Goal: Task Accomplishment & Management: Use online tool/utility

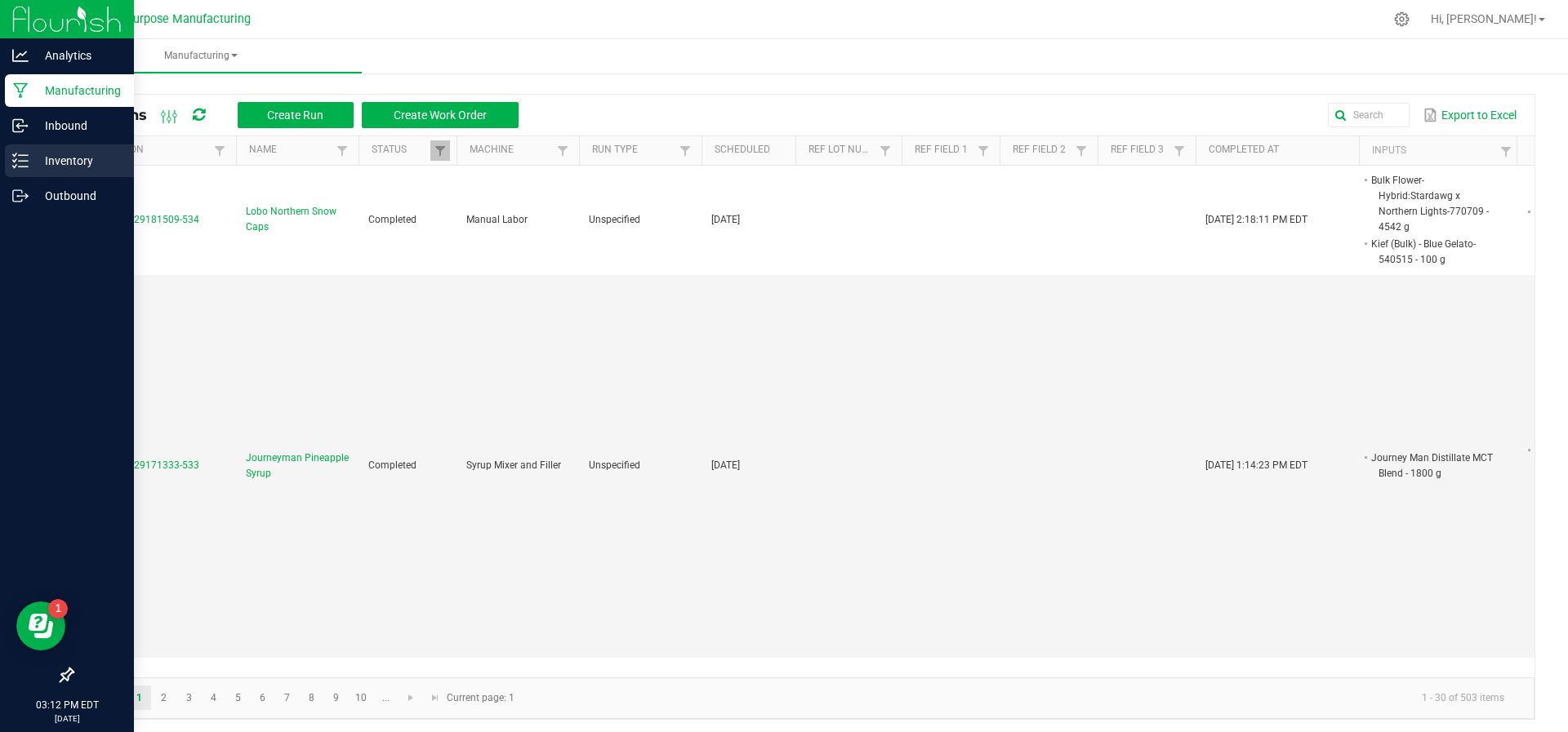
click at [26, 159] on icon at bounding box center [20, 161] width 16 height 16
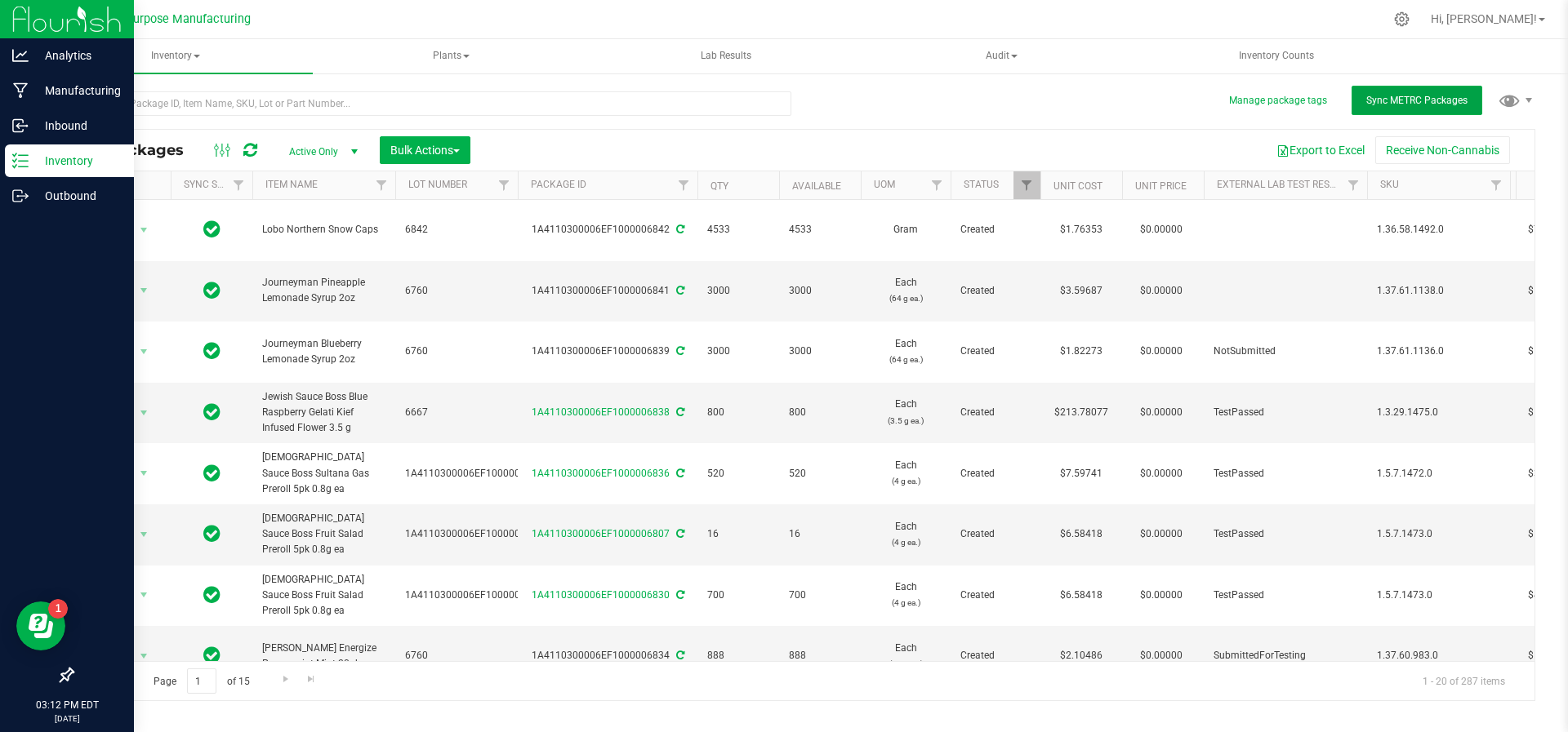
click at [1426, 96] on span "Sync METRC Packages" at bounding box center [1417, 101] width 101 height 11
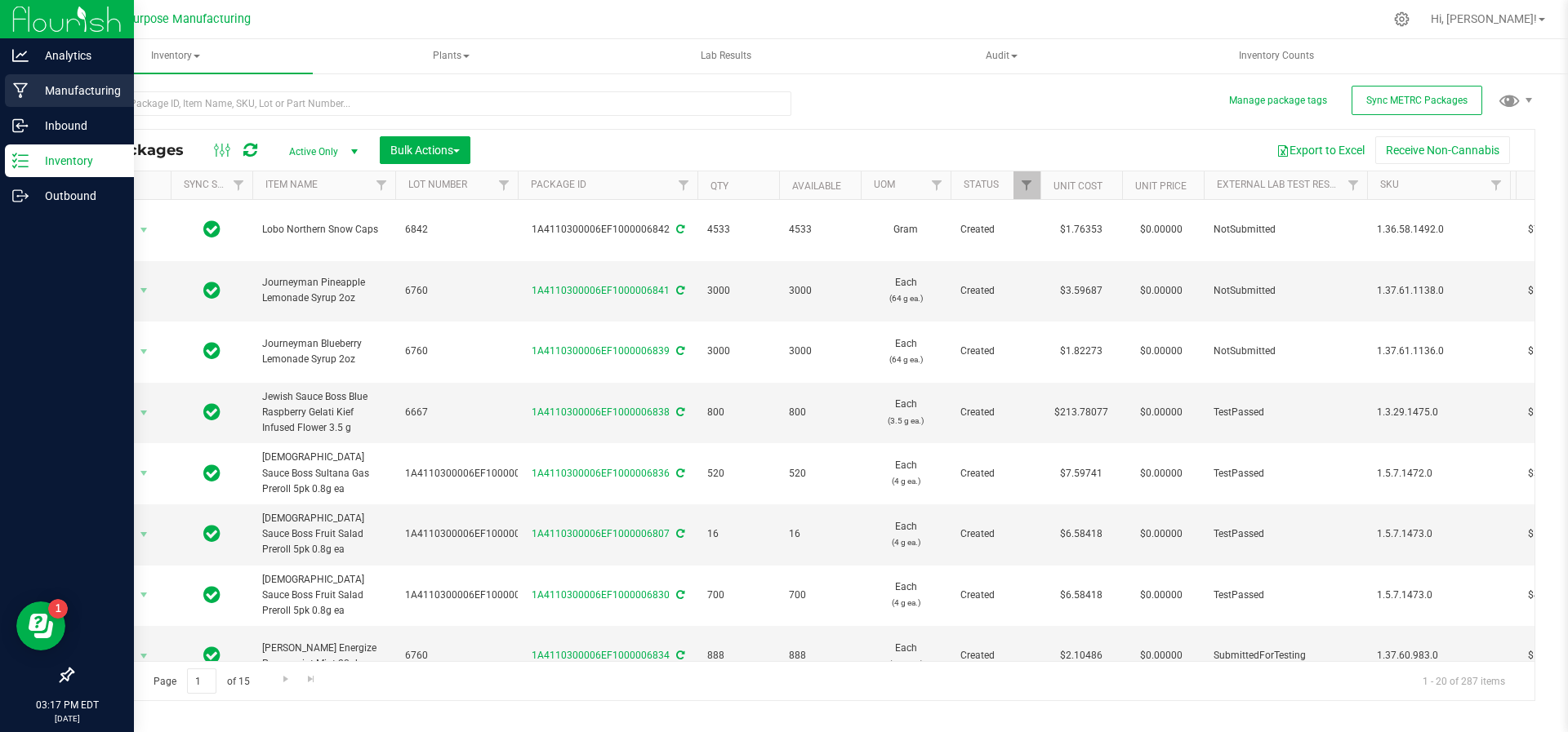
click at [16, 93] on icon at bounding box center [20, 91] width 16 height 16
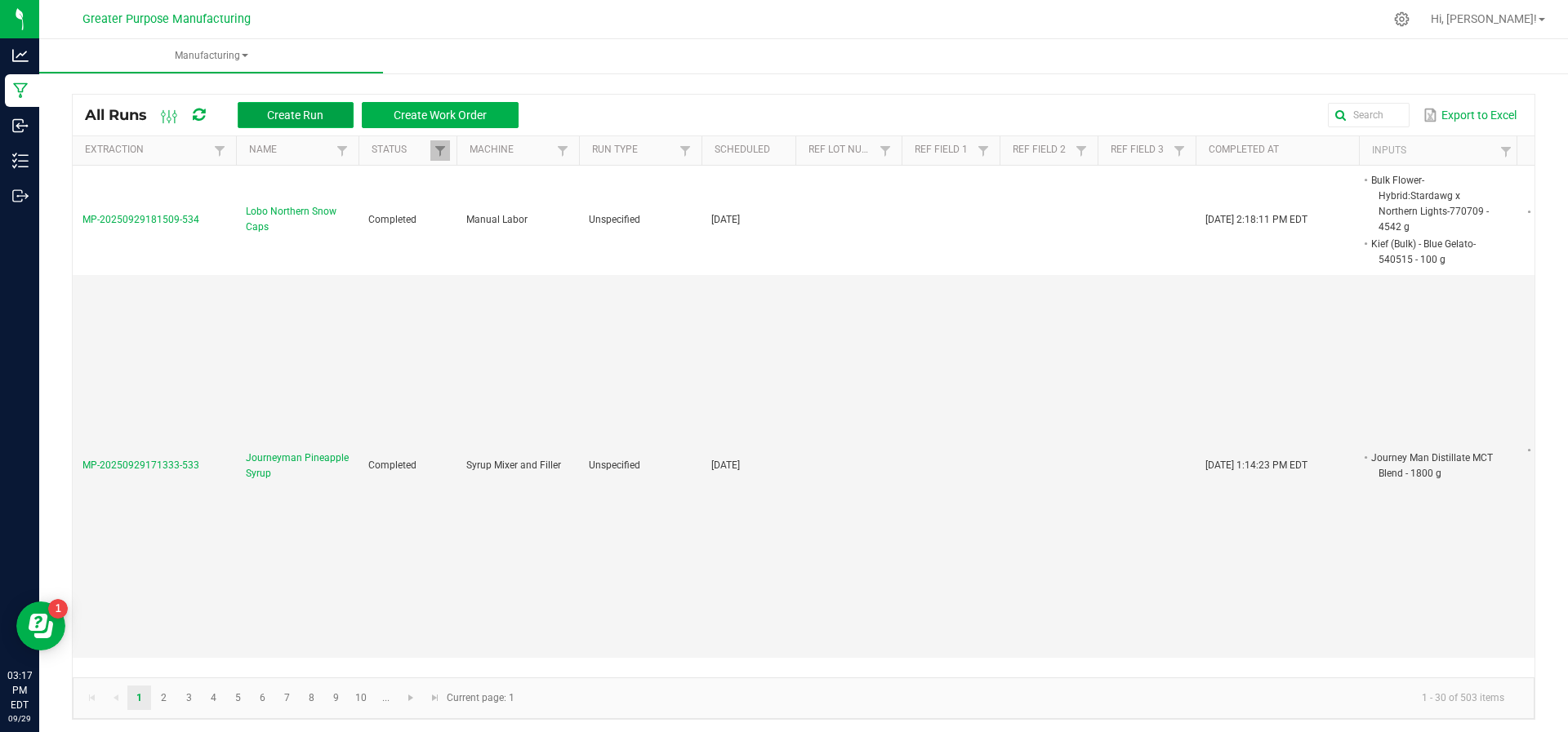
click at [286, 109] on span "Create Run" at bounding box center [294, 115] width 56 height 13
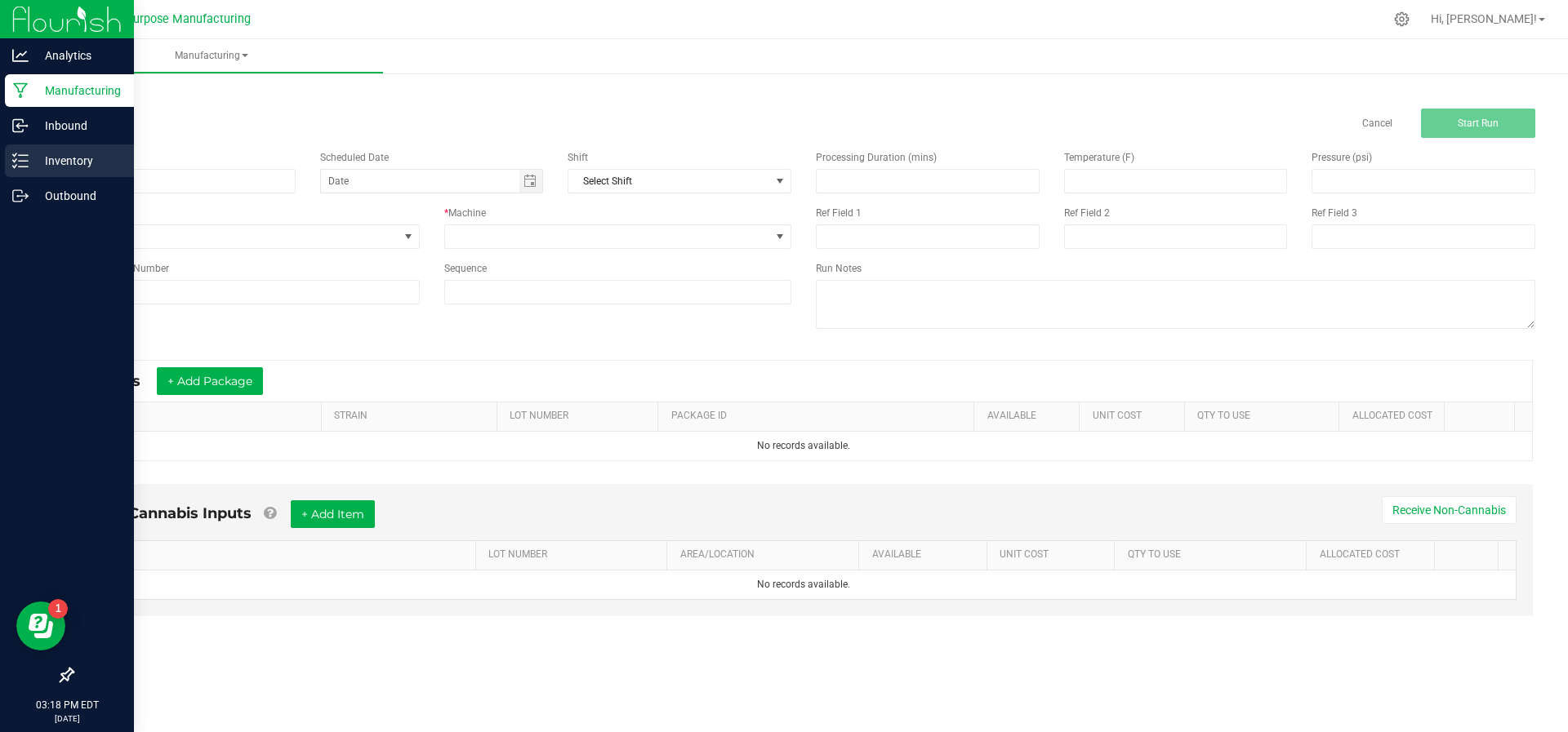
click at [69, 168] on p "Inventory" at bounding box center [78, 161] width 98 height 20
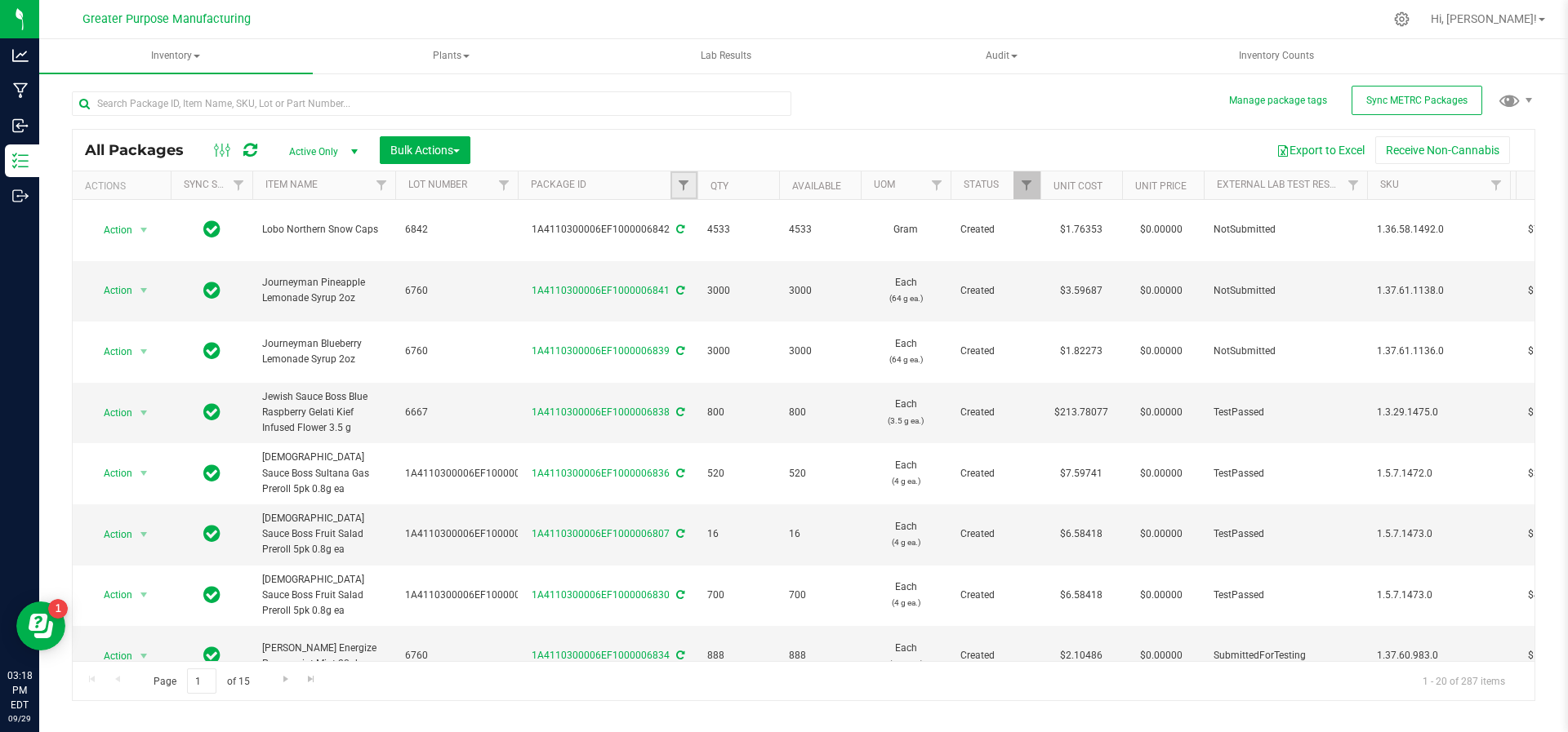
click at [689, 186] on span "Filter" at bounding box center [684, 186] width 13 height 13
type input "74211"
click at [715, 268] on button "Filter" at bounding box center [720, 263] width 79 height 36
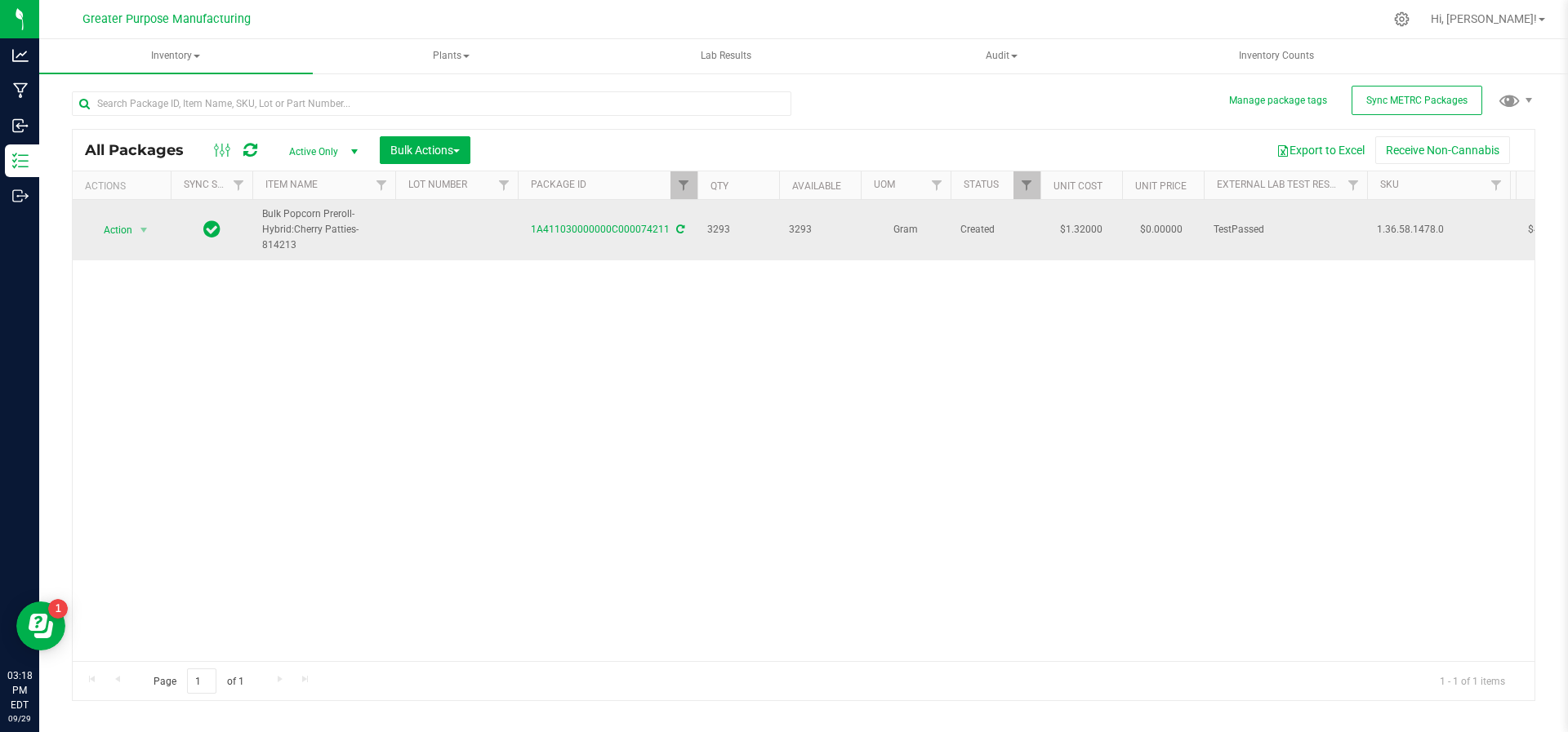
drag, startPoint x: 294, startPoint y: 249, endPoint x: 257, endPoint y: 227, distance: 43.0
click at [257, 227] on td "Bulk Popcorn Preroll- Hybrid:Cherry Patties-814213" at bounding box center [323, 231] width 143 height 61
copy span "Bulk Popcorn Preroll- Hybrid:Cherry Patties-814213"
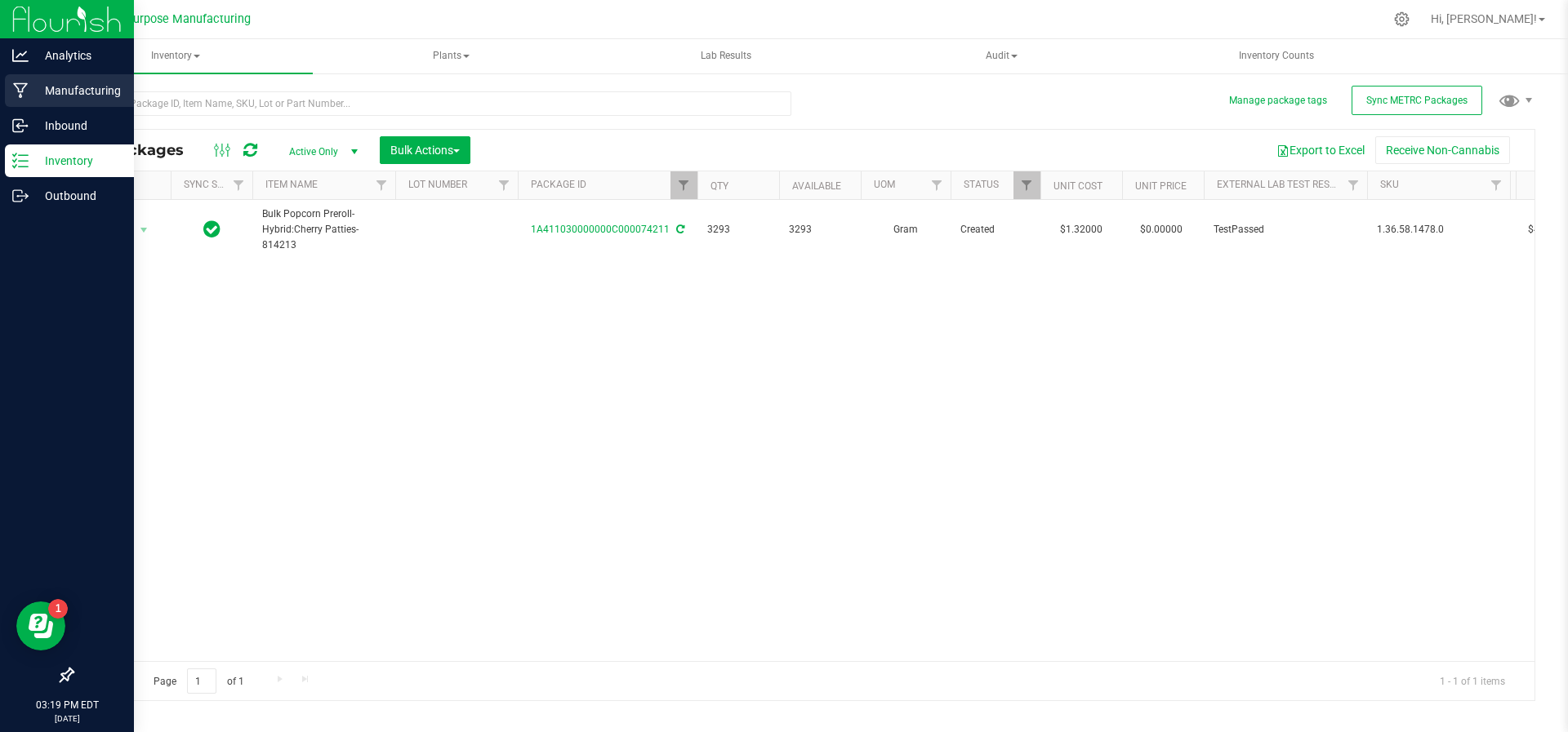
click at [46, 93] on p "Manufacturing" at bounding box center [78, 91] width 98 height 20
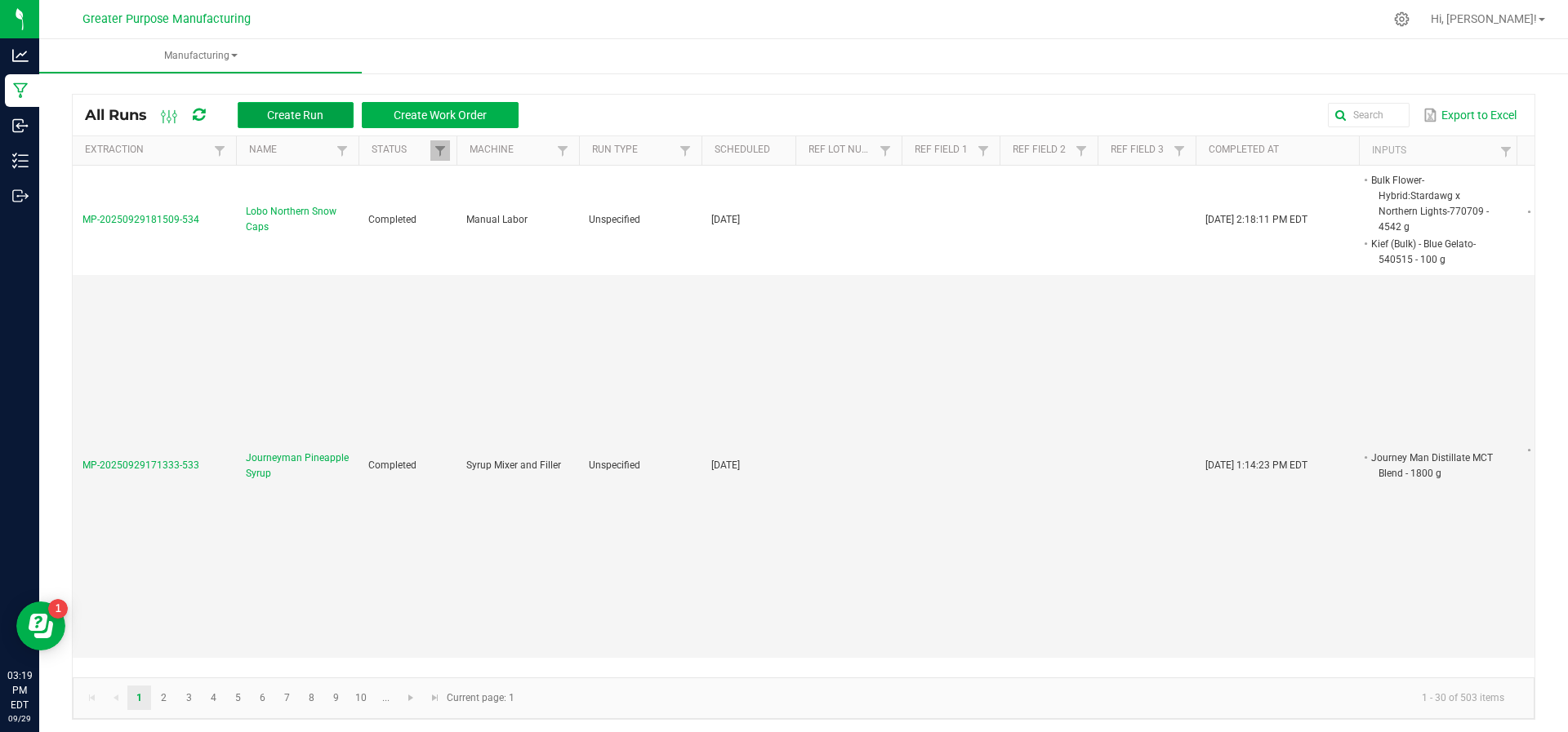
click at [308, 125] on button "Create Run" at bounding box center [295, 115] width 116 height 26
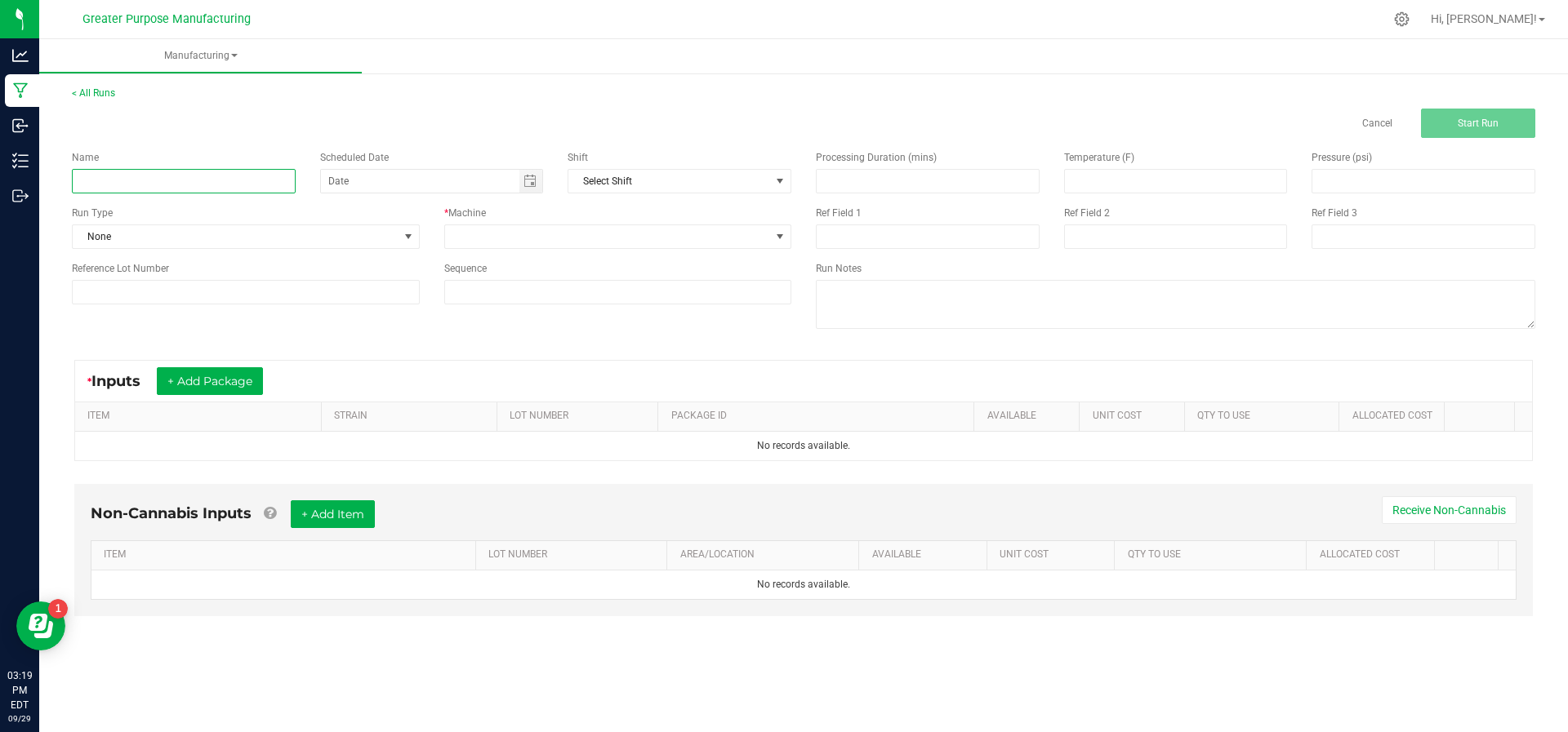
click at [191, 173] on input at bounding box center [184, 182] width 224 height 25
click at [526, 188] on span "Toggle calendar" at bounding box center [531, 182] width 24 height 23
type input "Lobo Sativa Blend"
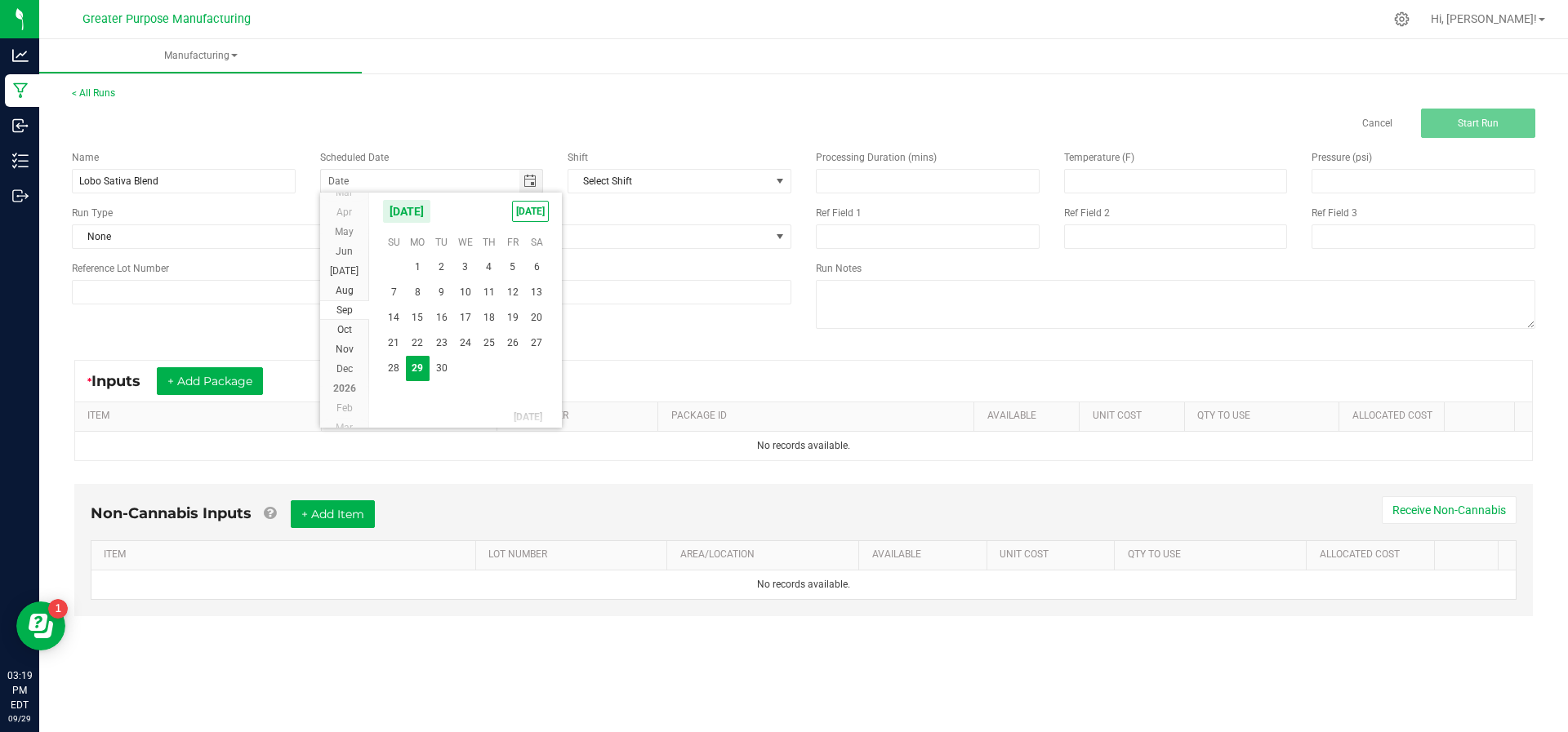
click at [429, 365] on span "29" at bounding box center [417, 368] width 24 height 25
type input "[DATE]"
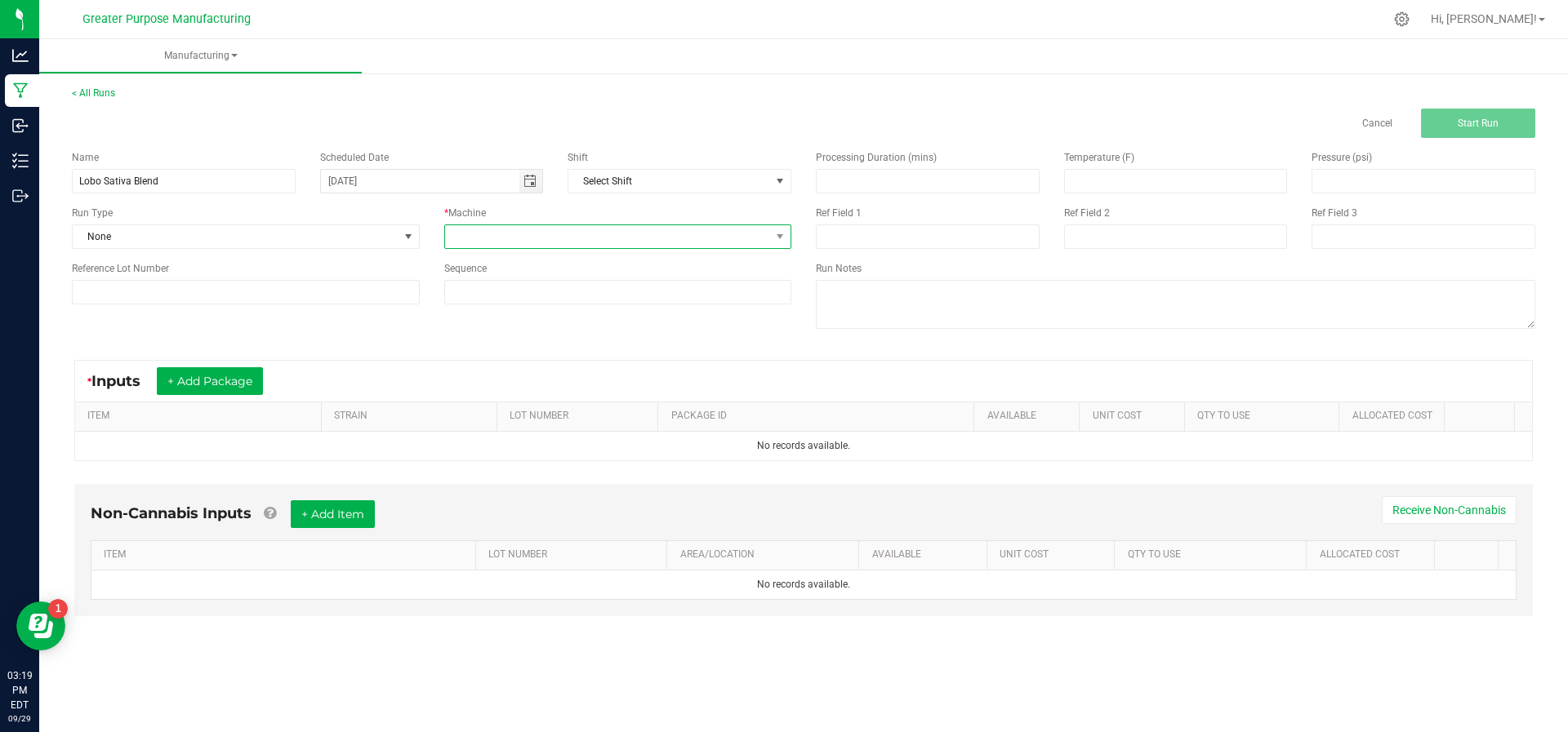
click at [519, 240] on span at bounding box center [608, 237] width 326 height 23
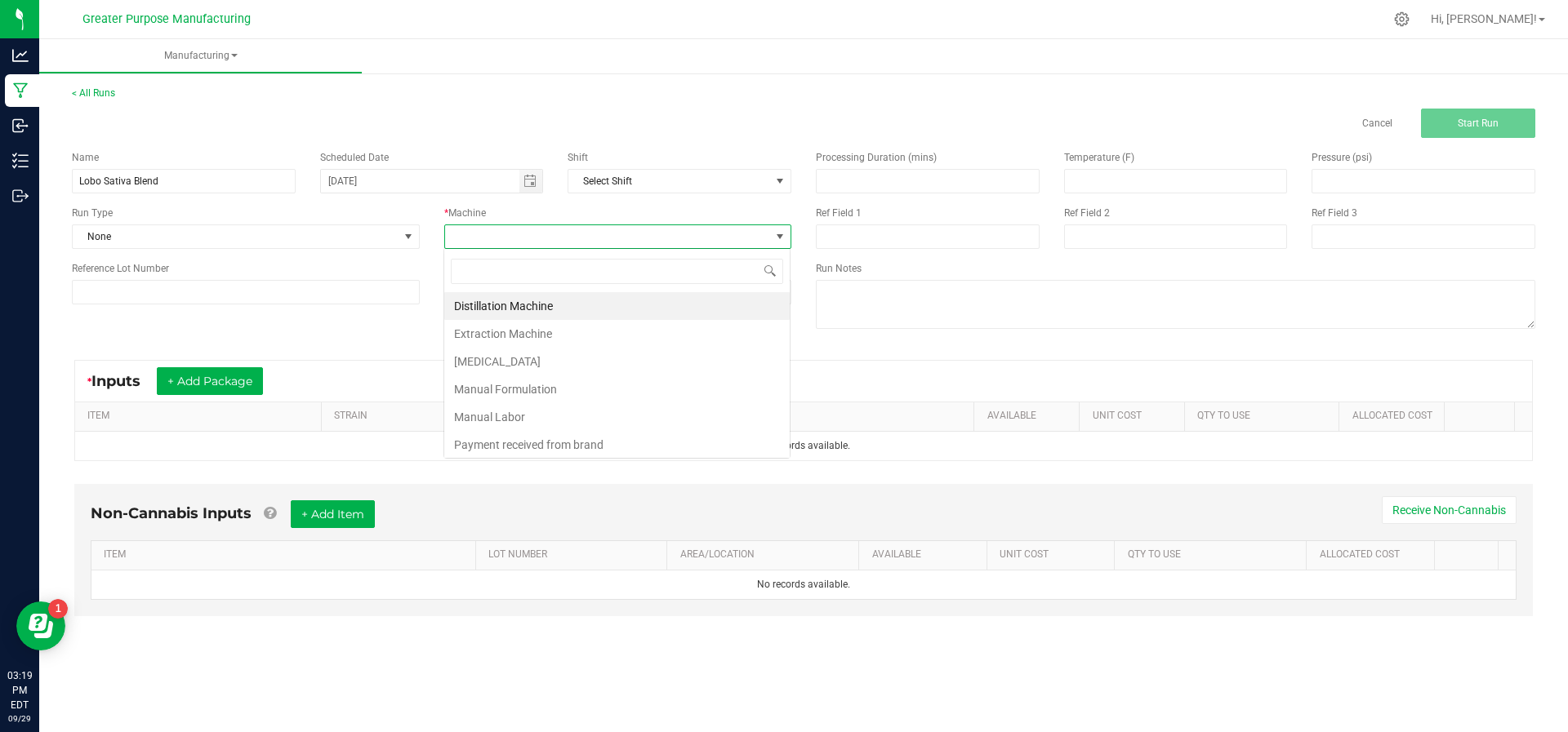
scroll to position [25, 348]
click at [497, 403] on li "Manual Labor" at bounding box center [617, 417] width 345 height 28
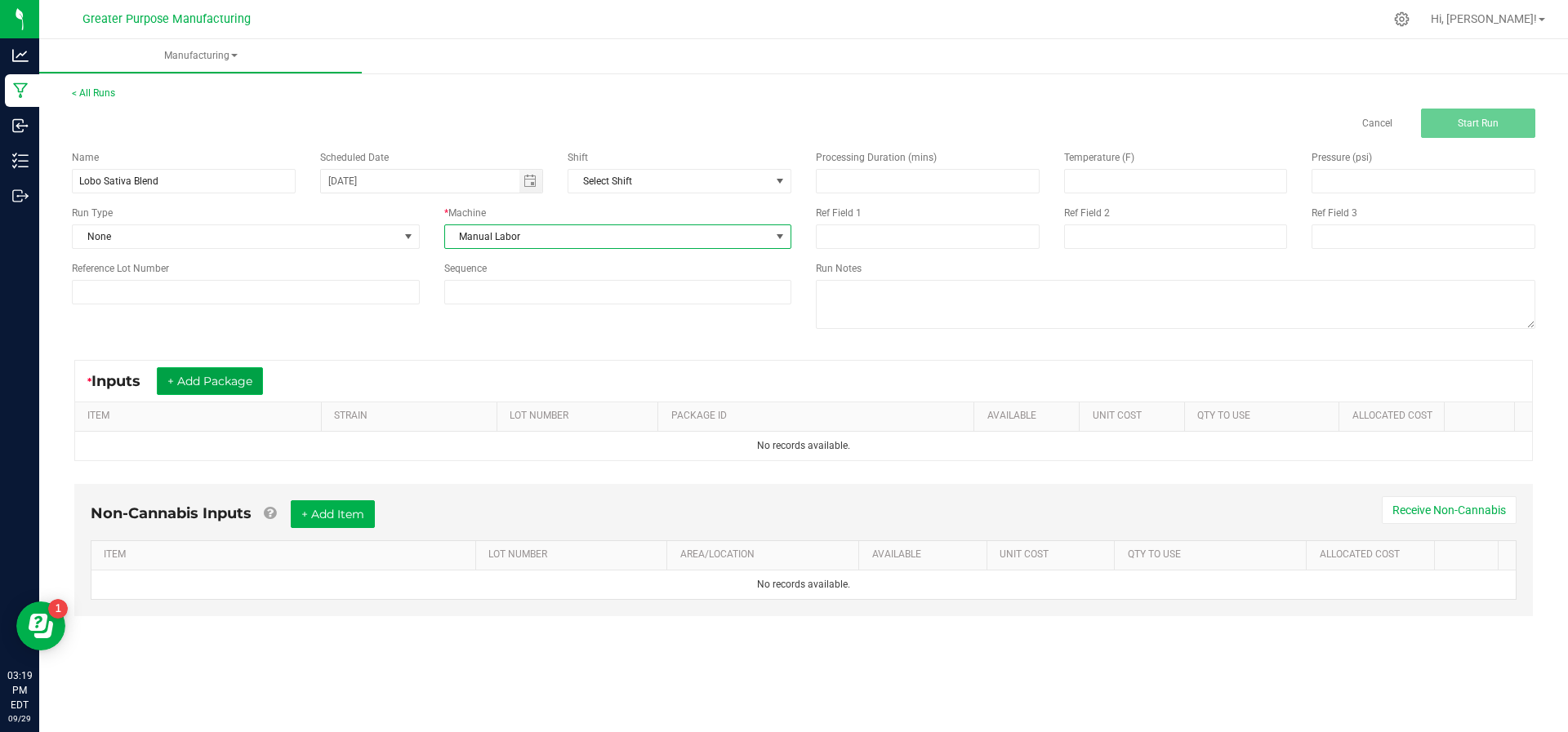
click at [228, 388] on button "+ Add Package" at bounding box center [210, 381] width 106 height 28
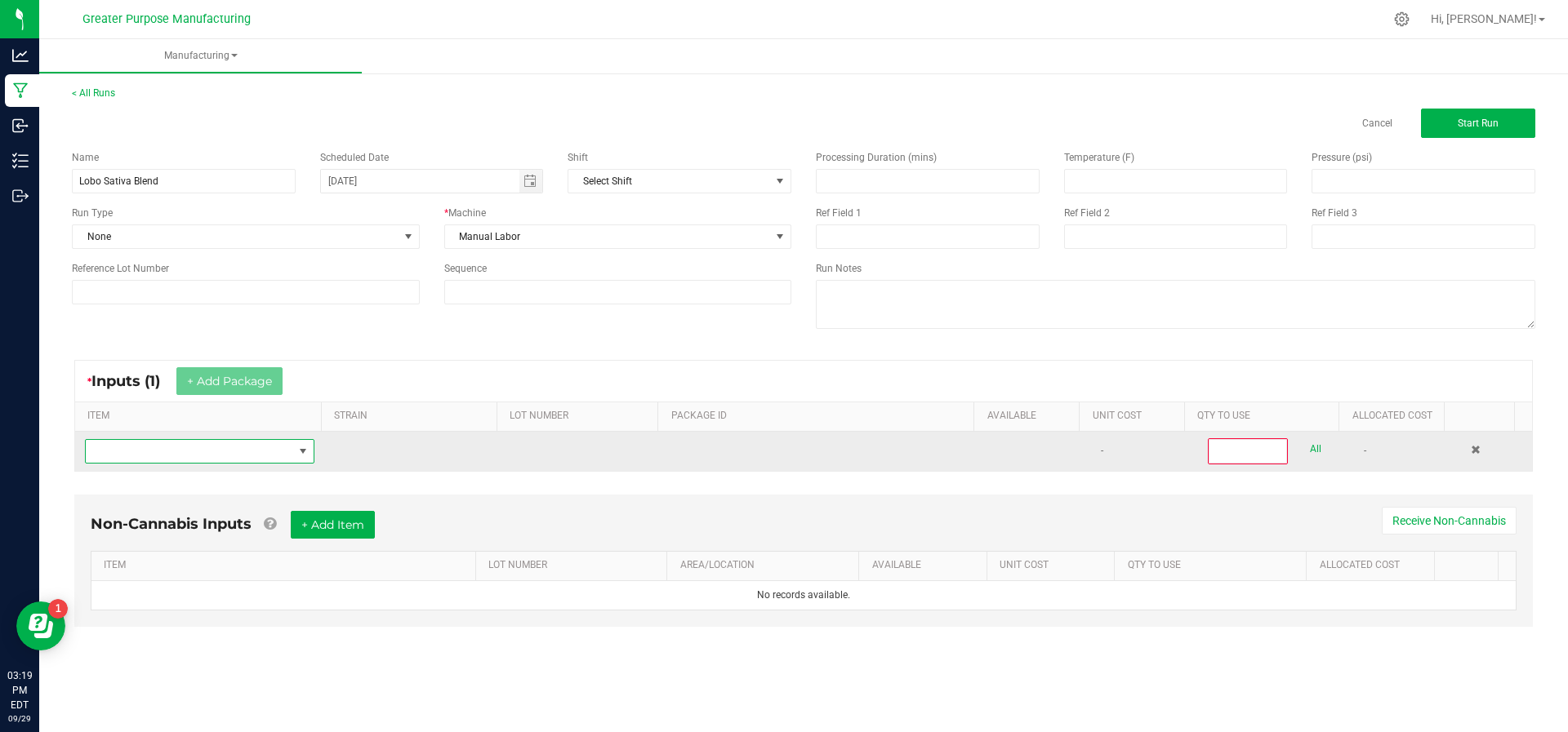
click at [222, 441] on span "NO DATA FOUND" at bounding box center [190, 451] width 208 height 23
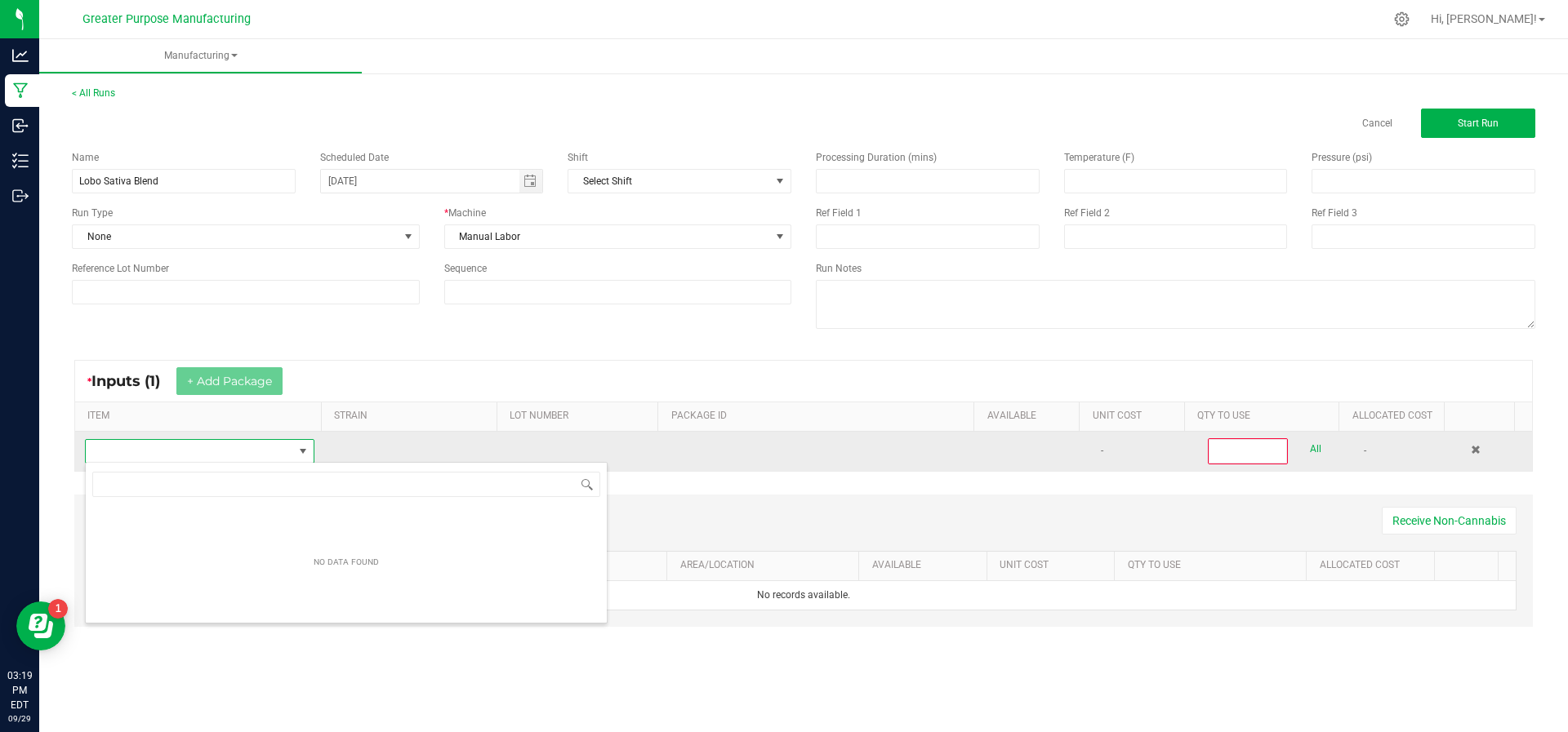
scroll to position [25, 223]
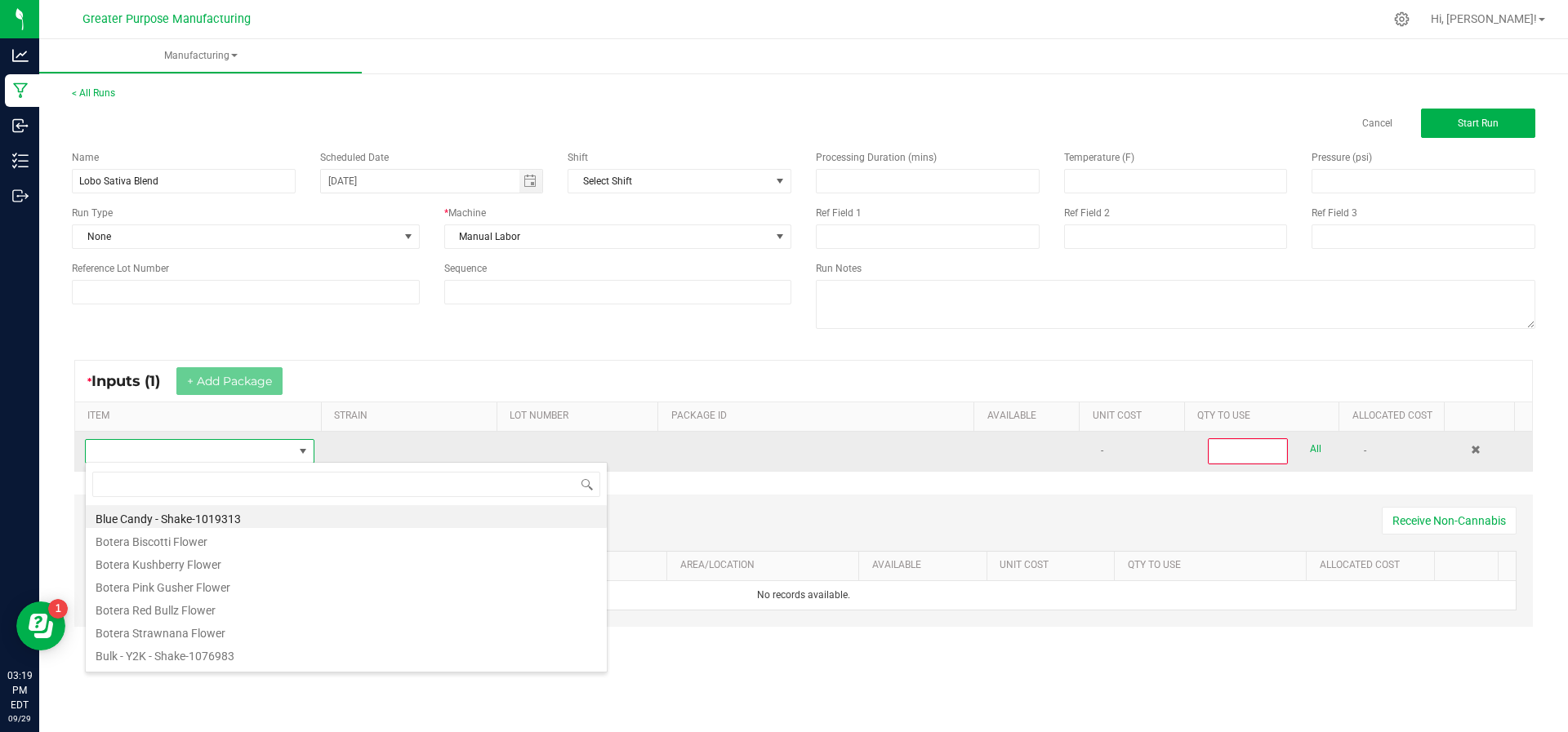
type input "Bulk Popcorn Preroll- Hybrid:Cherry Patties-814213"
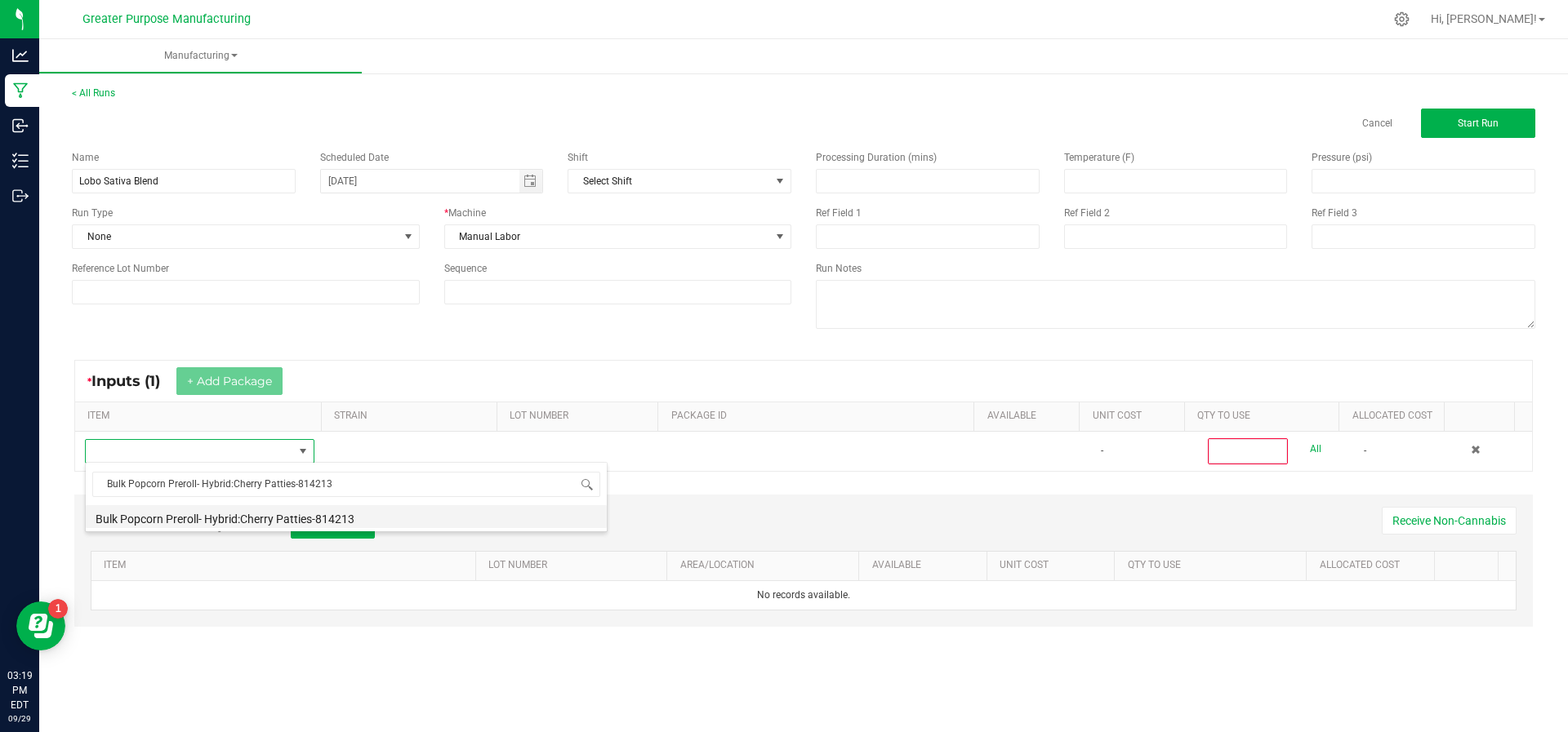
click at [487, 527] on li "Bulk Popcorn Preroll- Hybrid:Cherry Patties-814213" at bounding box center [346, 517] width 521 height 23
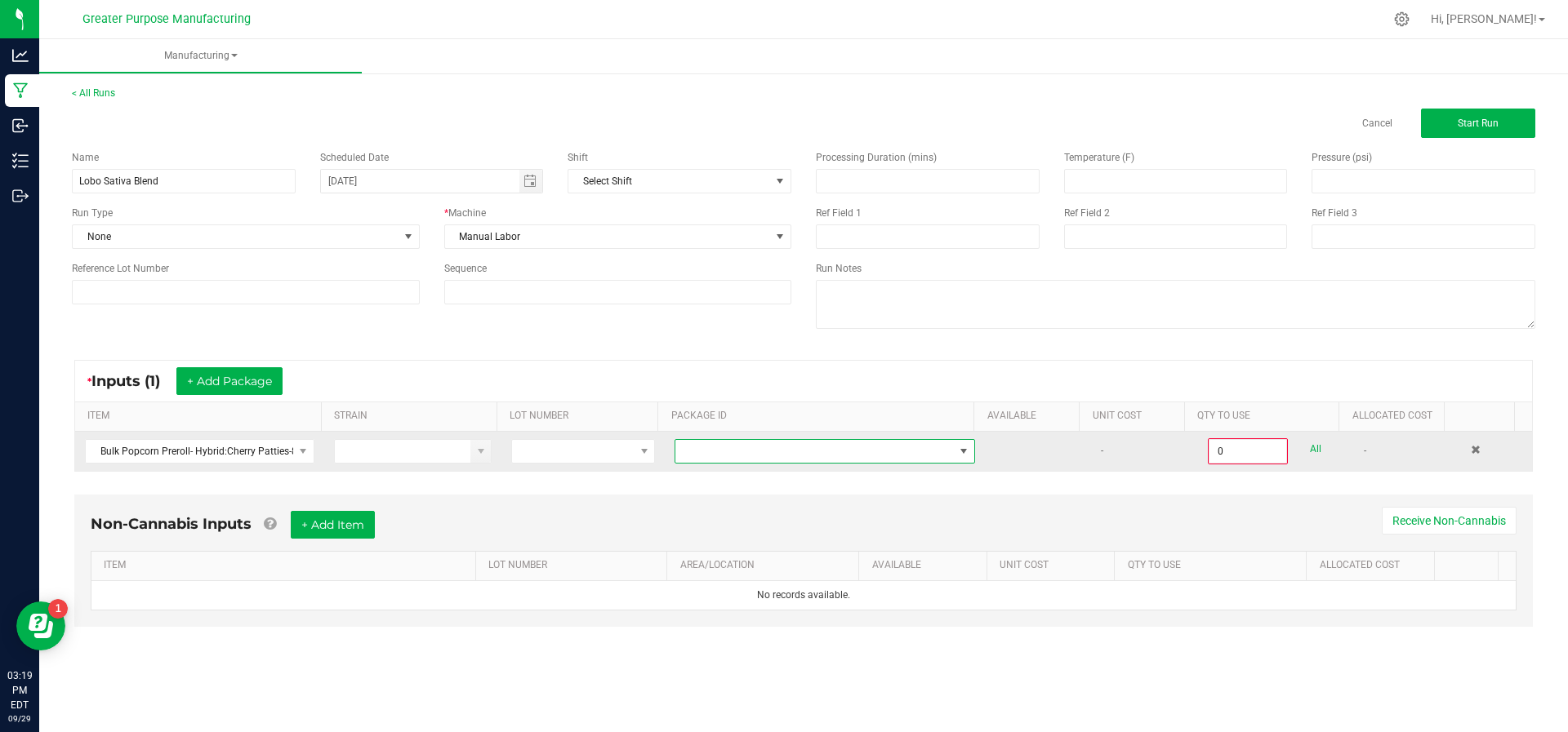
click at [739, 456] on span at bounding box center [815, 451] width 278 height 23
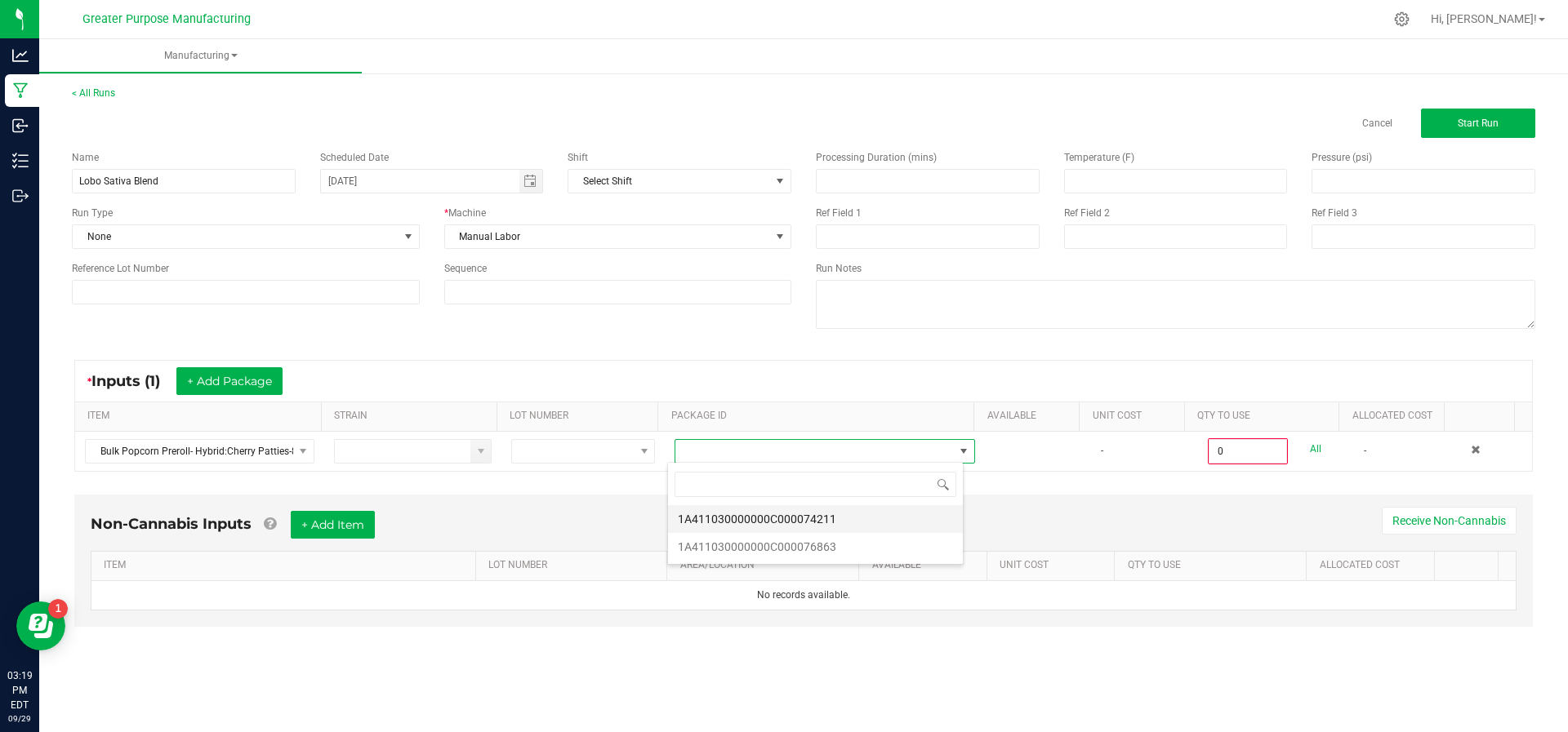
click at [771, 528] on li "1A411030000000C000074211" at bounding box center [815, 519] width 294 height 28
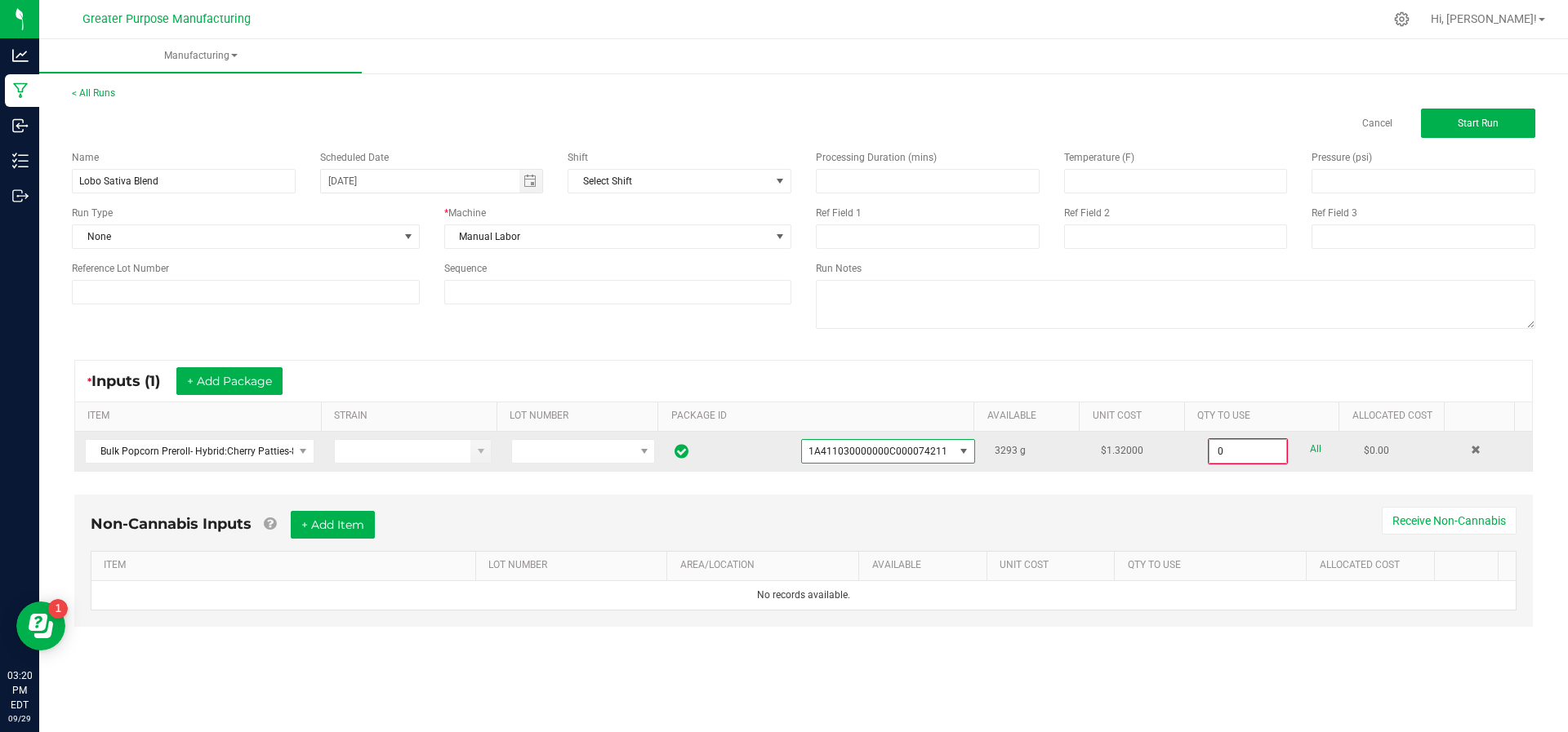
click at [1266, 451] on input "0" at bounding box center [1247, 451] width 77 height 23
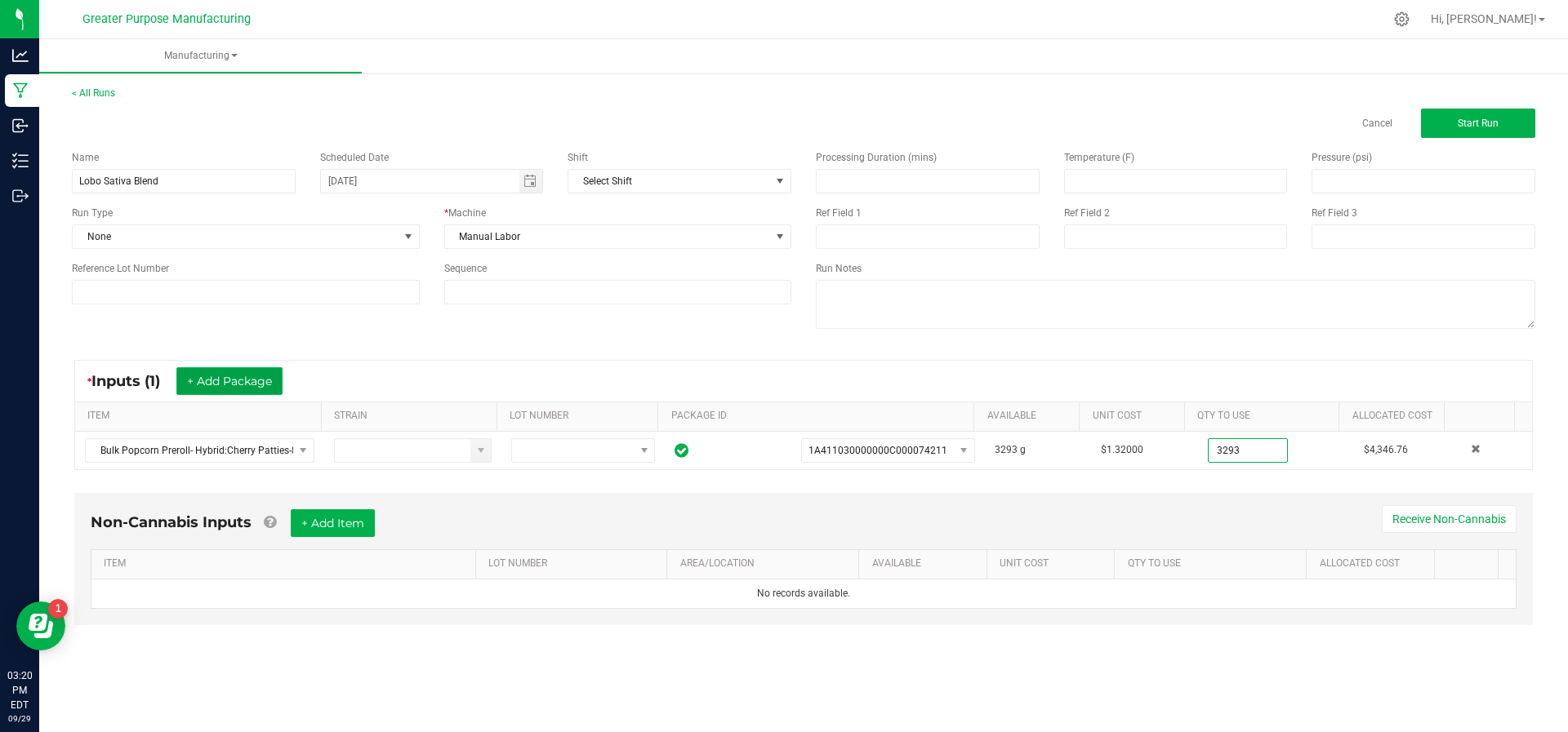
type input "3293.0000 g"
click at [211, 374] on button "+ Add Package" at bounding box center [230, 381] width 106 height 28
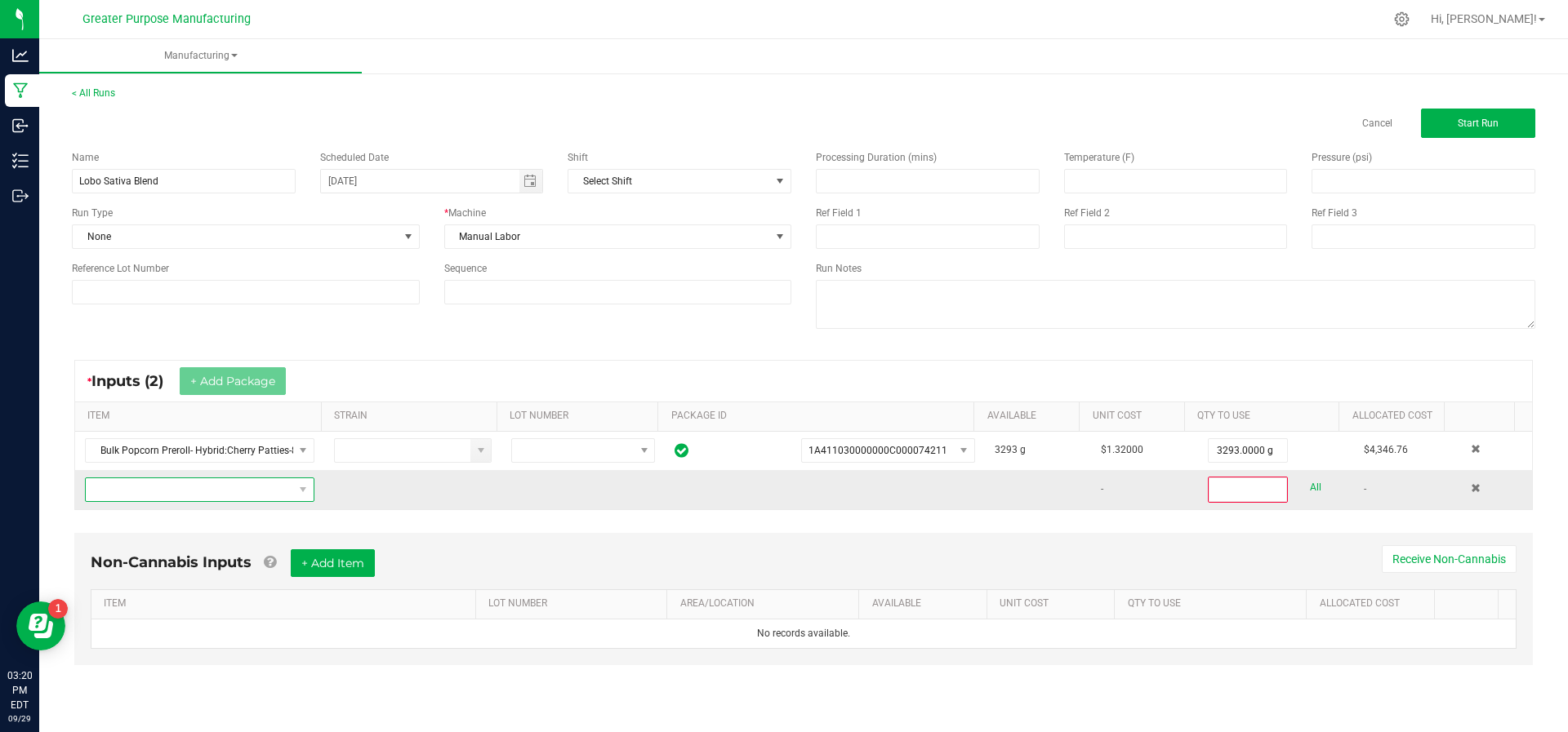
click at [230, 495] on span "NO DATA FOUND" at bounding box center [190, 490] width 208 height 23
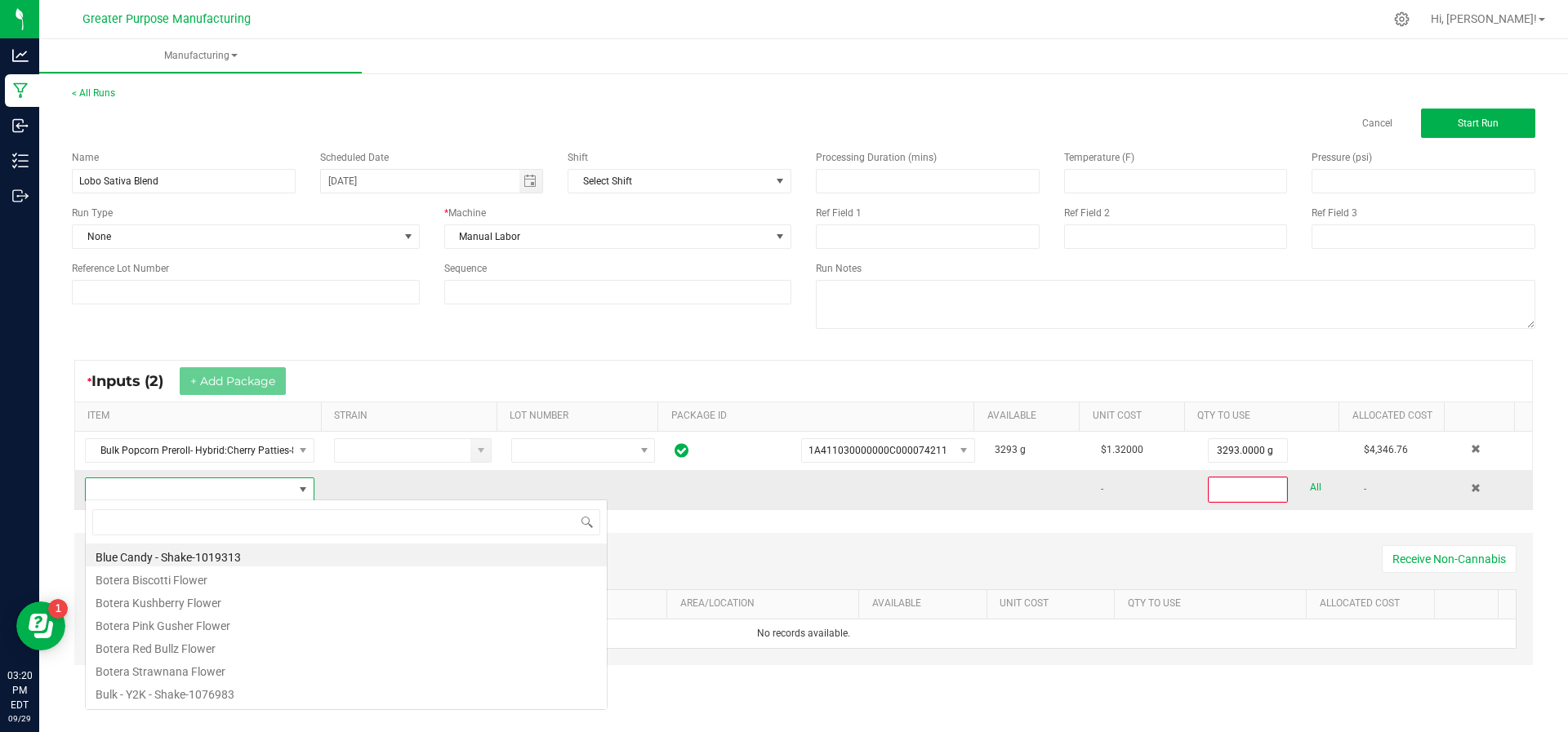
scroll to position [25, 223]
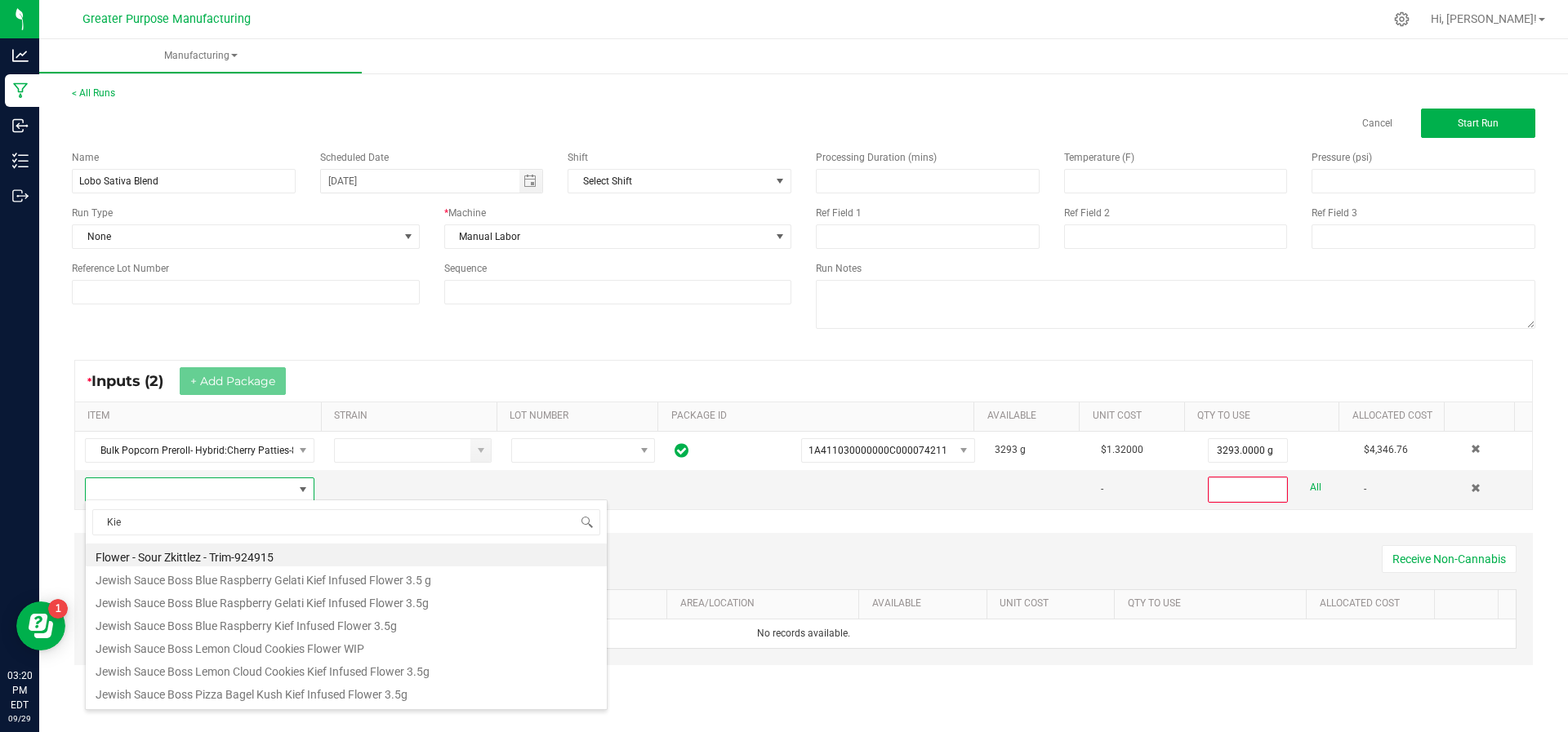
type input "Kief"
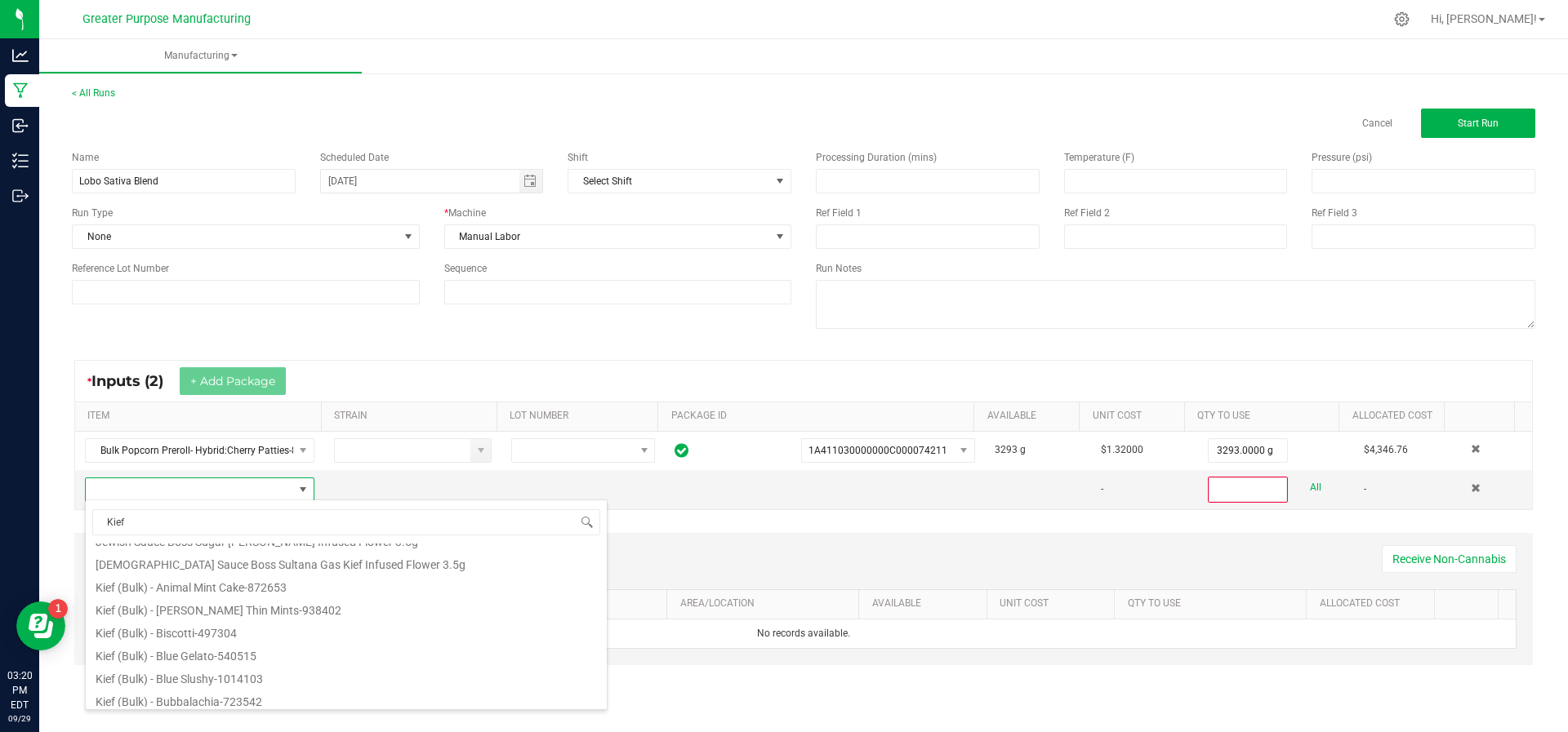
scroll to position [136, 0]
click at [240, 683] on li "Kief (Bulk) - Bubbalachia-723542" at bounding box center [346, 694] width 521 height 23
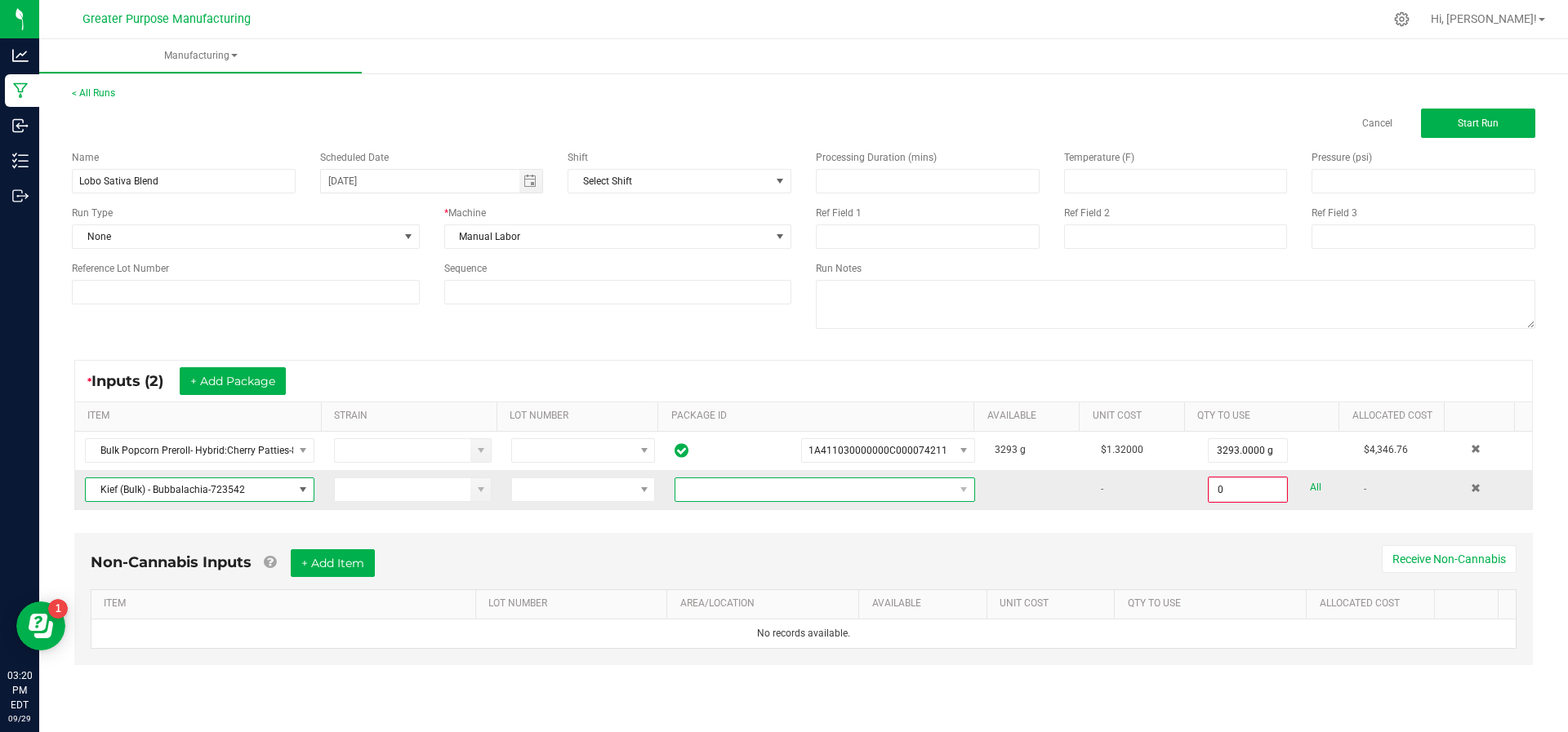
click at [797, 486] on span at bounding box center [815, 490] width 278 height 23
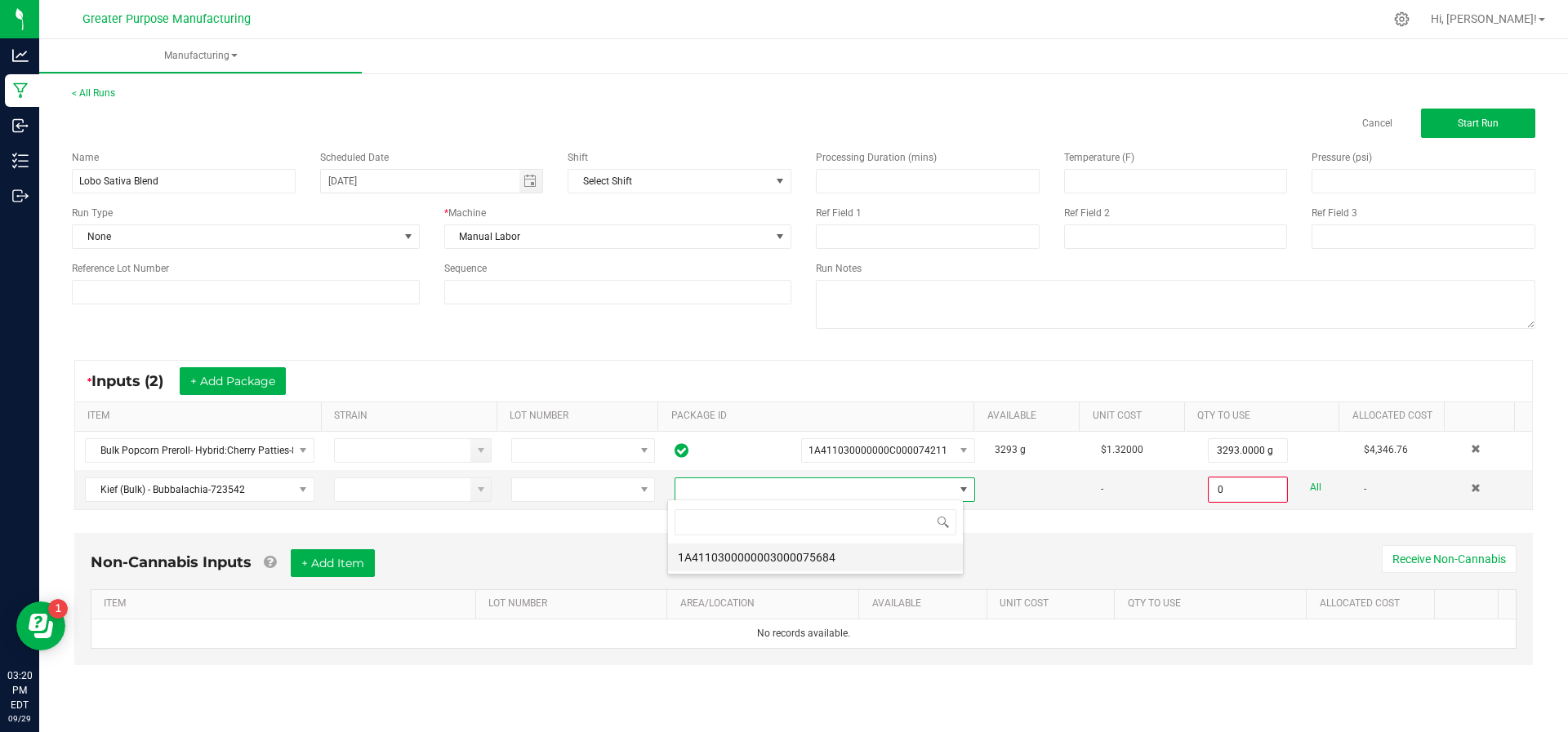
click at [791, 544] on li "1A4110300000003000075684" at bounding box center [815, 558] width 294 height 28
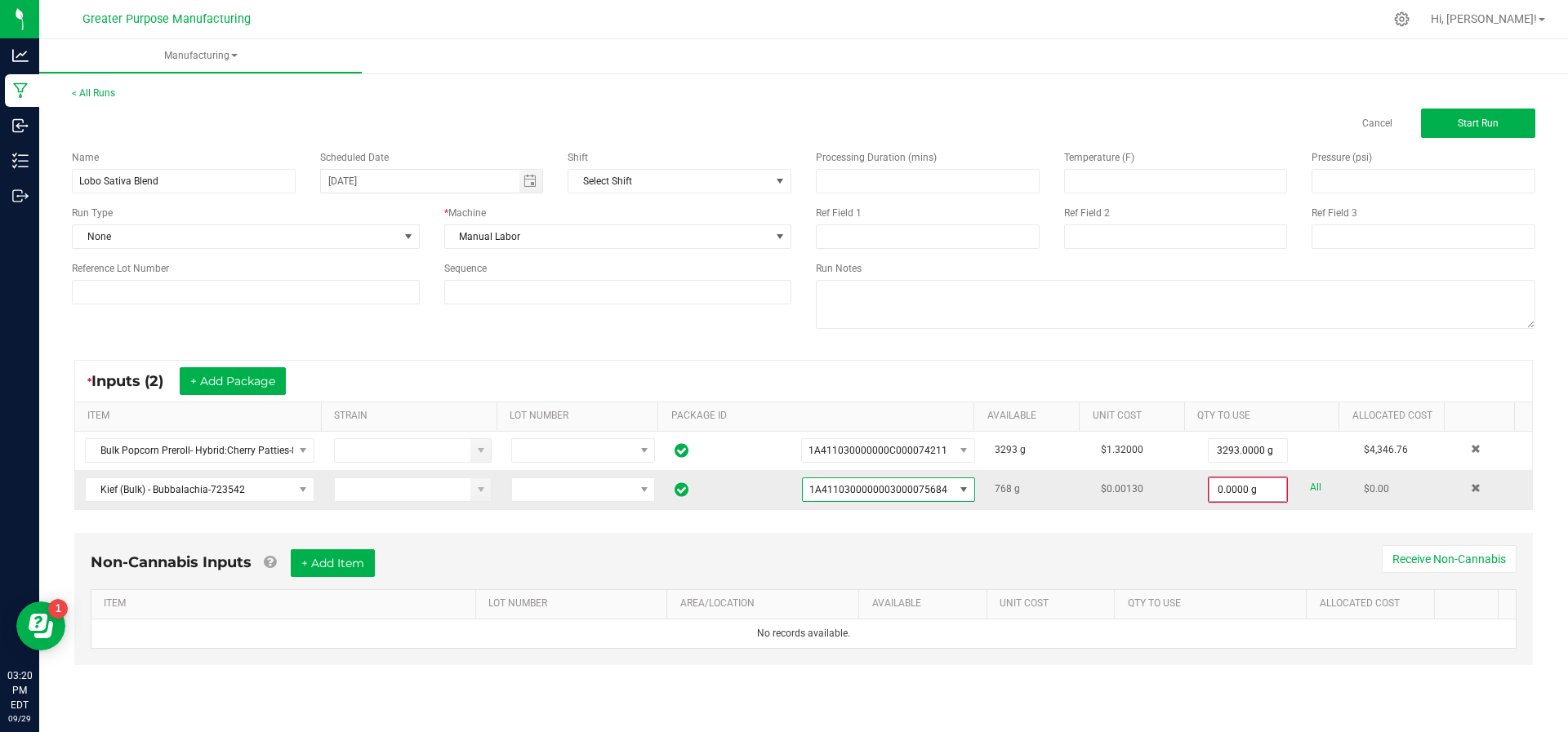
click at [1219, 500] on span "0.0000 g" at bounding box center [1247, 490] width 79 height 25
click at [1220, 494] on input "0" at bounding box center [1247, 490] width 77 height 23
type input "100.0000 g"
click at [1462, 120] on span "Start Run" at bounding box center [1478, 123] width 41 height 11
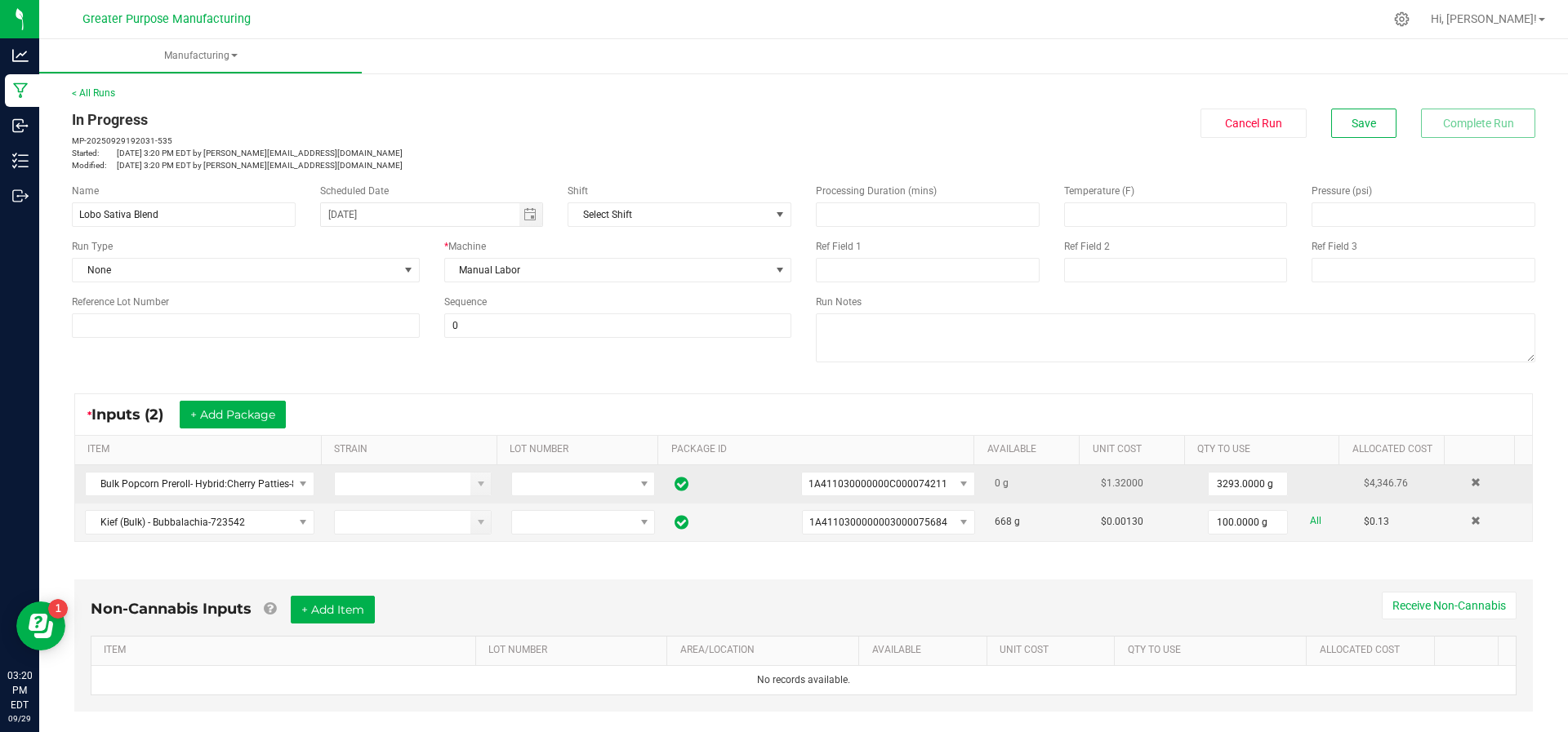
scroll to position [308, 0]
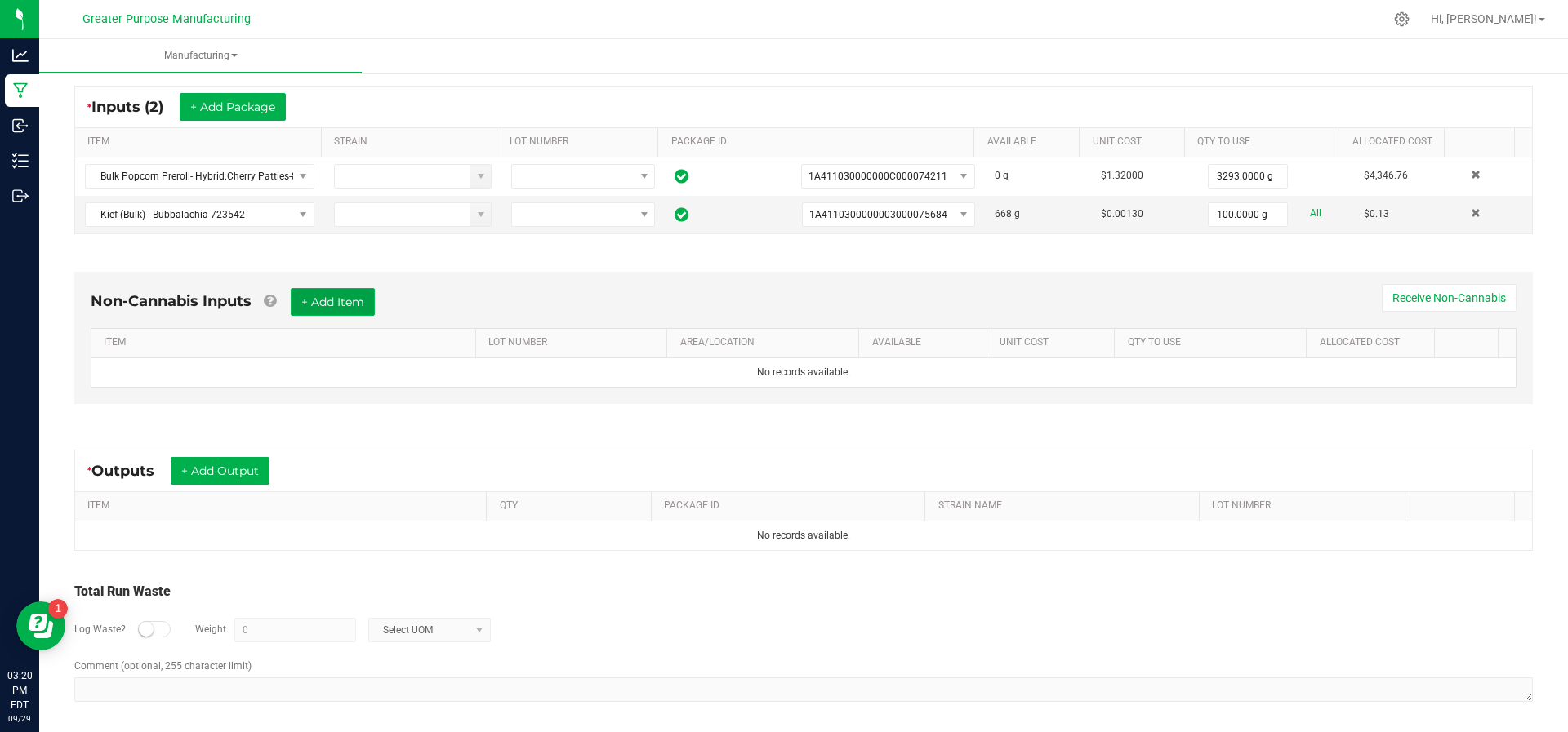
click at [344, 295] on button "+ Add Item" at bounding box center [332, 302] width 84 height 28
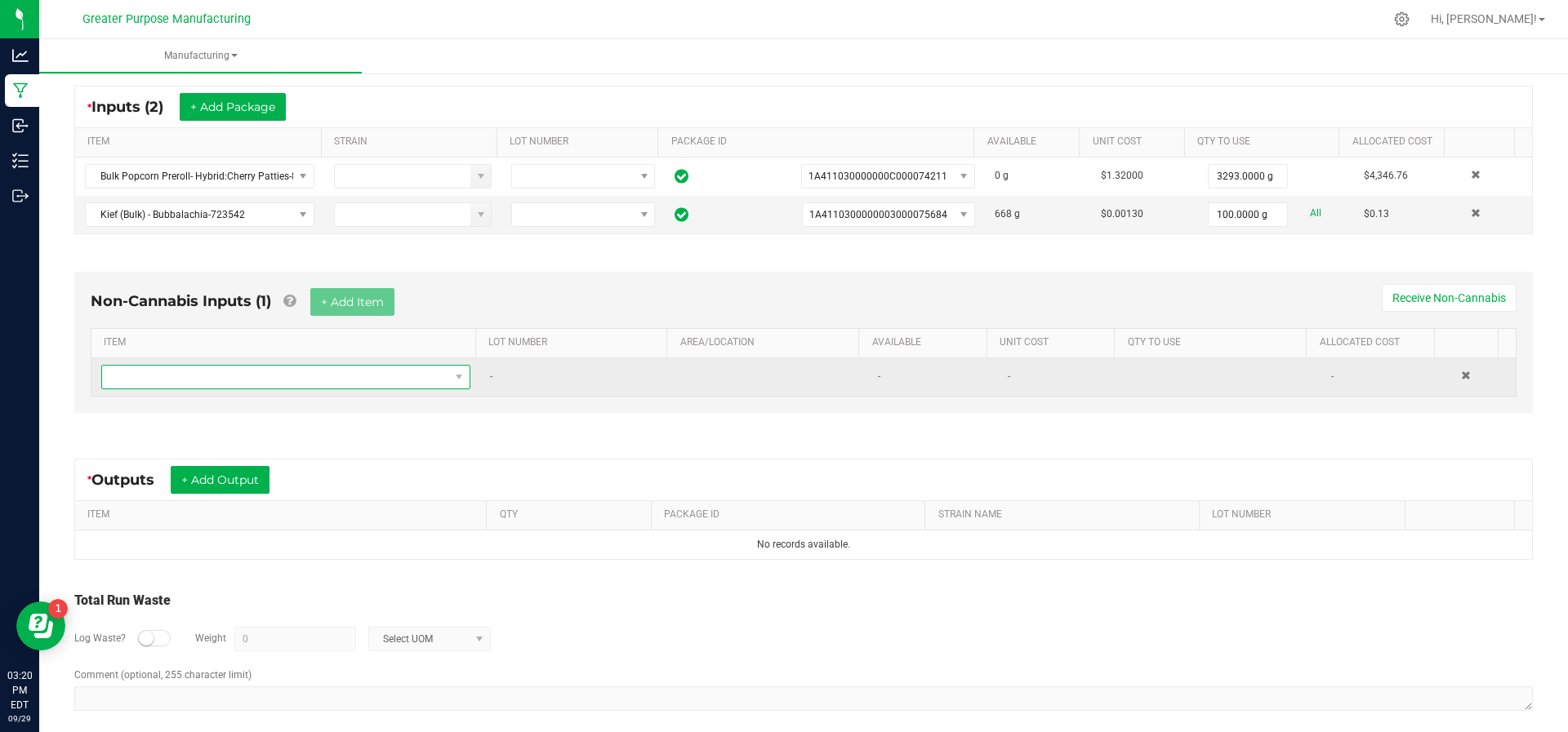
click at [285, 375] on span "NO DATA FOUND" at bounding box center [276, 377] width 347 height 23
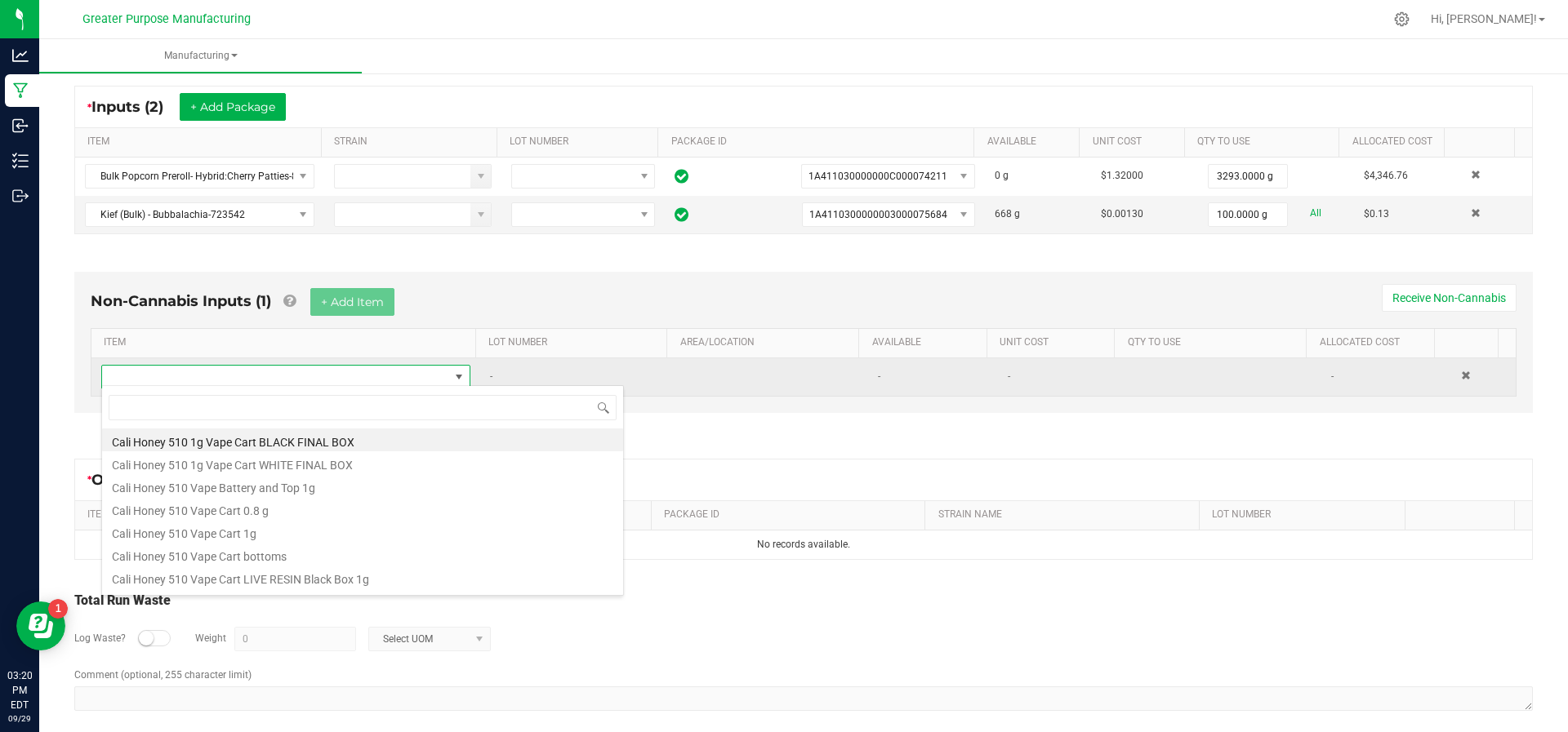
scroll to position [316, 0]
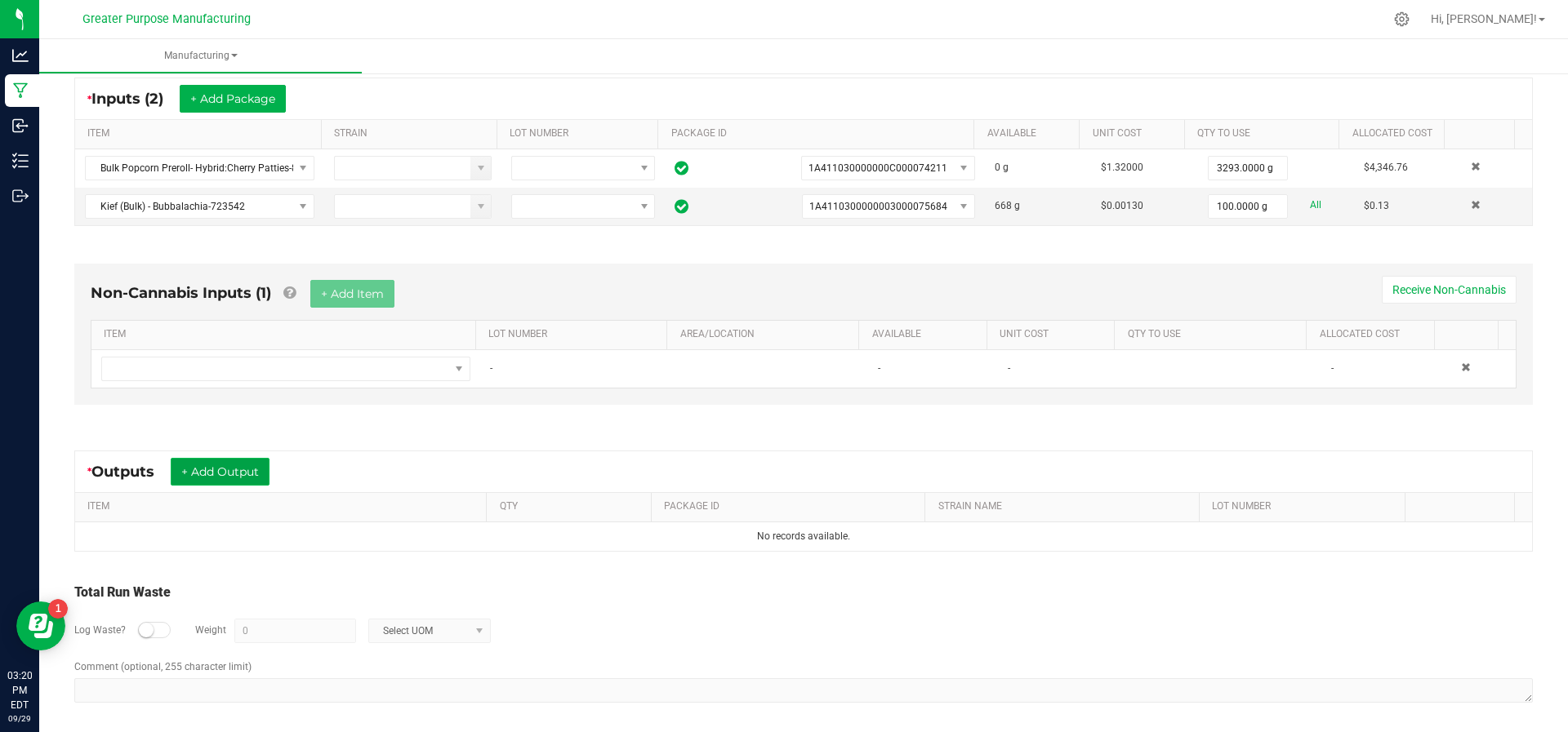
click at [218, 469] on button "+ Add Output" at bounding box center [220, 472] width 99 height 28
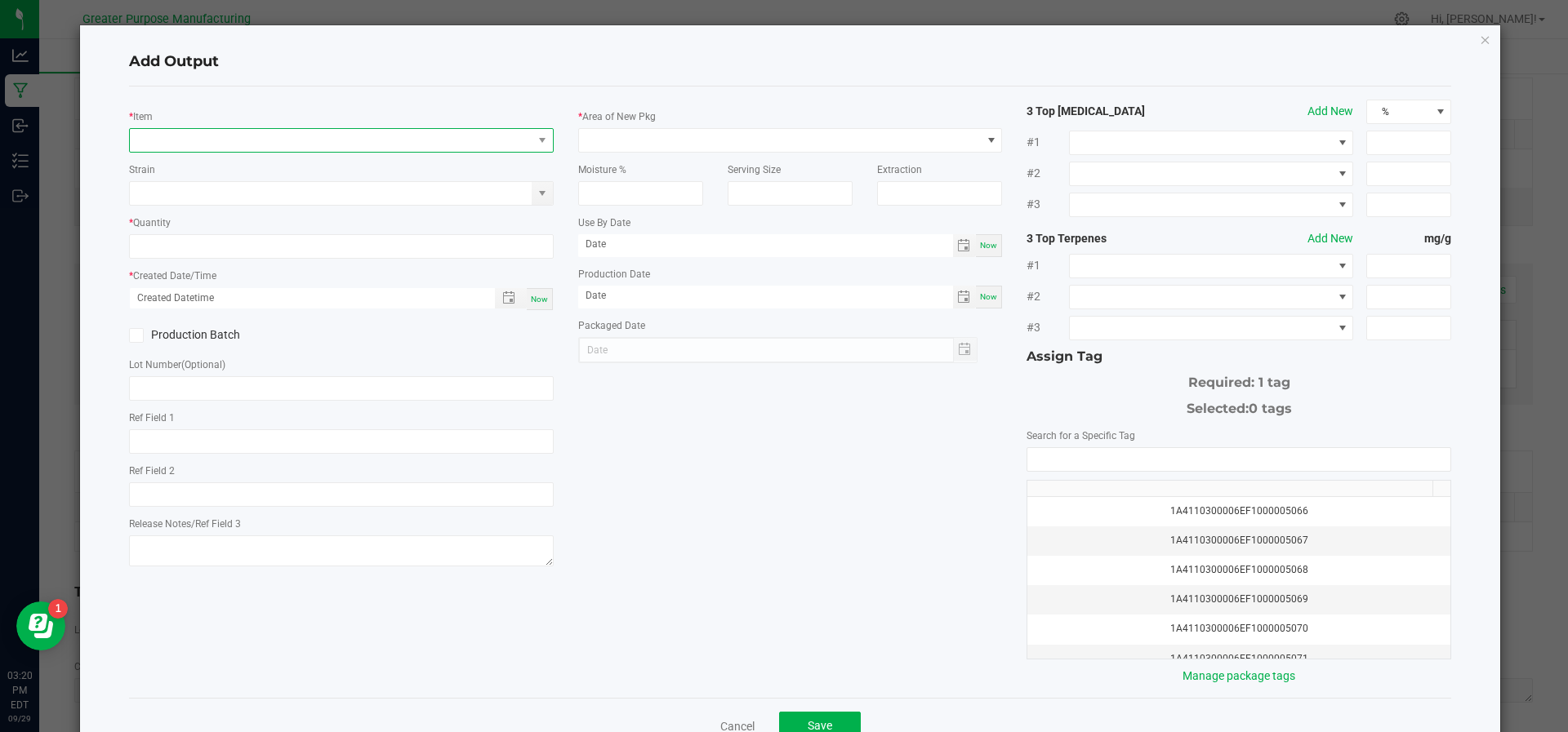
click at [225, 141] on span "NO DATA FOUND" at bounding box center [331, 141] width 402 height 23
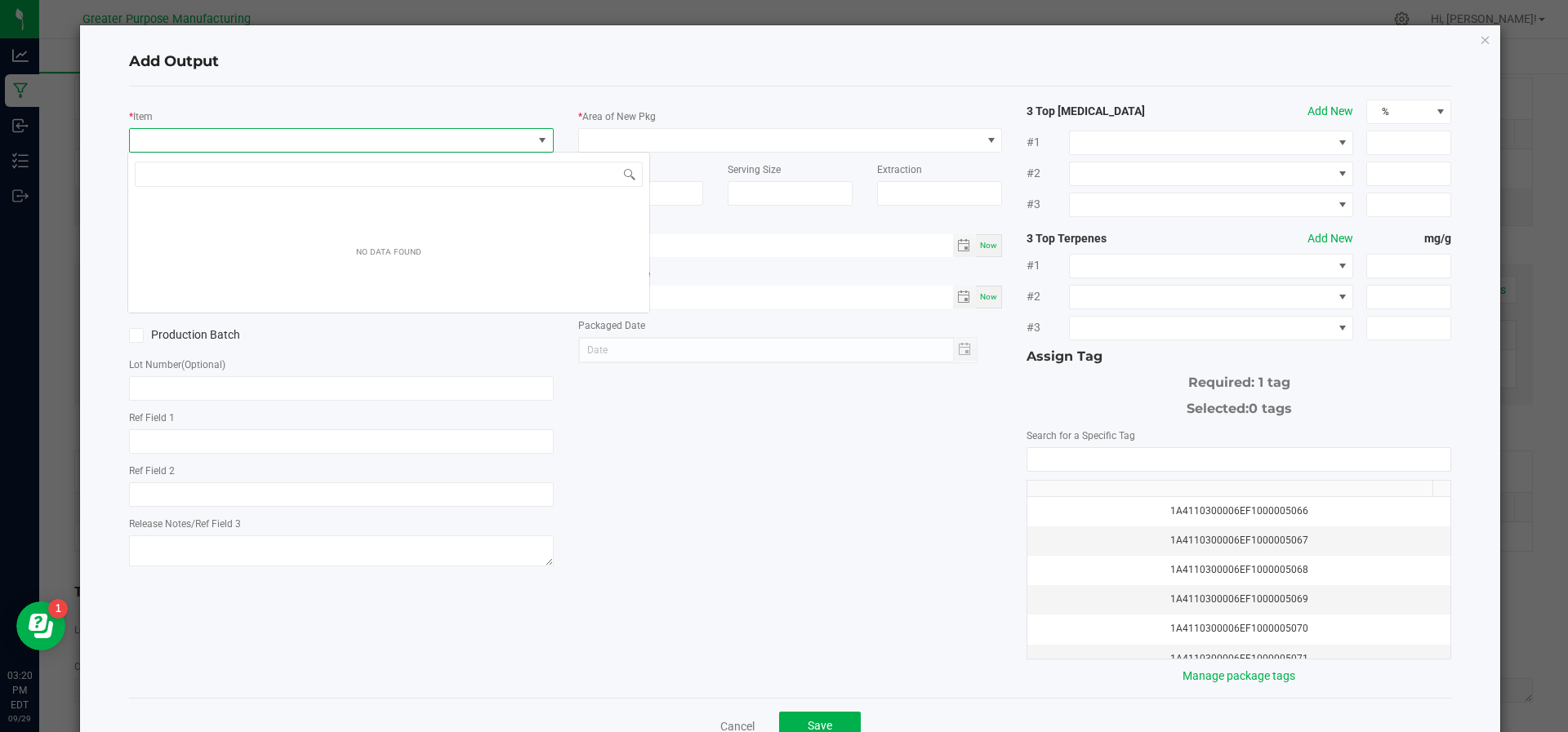
scroll to position [25, 419]
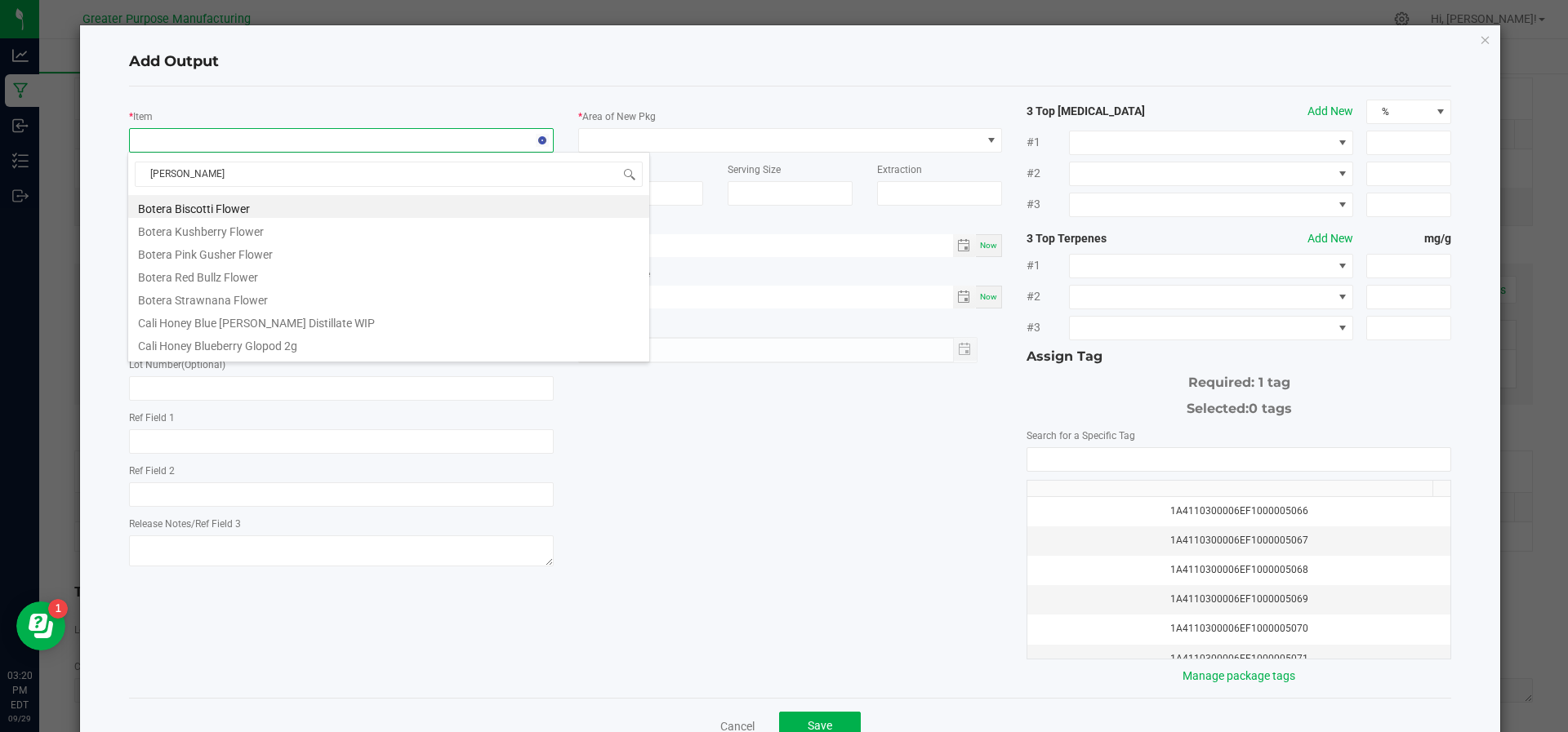
type input "Lobo Sa"
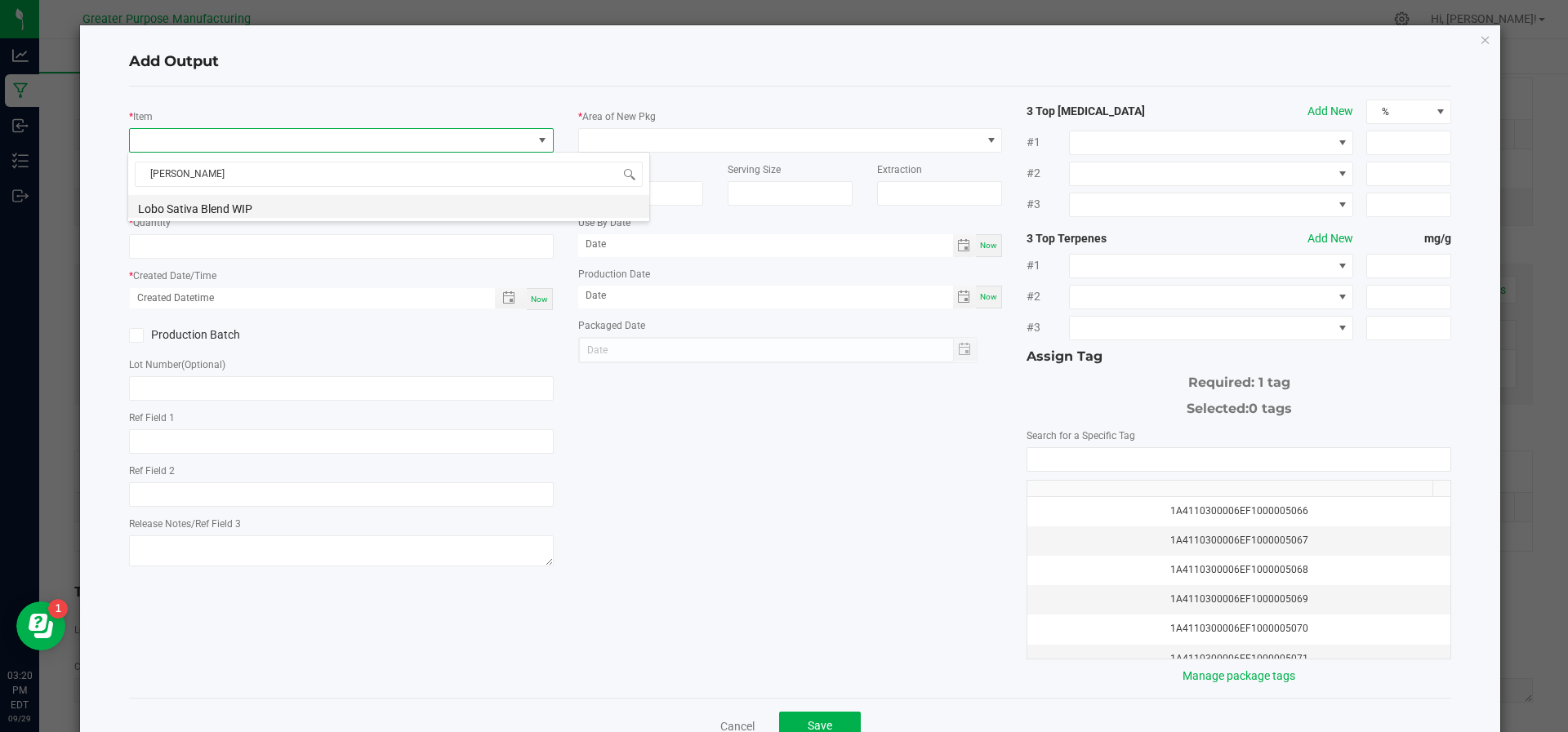
click at [213, 201] on li "Lobo Sativa Blend WIP" at bounding box center [389, 207] width 521 height 23
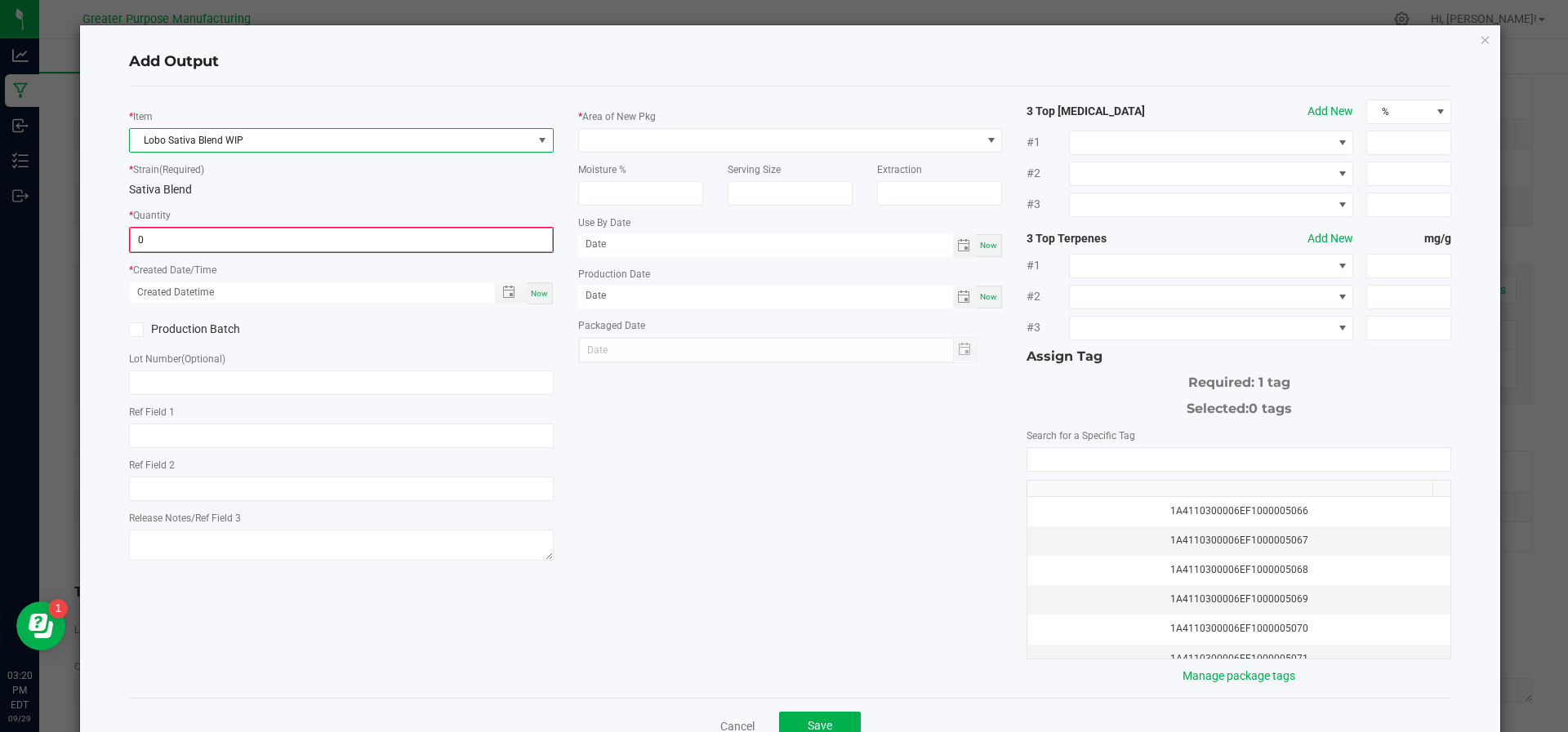
click at [204, 235] on input "0" at bounding box center [341, 240] width 421 height 23
type input "3293.0000 g"
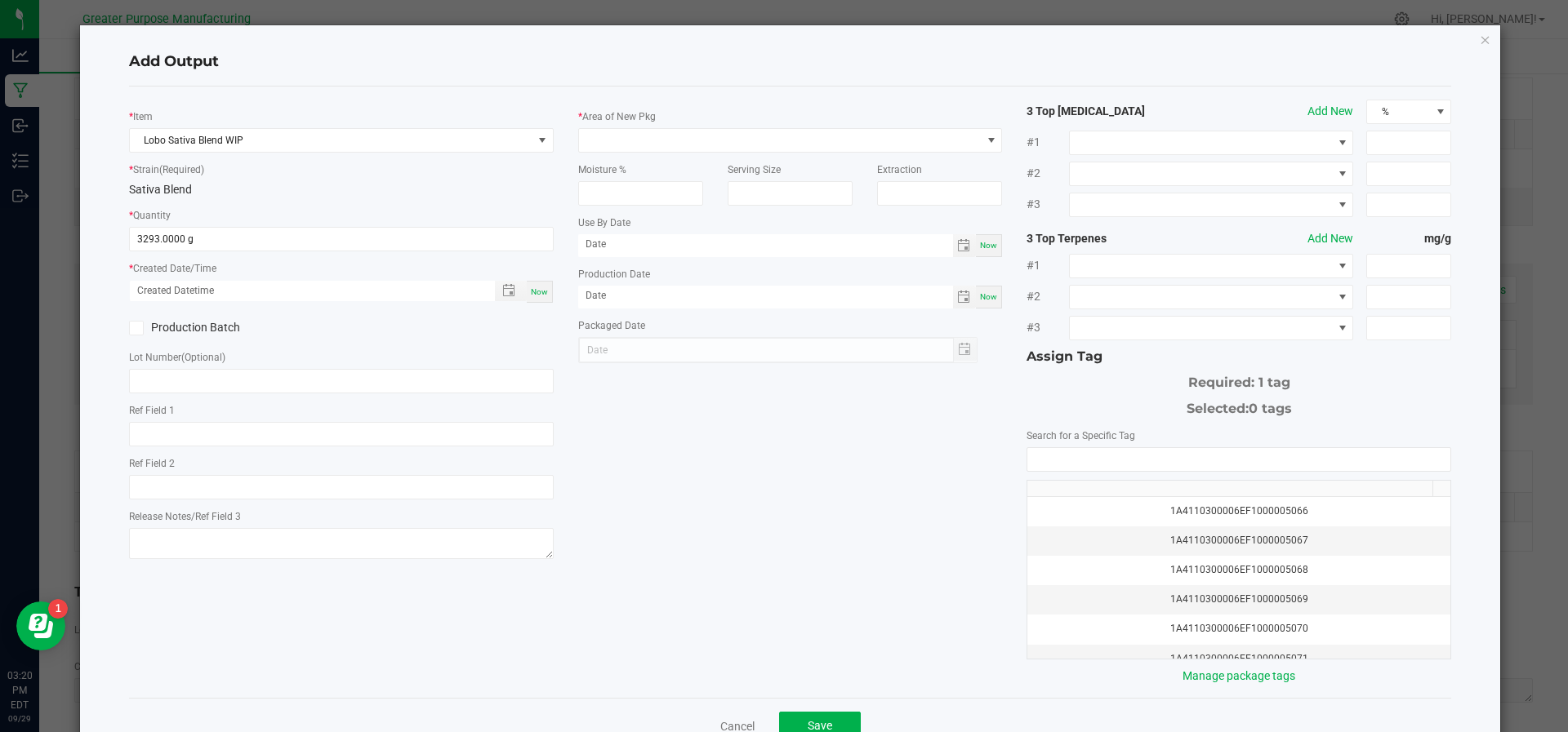
click at [531, 292] on span "Now" at bounding box center [539, 291] width 17 height 9
type input "09/29/2025 3:20 PM"
type input "[DATE]"
click at [137, 328] on icon at bounding box center [136, 328] width 11 height 0
click at [0, 0] on input "Production Batch" at bounding box center [0, 0] width 0 height 0
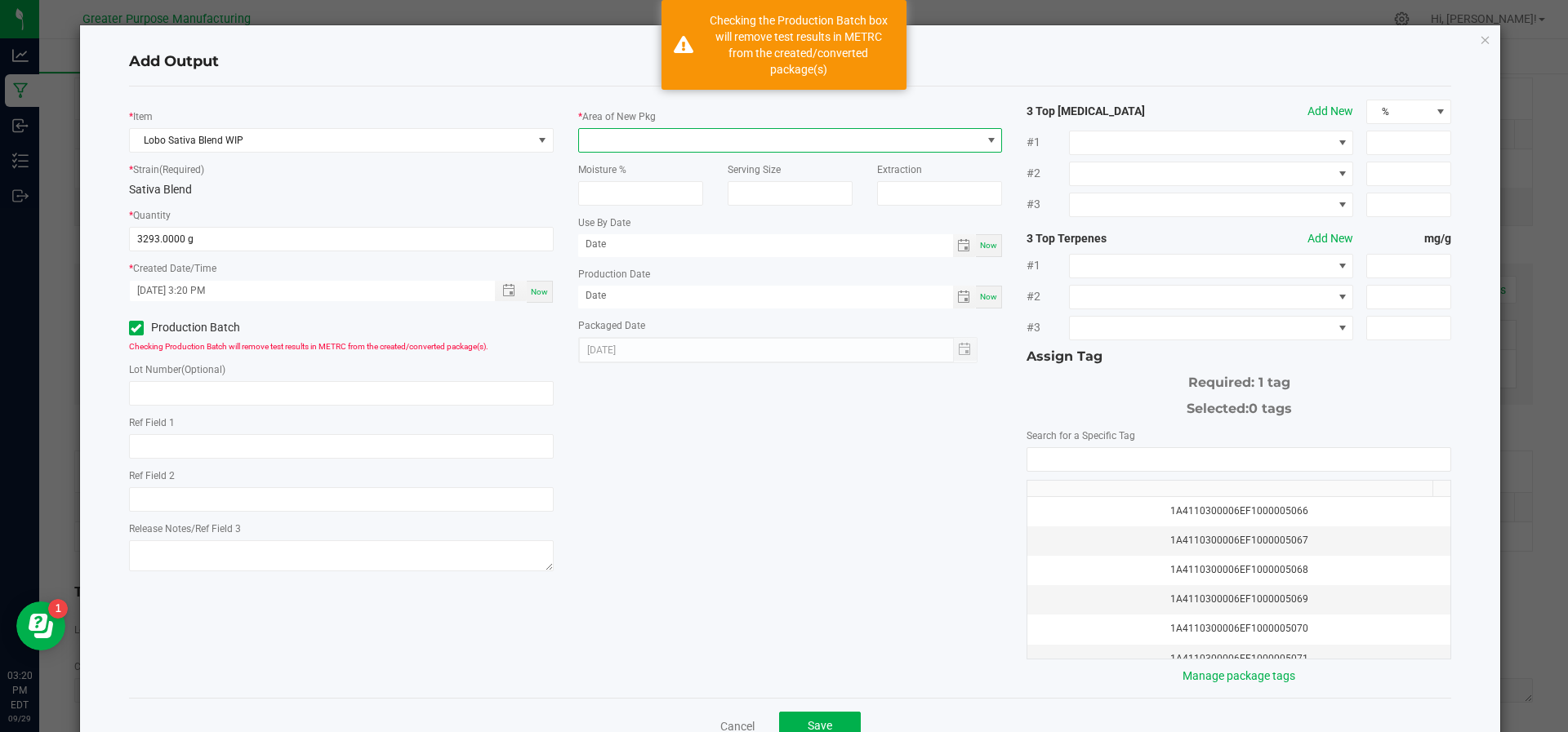
click at [629, 141] on span at bounding box center [780, 141] width 402 height 23
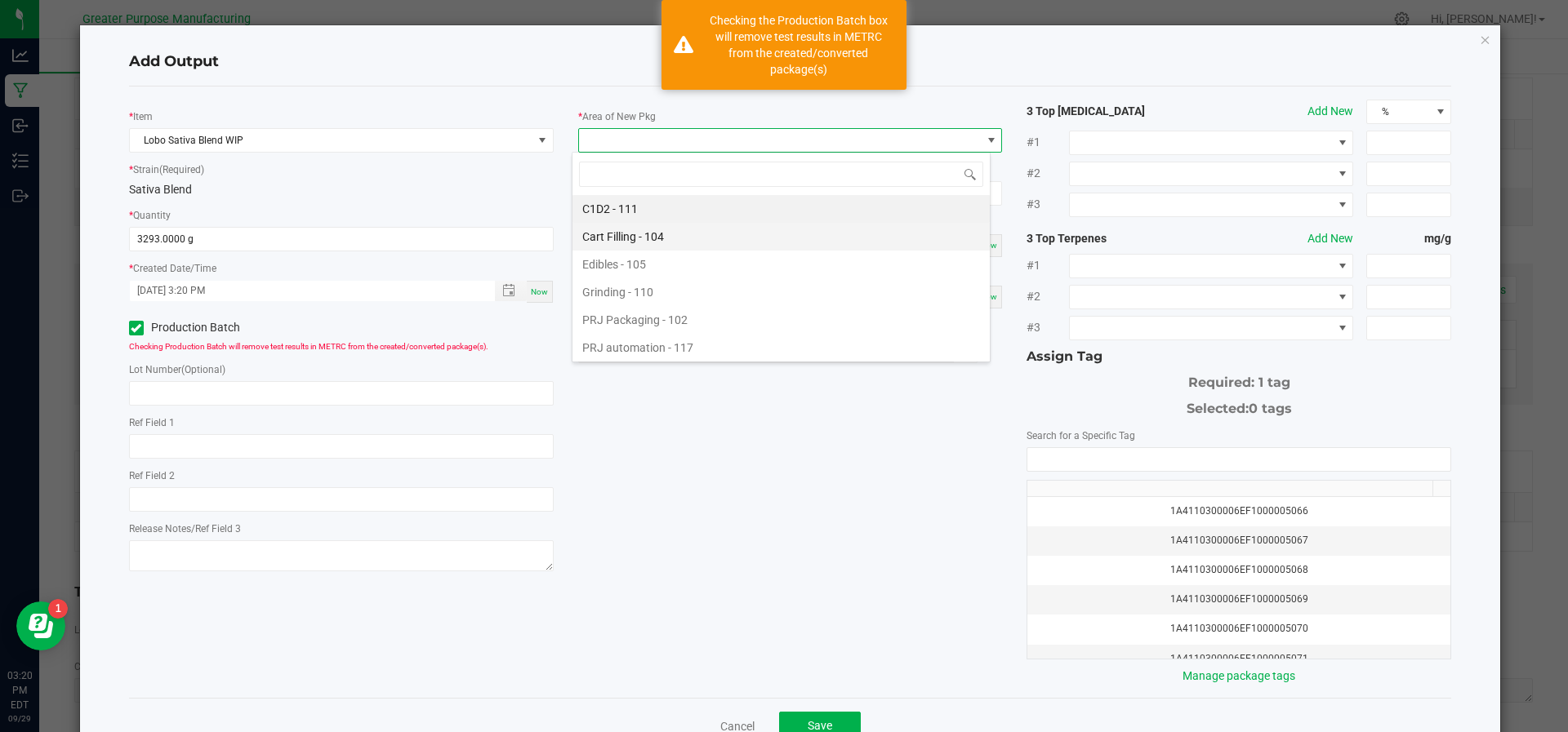
scroll to position [110, 0]
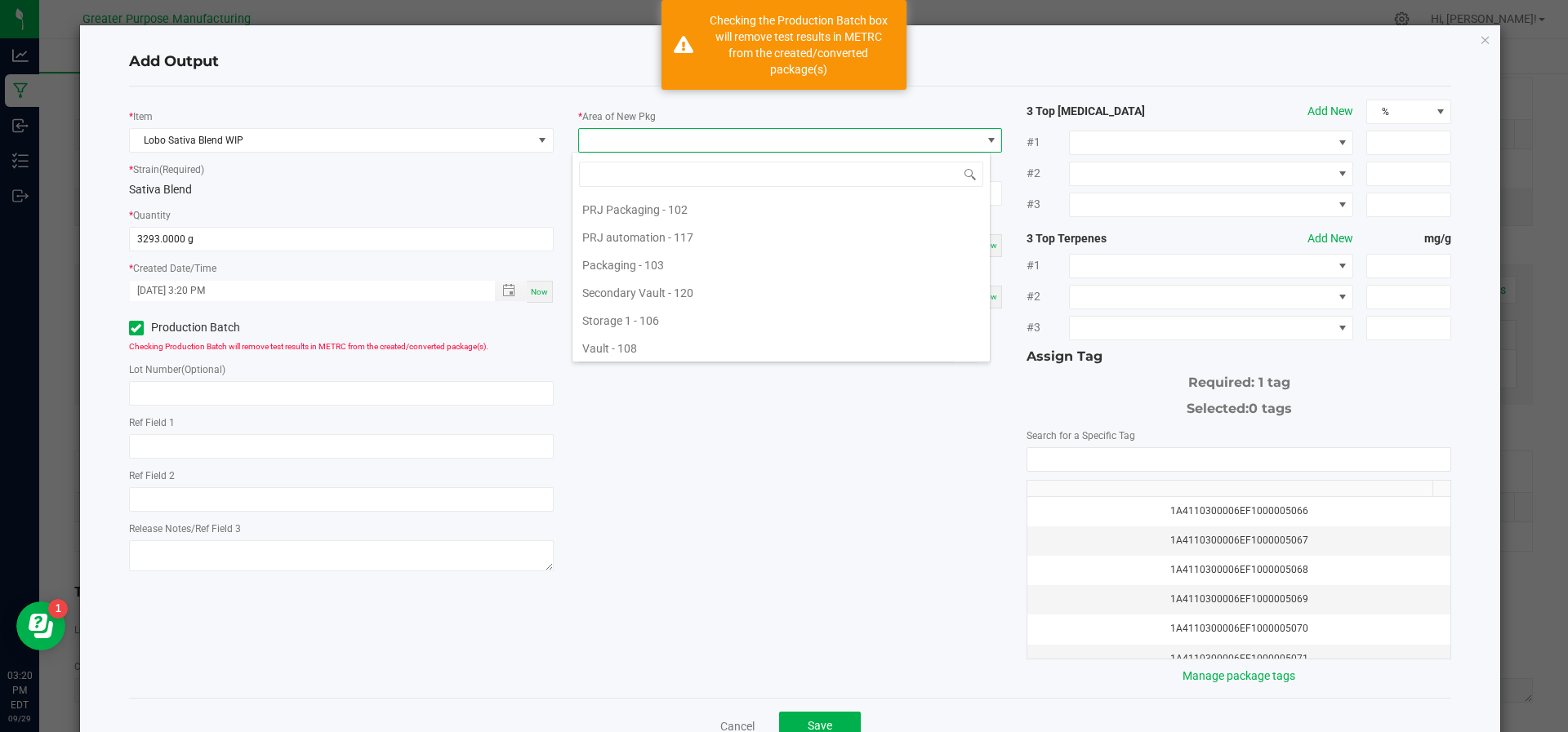
click at [653, 335] on li "Vault - 108" at bounding box center [781, 348] width 417 height 28
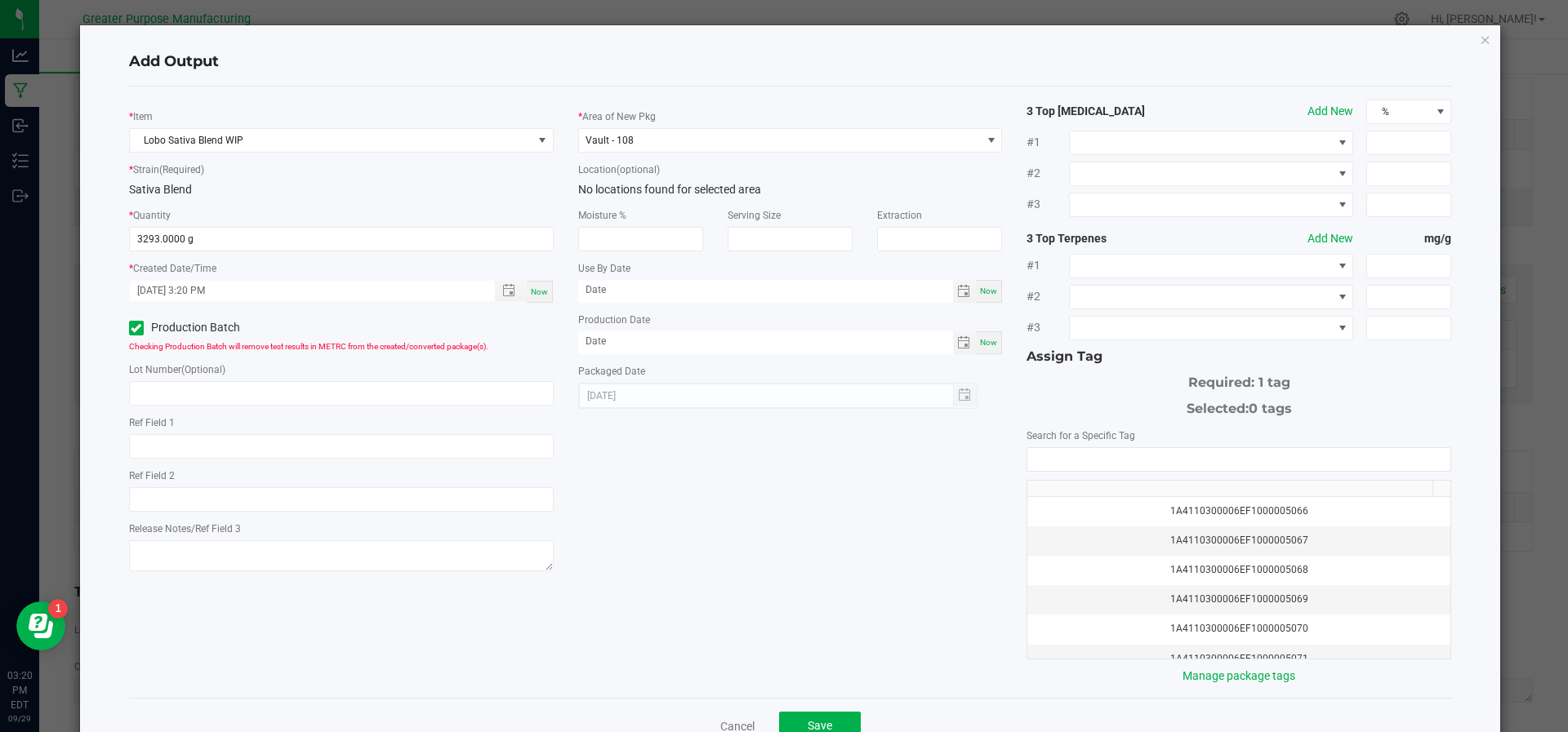
click at [950, 399] on div "[DATE]" at bounding box center [778, 396] width 400 height 26
click at [994, 334] on div "* Area of New Pkg Vault - 108 Location (optional) No locations found for select…" at bounding box center [790, 254] width 449 height 309
click at [980, 344] on span "Now" at bounding box center [988, 342] width 17 height 9
type input "[DATE]"
click at [1050, 448] on input "NO DATA FOUND" at bounding box center [1238, 460] width 423 height 23
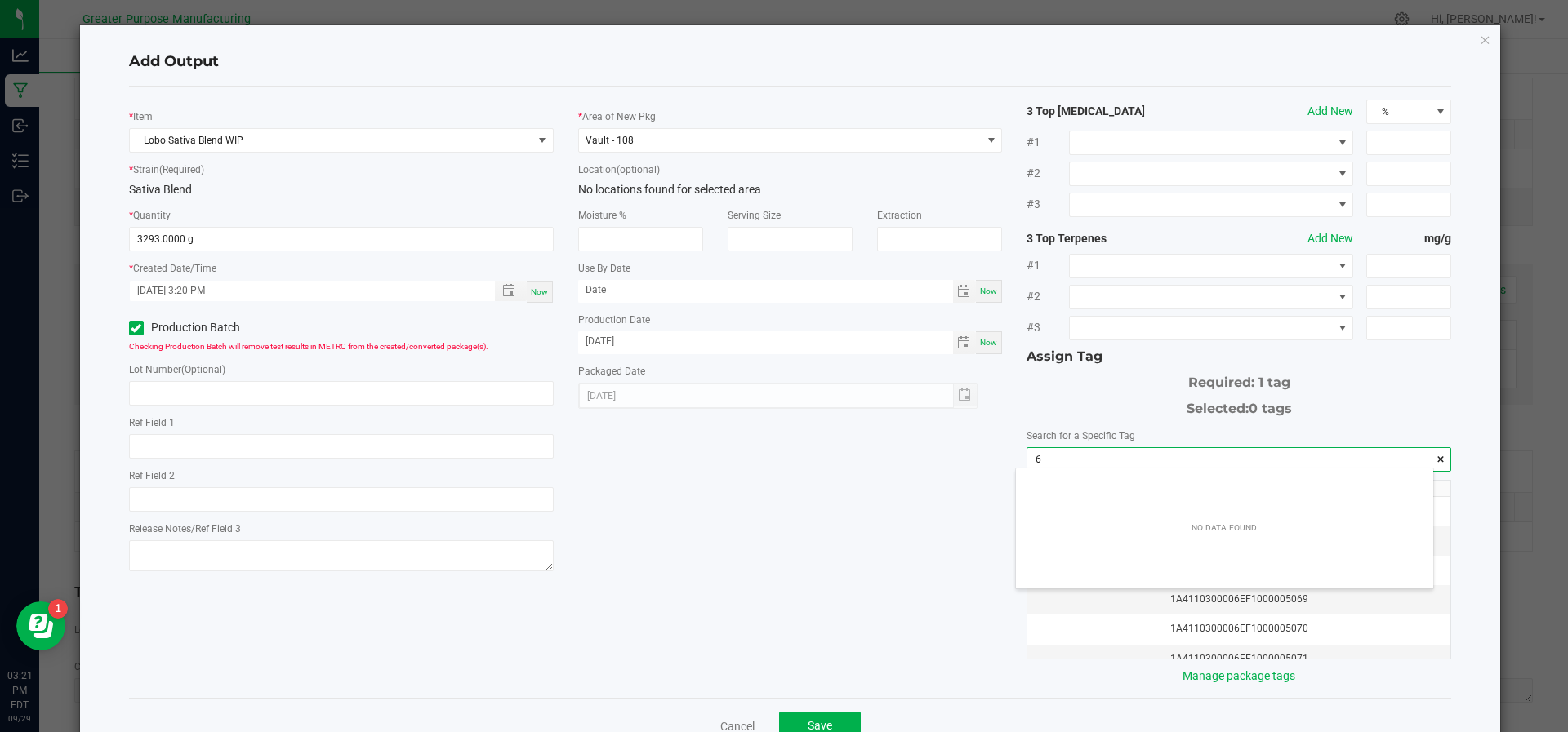
scroll to position [23, 418]
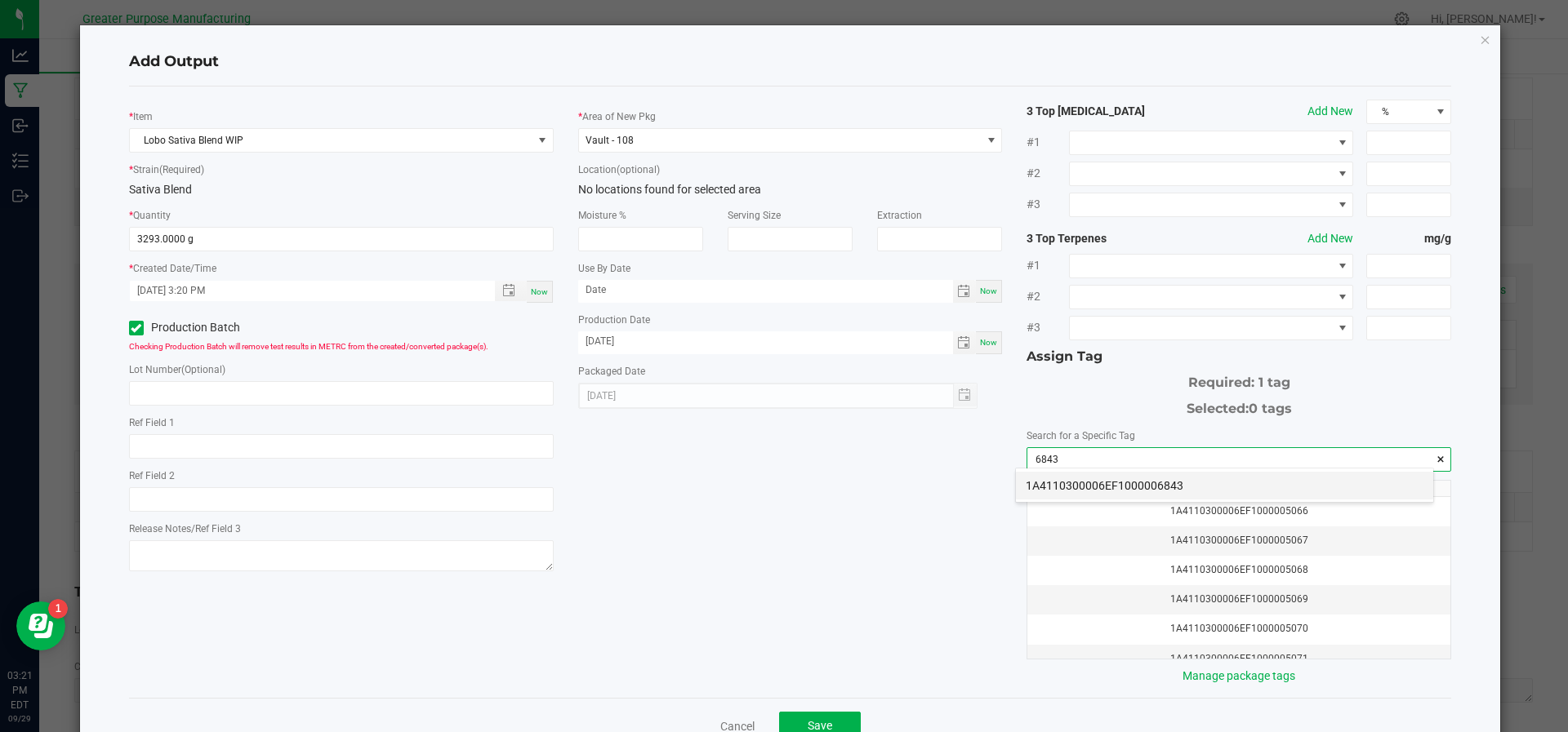
click at [1064, 479] on li "1A4110300006EF1000006843" at bounding box center [1224, 486] width 417 height 28
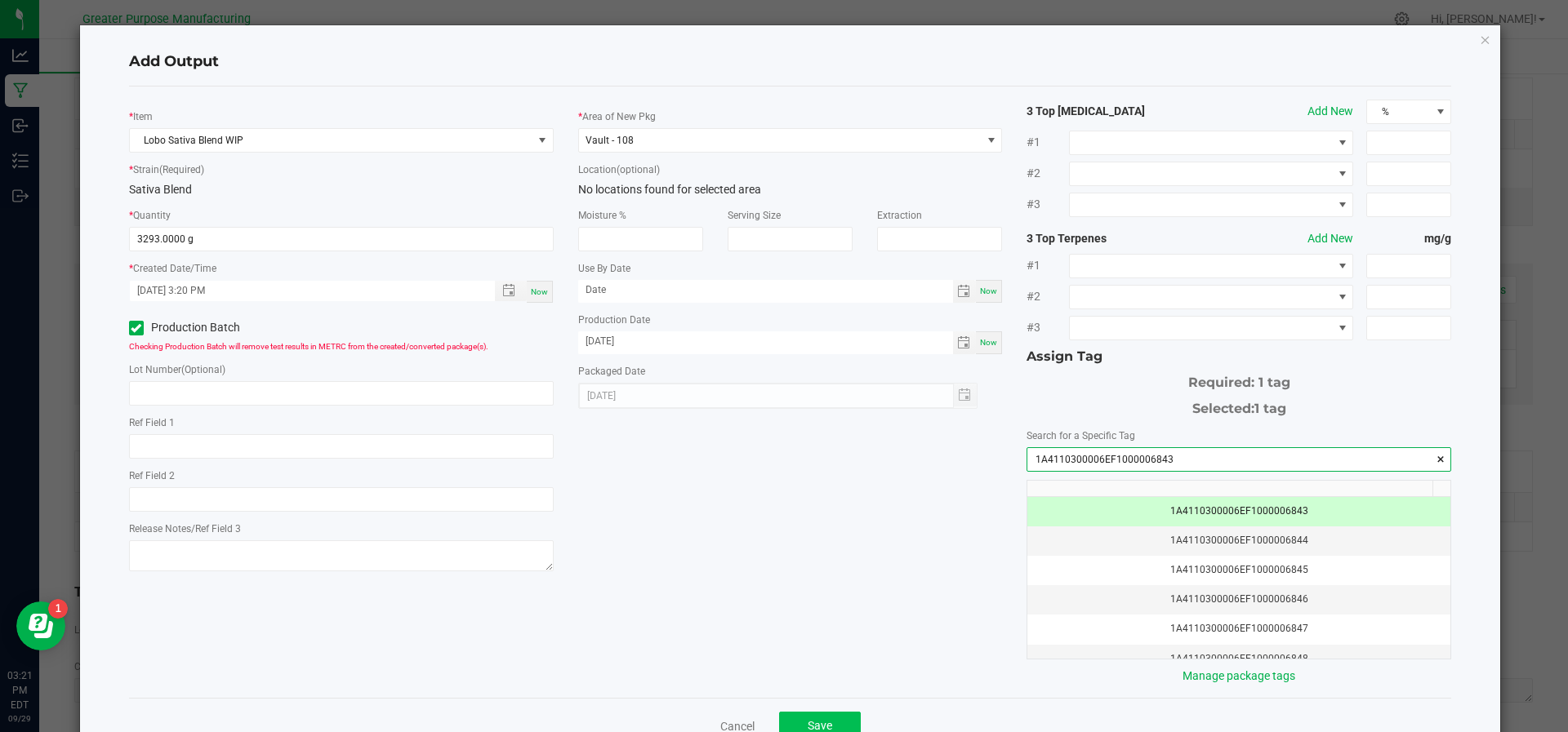
type input "1A4110300006EF1000006843"
click at [814, 719] on span "Save" at bounding box center [820, 725] width 25 height 13
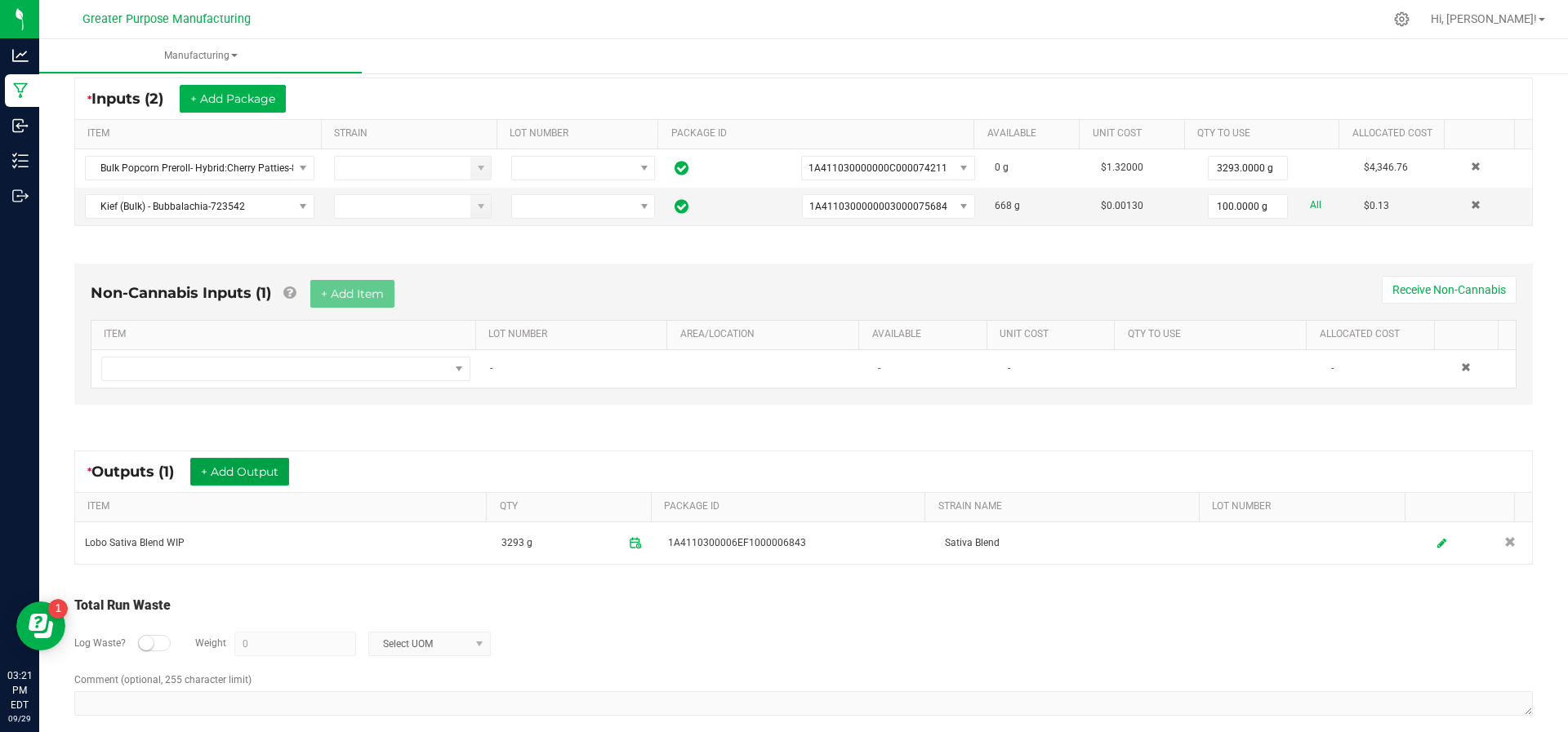
scroll to position [0, 0]
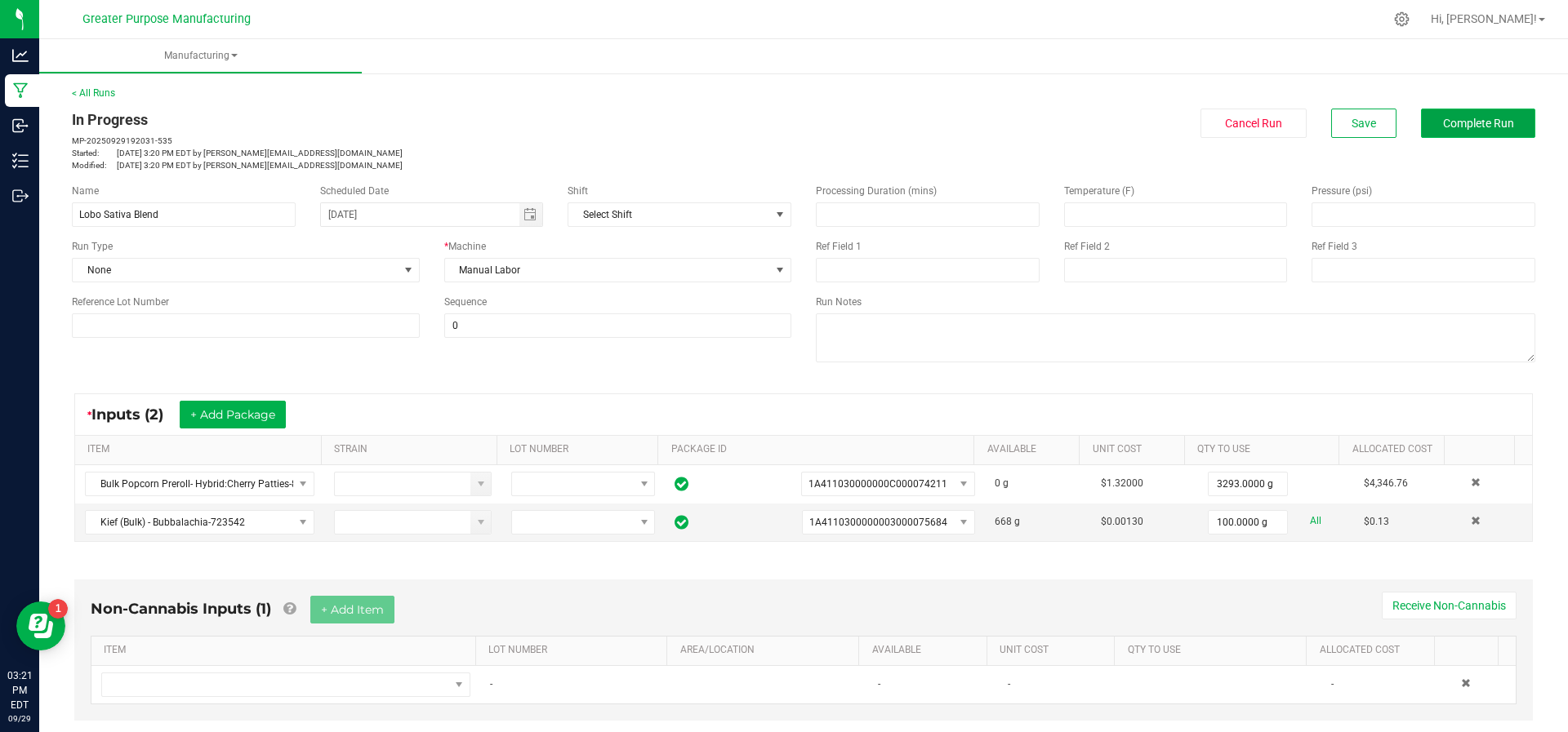
click at [1445, 124] on span "Complete Run" at bounding box center [1478, 123] width 71 height 13
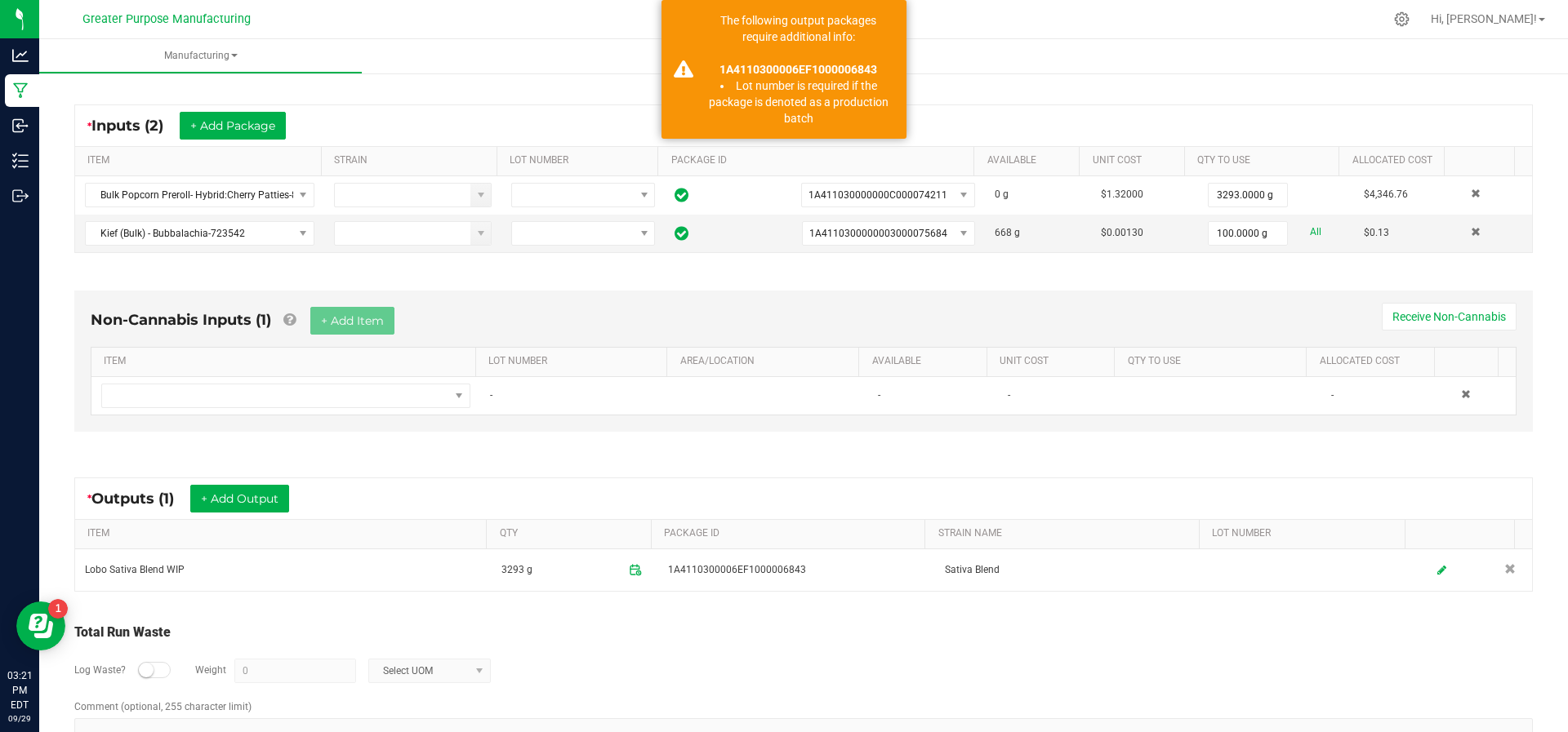
scroll to position [290, 0]
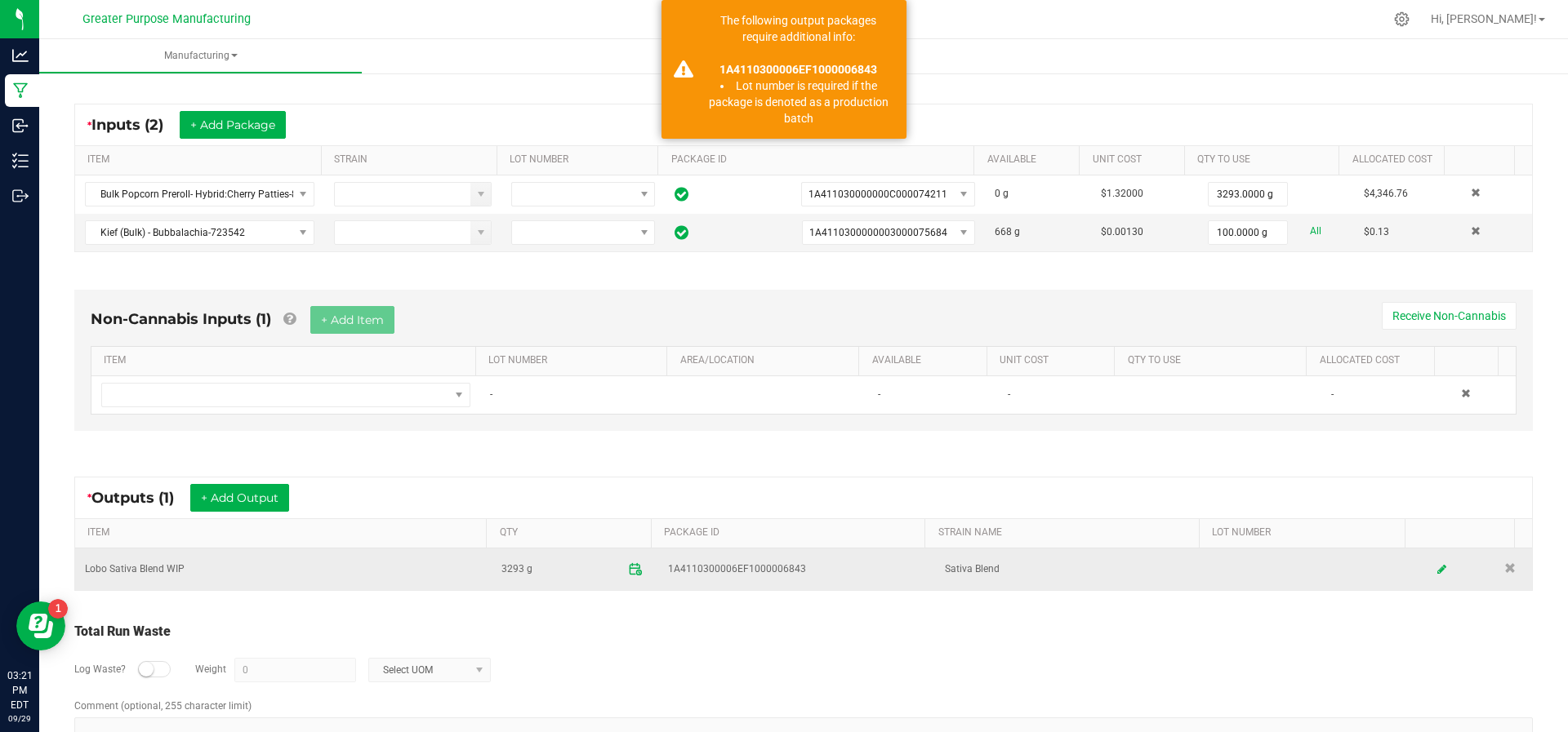
click at [639, 572] on icon at bounding box center [639, 573] width 1 height 2
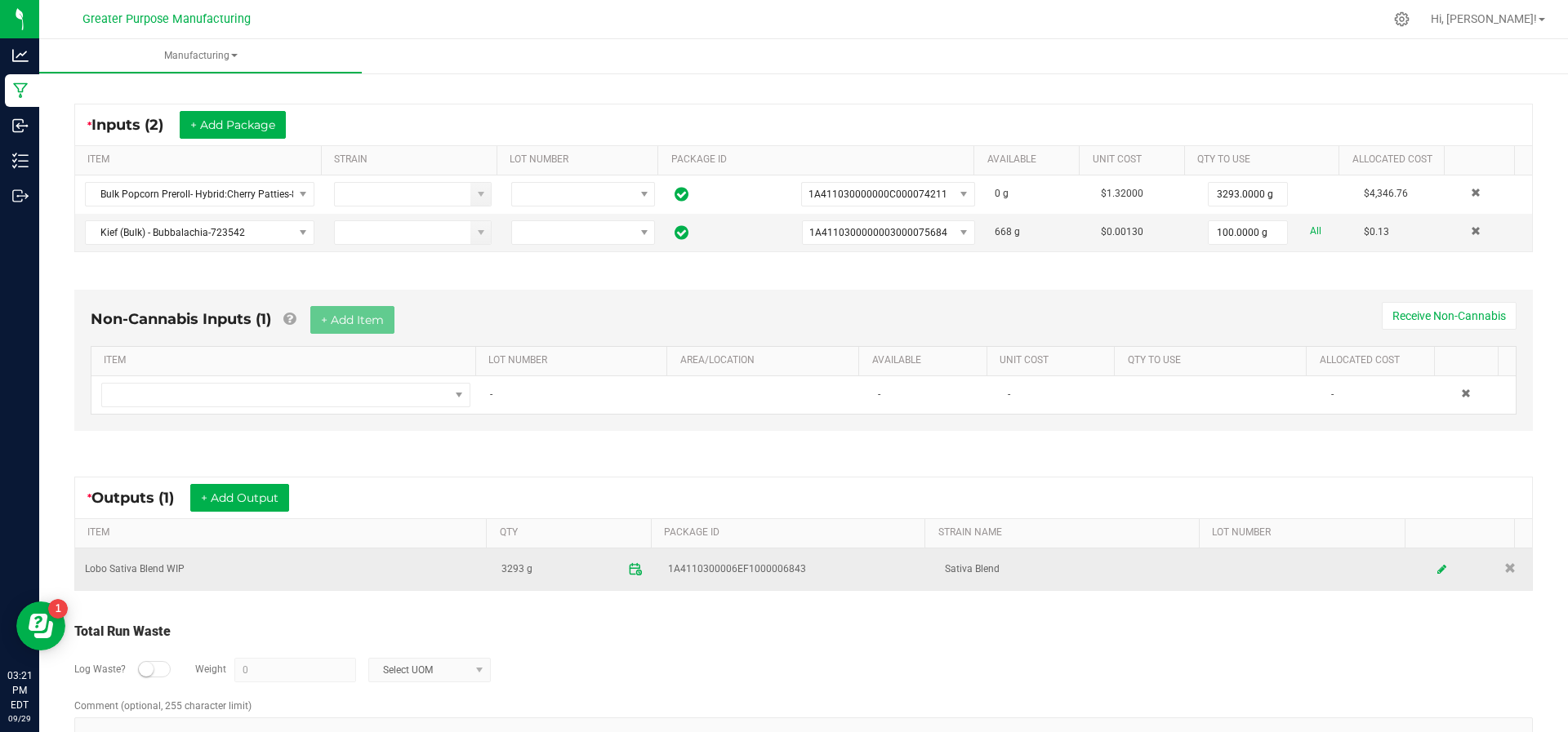
scroll to position [19, 0]
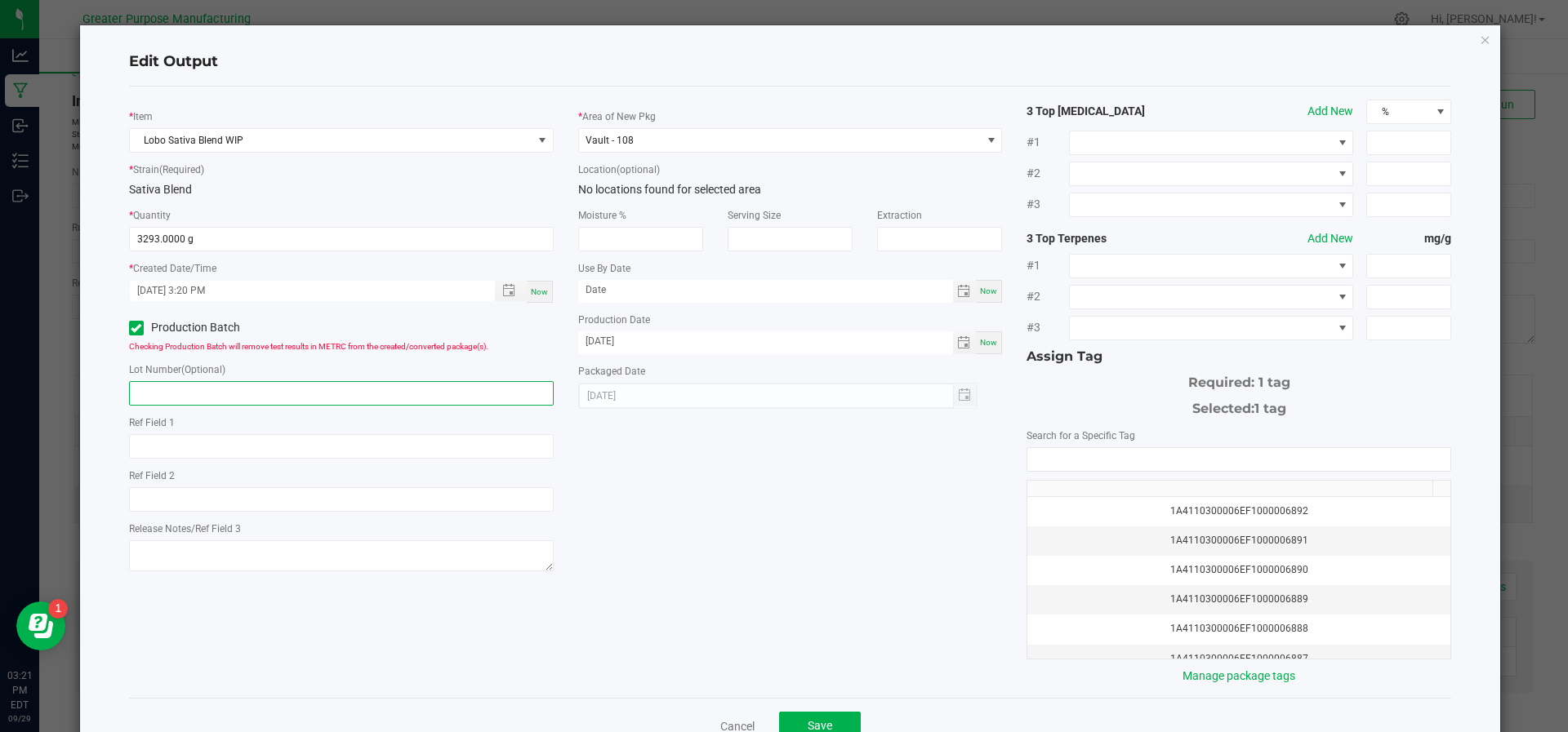
click at [313, 388] on input "text" at bounding box center [341, 393] width 425 height 25
type input "6843"
click at [820, 725] on span "Save" at bounding box center [820, 725] width 25 height 13
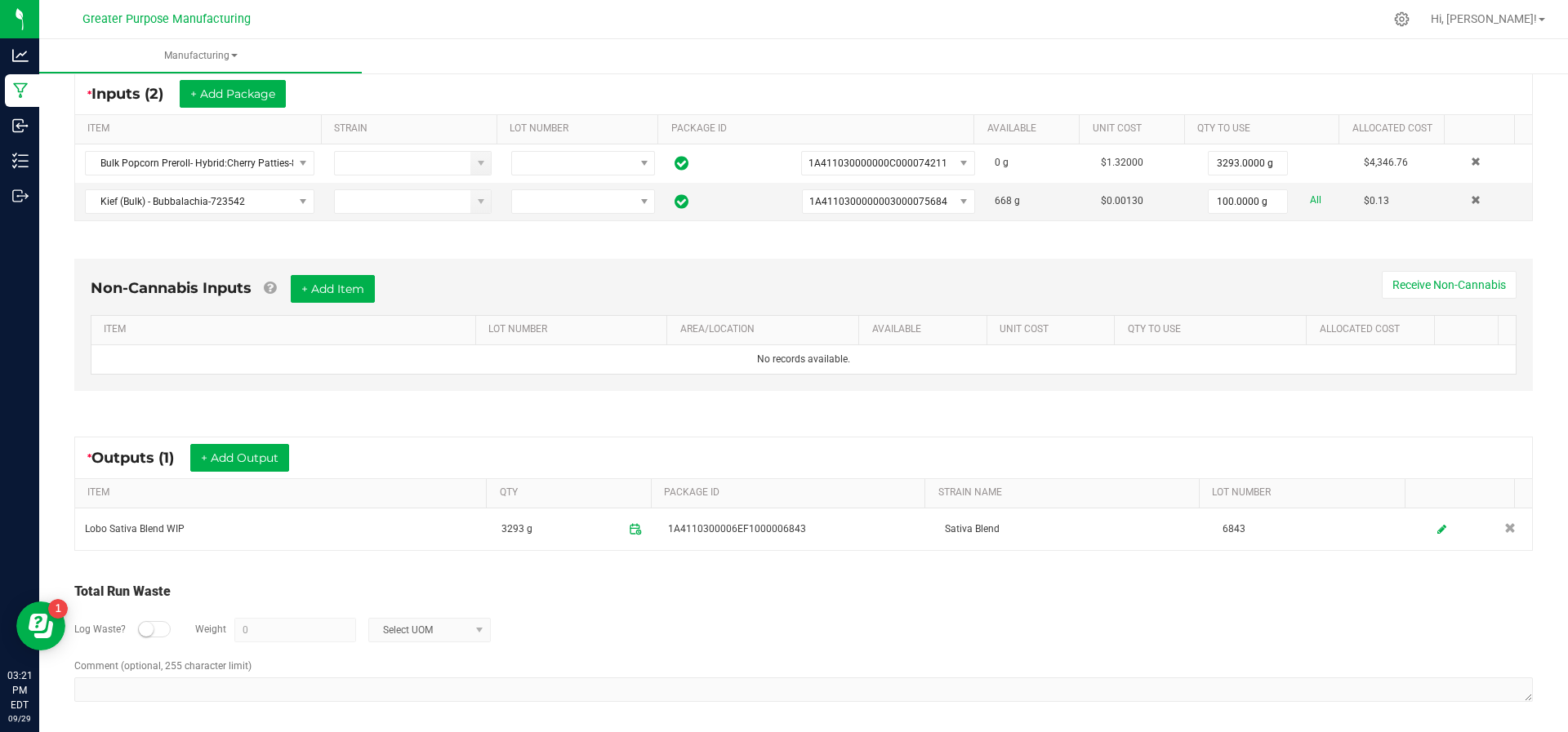
scroll to position [0, 0]
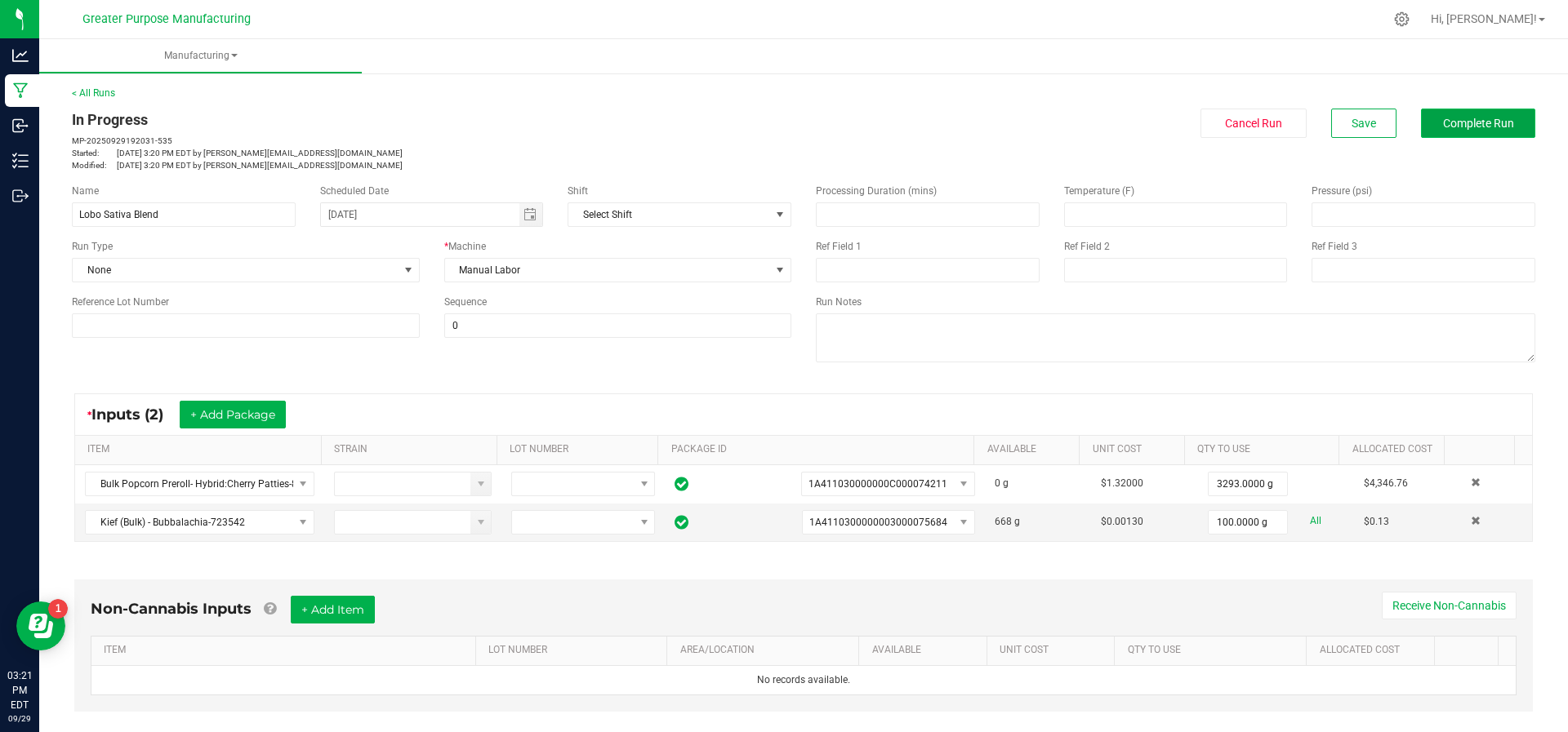
click at [1464, 132] on button "Complete Run" at bounding box center [1478, 123] width 115 height 29
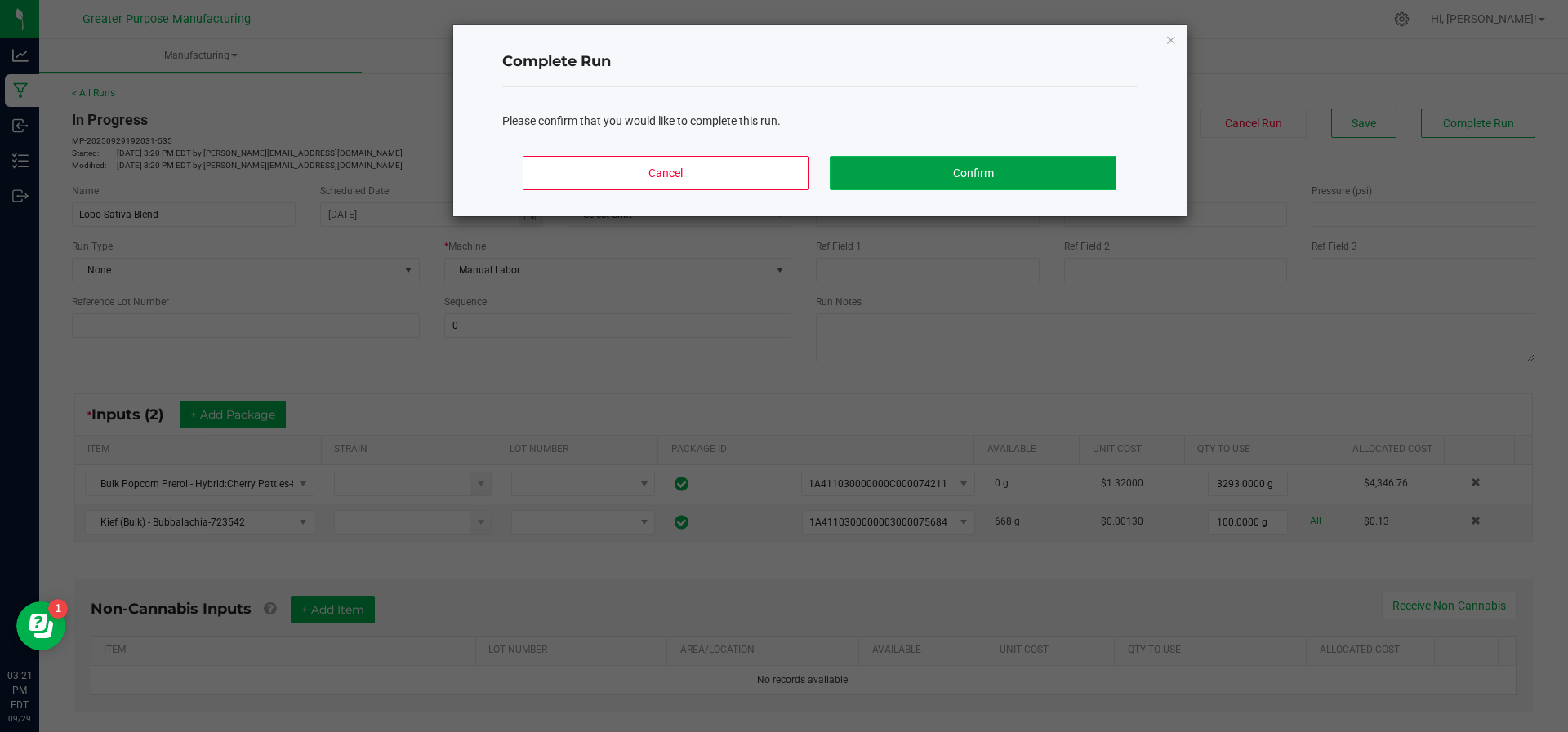
click at [946, 162] on button "Confirm" at bounding box center [972, 173] width 285 height 34
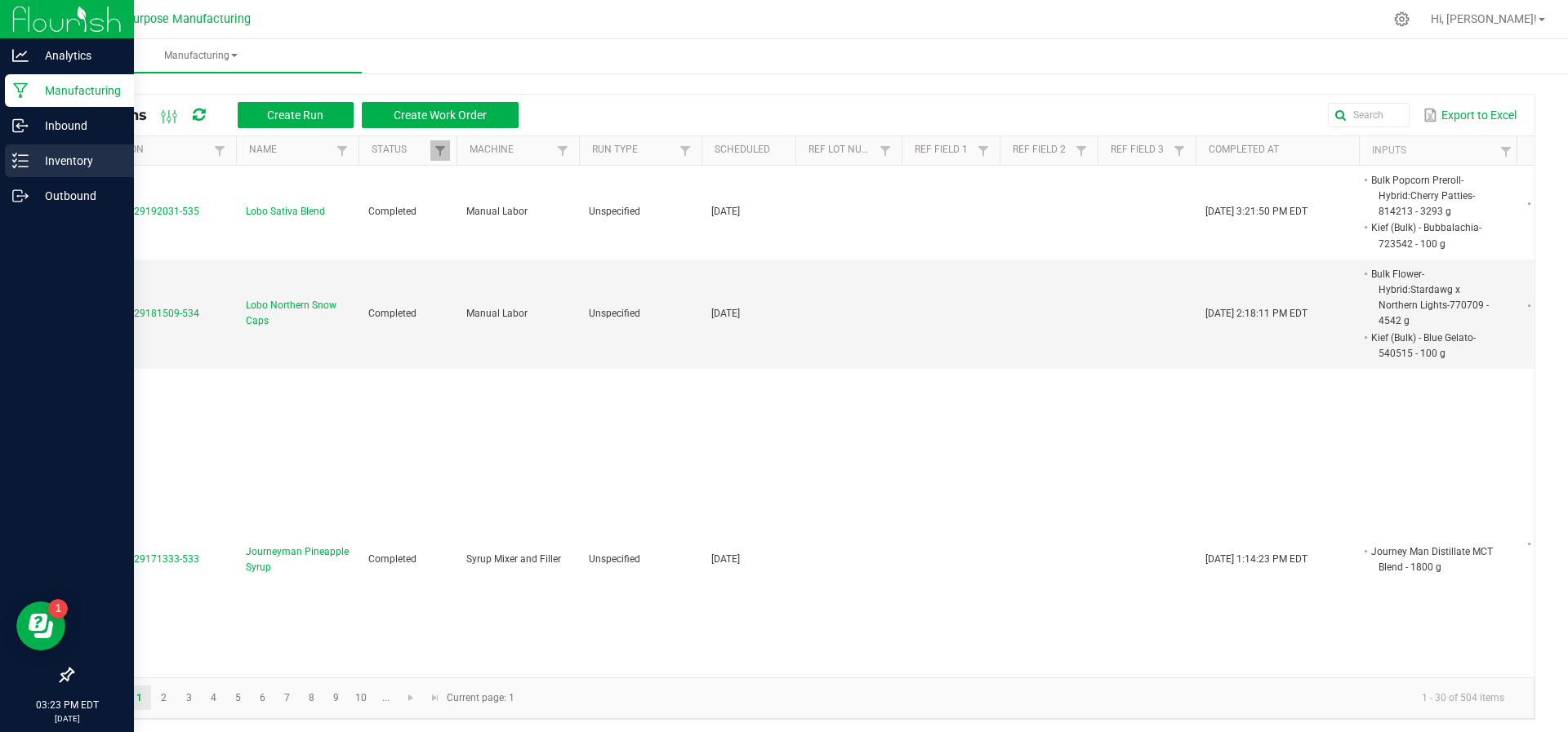
click at [54, 172] on div "Inventory" at bounding box center [70, 161] width 129 height 33
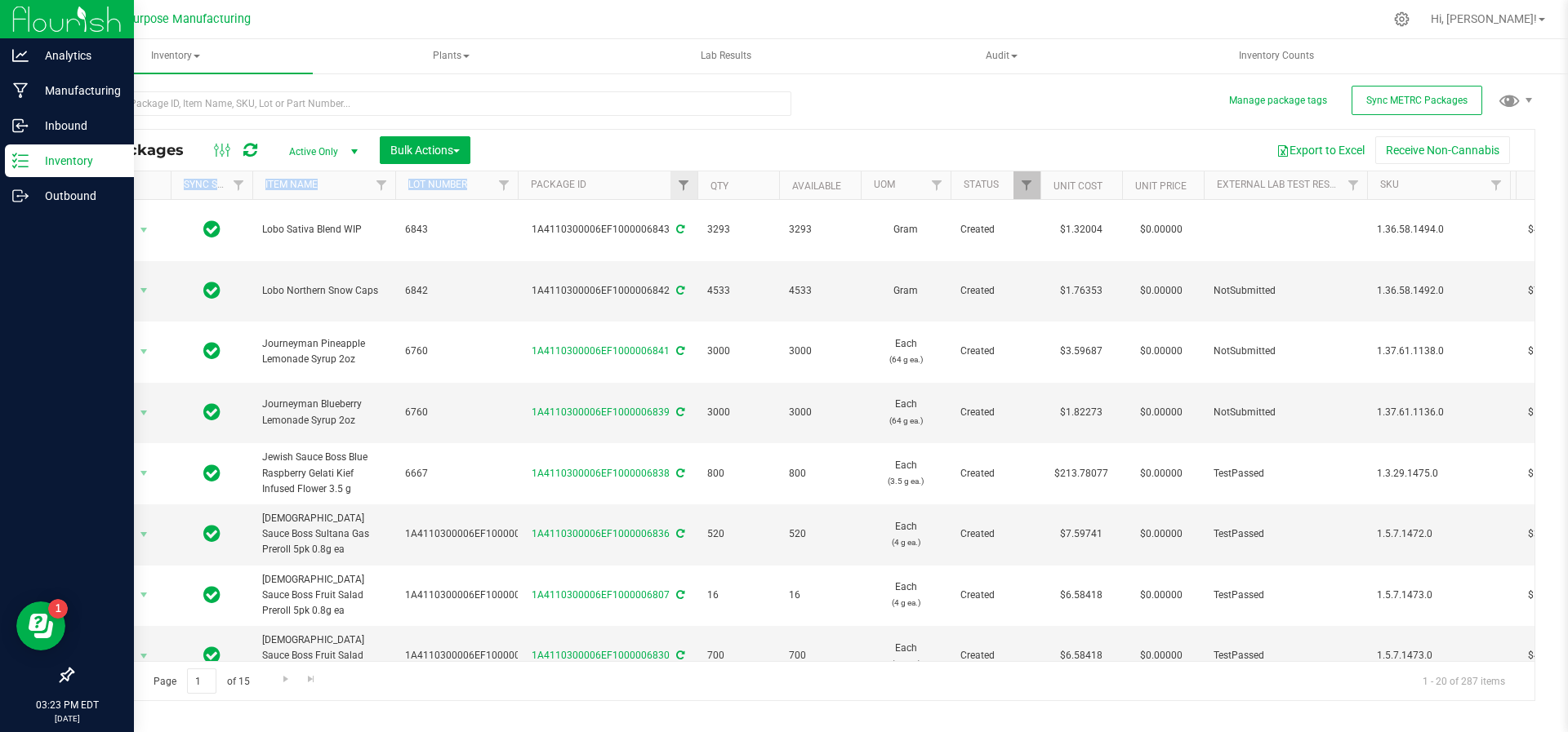
drag, startPoint x: 546, startPoint y: 410, endPoint x: 676, endPoint y: 186, distance: 259.0
click at [676, 186] on link "Filter" at bounding box center [684, 186] width 27 height 28
type input "66308"
click at [681, 245] on button "Filter" at bounding box center [720, 263] width 79 height 36
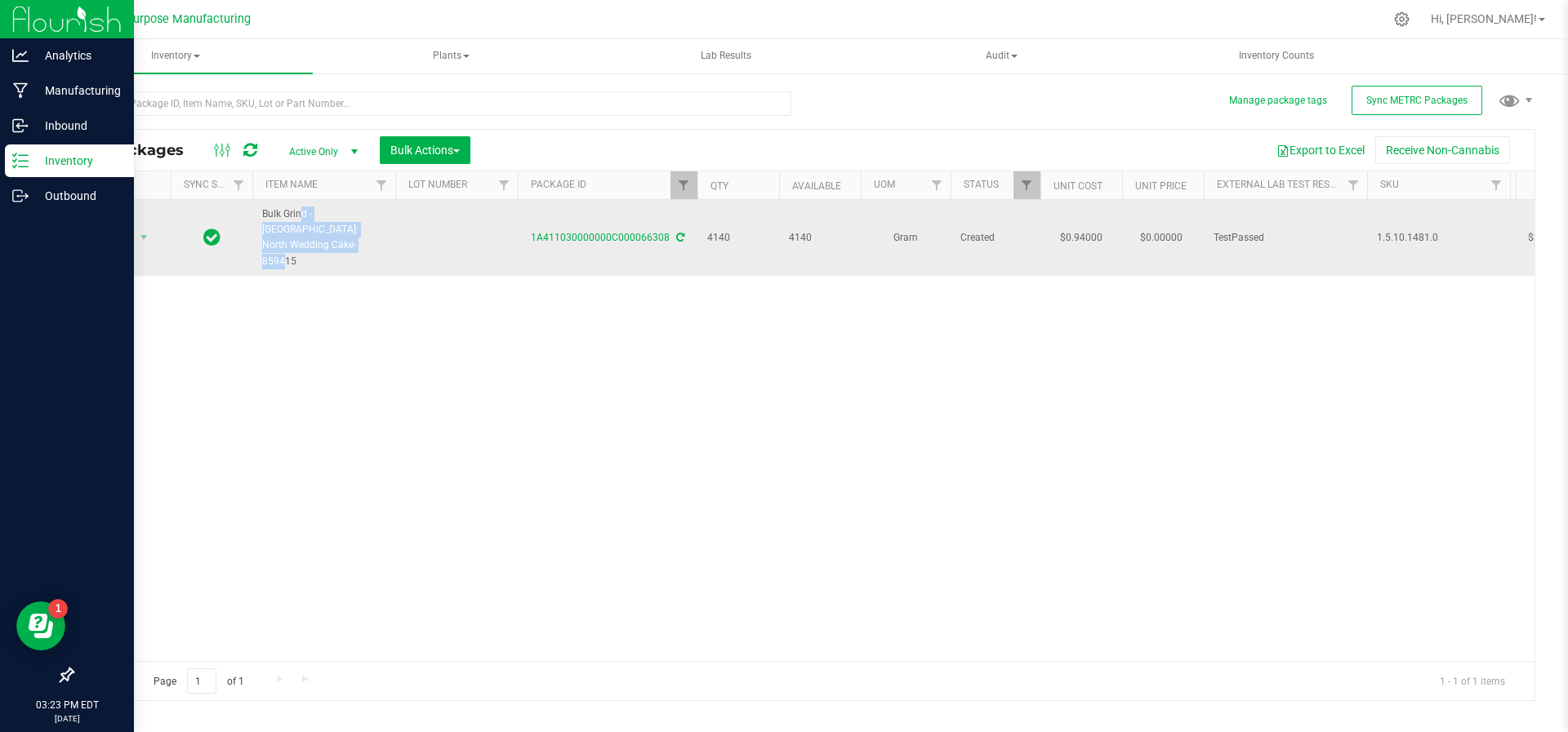
drag, startPoint x: 384, startPoint y: 233, endPoint x: 253, endPoint y: 211, distance: 132.8
click at [253, 211] on td "Bulk Grind - Indica: North Wedding Cake-859415" at bounding box center [323, 238] width 143 height 76
copy span "Bulk Grind - Indica: North Wedding Cake-859415"
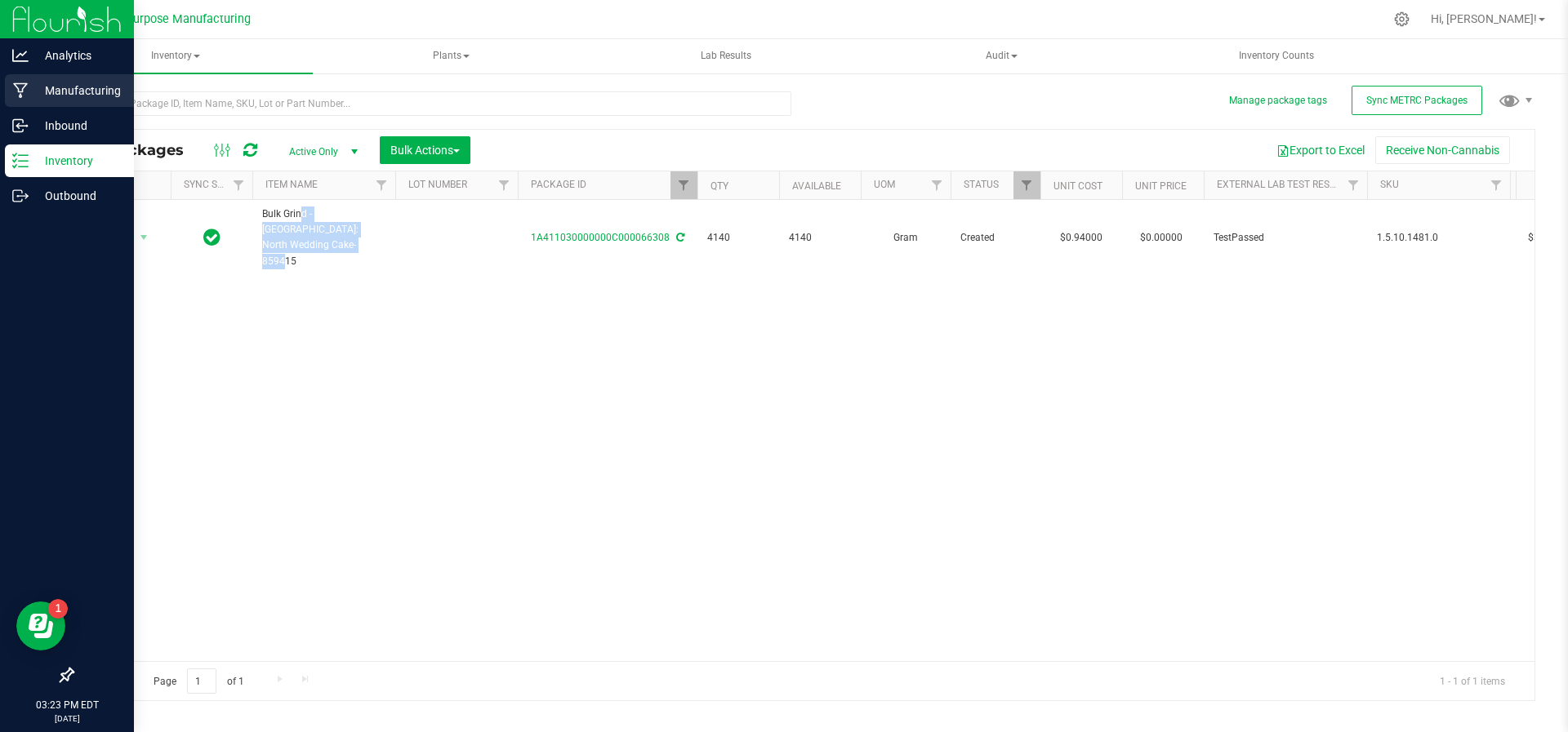
click at [56, 83] on p "Manufacturing" at bounding box center [78, 91] width 98 height 20
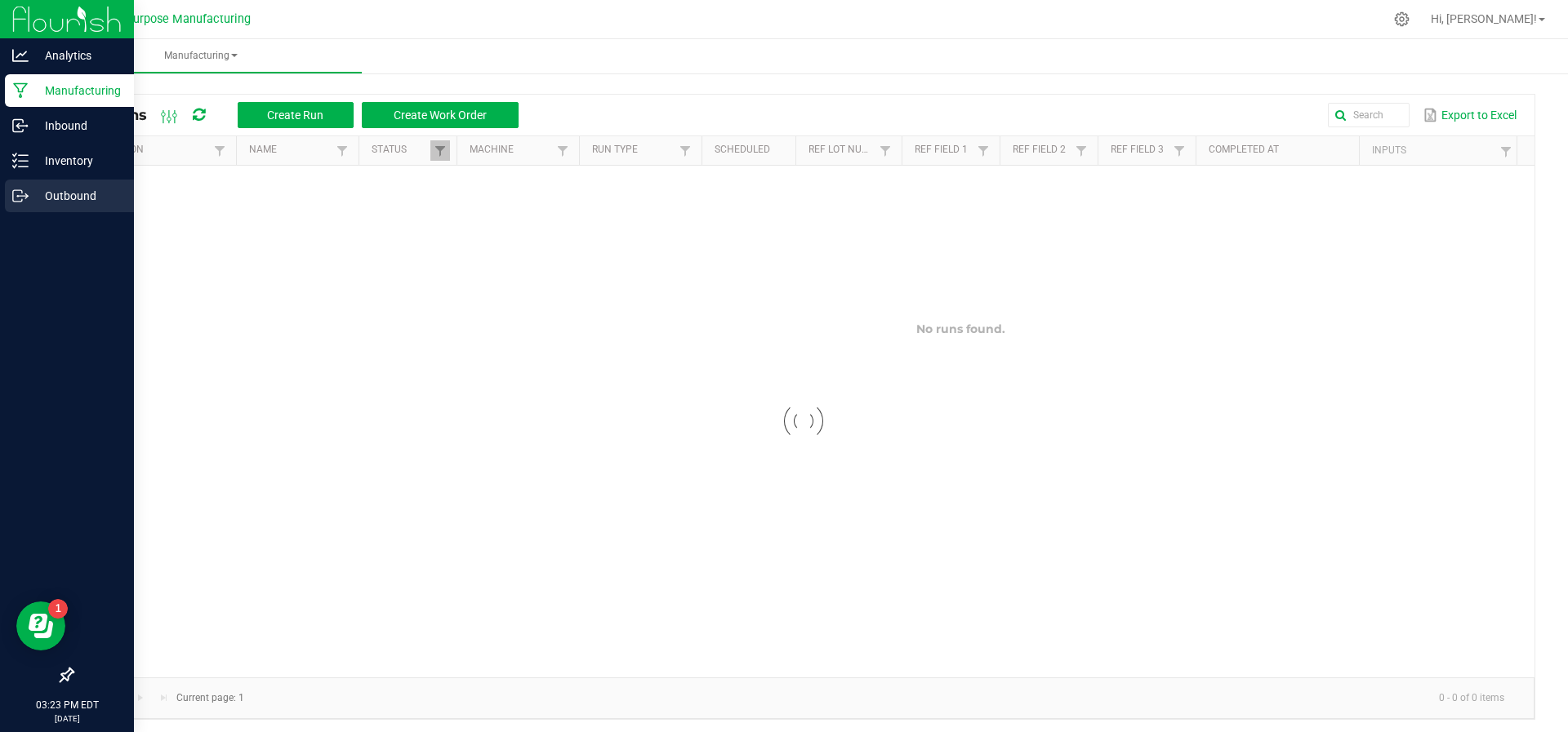
click at [28, 180] on div "Outbound" at bounding box center [70, 196] width 129 height 33
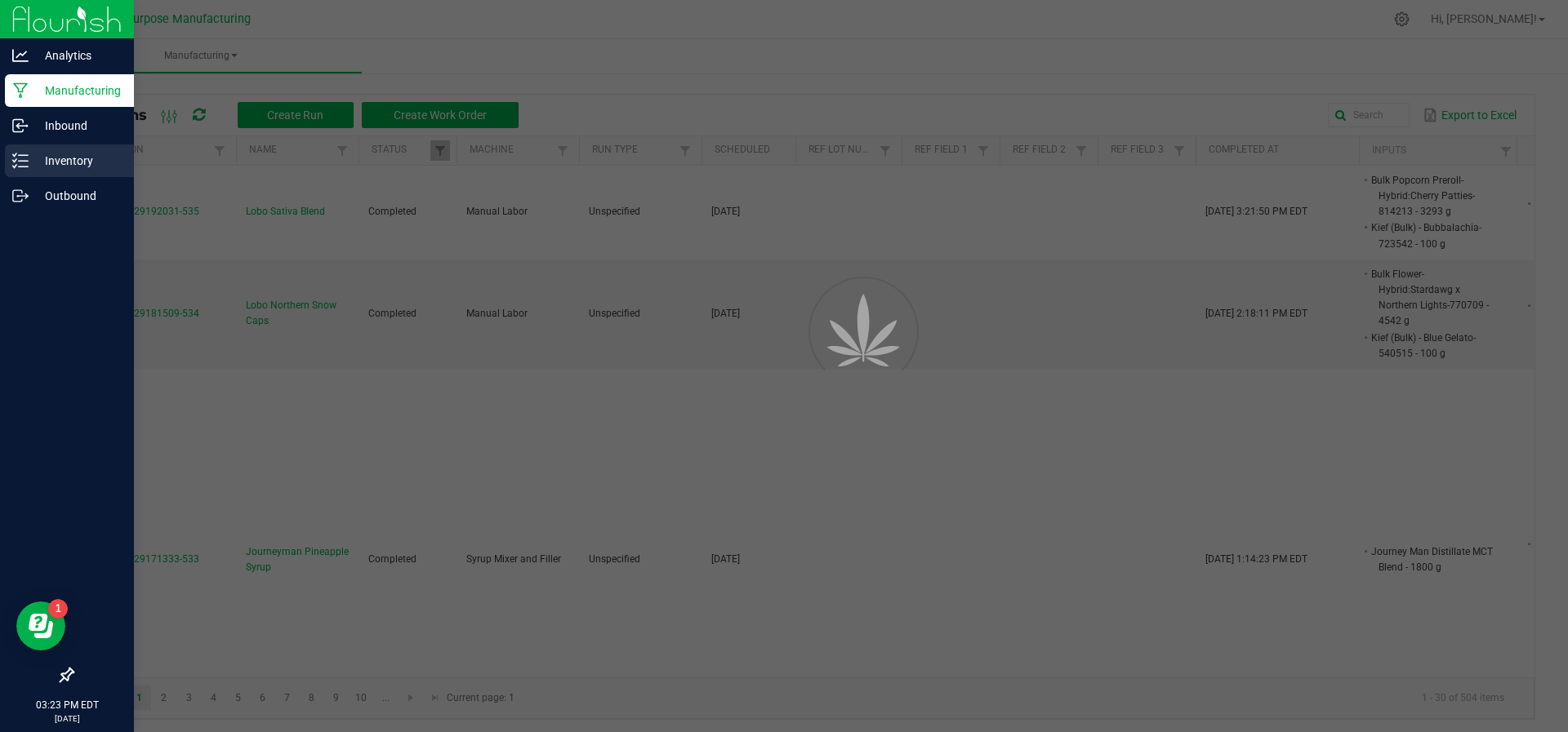
click at [29, 175] on div "Inventory" at bounding box center [70, 161] width 129 height 33
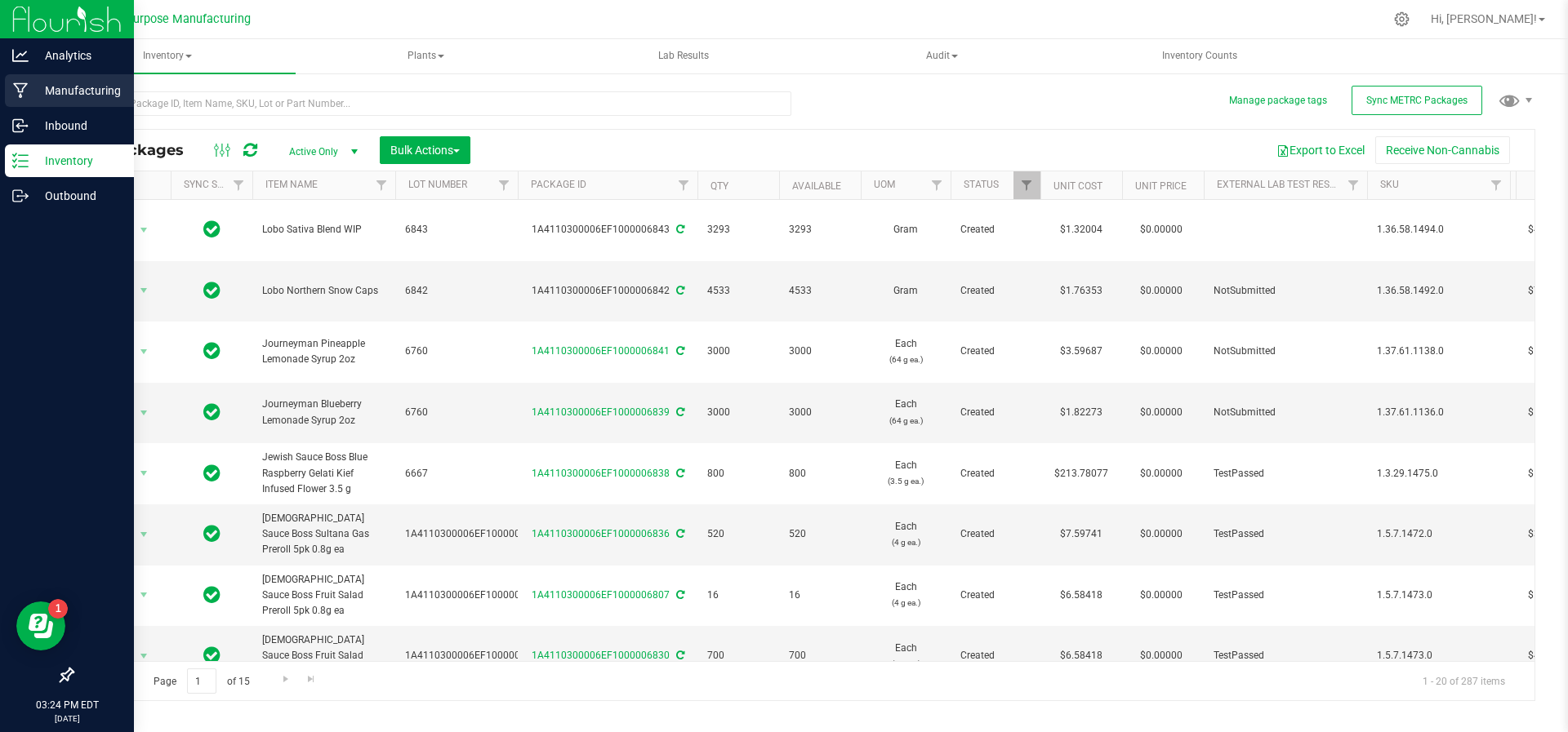
click at [38, 86] on p "Manufacturing" at bounding box center [78, 91] width 98 height 20
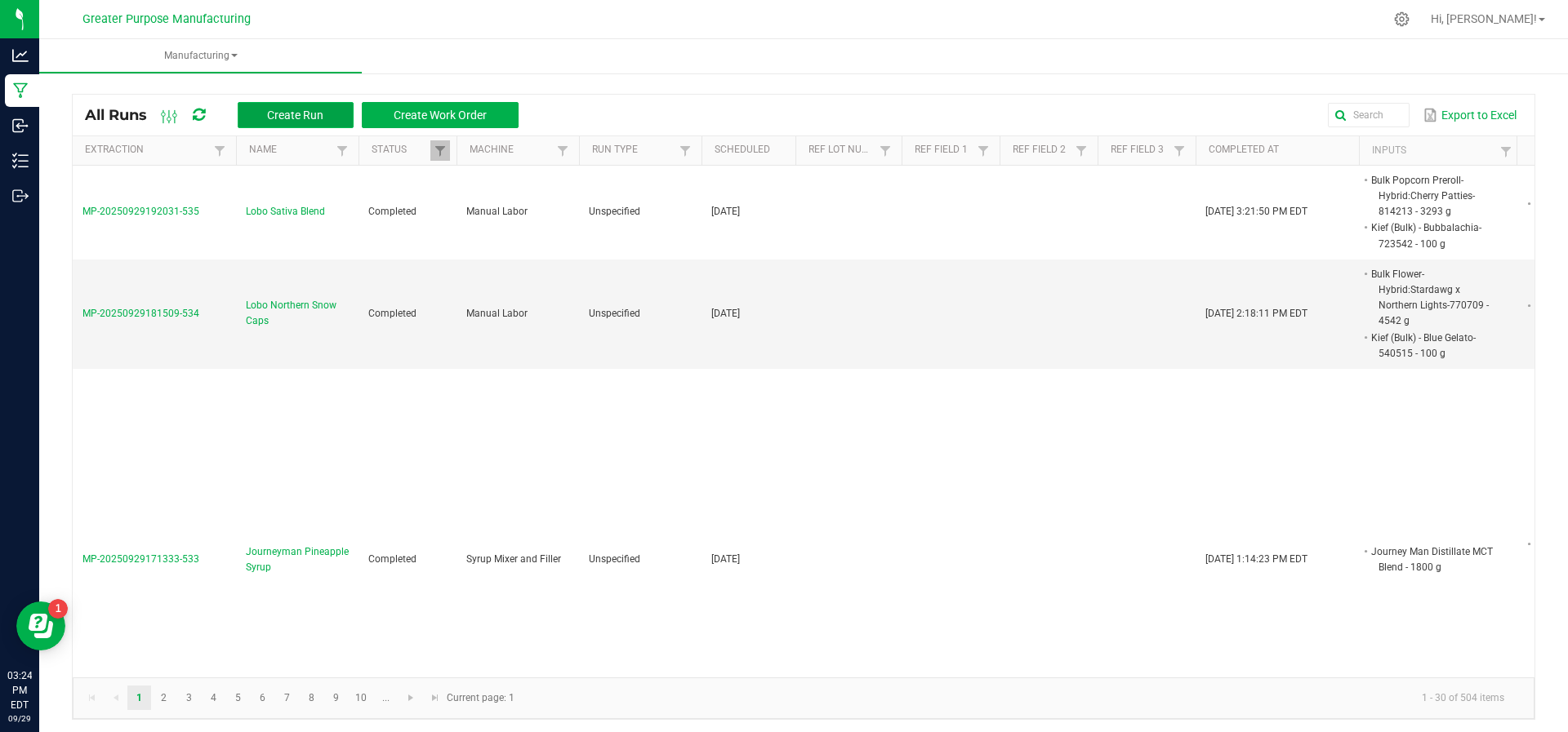
click at [295, 106] on button "Create Run" at bounding box center [295, 115] width 116 height 26
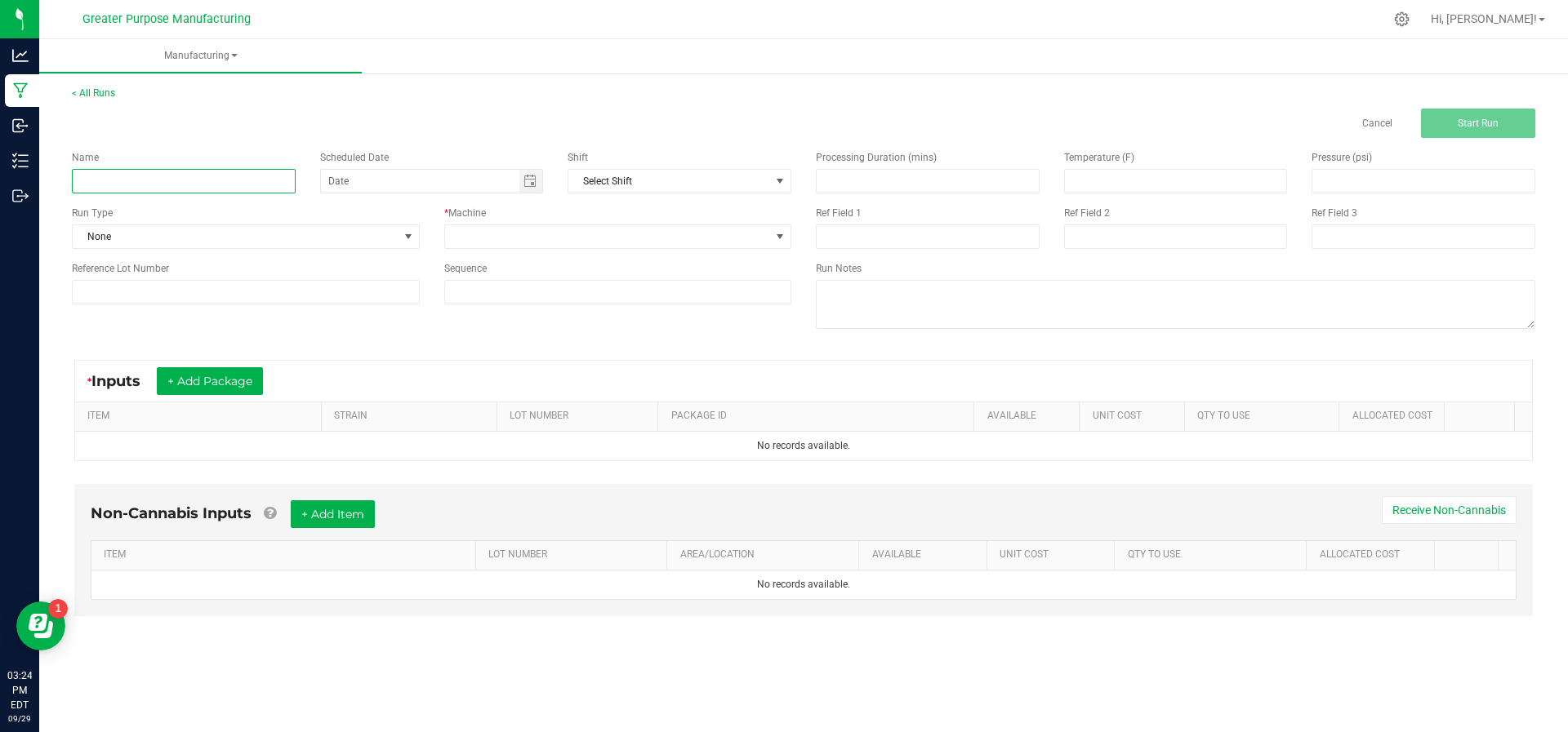
click at [249, 191] on input at bounding box center [184, 182] width 224 height 25
type input "Lono Sativa Blend"
click at [236, 375] on button "+ Add Package" at bounding box center [210, 381] width 106 height 28
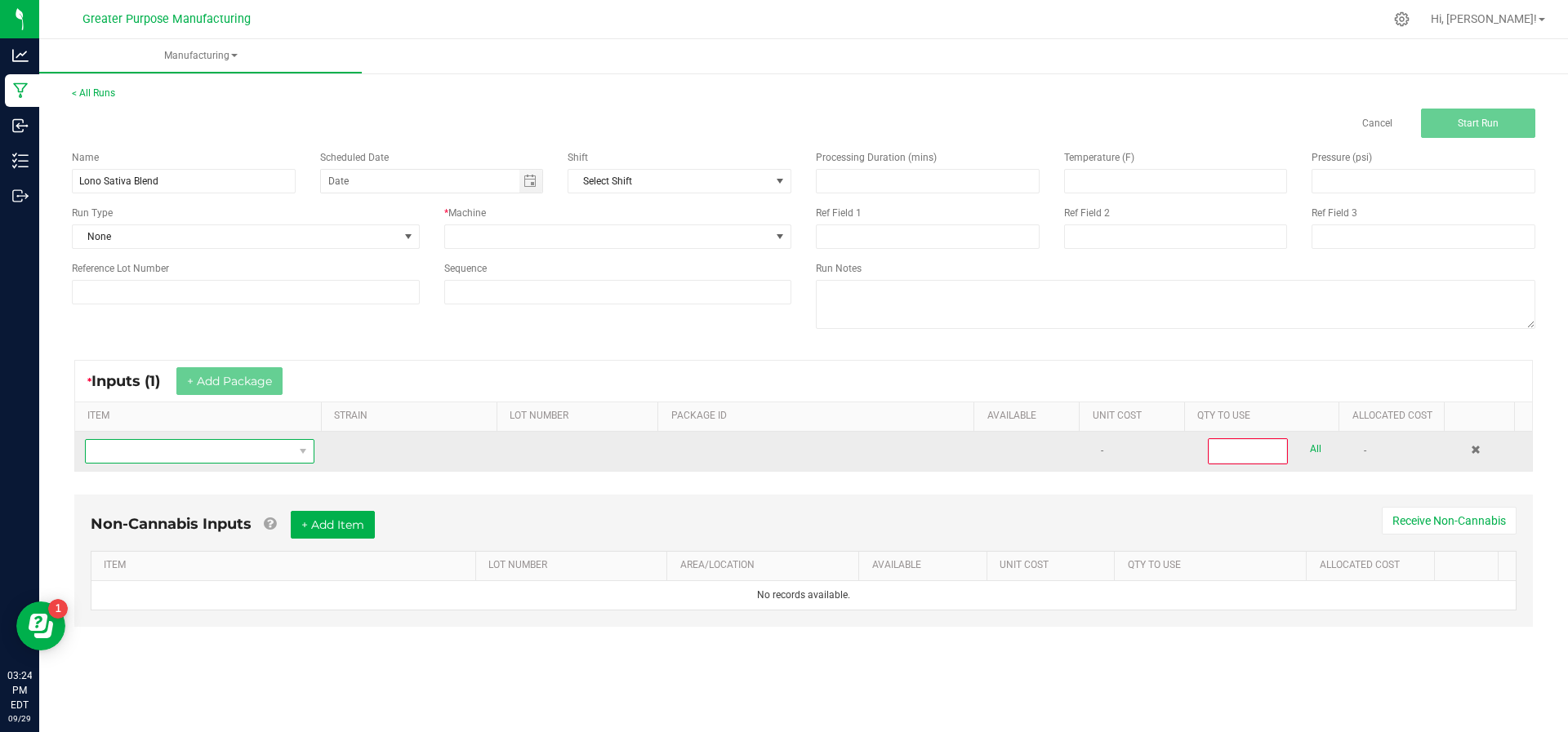
click at [226, 448] on span "NO DATA FOUND" at bounding box center [190, 451] width 208 height 23
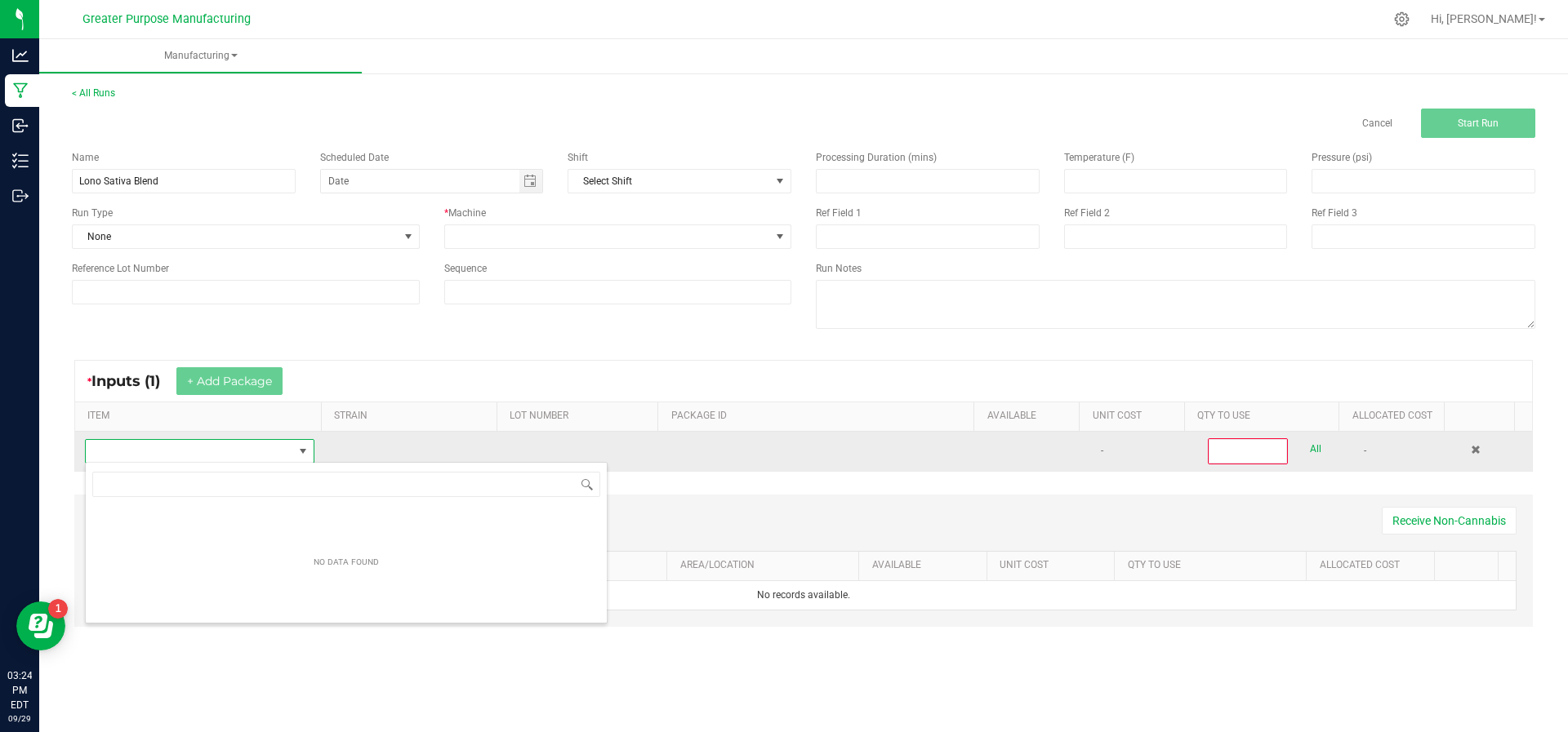
scroll to position [25, 223]
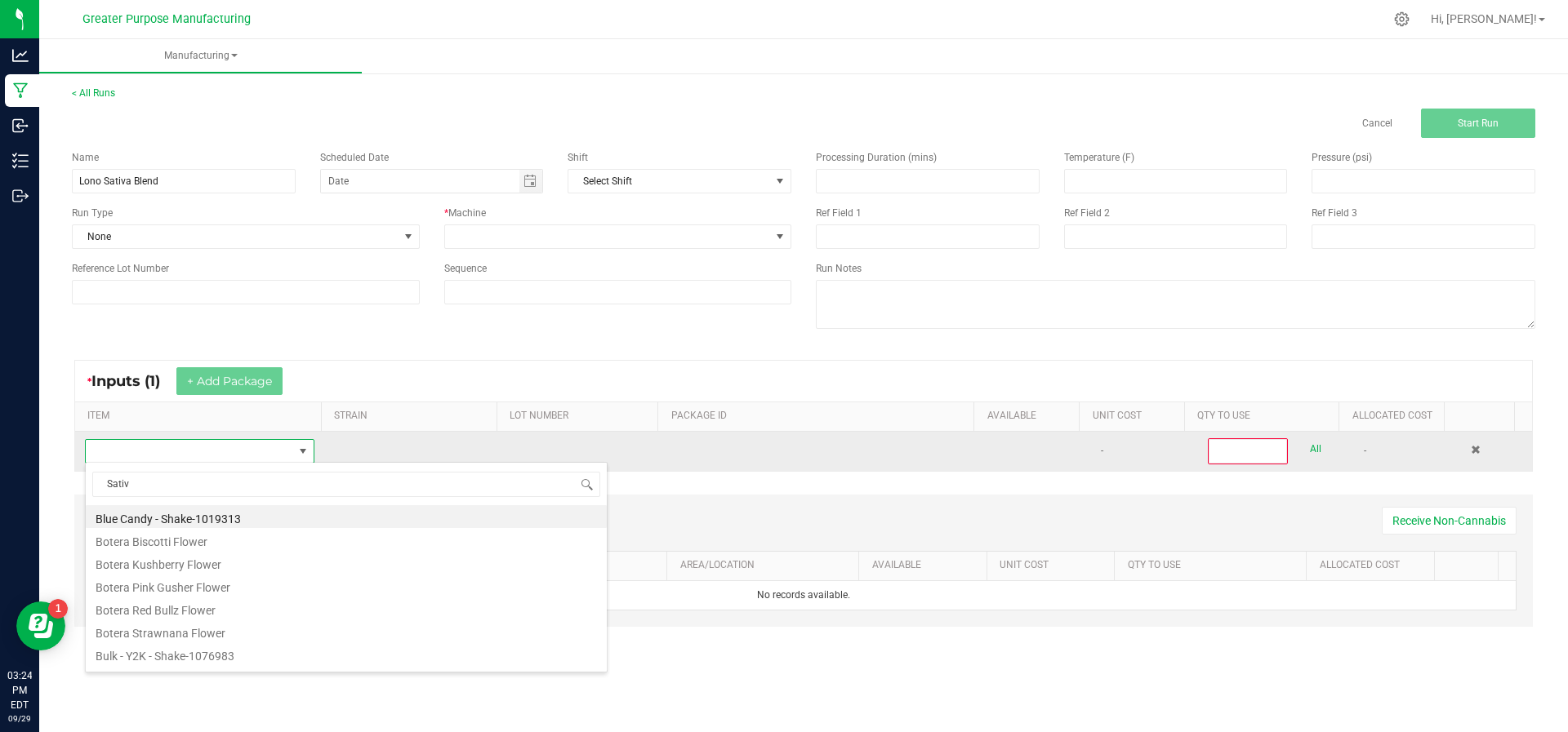
type input "Sativa"
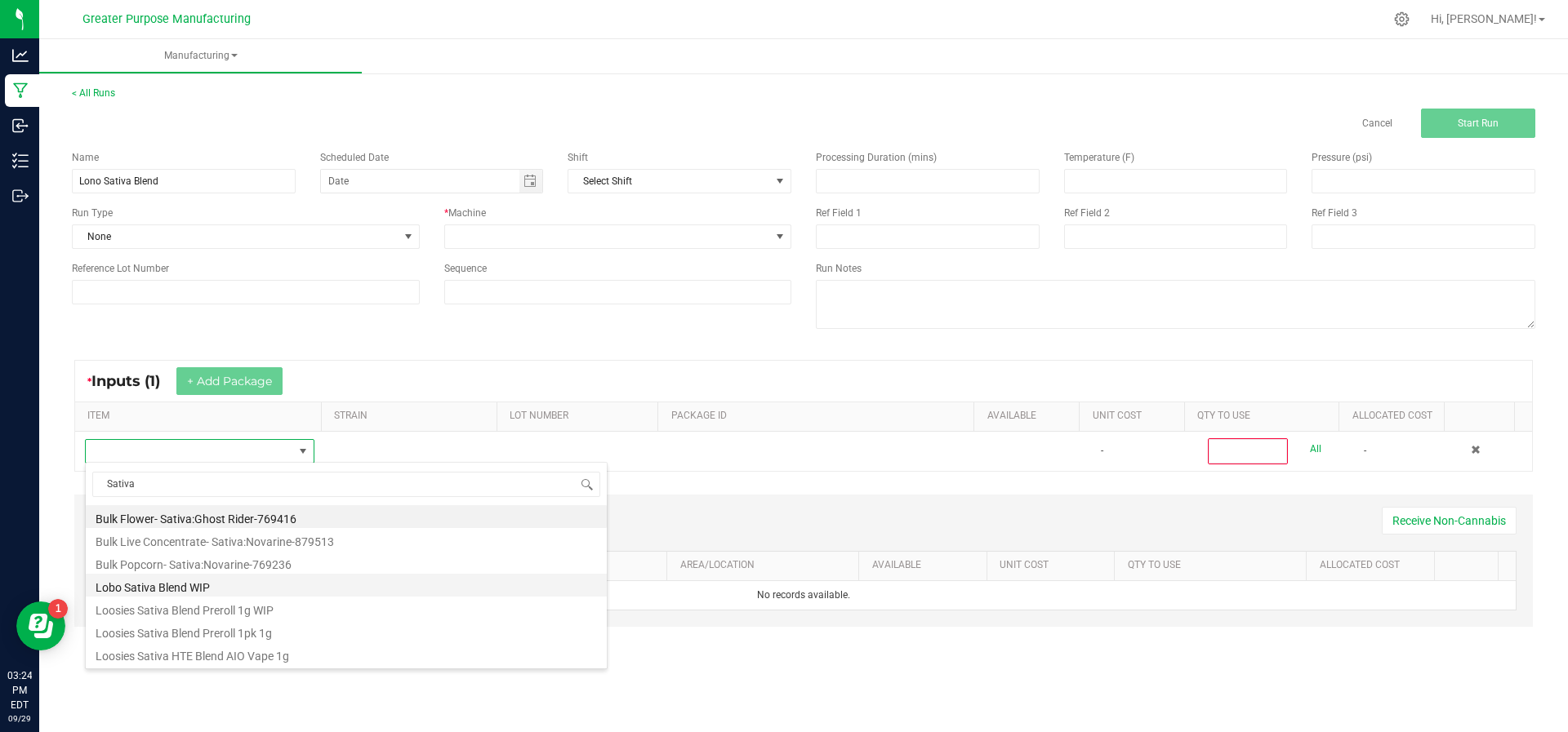
click at [197, 582] on li "Lobo Sativa Blend WIP" at bounding box center [346, 586] width 521 height 23
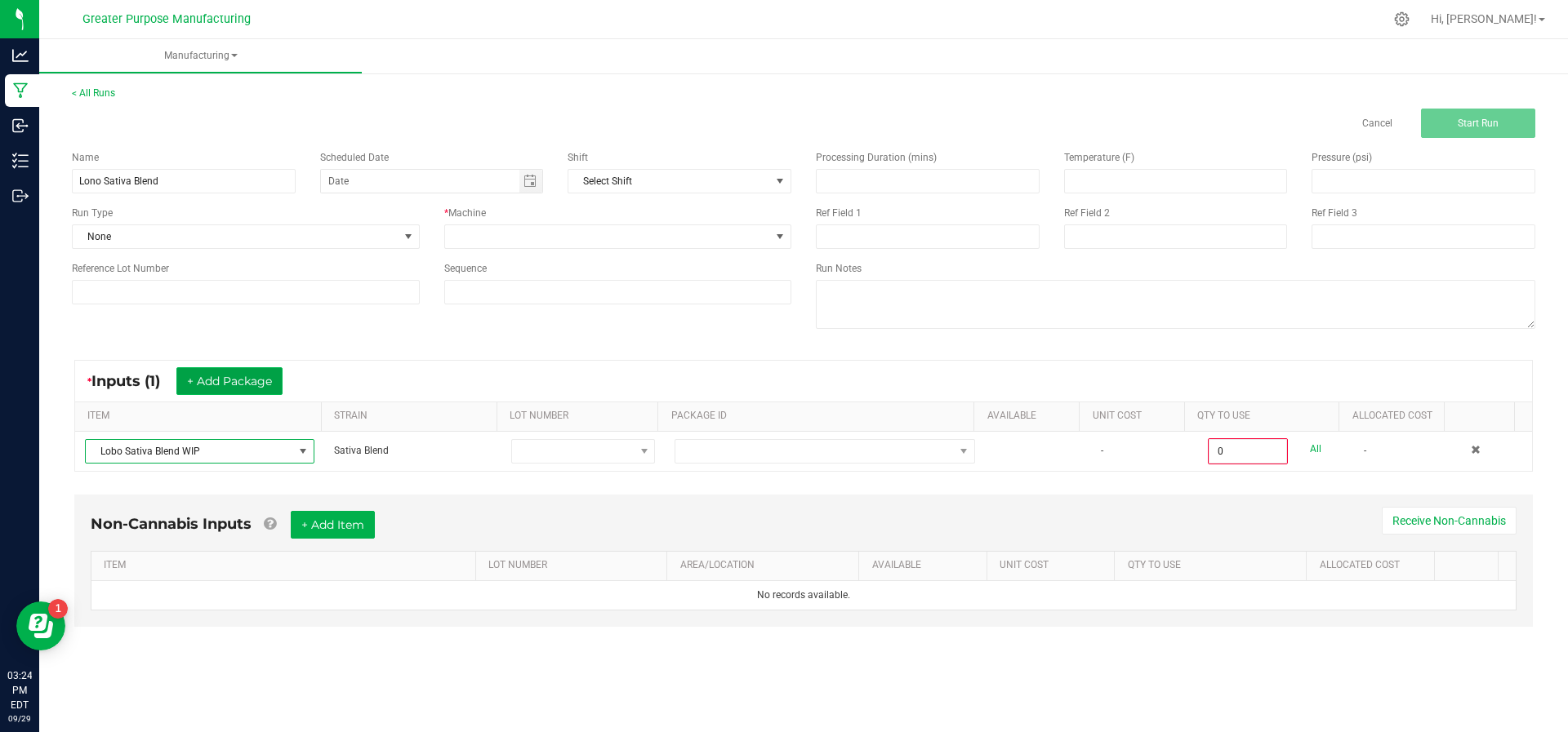
click at [230, 374] on button "+ Add Package" at bounding box center [230, 381] width 106 height 28
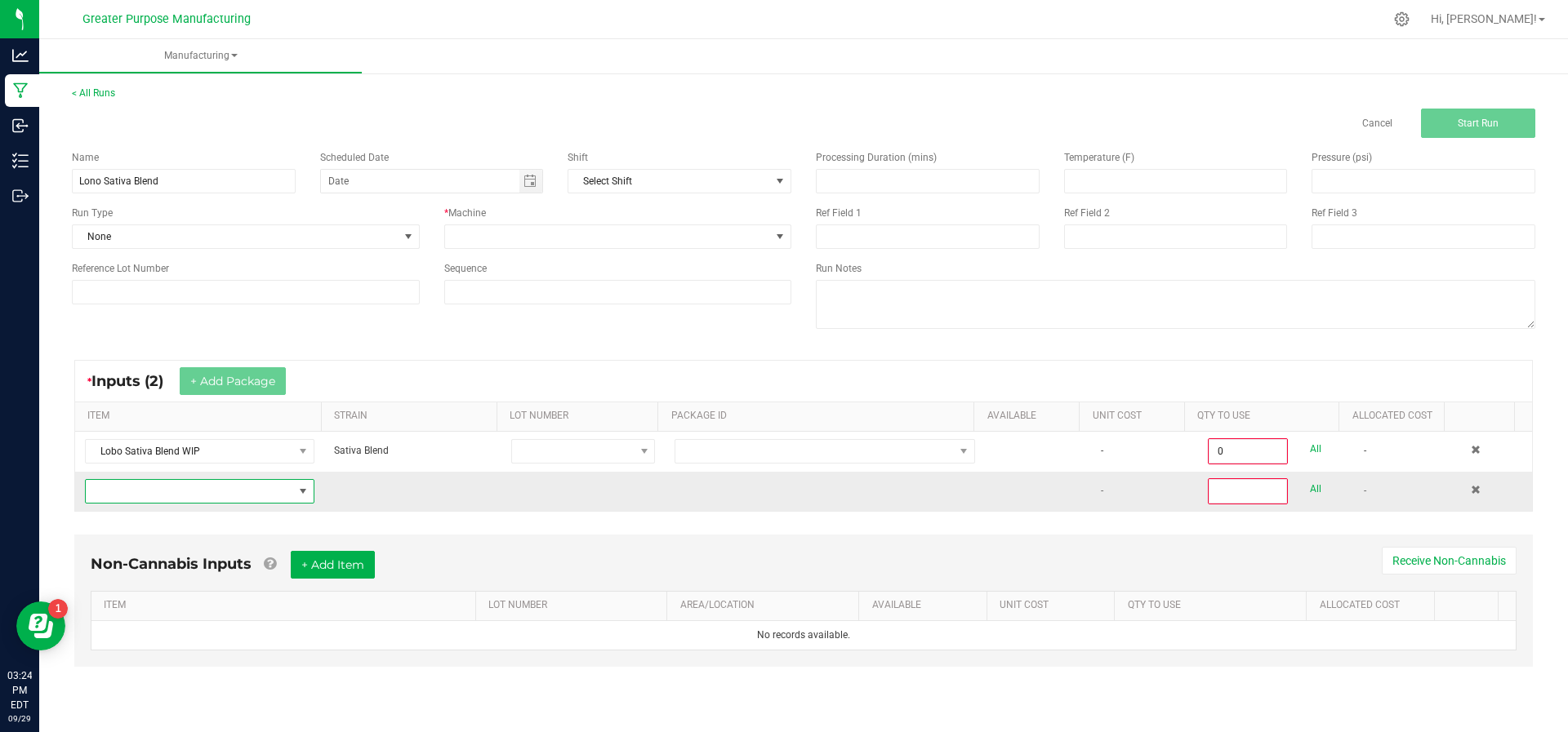
click at [217, 490] on span "NO DATA FOUND" at bounding box center [190, 492] width 208 height 23
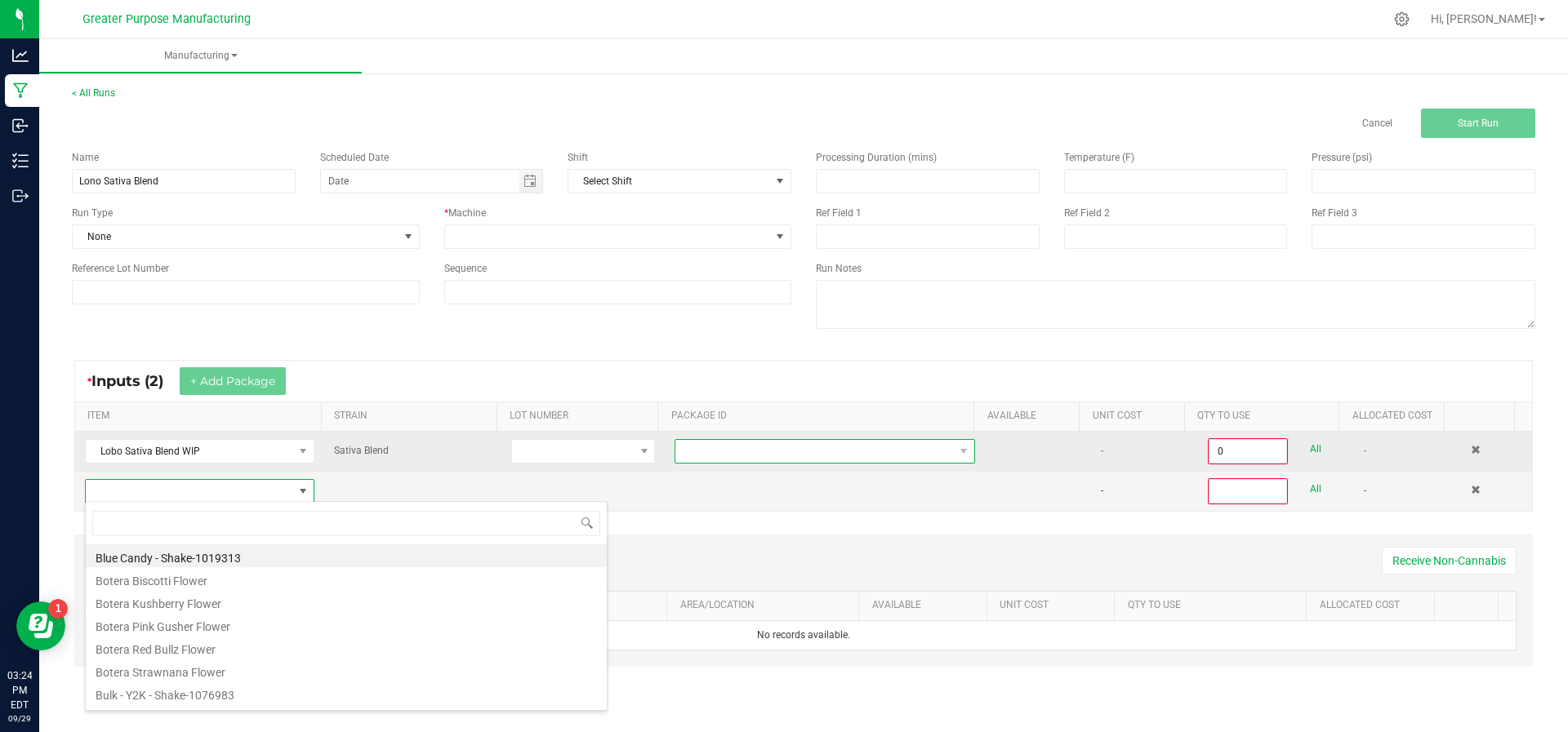
click at [835, 441] on span at bounding box center [815, 451] width 278 height 23
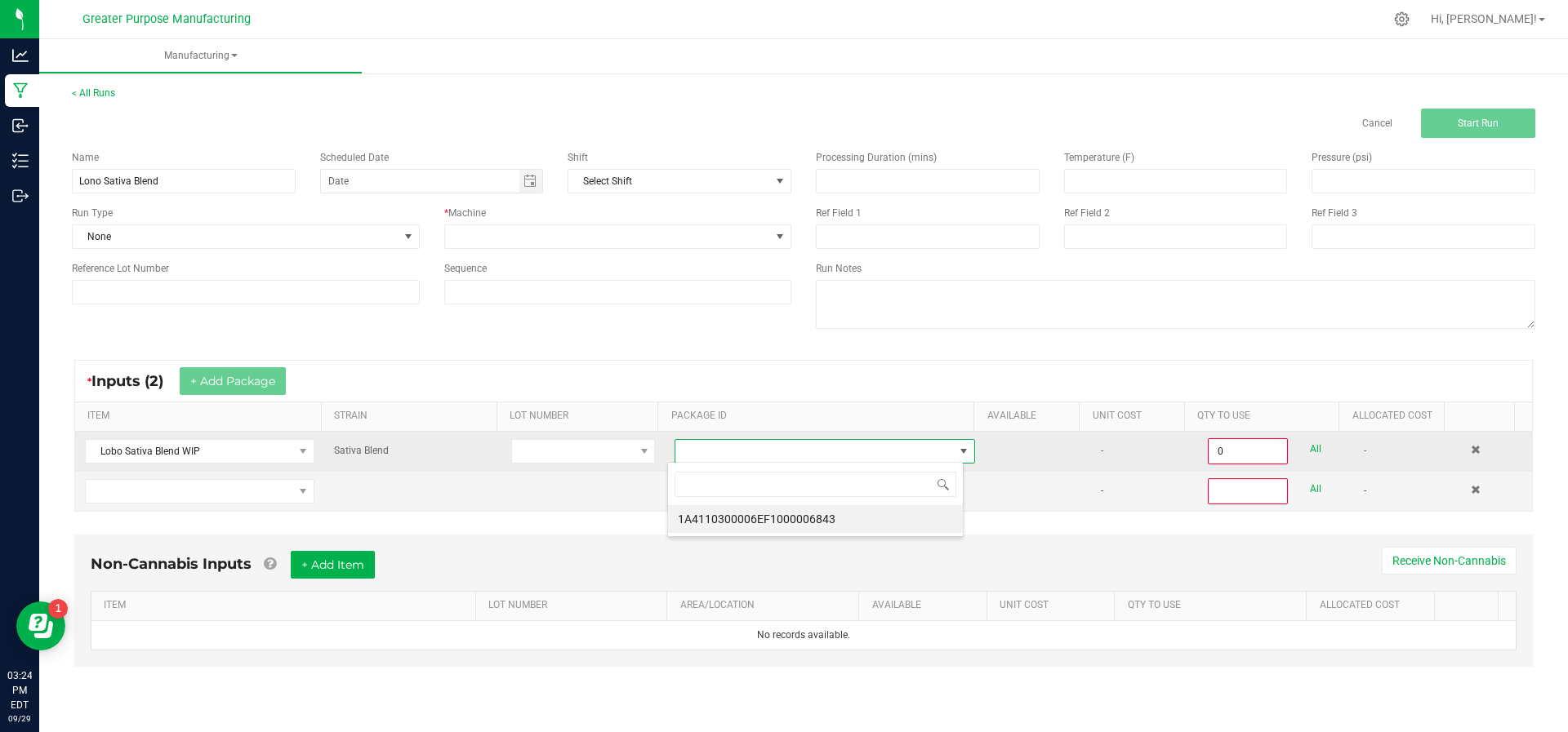
scroll to position [25, 296]
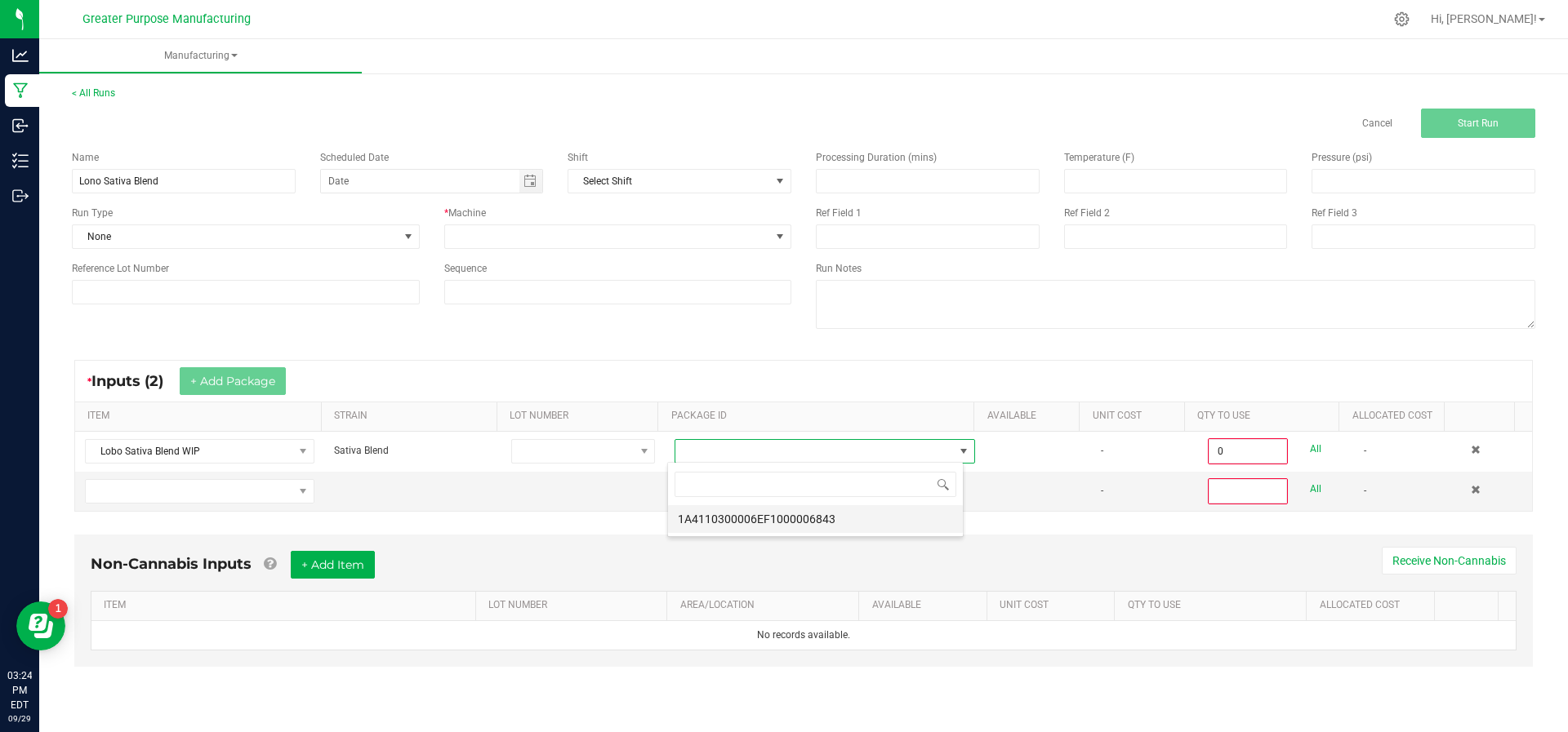
click at [835, 527] on li "1A4110300006EF1000006843" at bounding box center [815, 519] width 294 height 28
type input "0.0000 g"
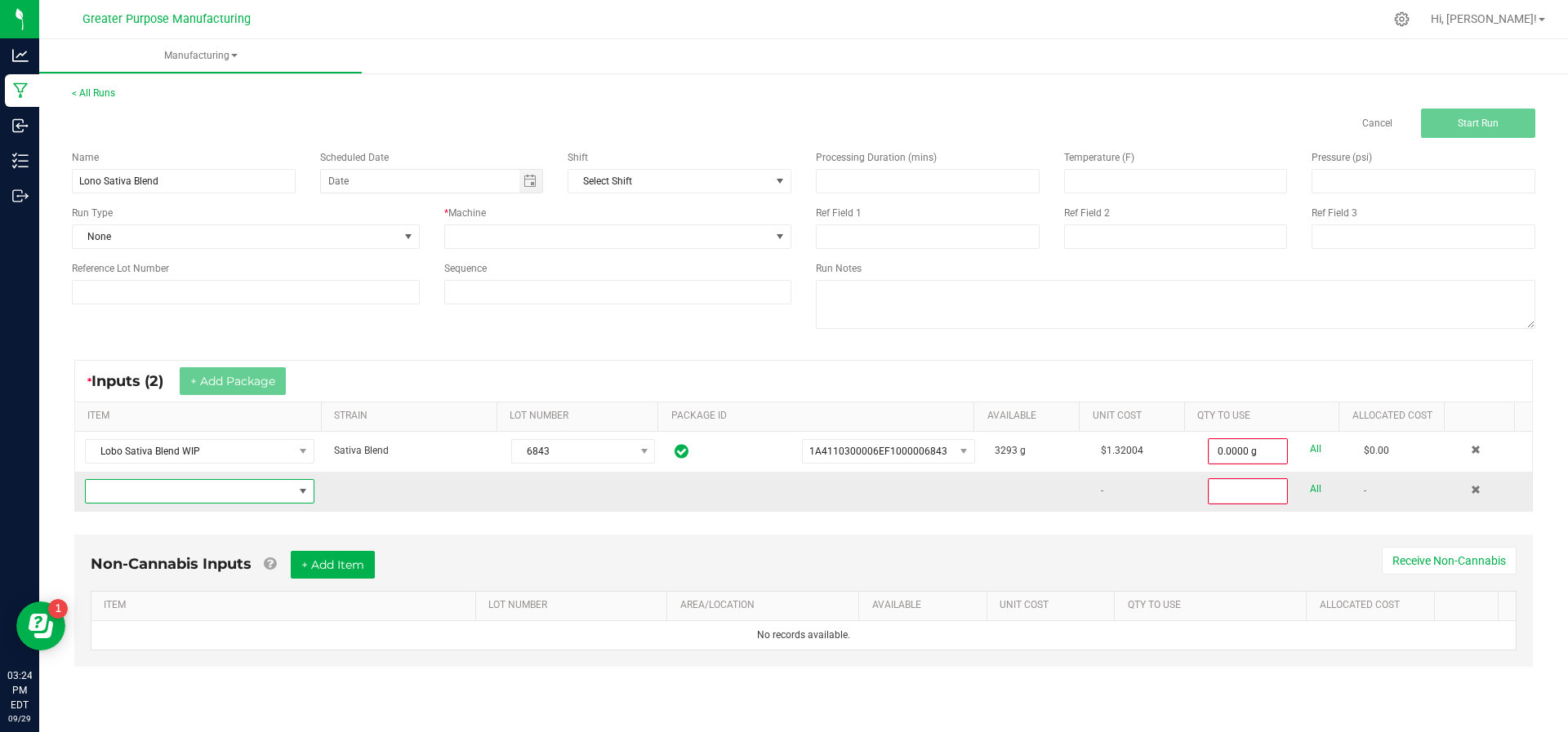
click at [200, 485] on span "NO DATA FOUND" at bounding box center [190, 492] width 208 height 23
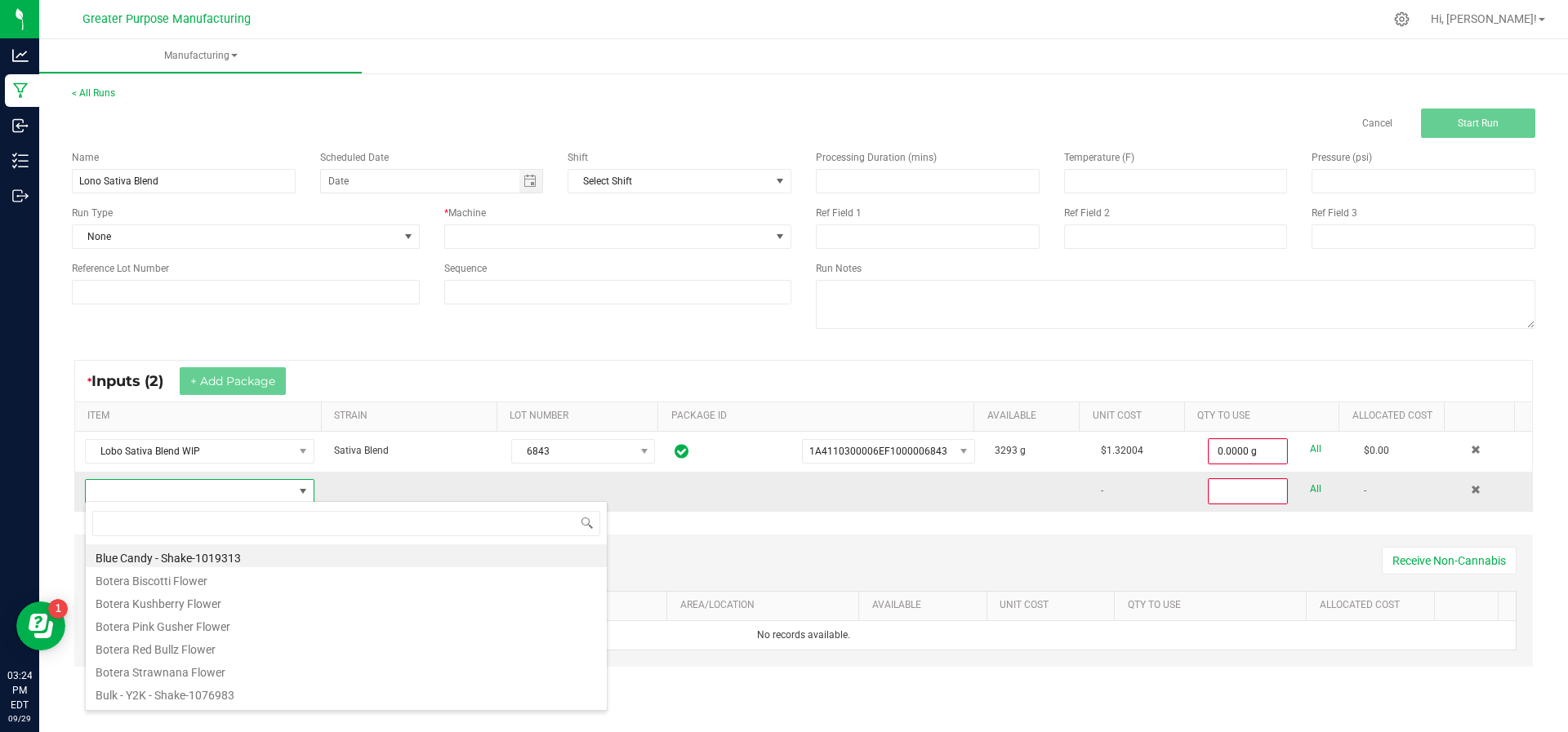
scroll to position [25, 223]
type input "Bulk Grind - Indica: North Wedding Cake-859415"
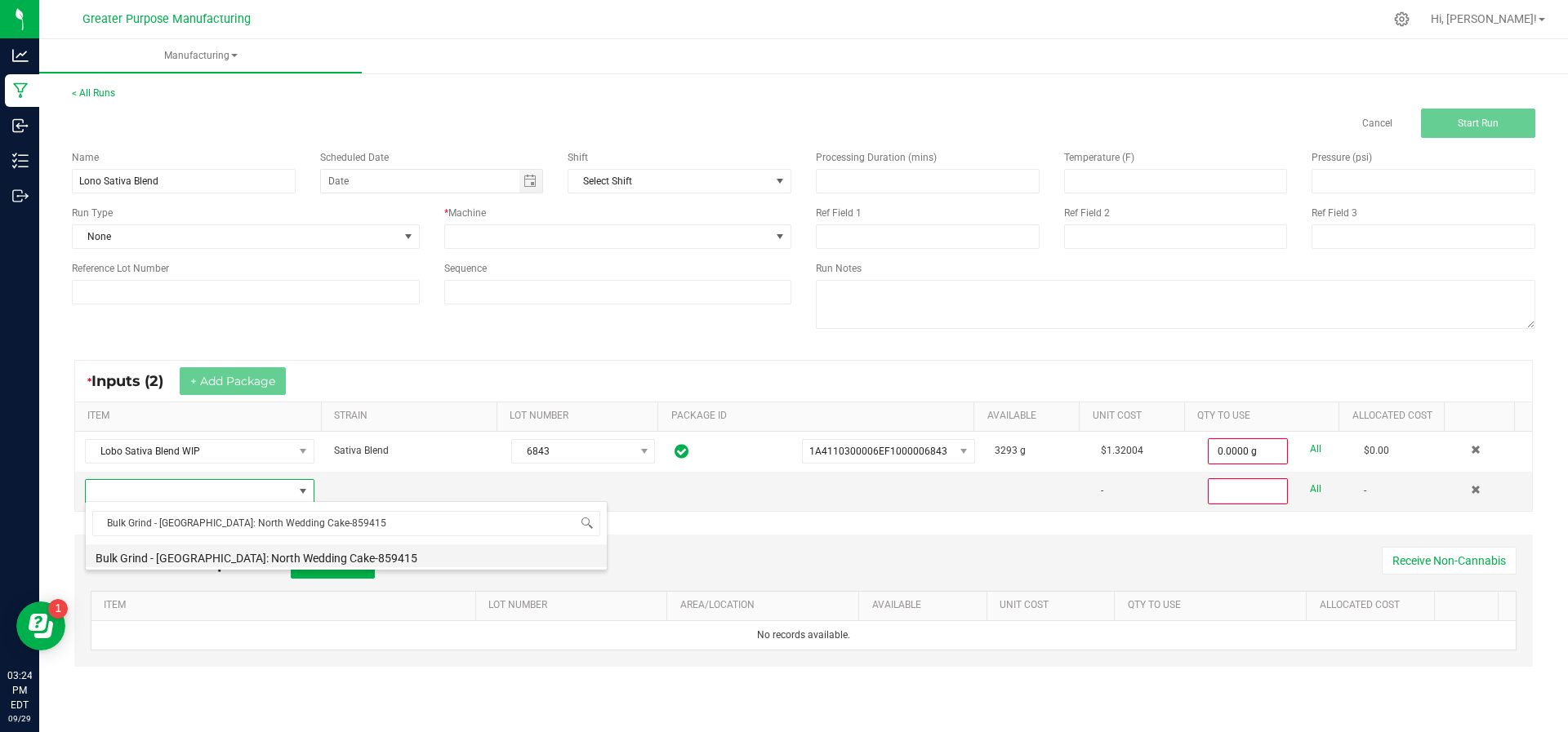
click at [213, 561] on li "Bulk Grind - Indica: North Wedding Cake-859415" at bounding box center [346, 556] width 521 height 23
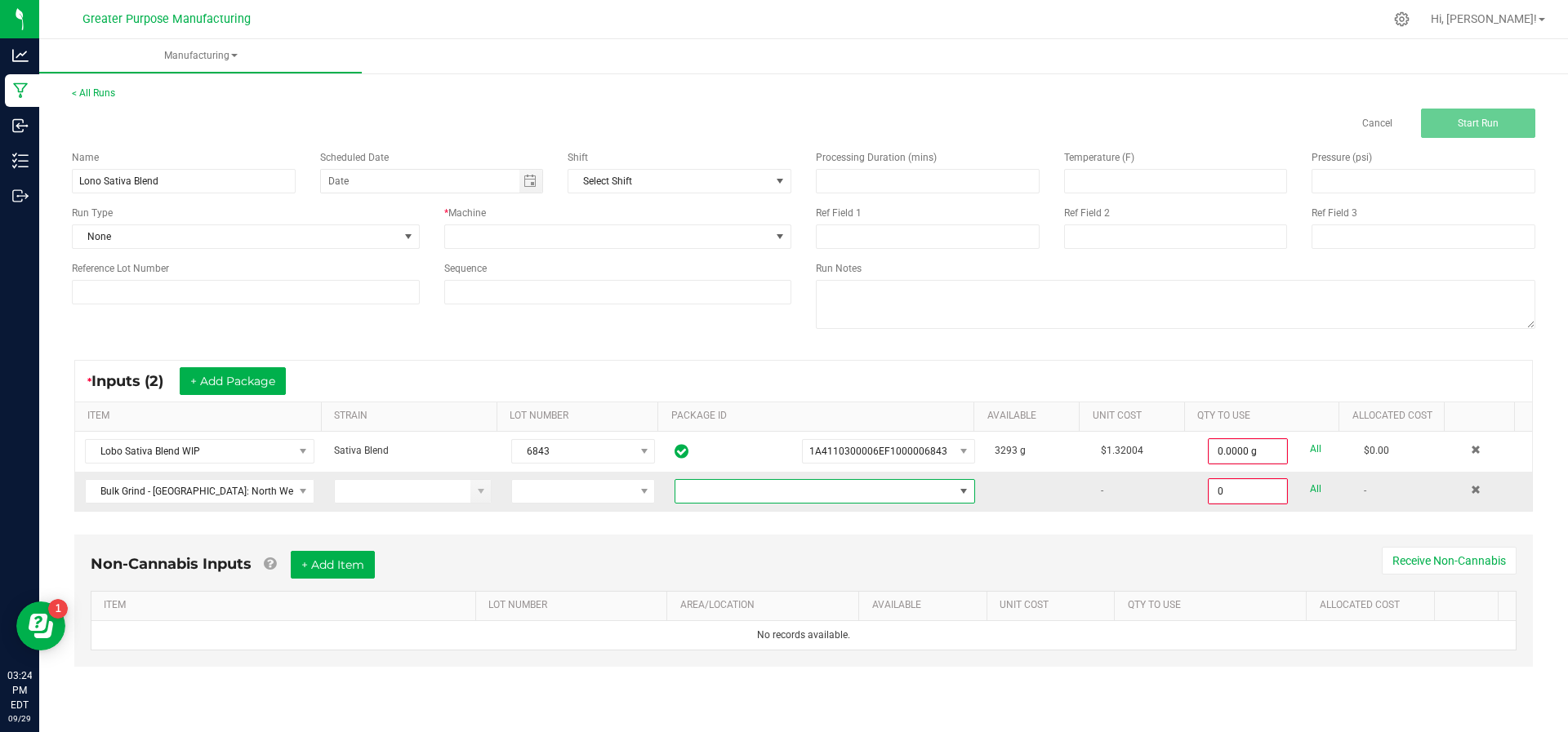
click at [896, 492] on span at bounding box center [815, 492] width 278 height 23
click at [869, 554] on li "1A411030000000C000066308" at bounding box center [815, 559] width 294 height 28
click at [1209, 480] on input "0" at bounding box center [1247, 492] width 77 height 23
type input "4140.0000 g"
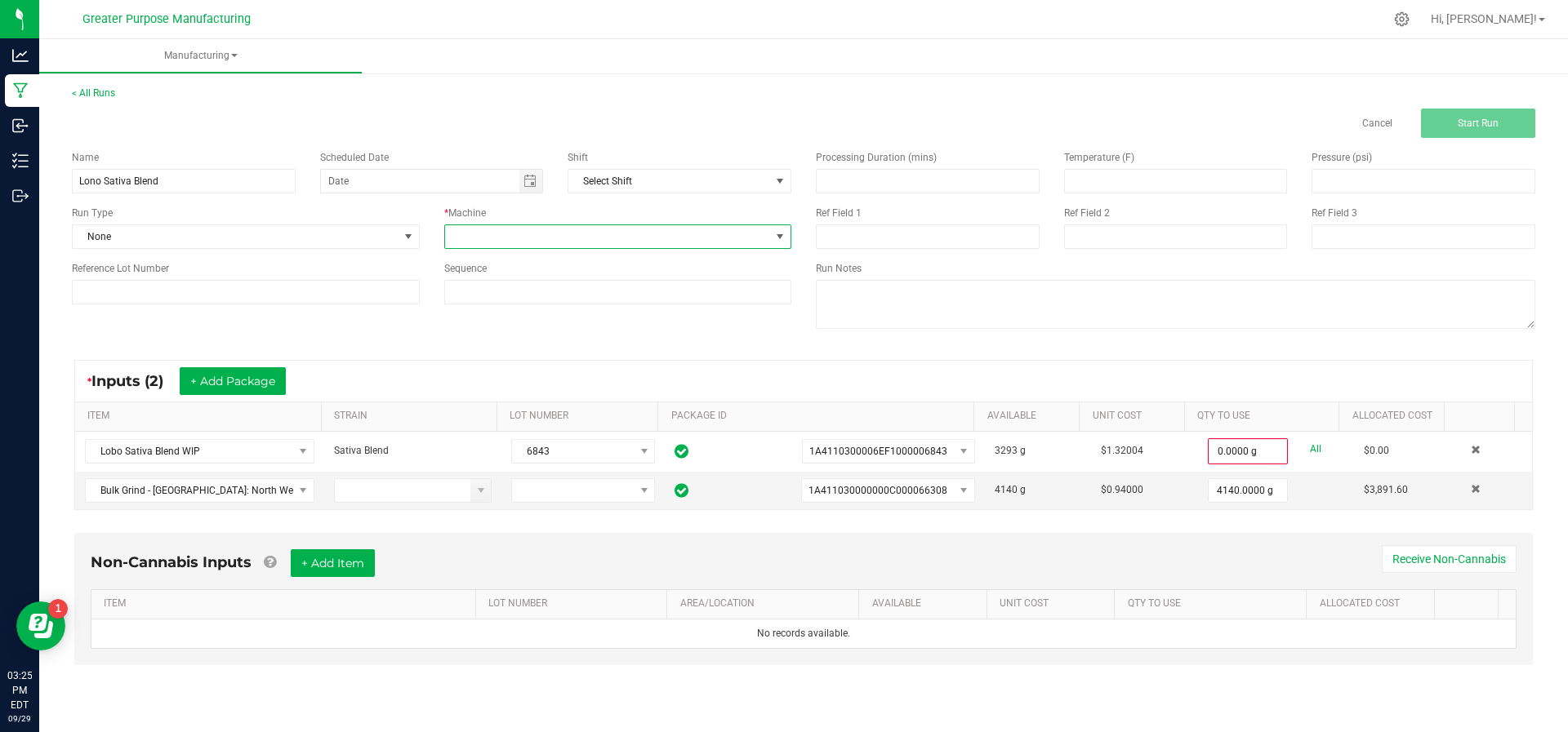
click at [640, 231] on span at bounding box center [608, 237] width 326 height 23
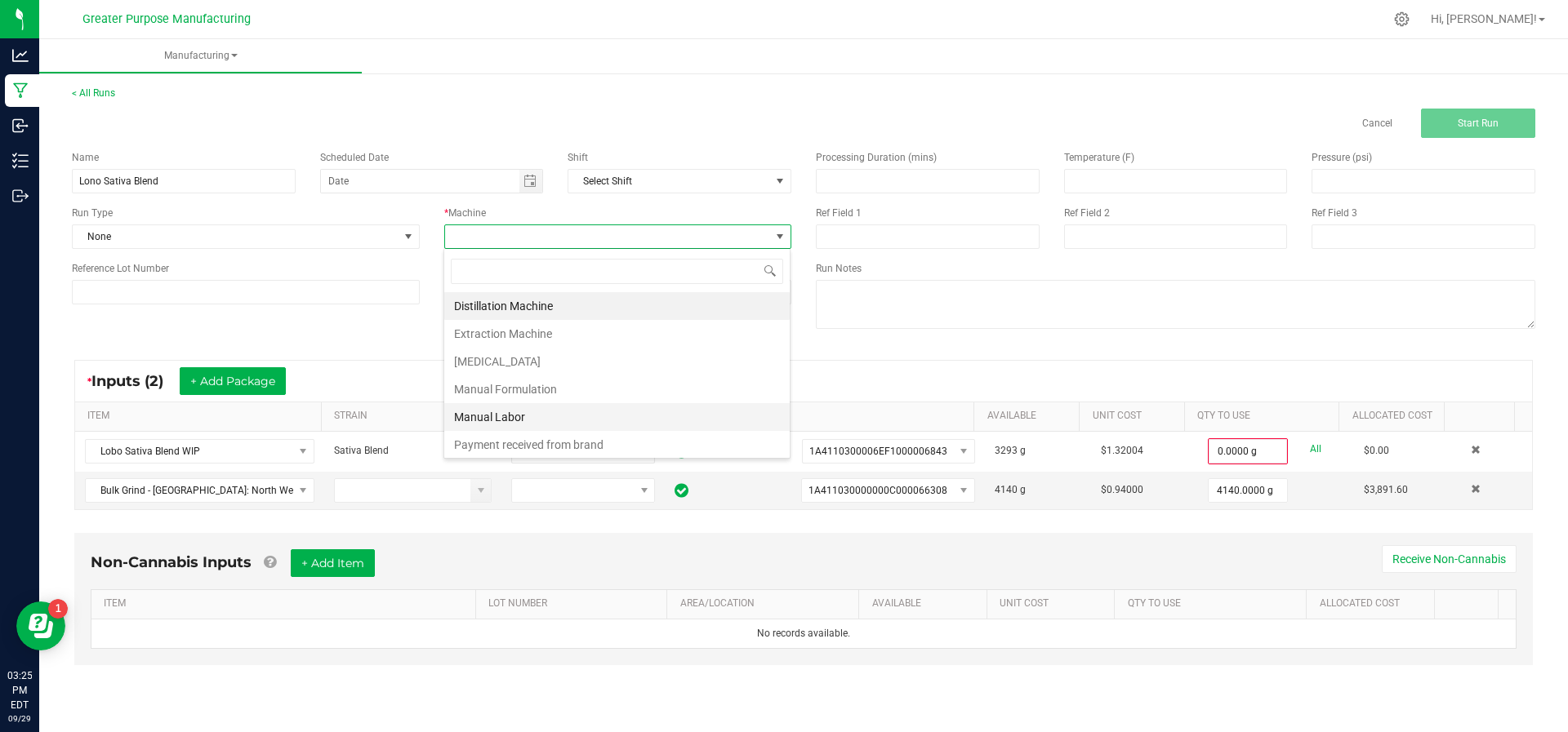
scroll to position [110, 0]
click at [597, 299] on li "Manual Labor" at bounding box center [617, 307] width 345 height 28
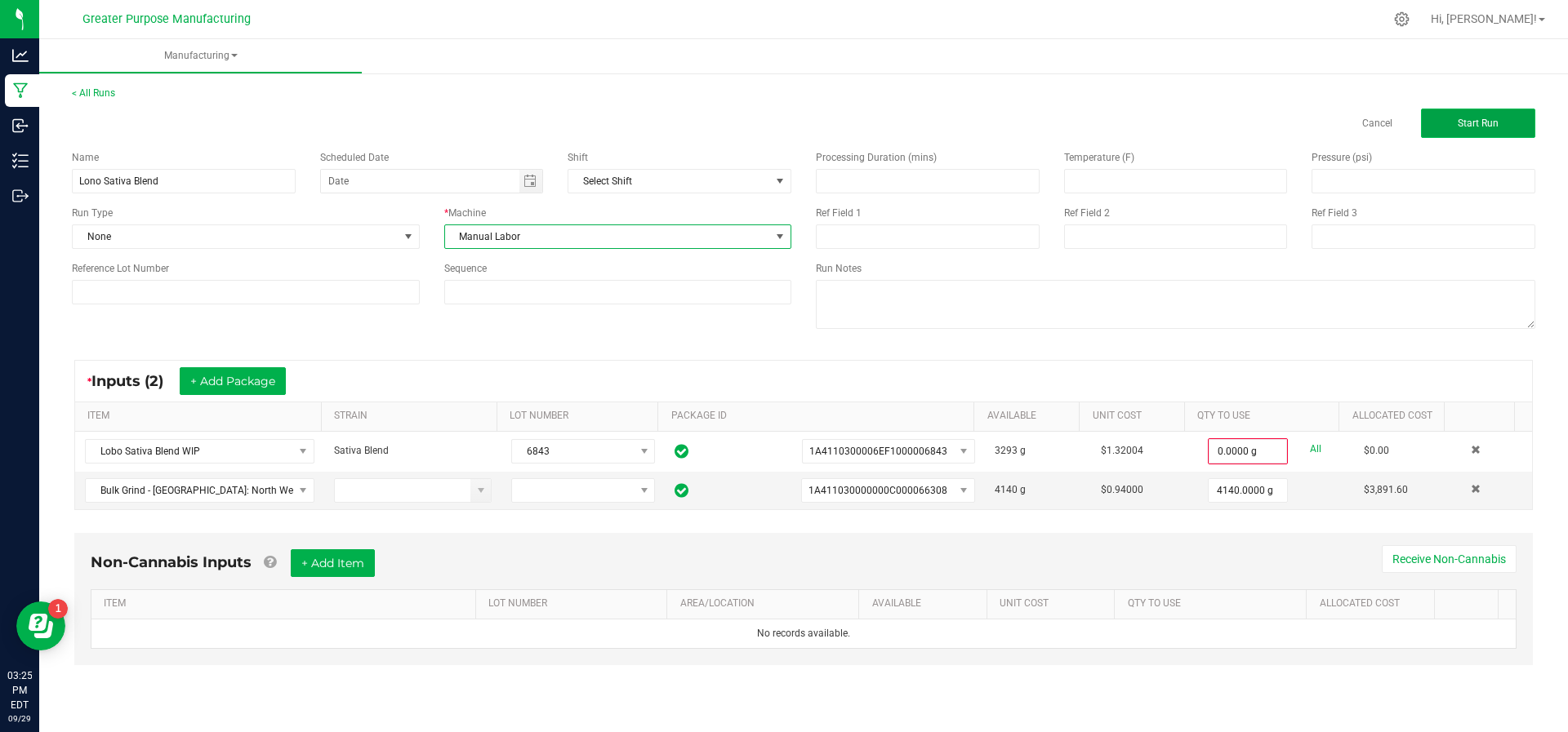
click at [1469, 119] on span "Start Run" at bounding box center [1478, 123] width 41 height 11
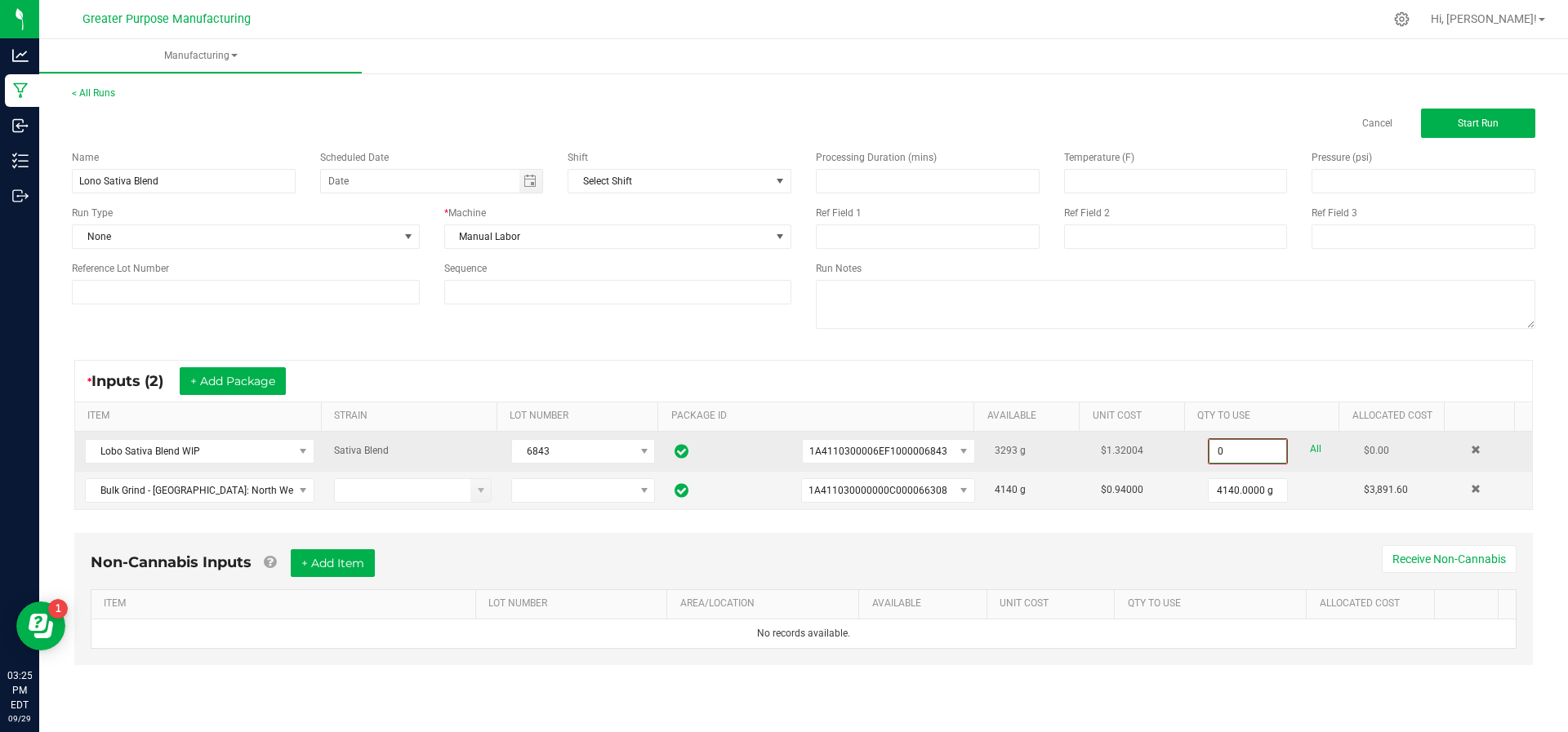
click at [1233, 442] on input "0" at bounding box center [1247, 451] width 77 height 23
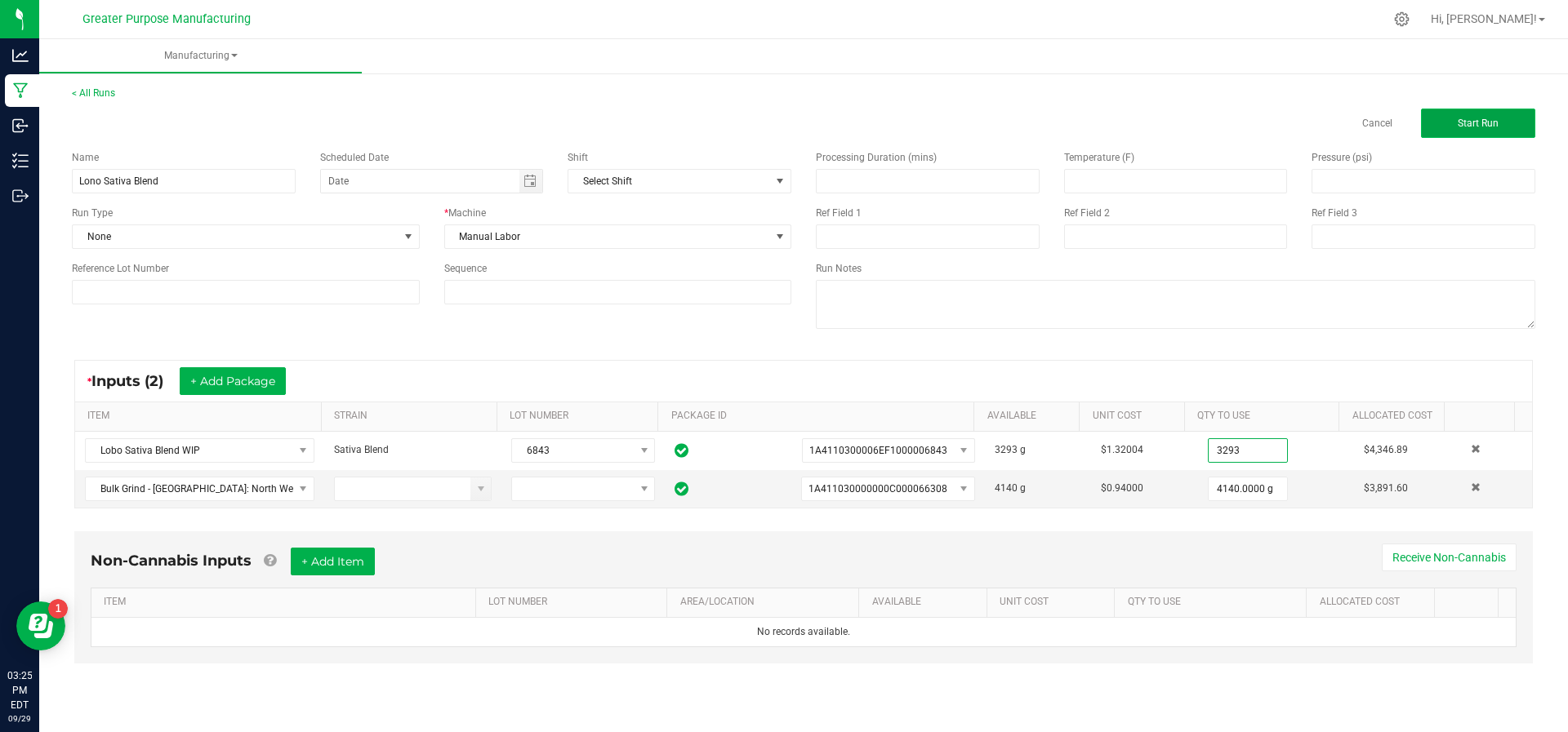
type input "3293.0000 g"
click at [1462, 121] on span "Start Run" at bounding box center [1478, 123] width 41 height 11
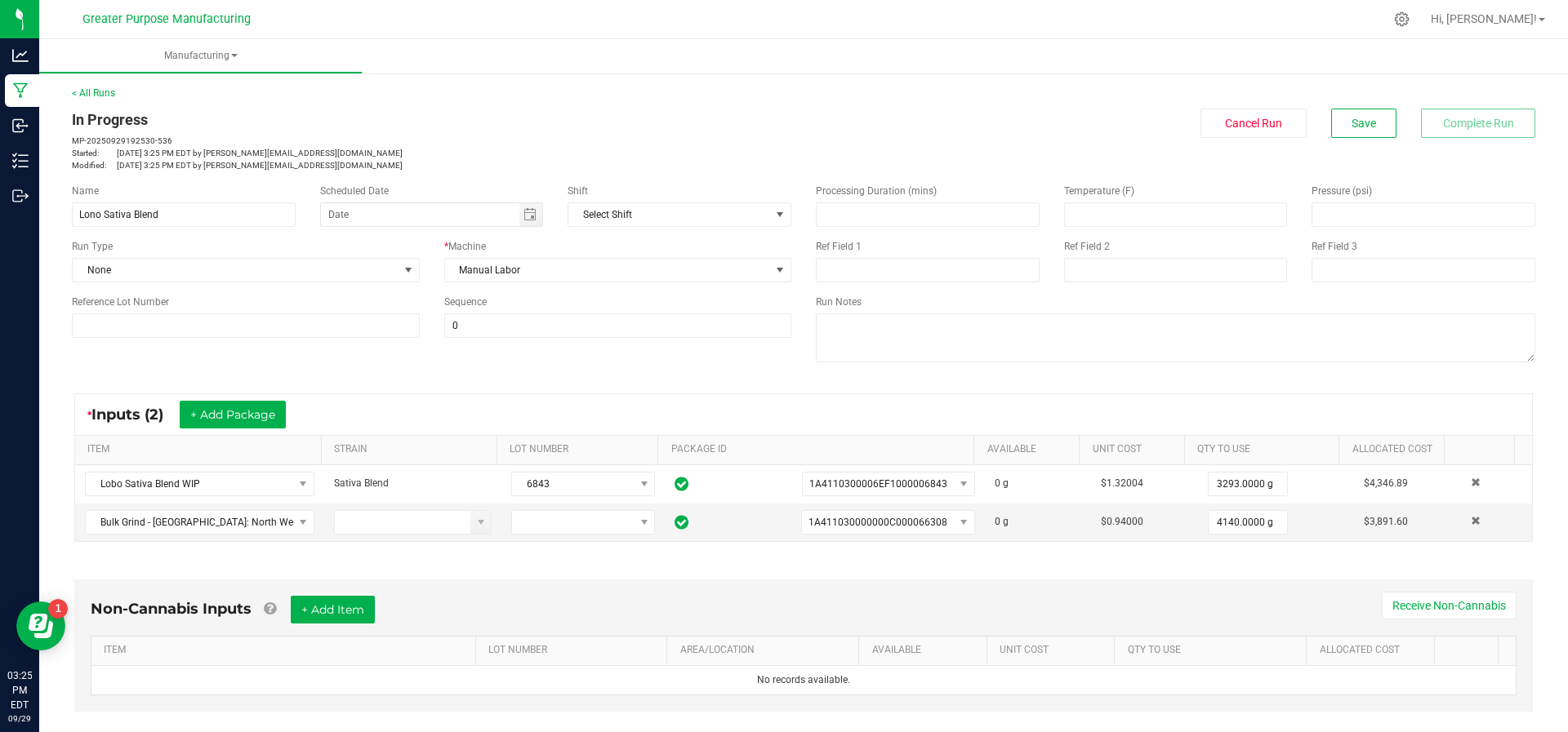
scroll to position [308, 0]
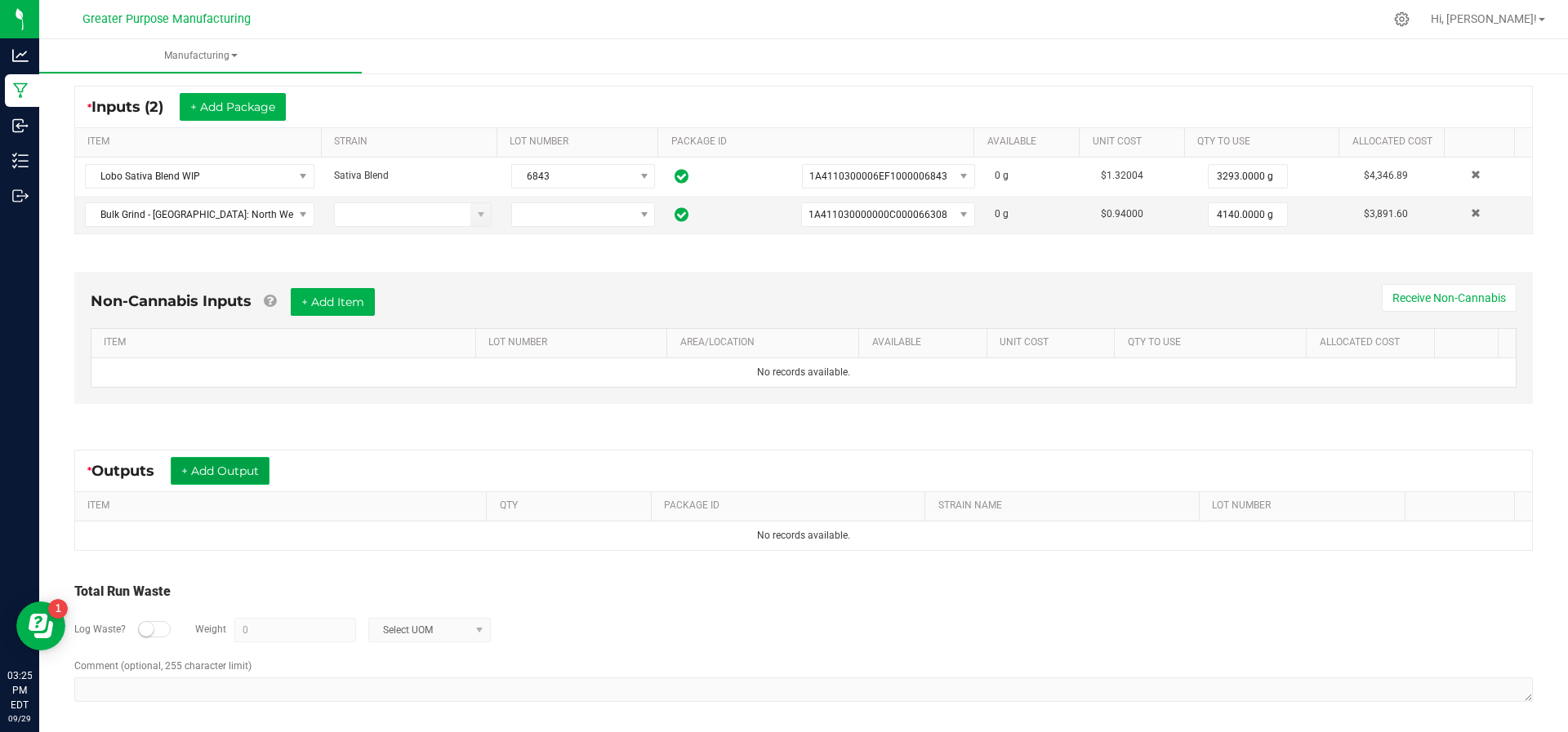
click at [218, 477] on button "+ Add Output" at bounding box center [220, 471] width 99 height 28
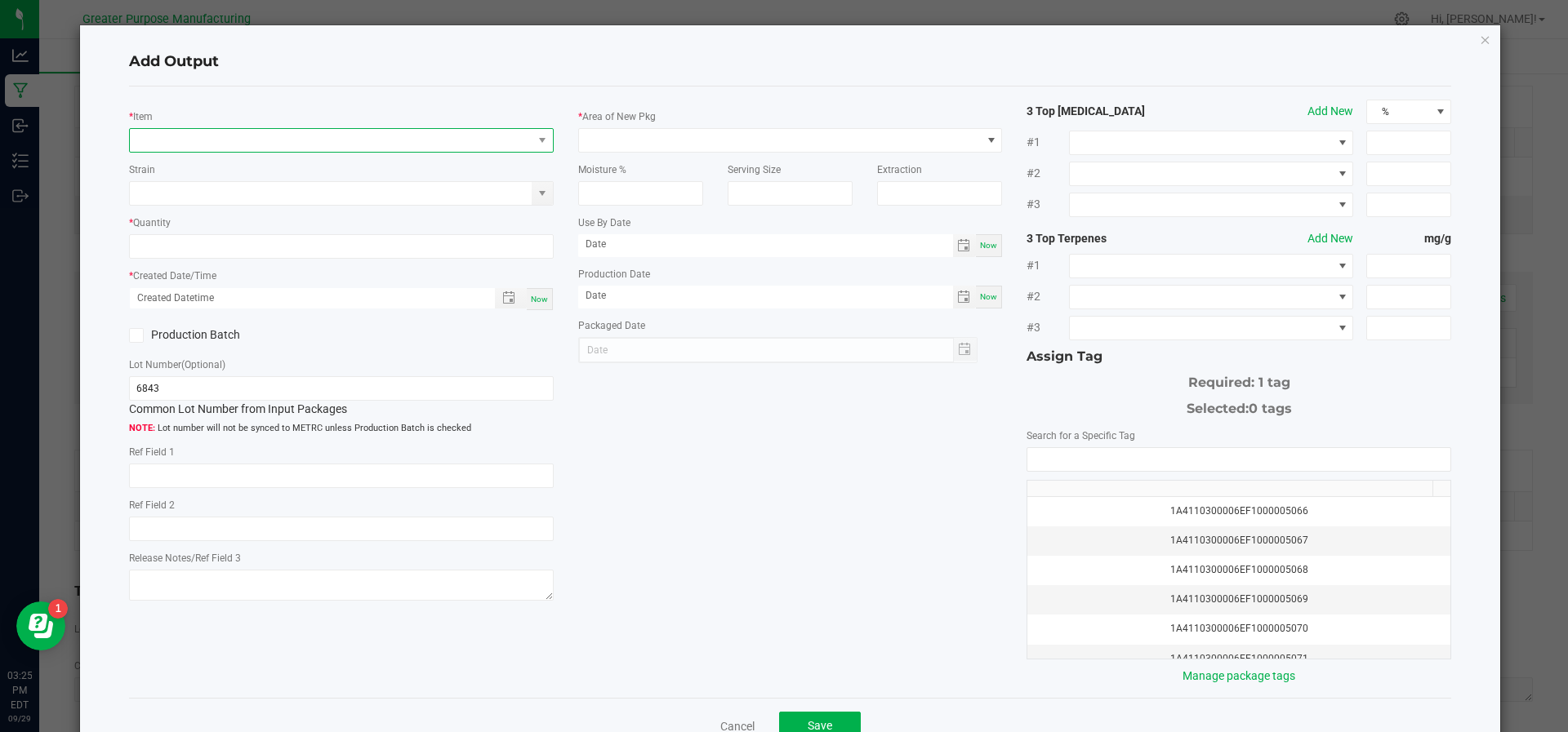
click at [273, 135] on span "NO DATA FOUND" at bounding box center [331, 141] width 402 height 23
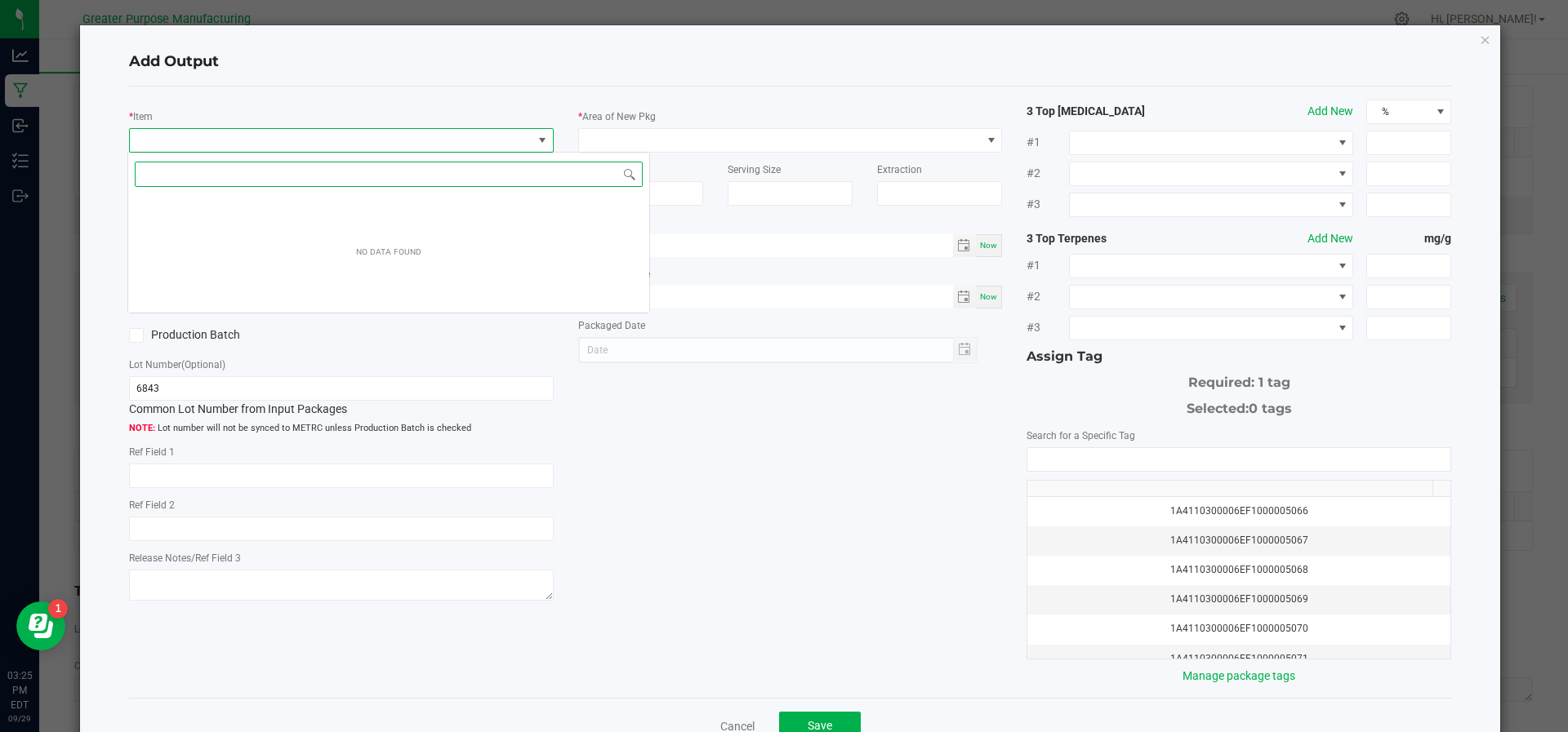
scroll to position [25, 419]
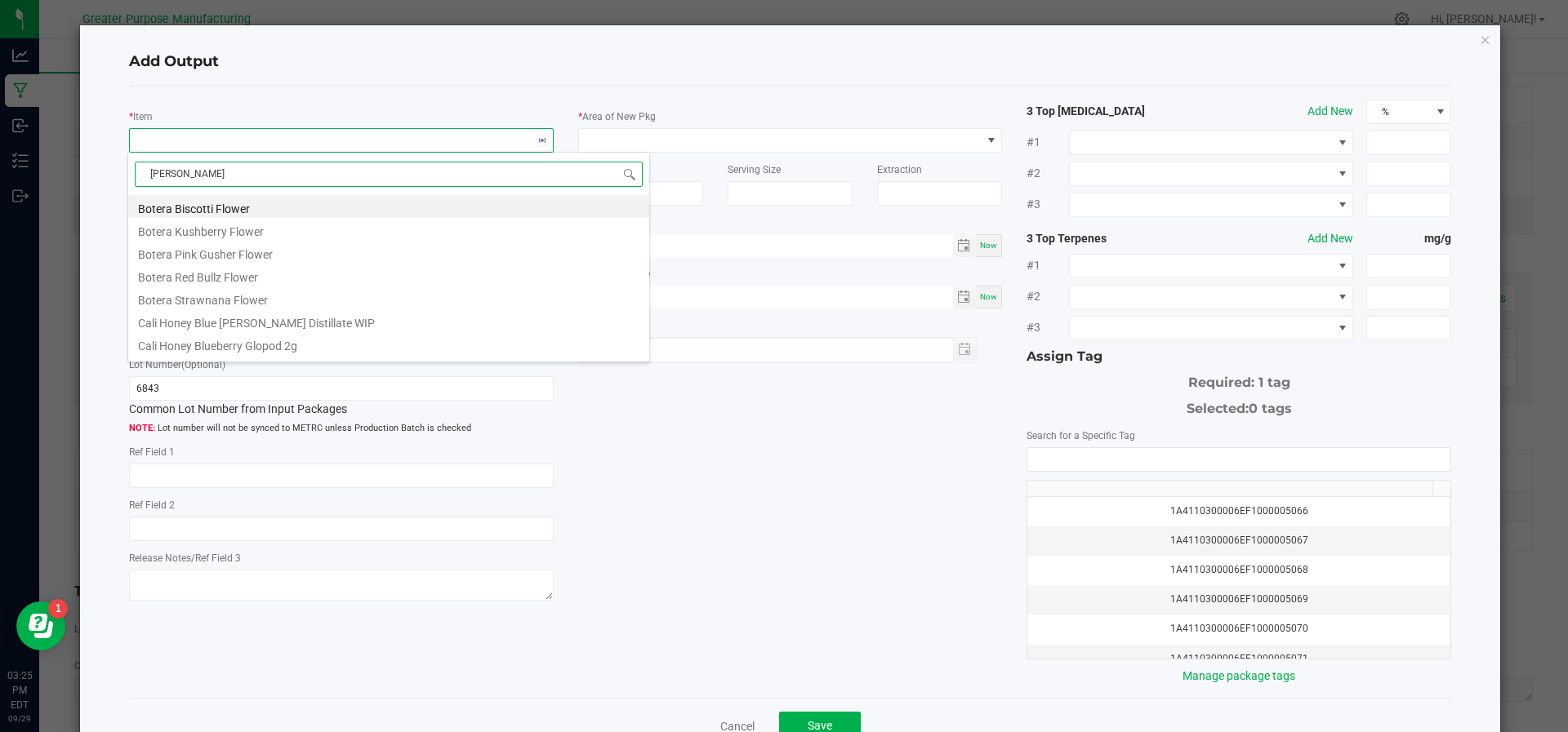
type input "Lobo Sat"
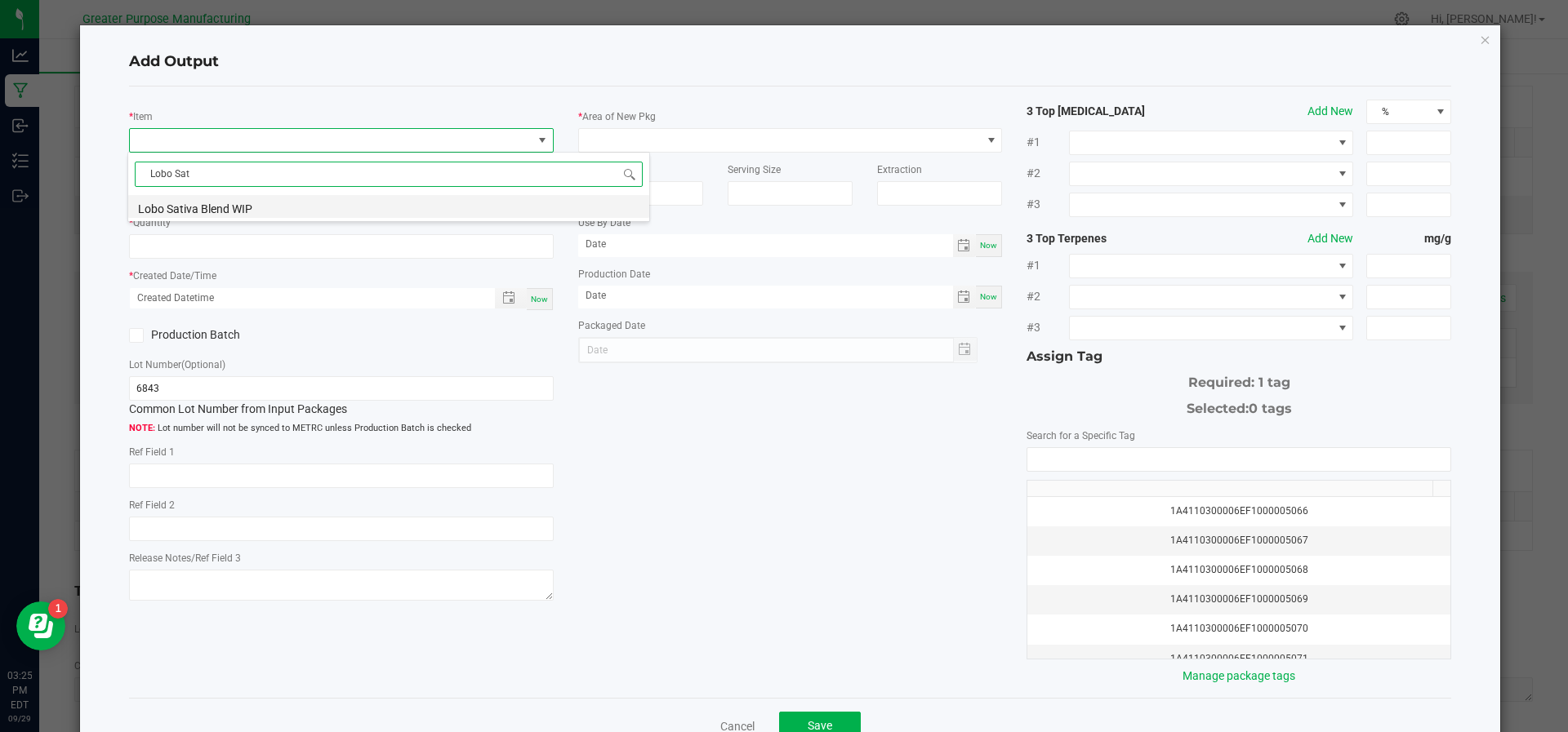
click at [230, 213] on li "Lobo Sativa Blend WIP" at bounding box center [389, 207] width 521 height 23
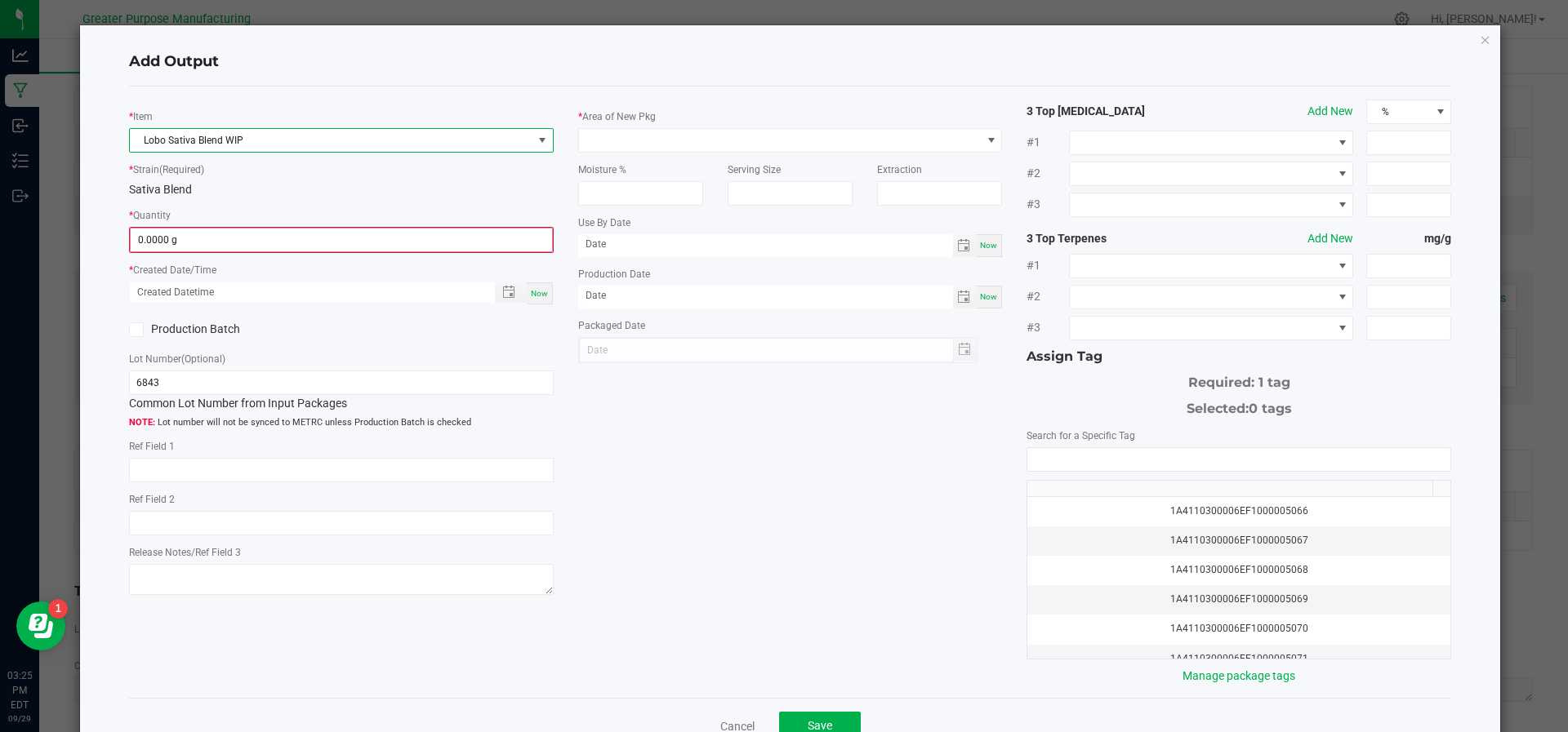
type input "0"
click at [221, 236] on input "0" at bounding box center [341, 240] width 421 height 23
type input "7433.0000 g"
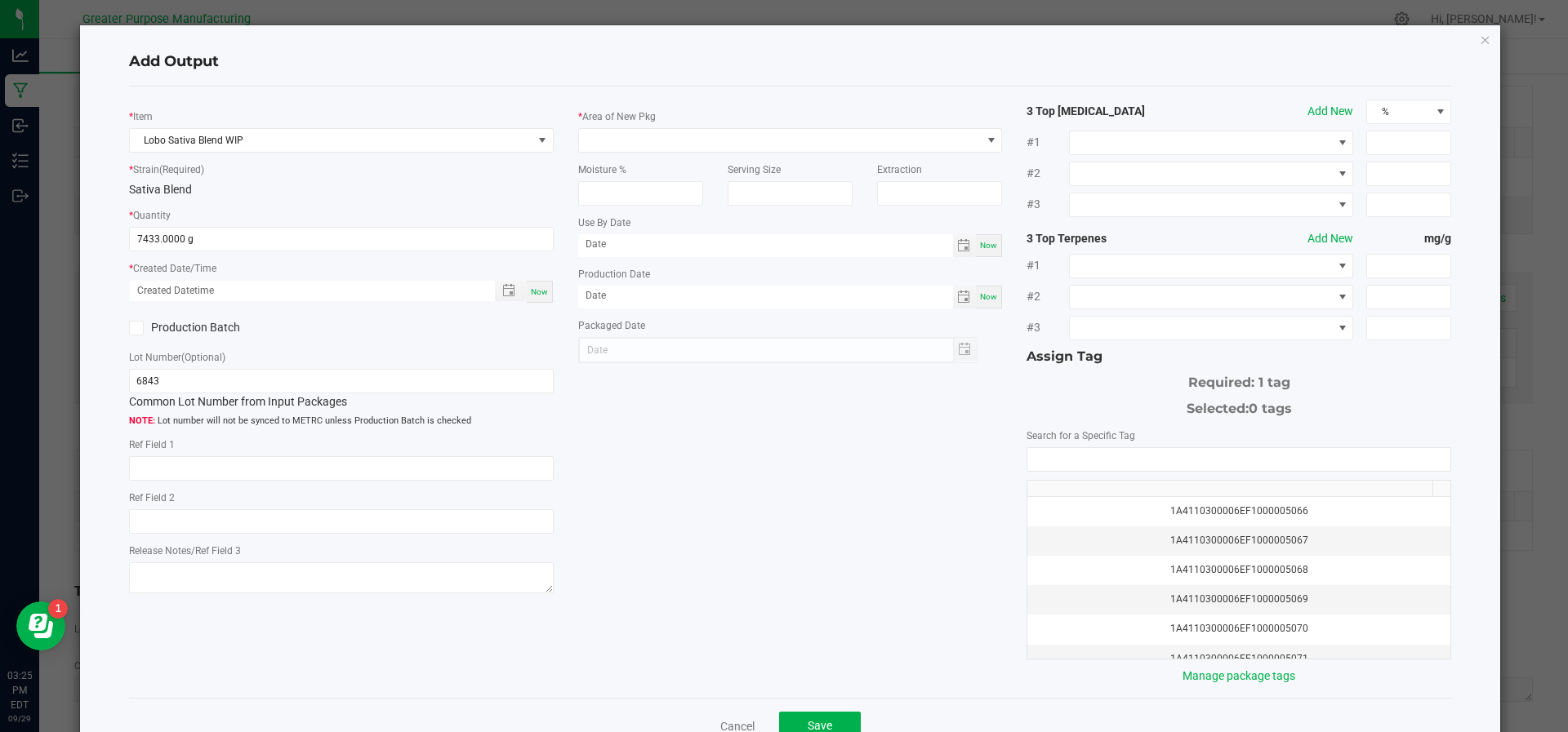
click at [137, 328] on icon at bounding box center [136, 328] width 11 height 0
click at [0, 0] on input "Production Batch" at bounding box center [0, 0] width 0 height 0
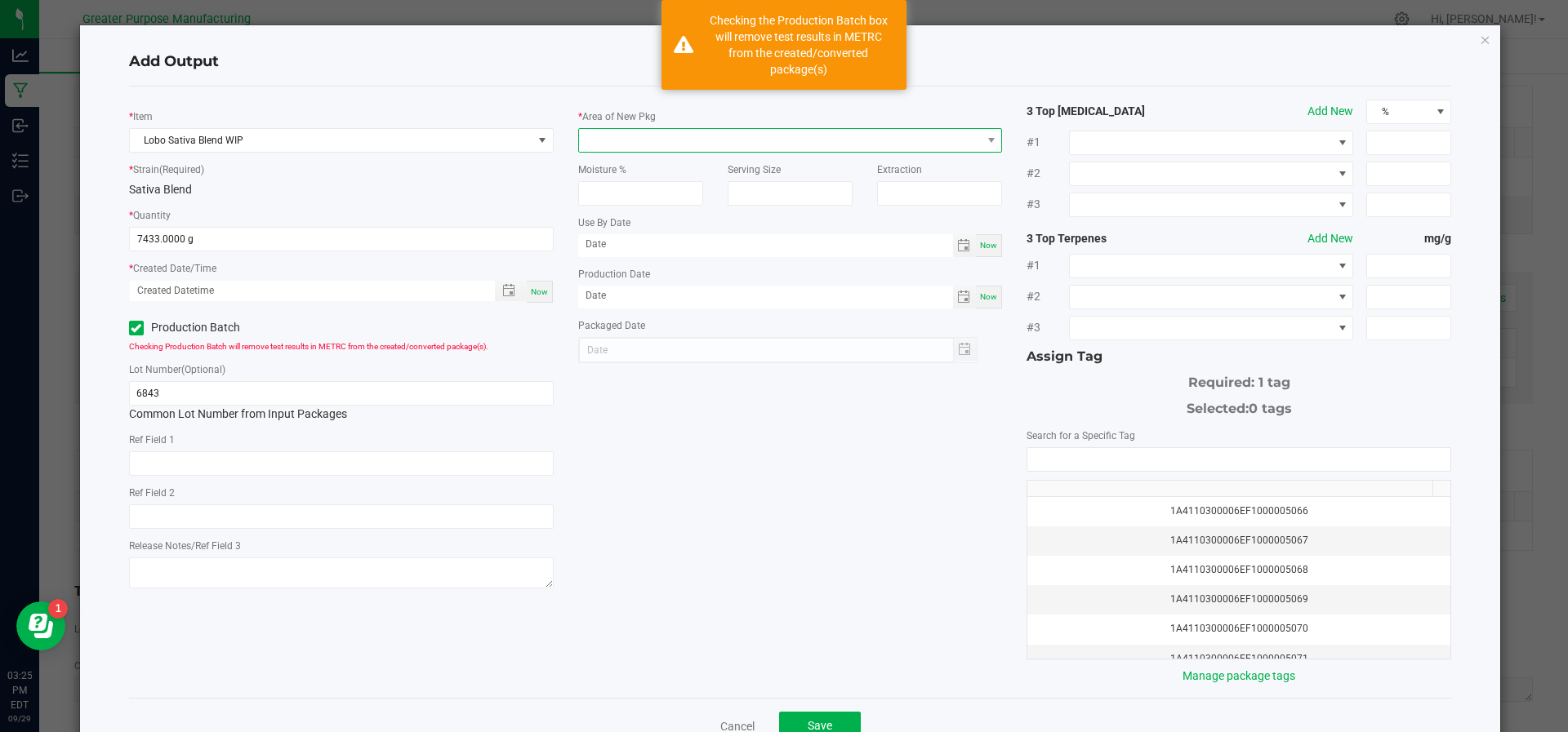
click at [640, 138] on span at bounding box center [780, 141] width 402 height 23
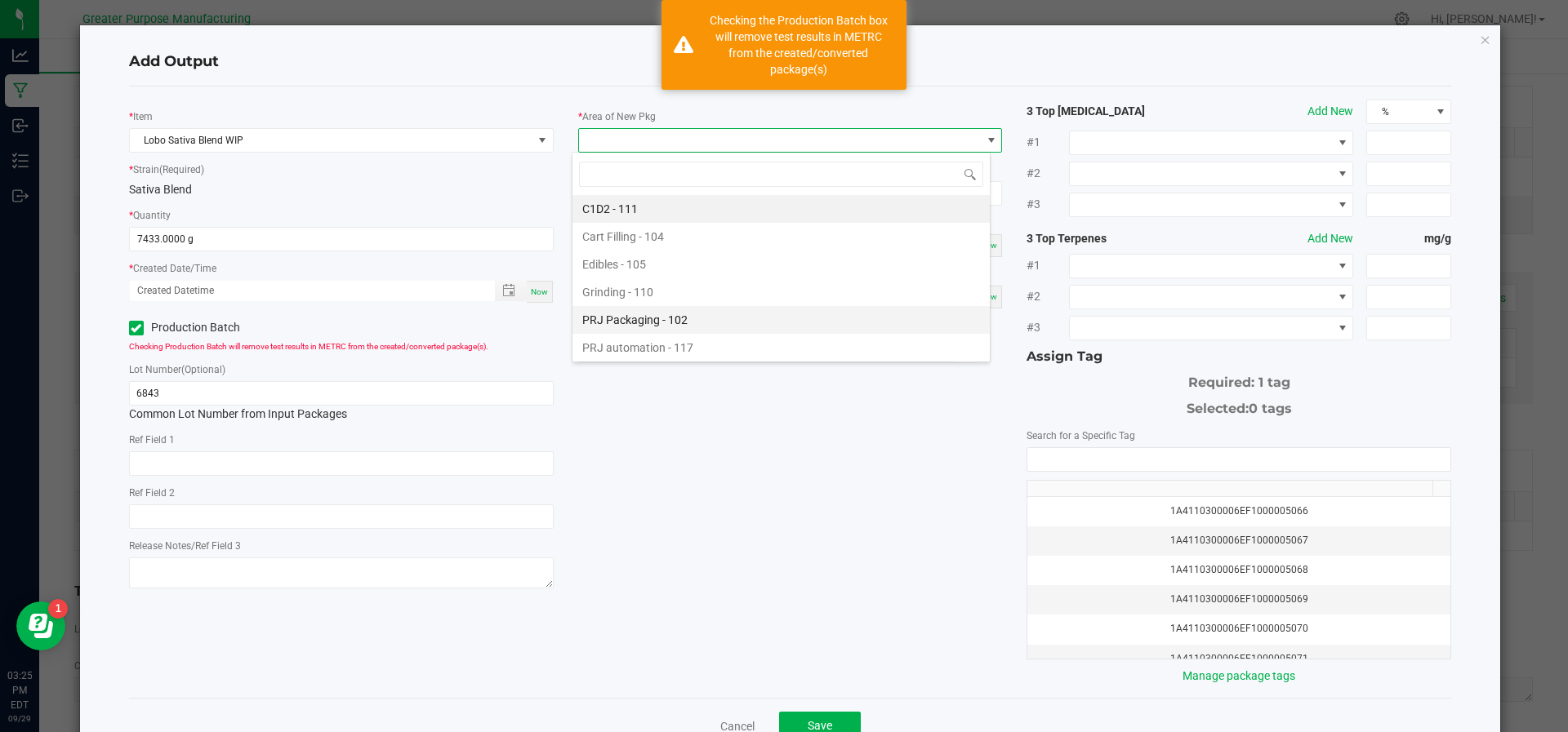
scroll to position [110, 0]
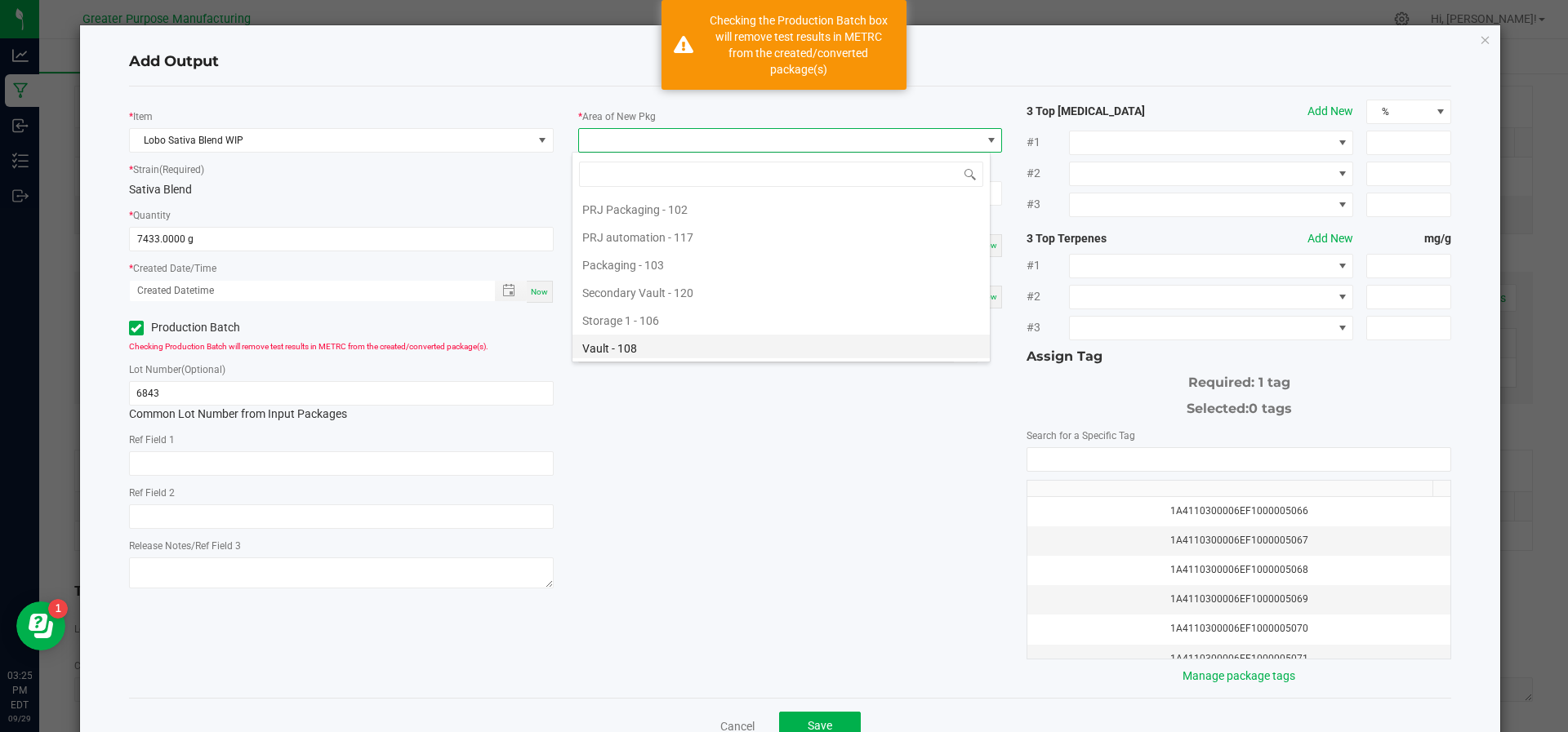
click at [647, 338] on li "Vault - 108" at bounding box center [781, 348] width 417 height 28
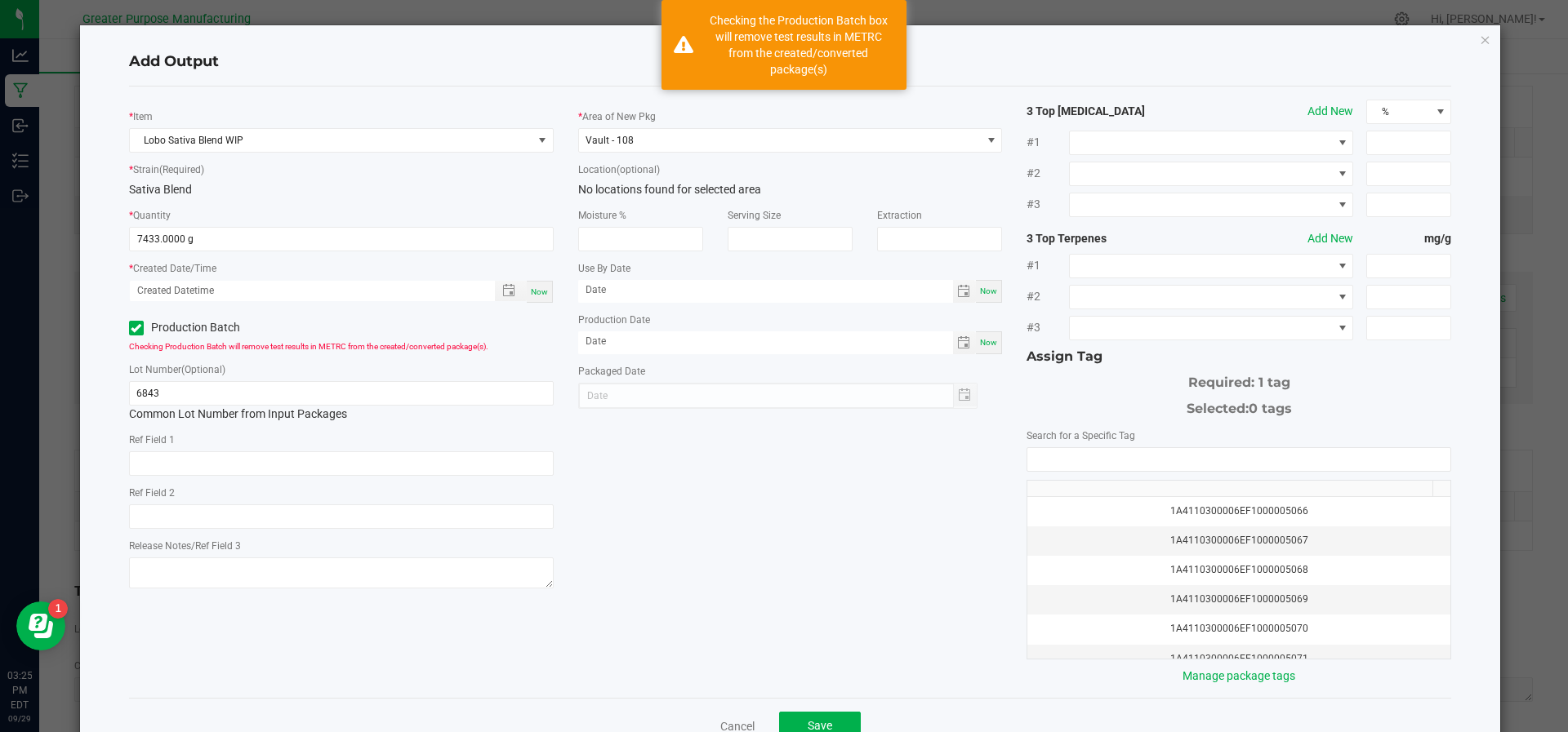
click at [982, 350] on div "Now" at bounding box center [989, 343] width 26 height 23
type input "[DATE]"
click at [1063, 460] on input "NO DATA FOUND" at bounding box center [1238, 460] width 423 height 23
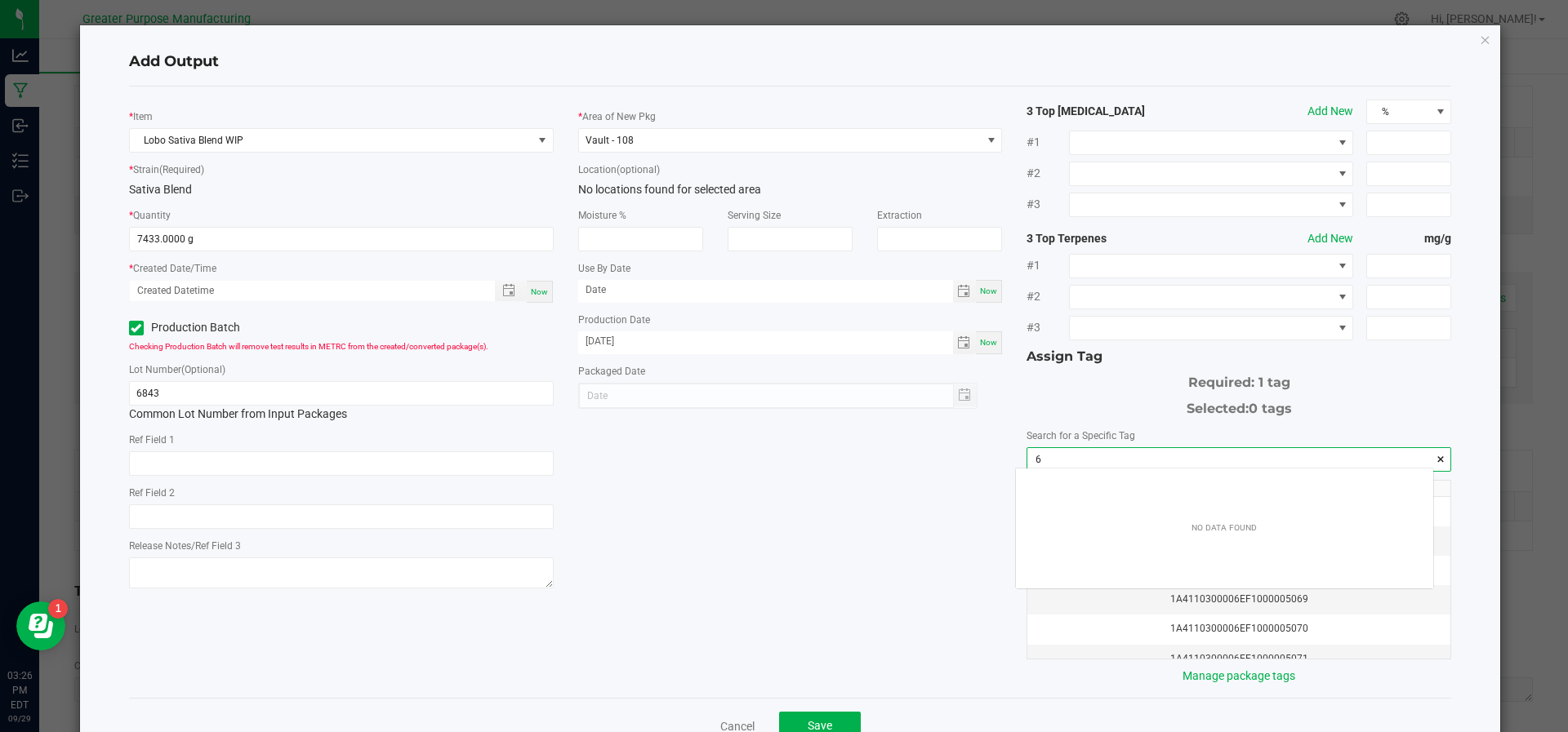
scroll to position [23, 418]
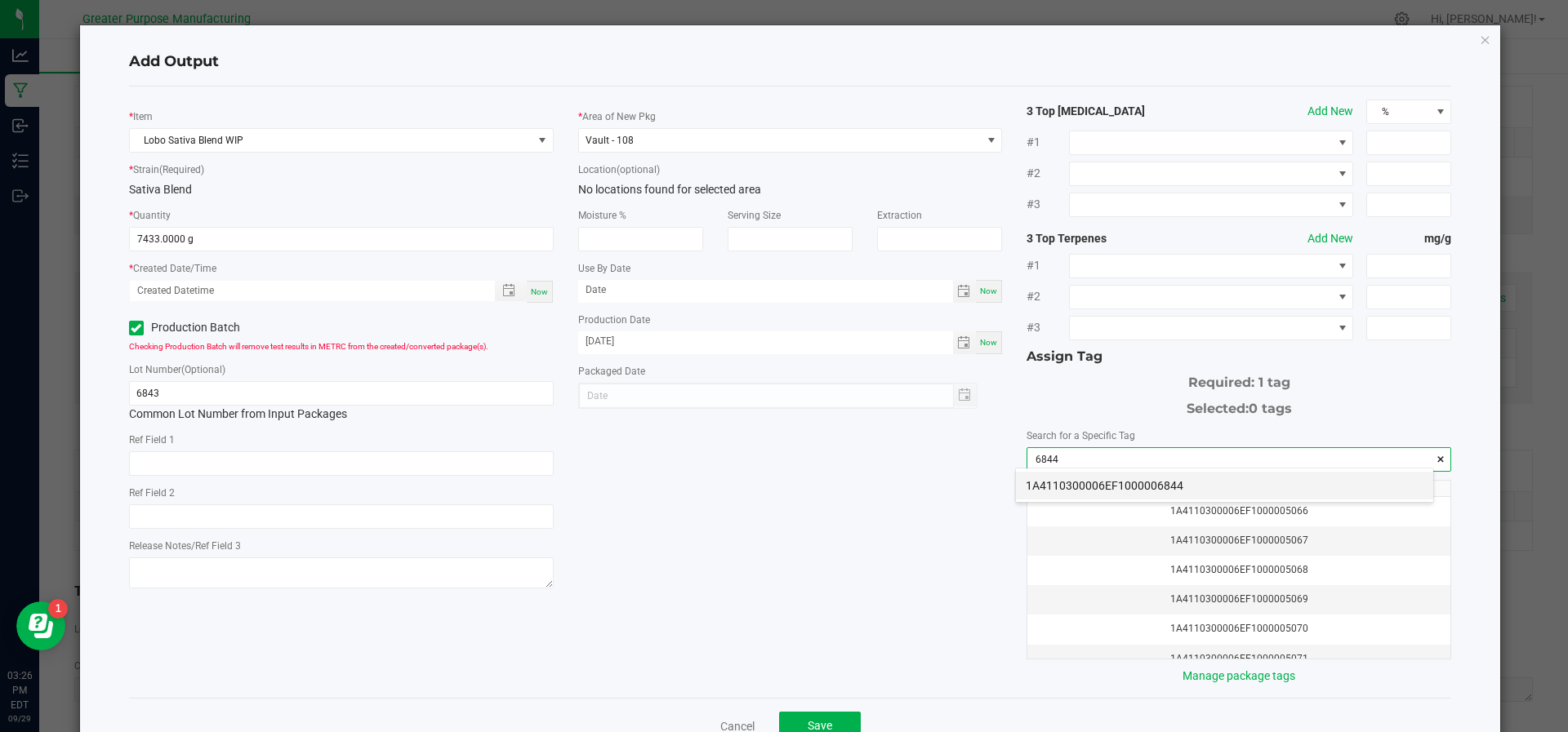
click at [1082, 480] on li "1A4110300006EF1000006844" at bounding box center [1224, 486] width 417 height 28
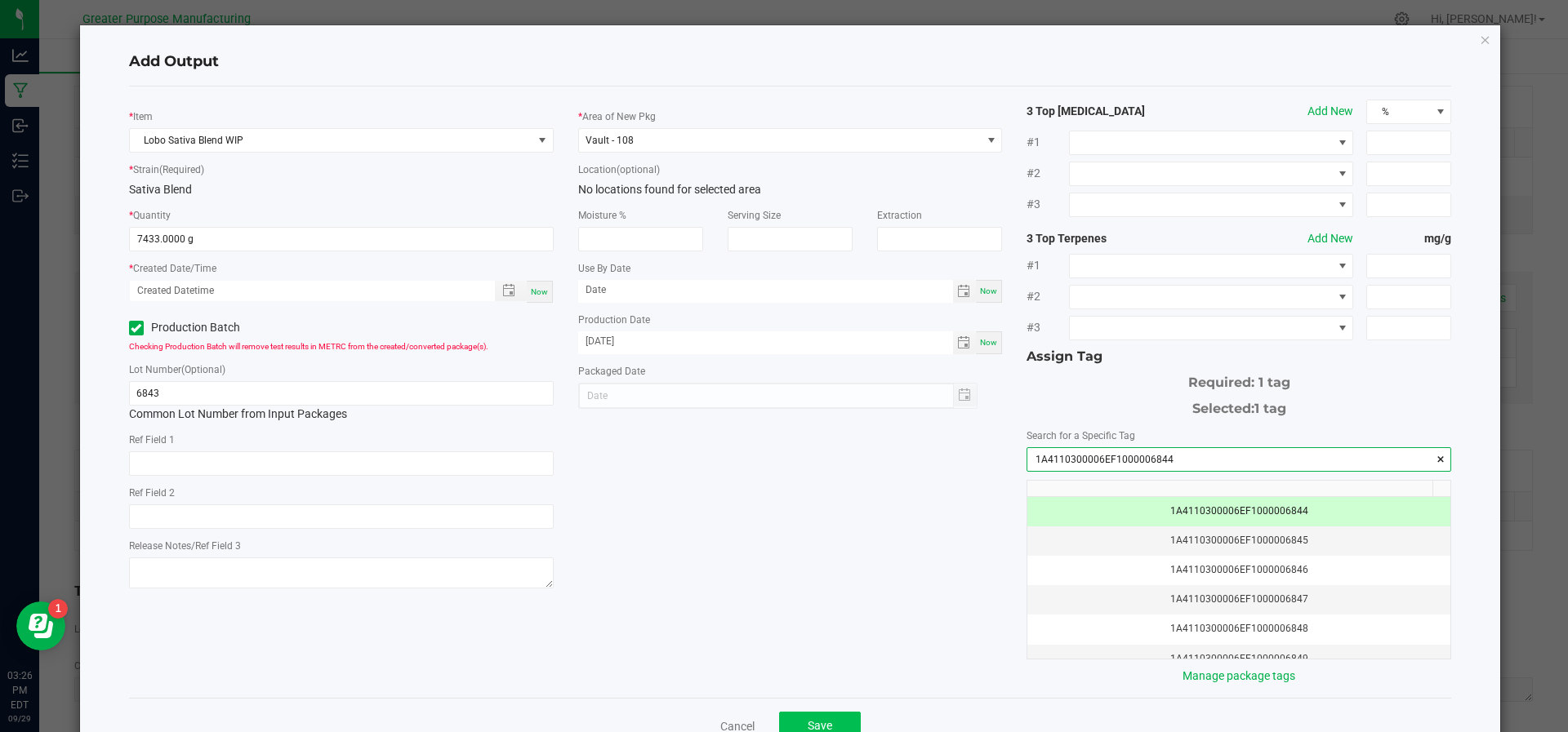
type input "1A4110300006EF1000006844"
click at [807, 724] on span "Save" at bounding box center [820, 725] width 25 height 13
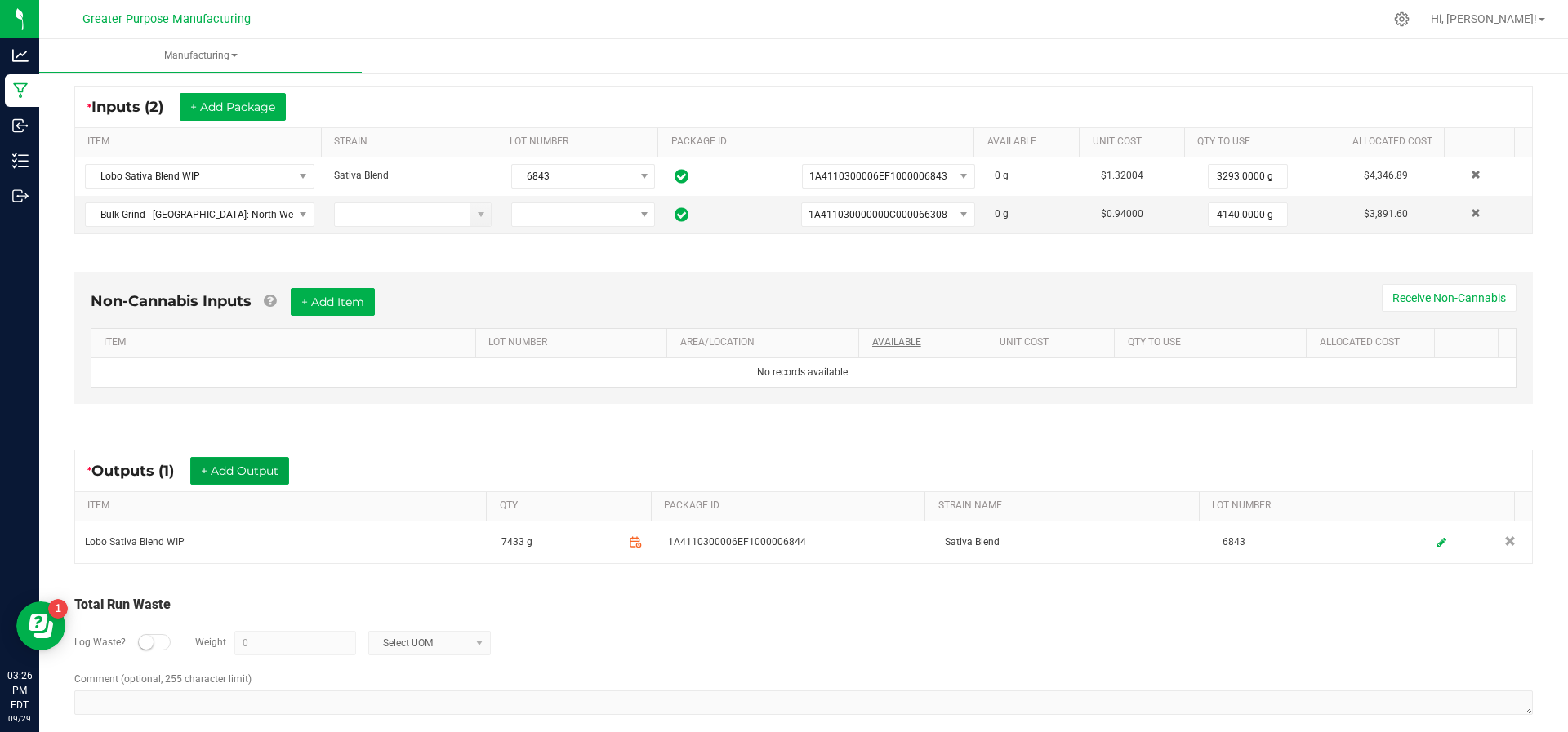
scroll to position [0, 0]
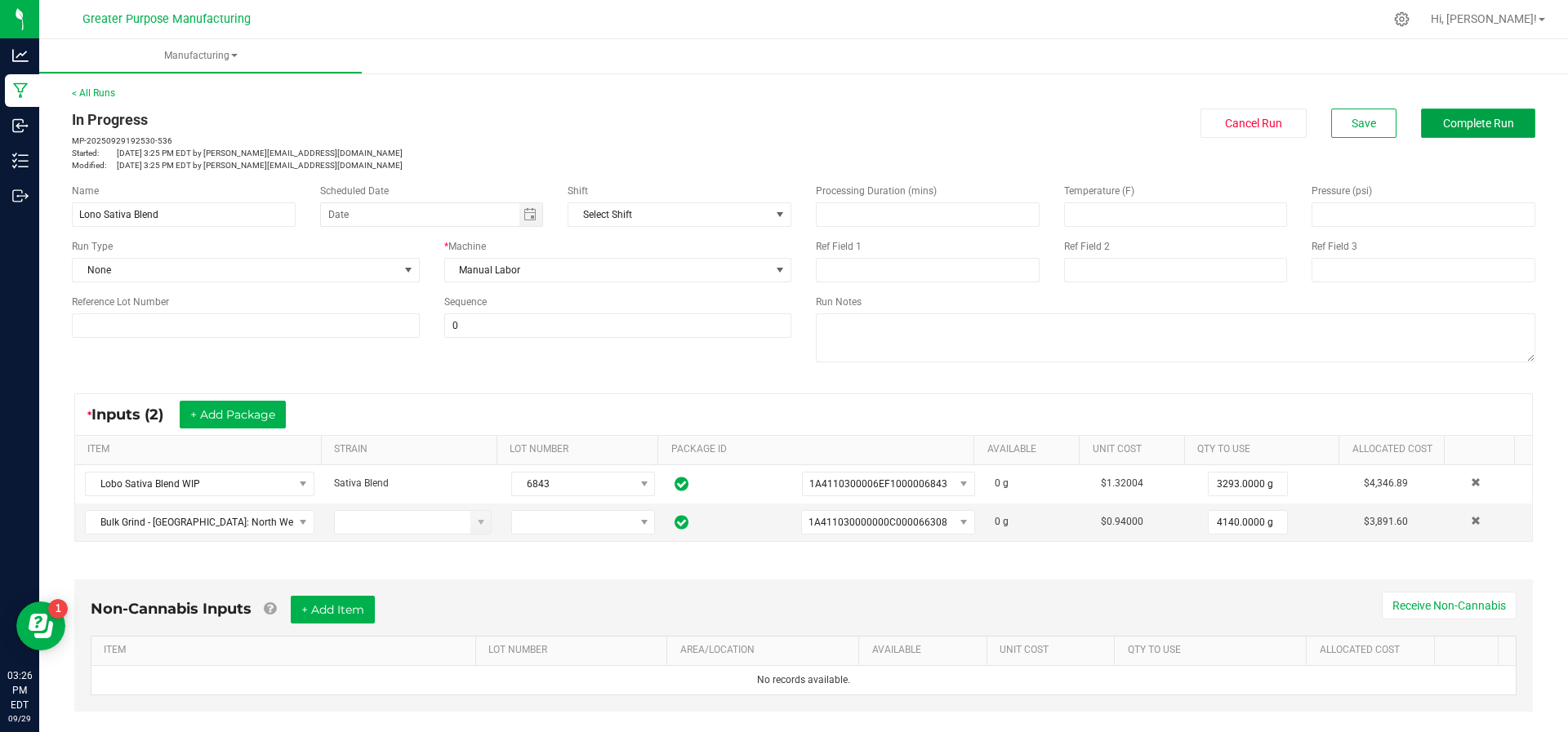
click at [1446, 122] on span "Complete Run" at bounding box center [1478, 123] width 71 height 13
click at [1462, 122] on span "Complete Run" at bounding box center [1478, 123] width 71 height 13
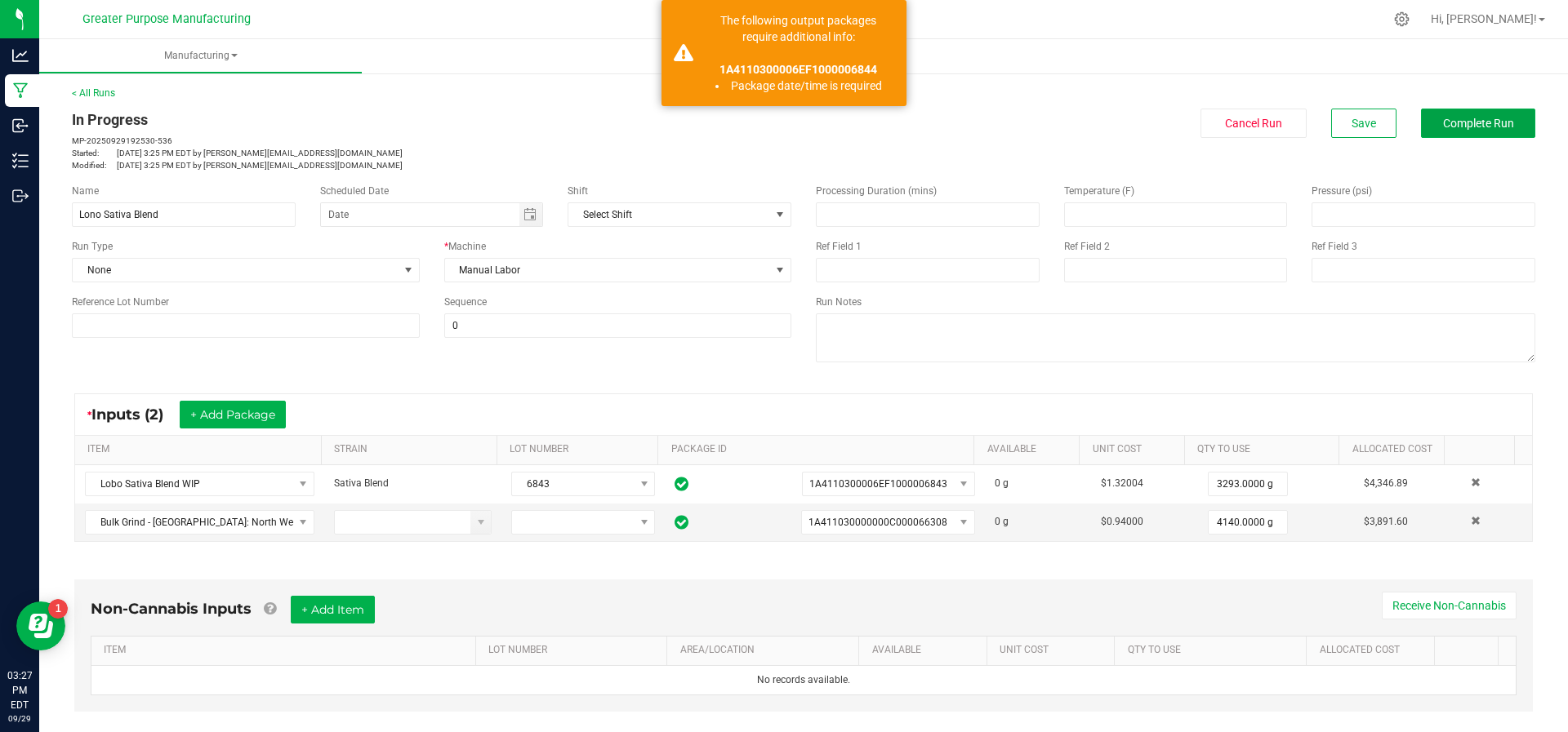
scroll to position [321, 0]
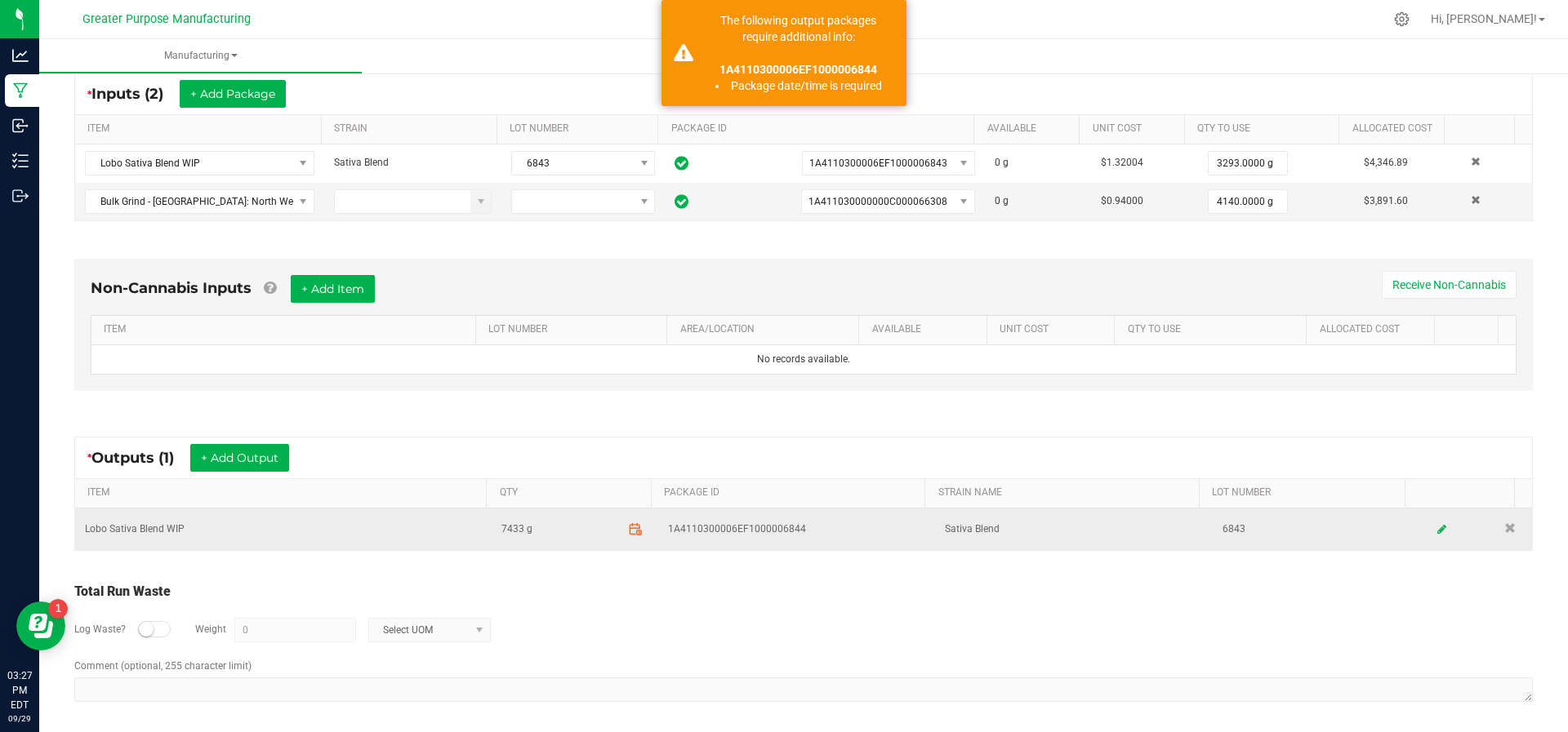
click at [628, 529] on icon at bounding box center [636, 530] width 15 height 15
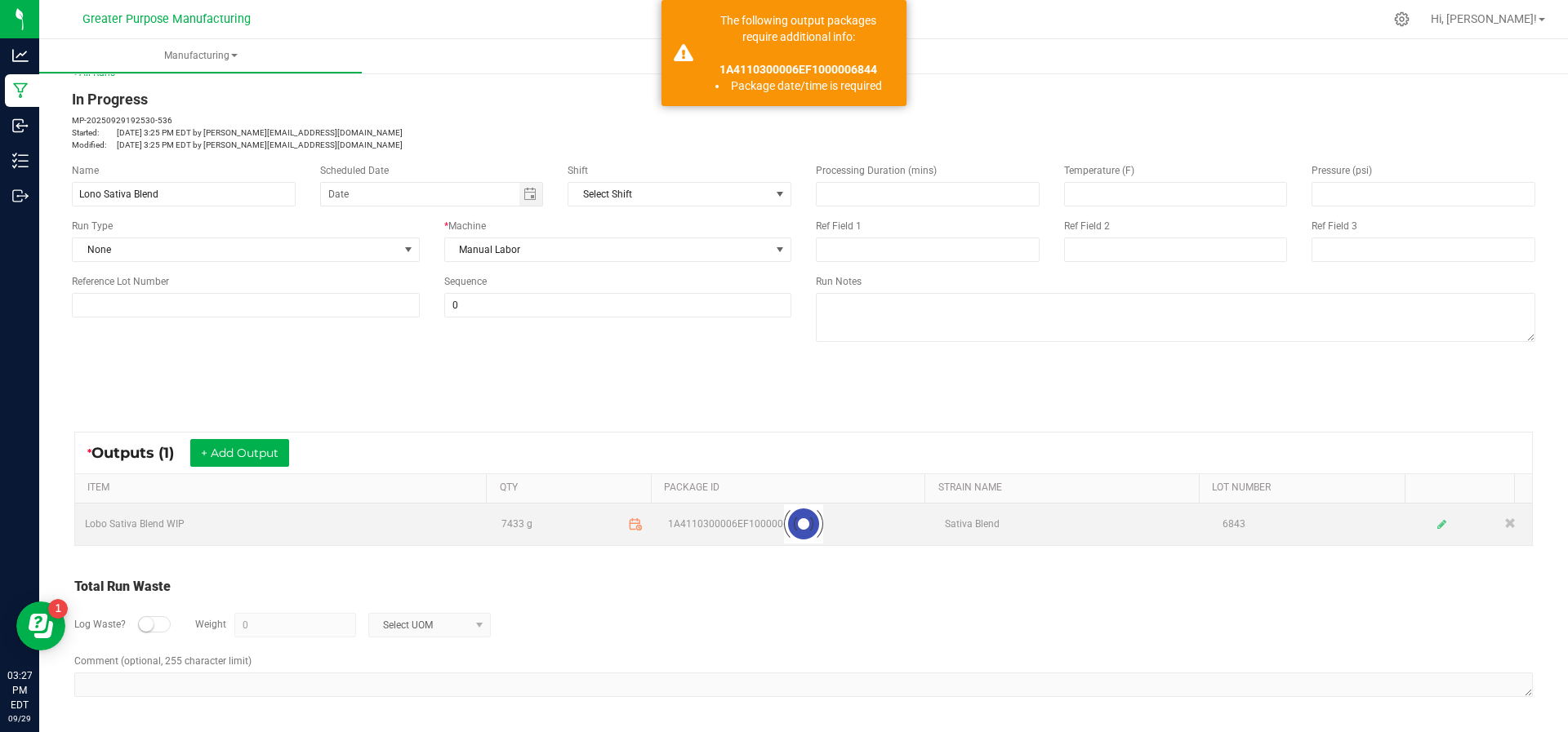
scroll to position [19, 0]
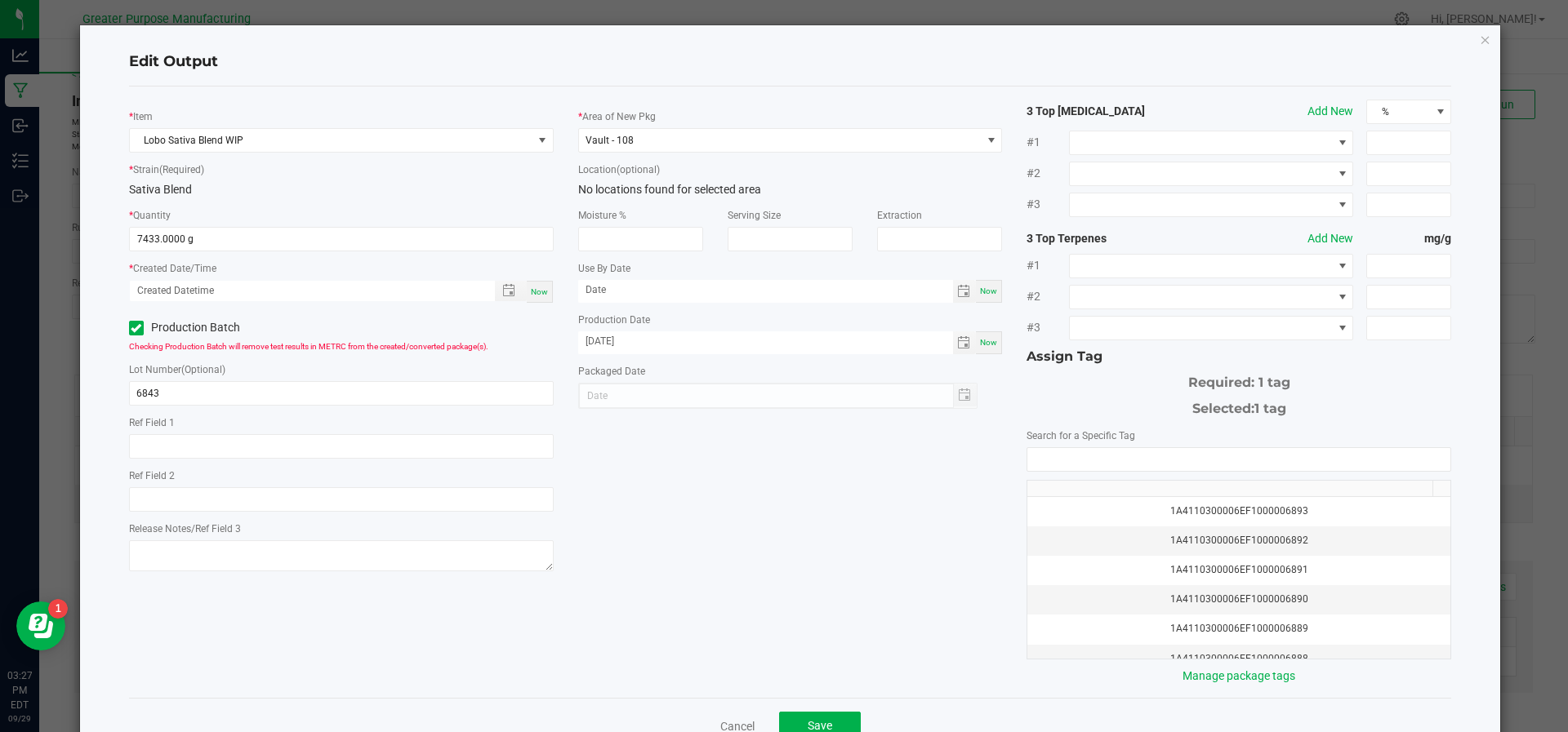
click at [531, 287] on span "Now" at bounding box center [539, 291] width 17 height 9
type input "09/29/2025 3:27 PM"
type input "[DATE]"
click at [807, 719] on span "Save" at bounding box center [820, 725] width 25 height 13
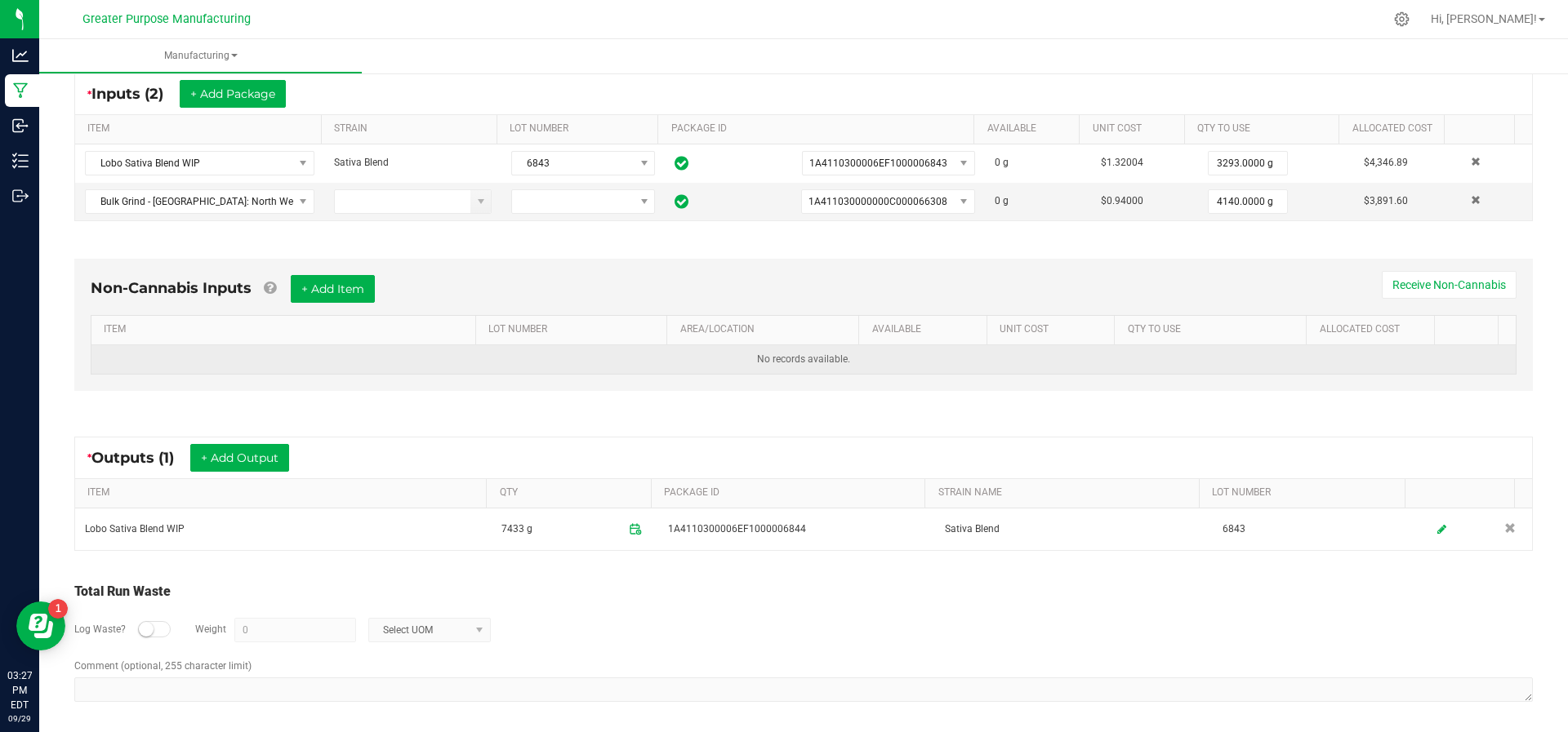
scroll to position [0, 0]
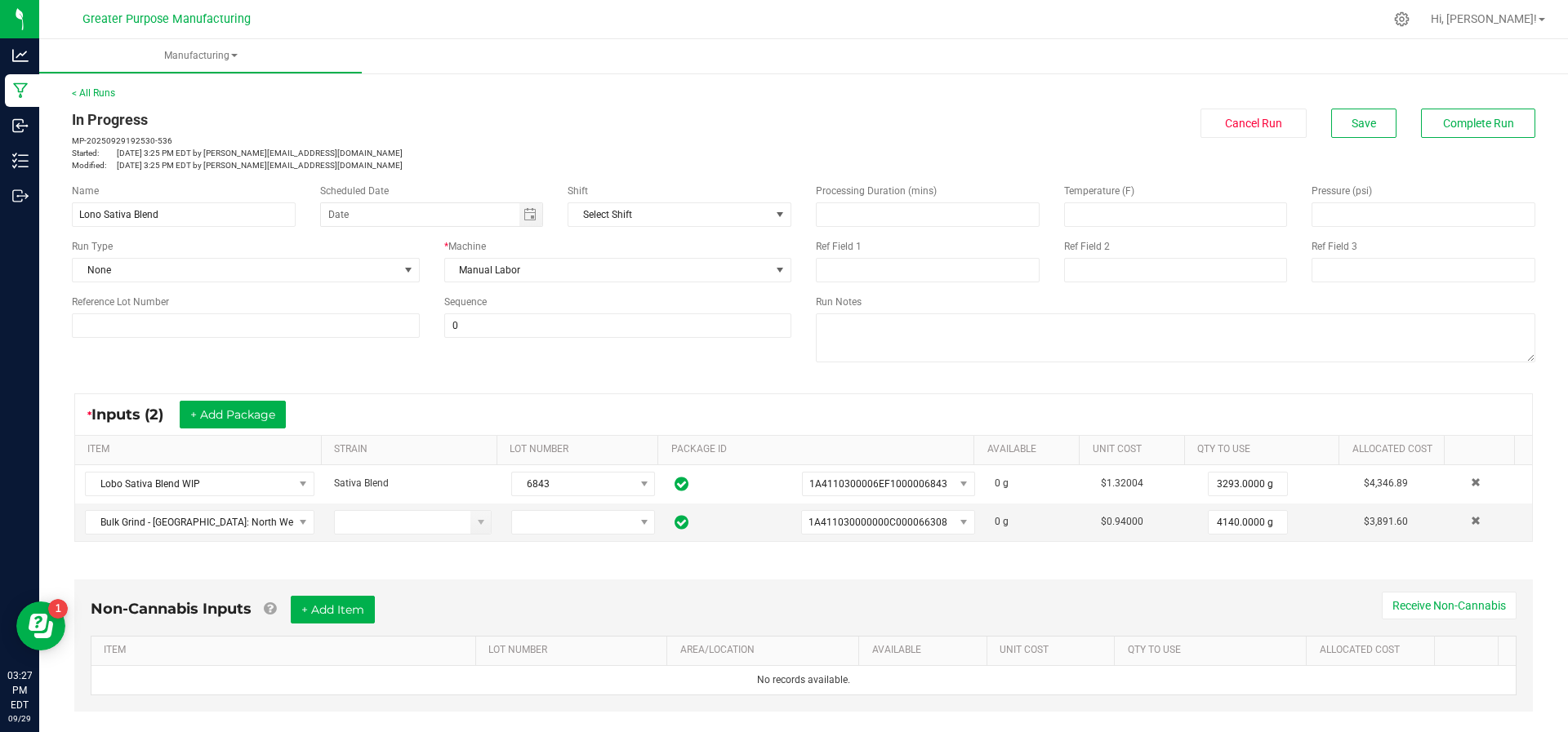
click at [1448, 143] on div "In Progress MP-20250929192530-536 Started: Sep 29, 2025 3:25 PM EDT by joe@gpca…" at bounding box center [803, 140] width 1488 height 63
click at [1446, 123] on span "Complete Run" at bounding box center [1478, 123] width 71 height 13
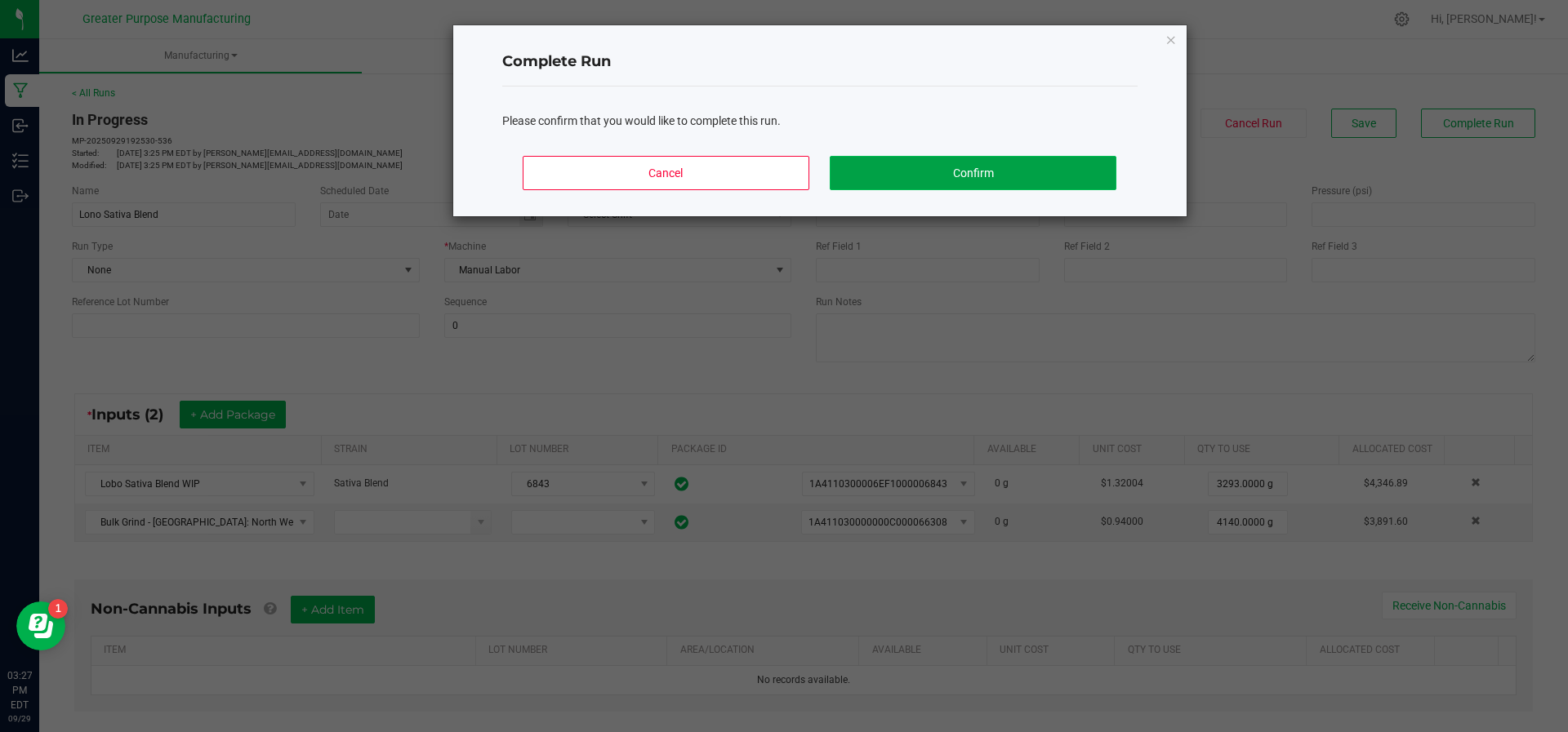
click at [1044, 186] on button "Confirm" at bounding box center [972, 173] width 285 height 34
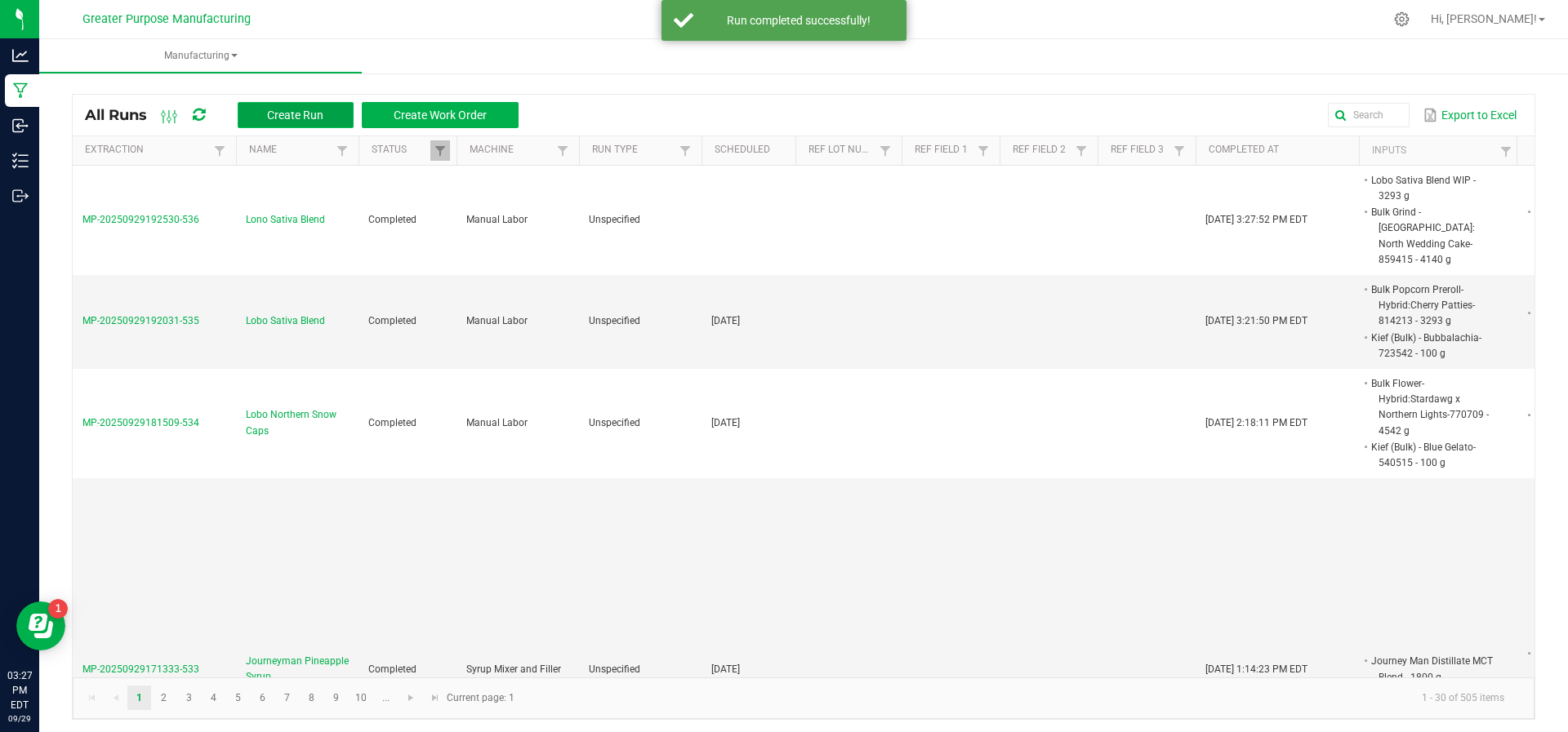
click at [294, 115] on span "Create Run" at bounding box center [294, 115] width 56 height 13
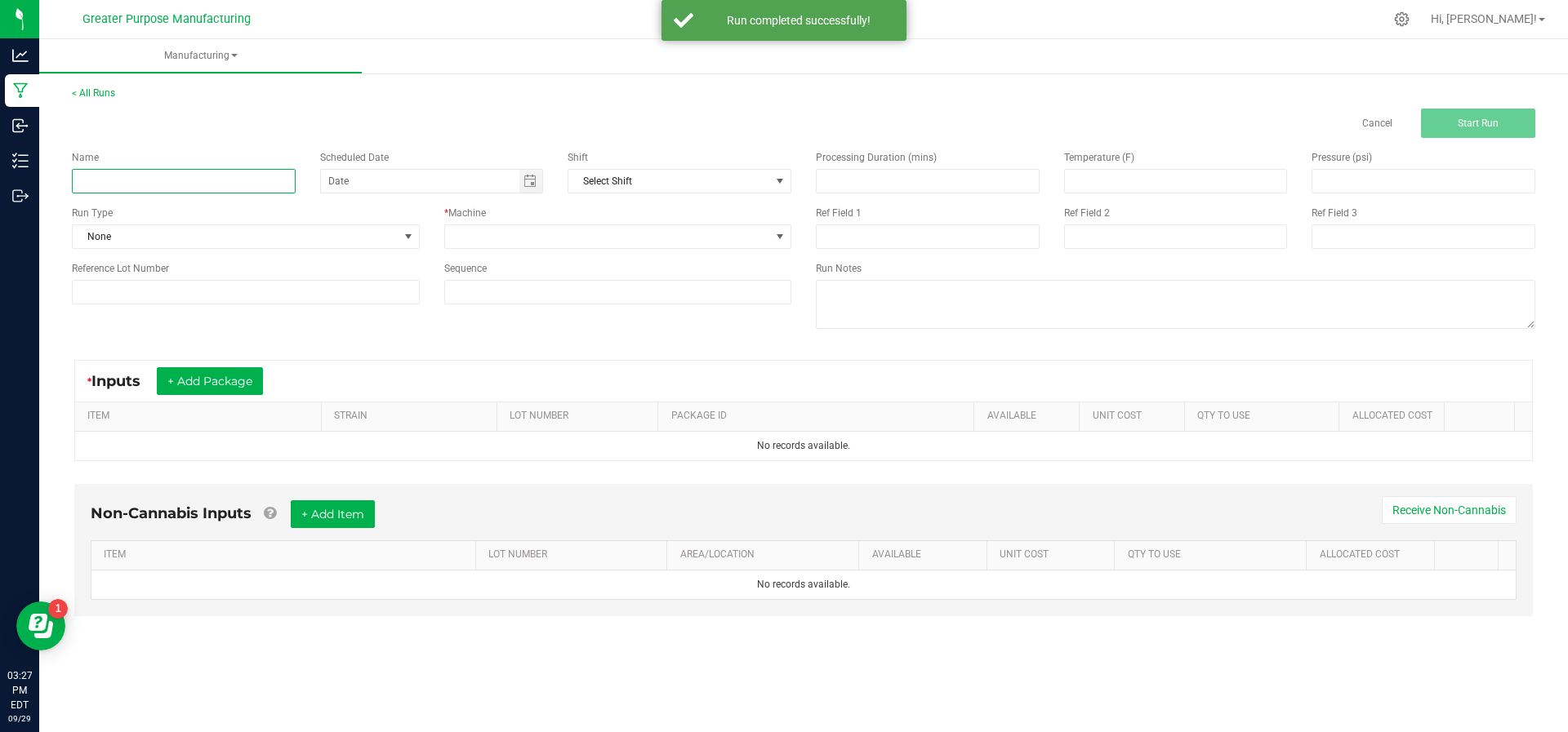
click at [234, 189] on input at bounding box center [184, 182] width 224 height 25
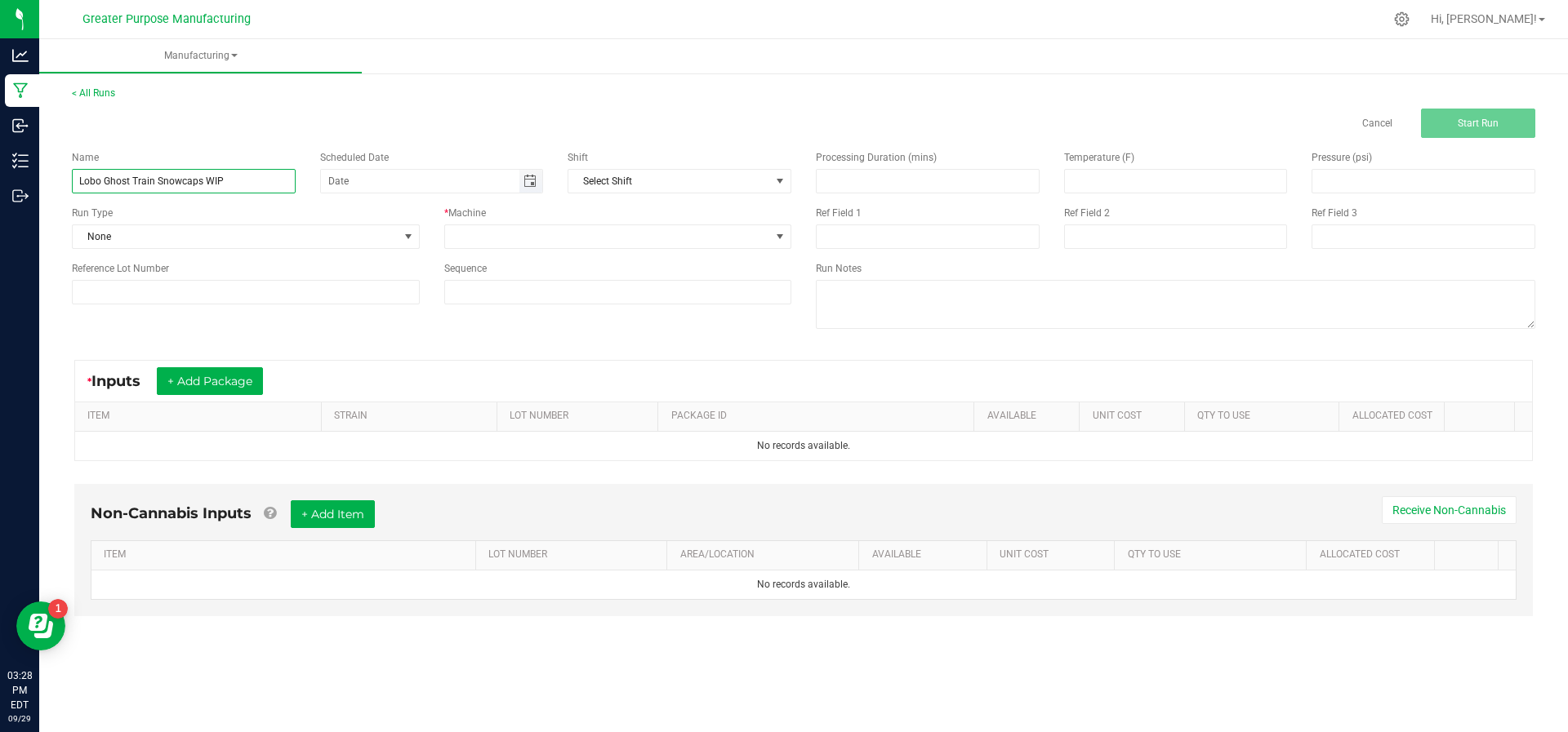
click at [532, 183] on span "Toggle calendar" at bounding box center [530, 182] width 13 height 13
type input "Lobo Ghost Train Snowcaps WIP"
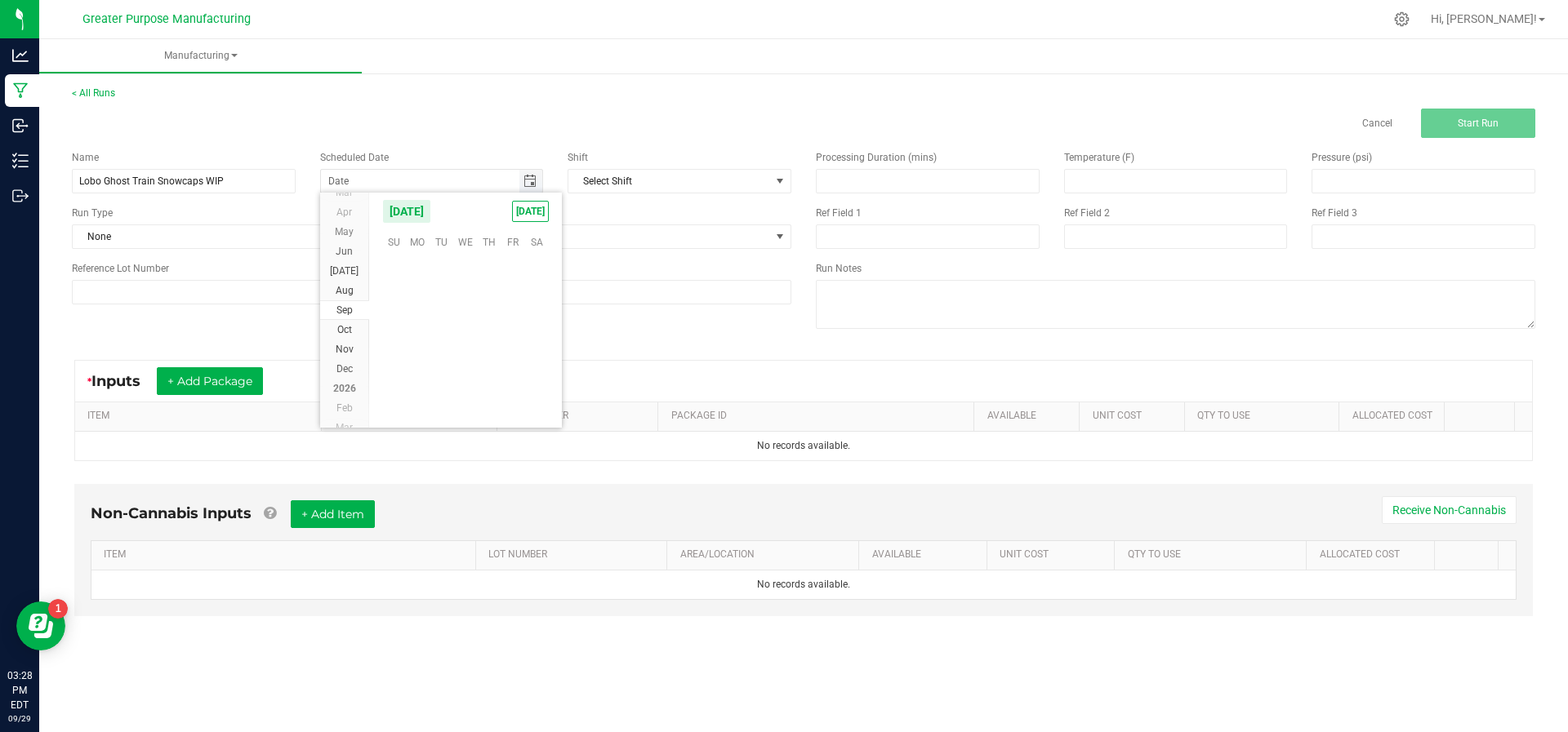
scroll to position [264773, 0]
click at [542, 213] on span "TODAY" at bounding box center [530, 212] width 37 height 21
type input "[DATE]"
click at [528, 236] on span at bounding box center [608, 237] width 326 height 23
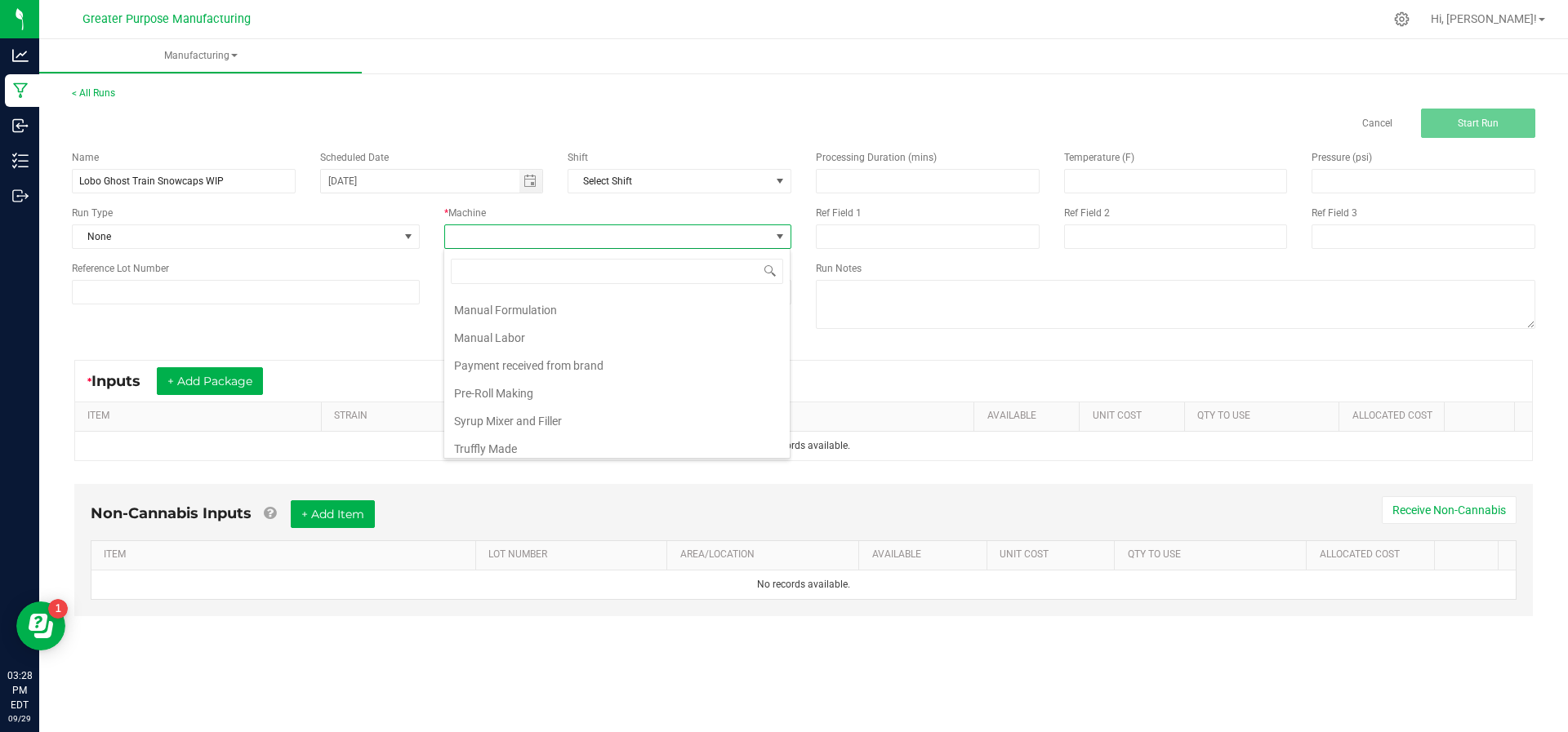
scroll to position [67, 0]
click at [528, 318] on li "Manual Formulation" at bounding box center [617, 322] width 345 height 28
click at [243, 379] on button "+ Add Package" at bounding box center [210, 381] width 106 height 28
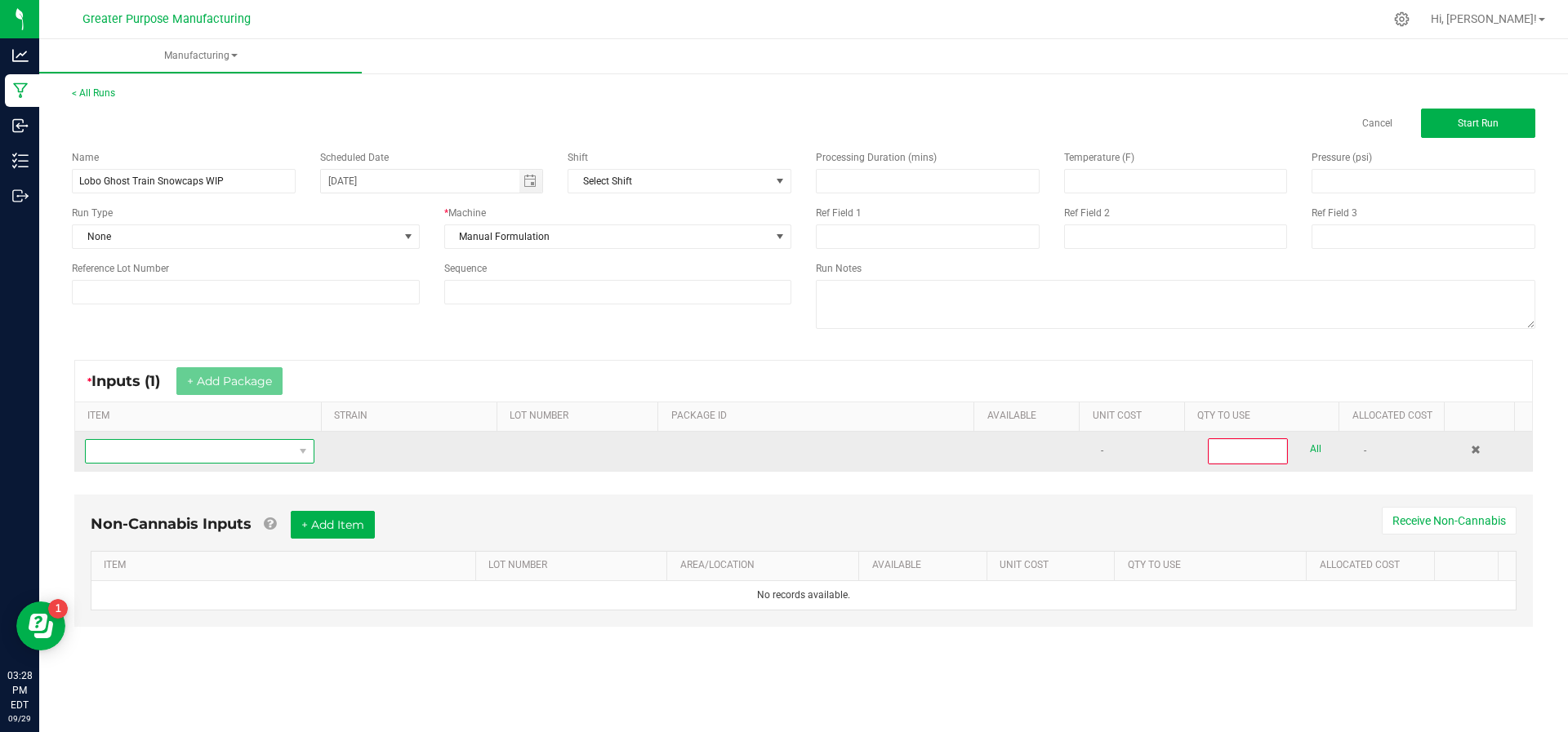
click at [102, 446] on span "NO DATA FOUND" at bounding box center [190, 451] width 208 height 23
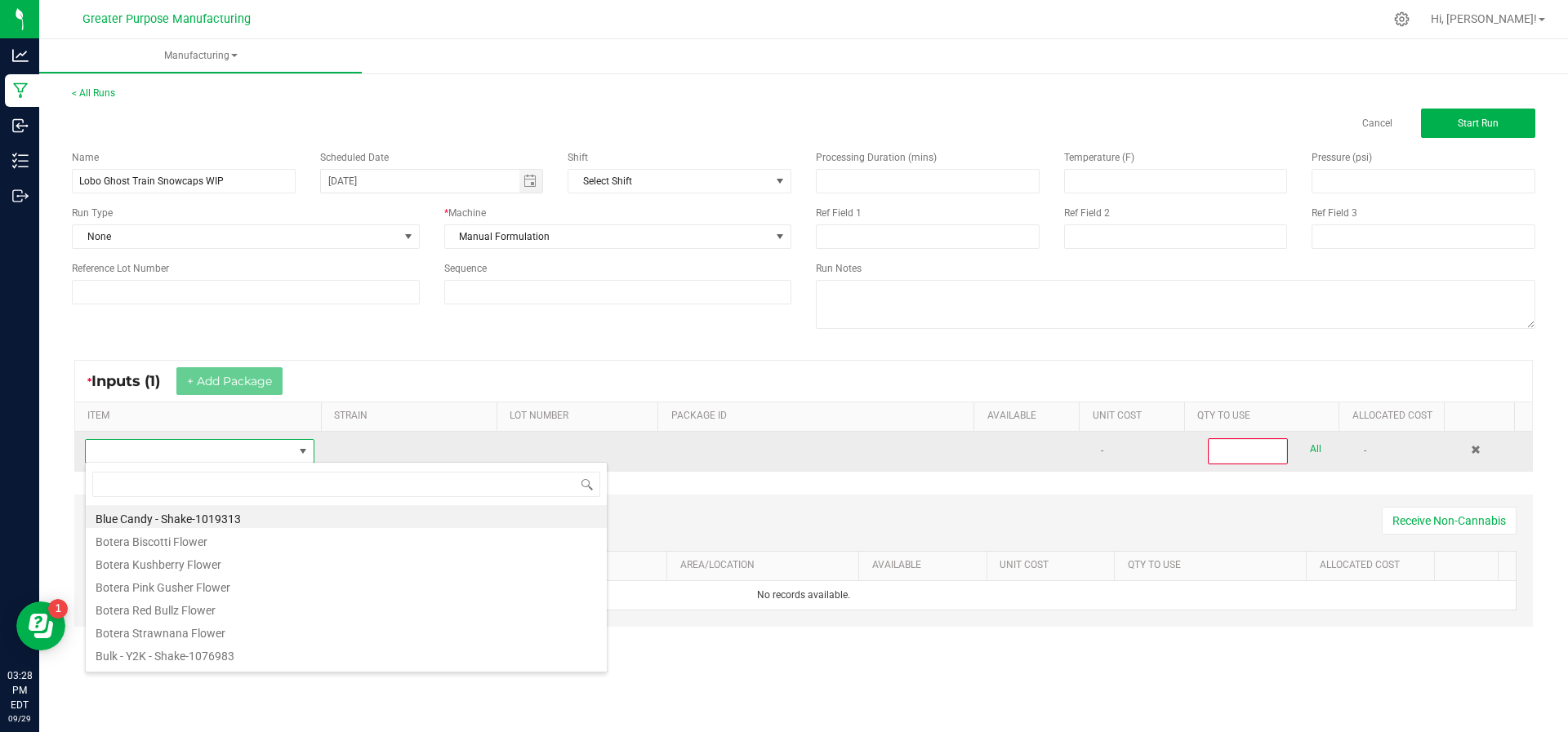
scroll to position [25, 223]
type input "Gh"
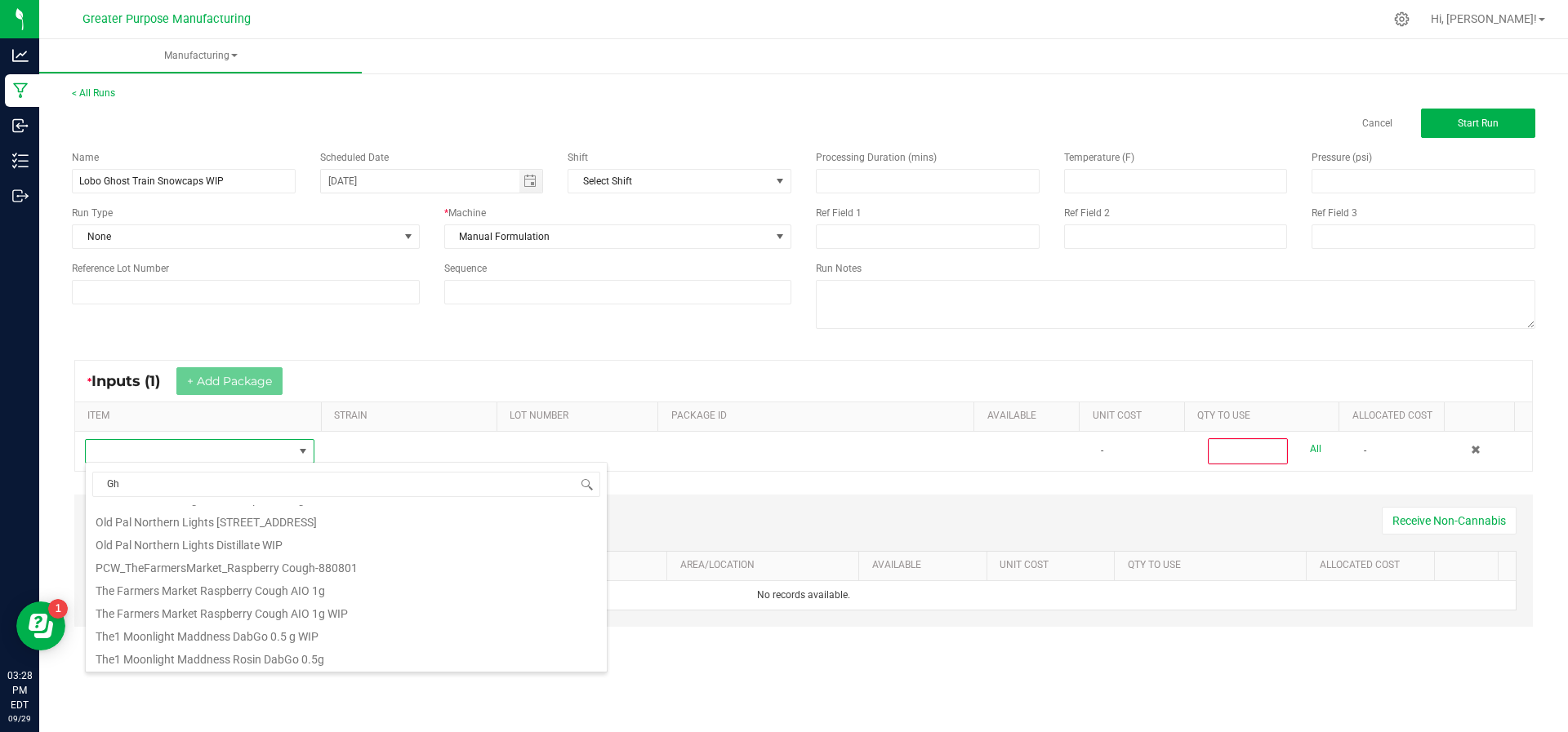
scroll to position [0, 0]
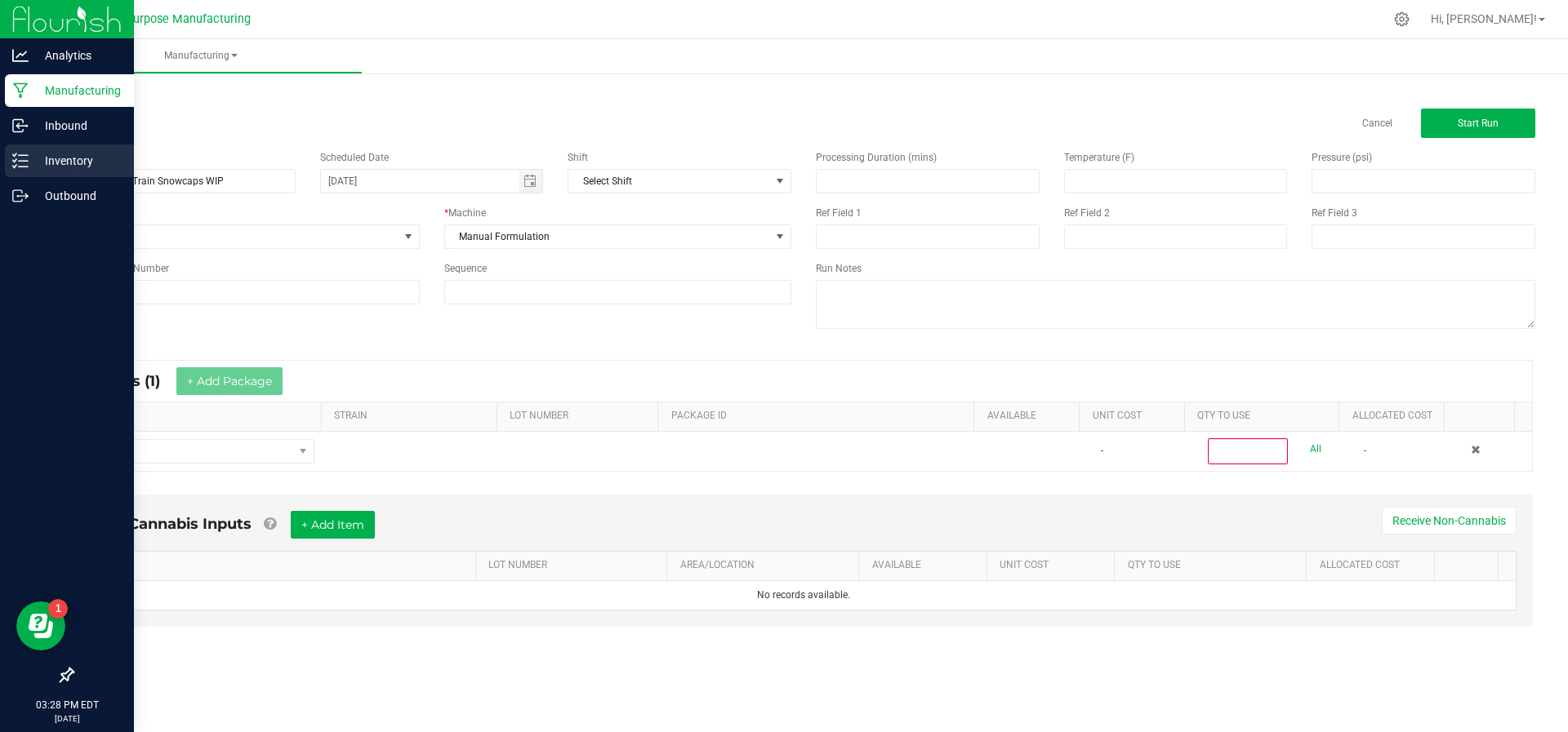
click at [65, 168] on p "Inventory" at bounding box center [78, 161] width 98 height 20
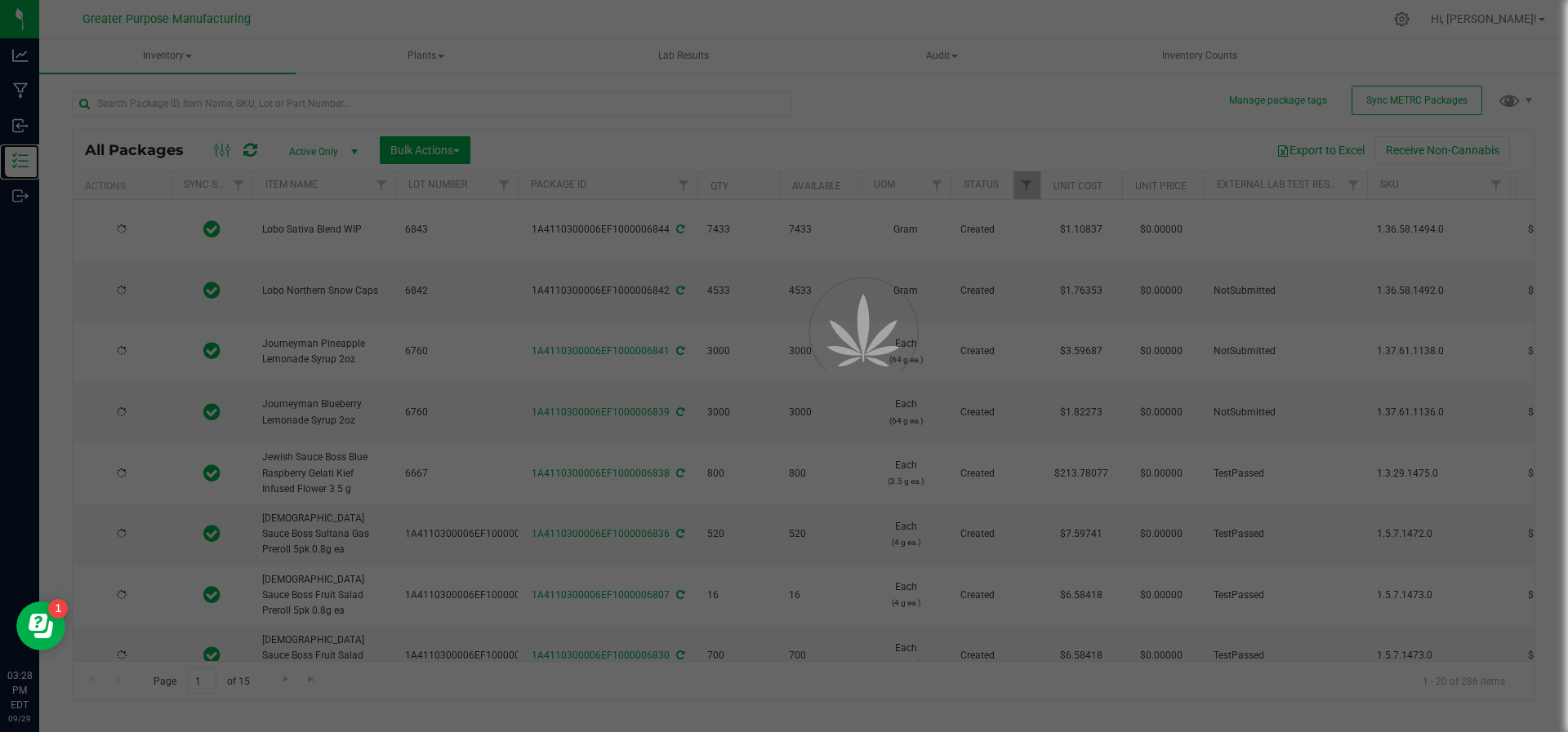
type input "2025-09-29"
type input "2025-09-26"
type input "2025-09-25"
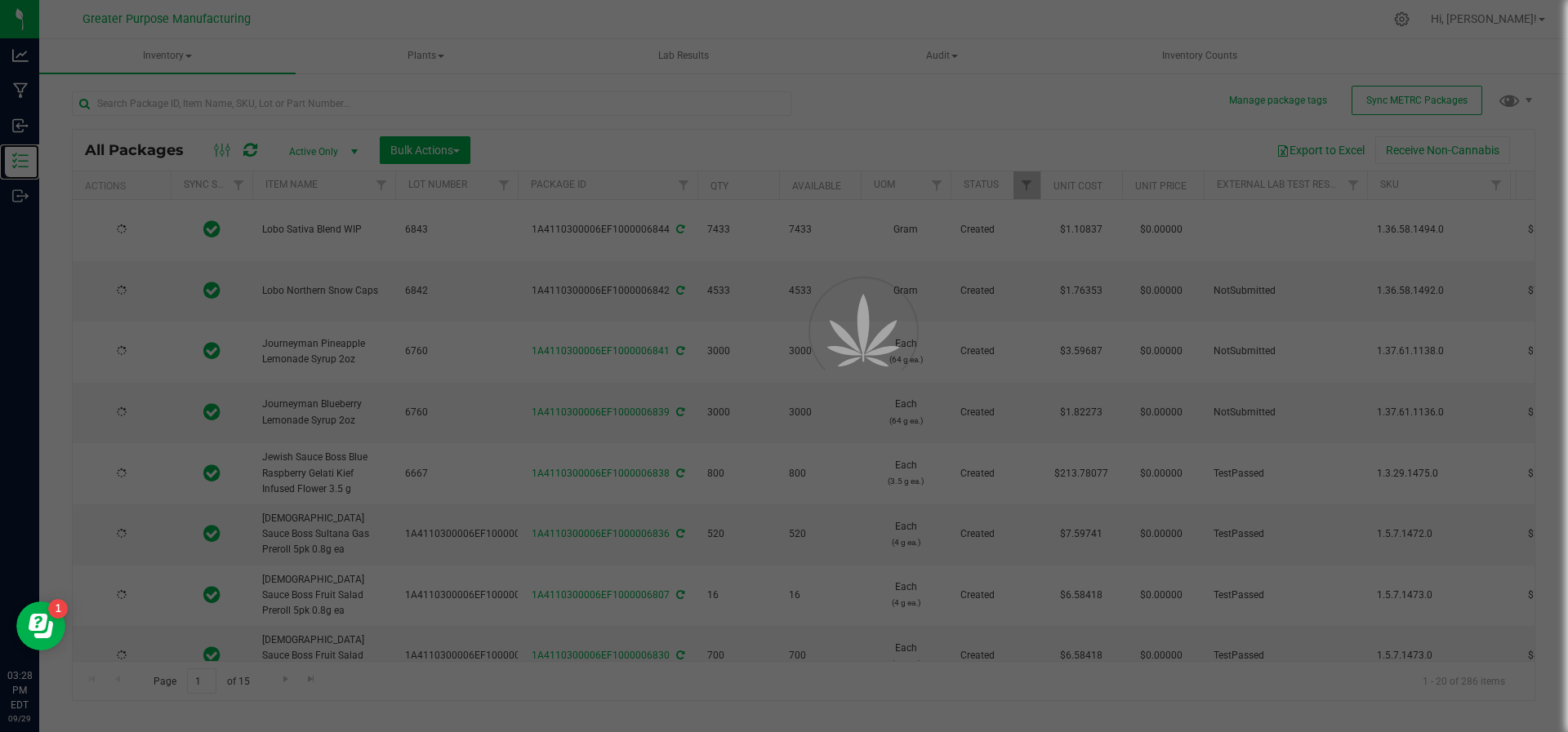
type input "2025-09-25"
type input "2025-09-24"
type input "2025-09-23"
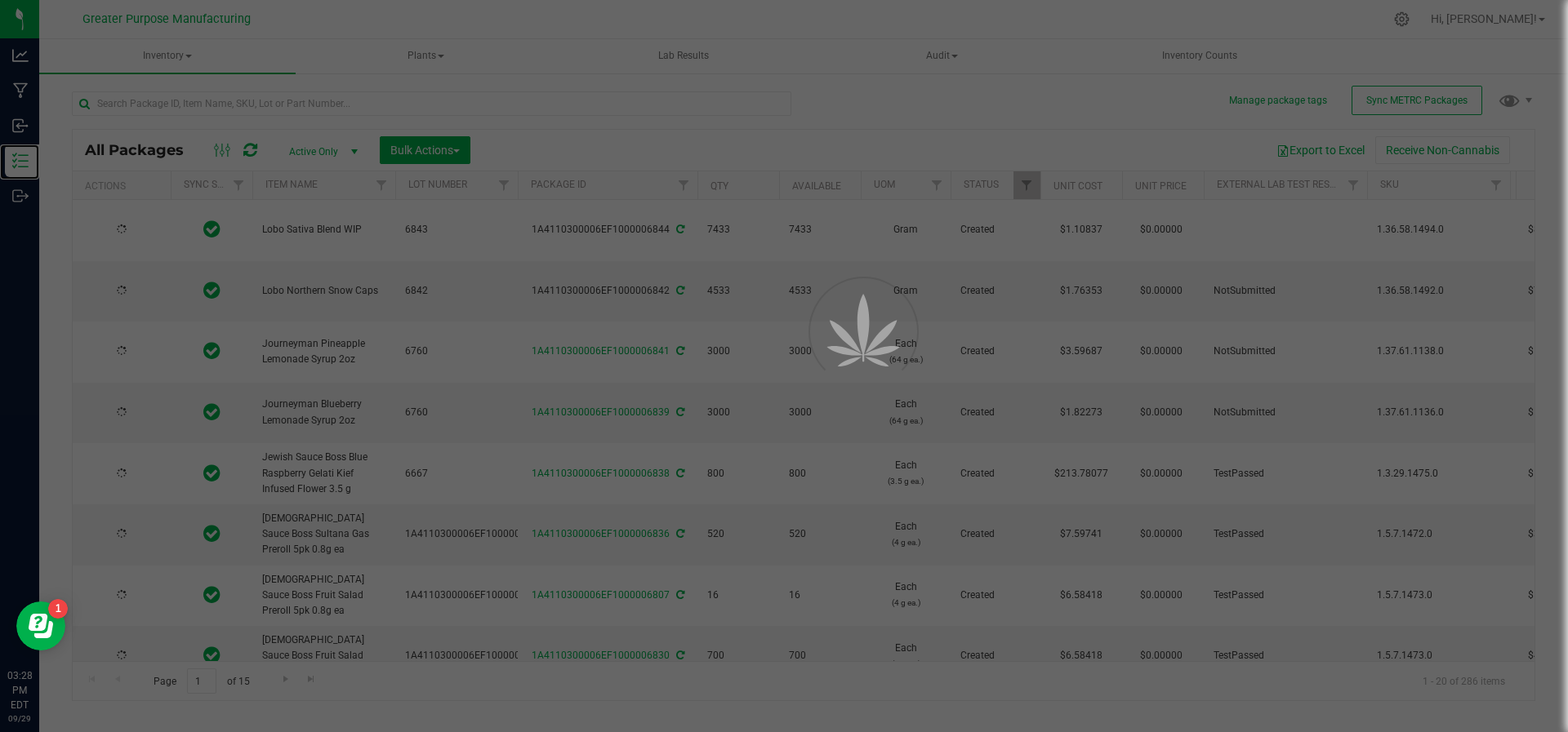
type input "2025-09-23"
type input "2025-09-22"
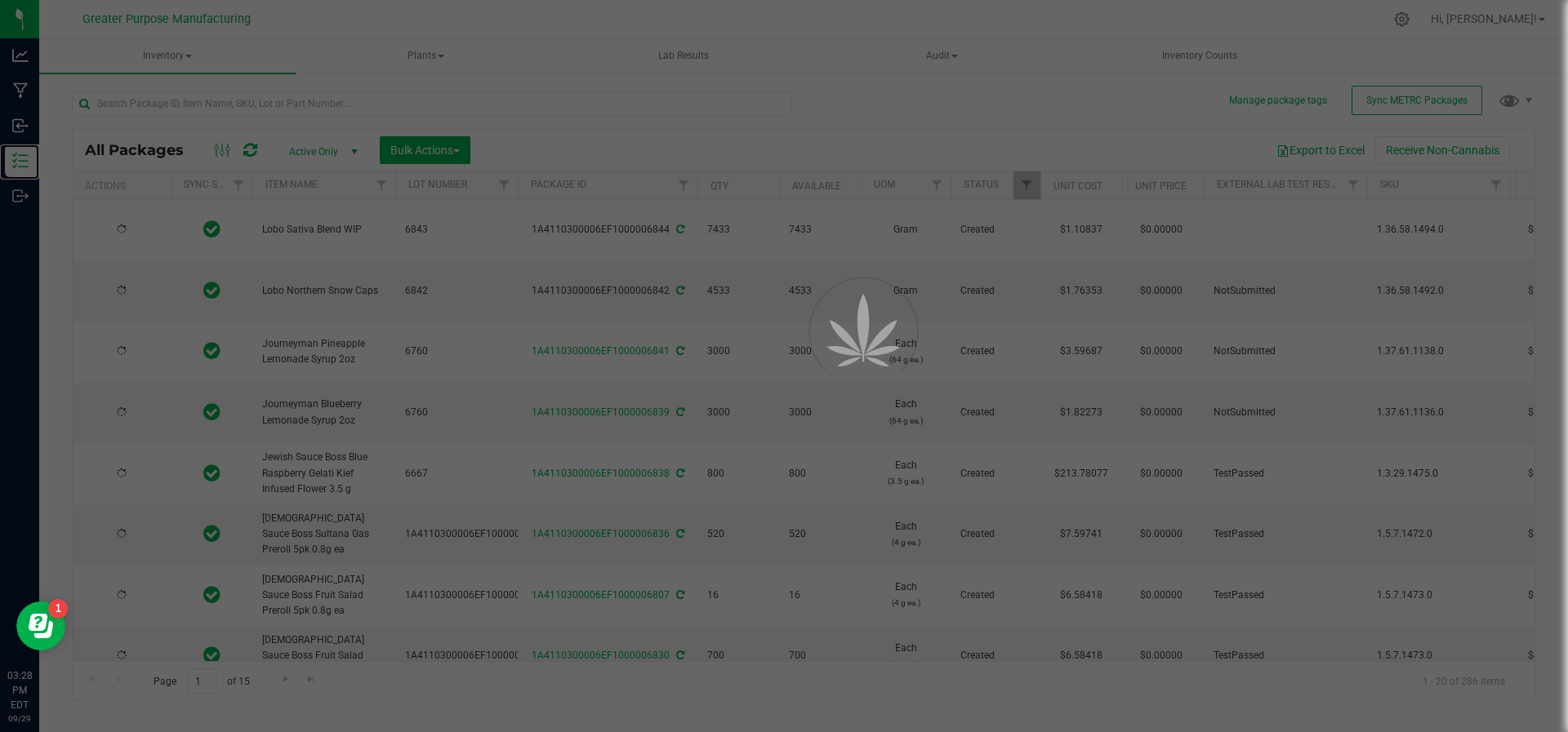
type input "2025-09-22"
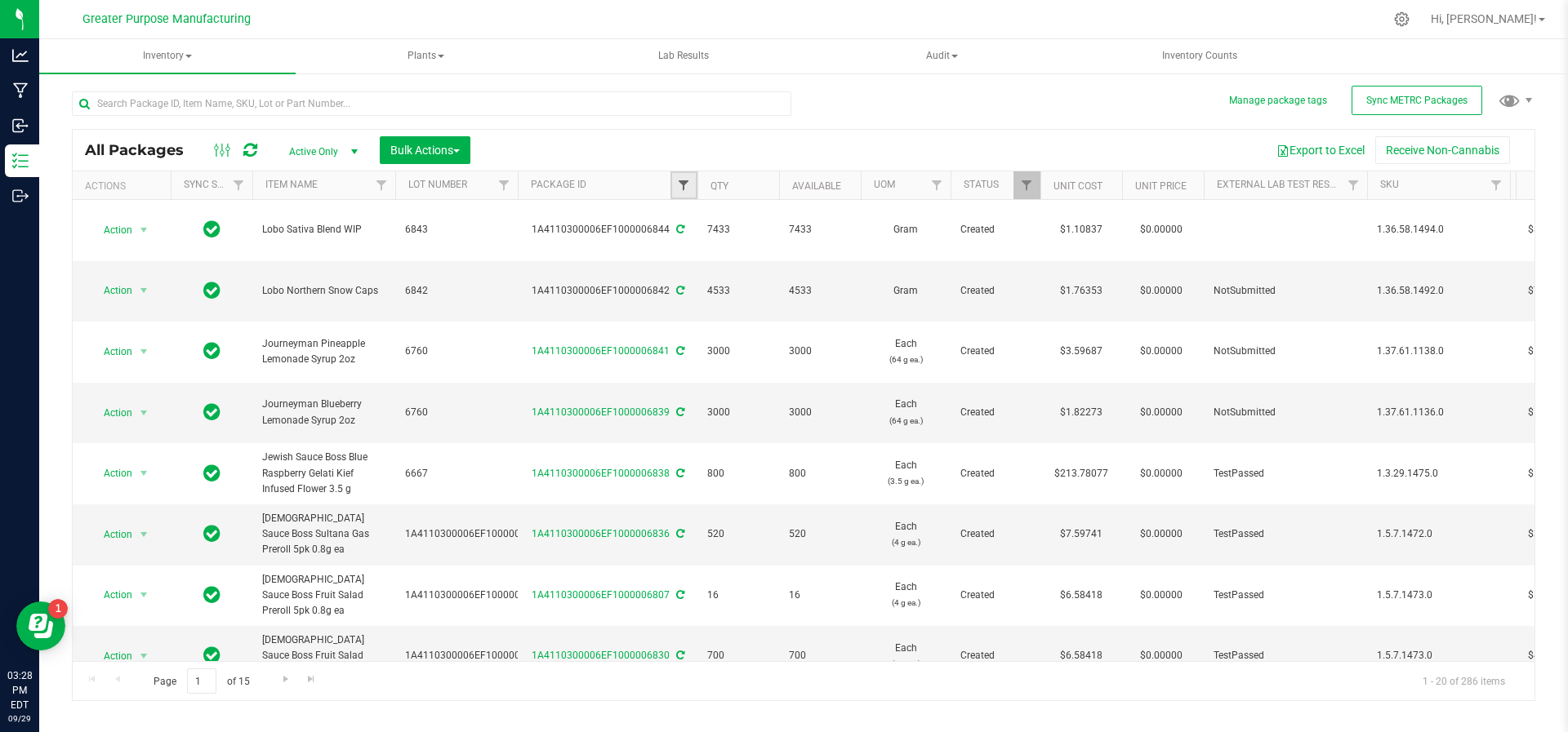
click at [688, 182] on span "Filter" at bounding box center [684, 186] width 13 height 13
click at [705, 211] on input "text" at bounding box center [765, 221] width 168 height 25
type input "70209"
click at [708, 260] on button "Filter" at bounding box center [720, 263] width 79 height 36
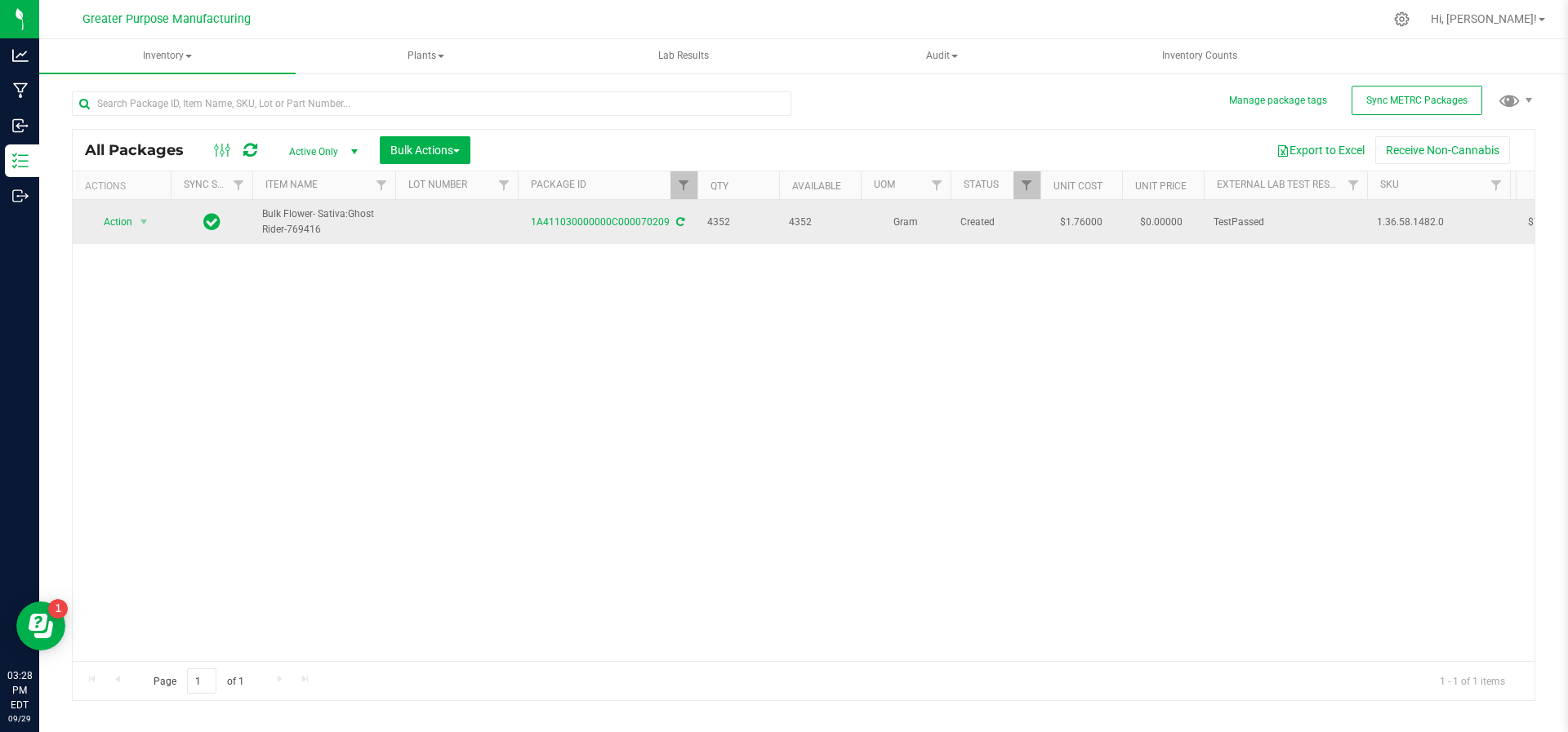
drag, startPoint x: 330, startPoint y: 227, endPoint x: 257, endPoint y: 218, distance: 73.6
click at [257, 218] on td "Bulk Flower- Sativa:Ghost Rider-769416" at bounding box center [323, 222] width 143 height 44
copy span "Bulk Flower- Sativa:Ghost Rider-769416"
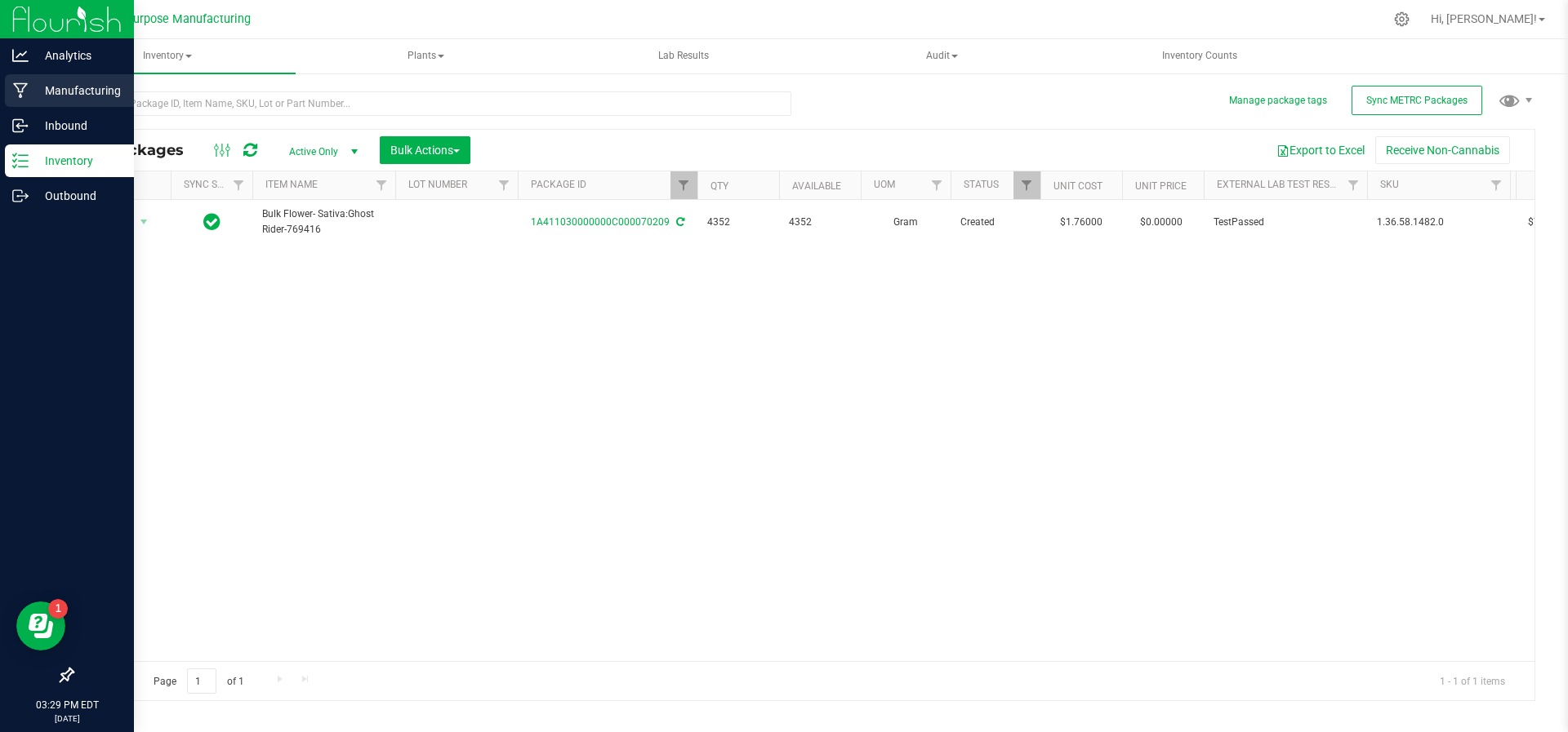
click at [32, 90] on p "Manufacturing" at bounding box center [78, 91] width 98 height 20
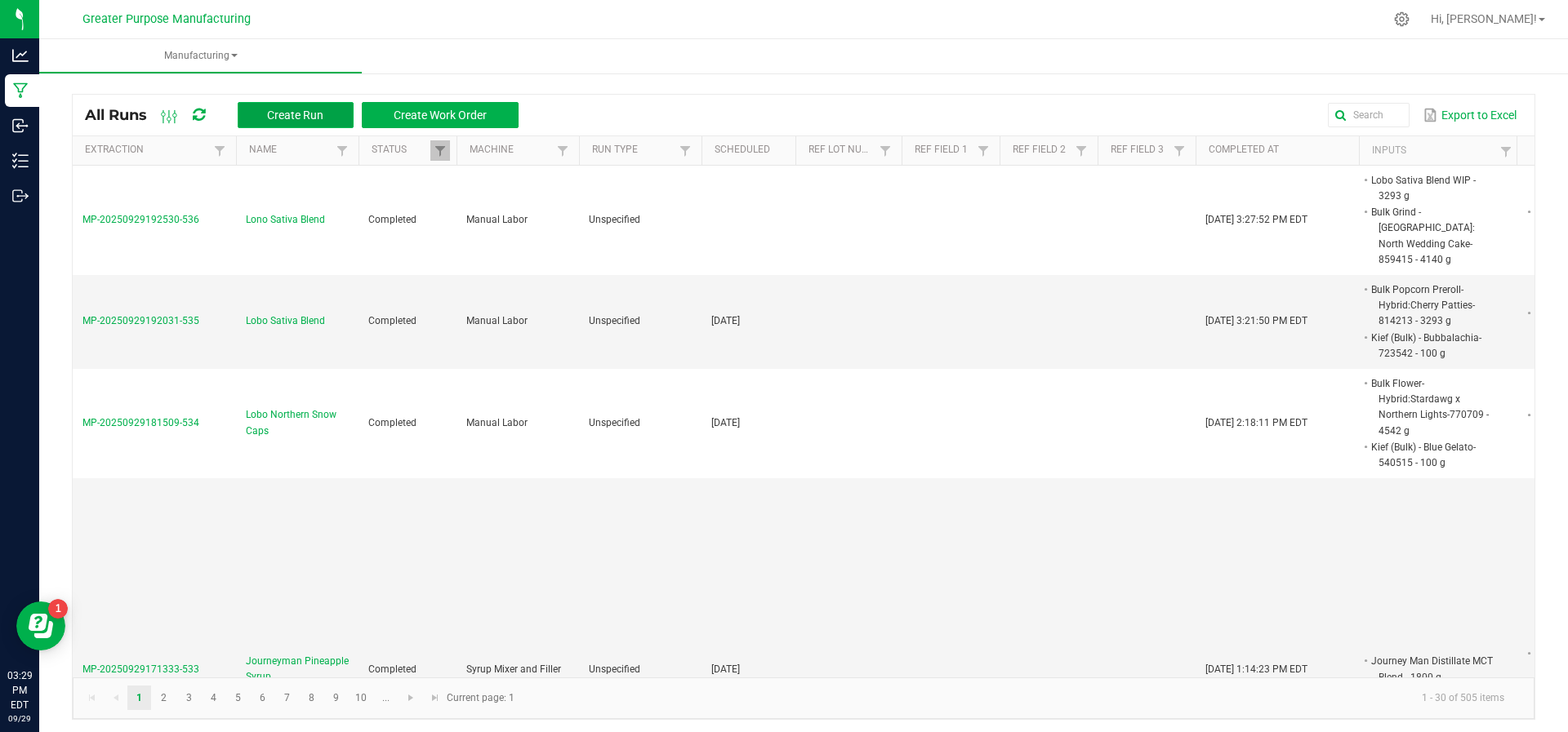
click at [263, 106] on button "Create Run" at bounding box center [295, 115] width 116 height 26
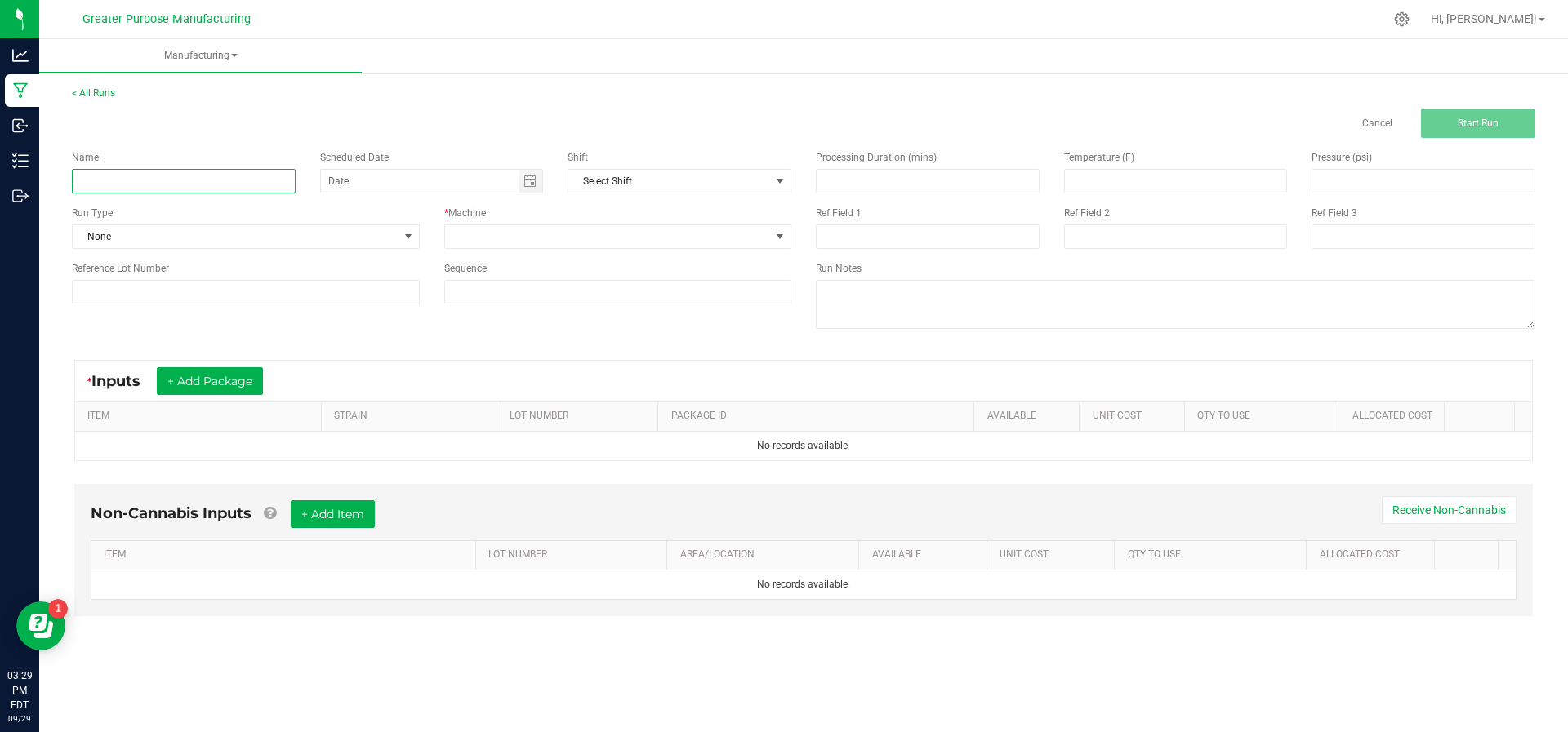
click at [230, 177] on input at bounding box center [184, 182] width 224 height 25
click at [534, 186] on span "Toggle calendar" at bounding box center [530, 182] width 13 height 13
type input "Lobo Ghost Rider Snowcaps WIP"
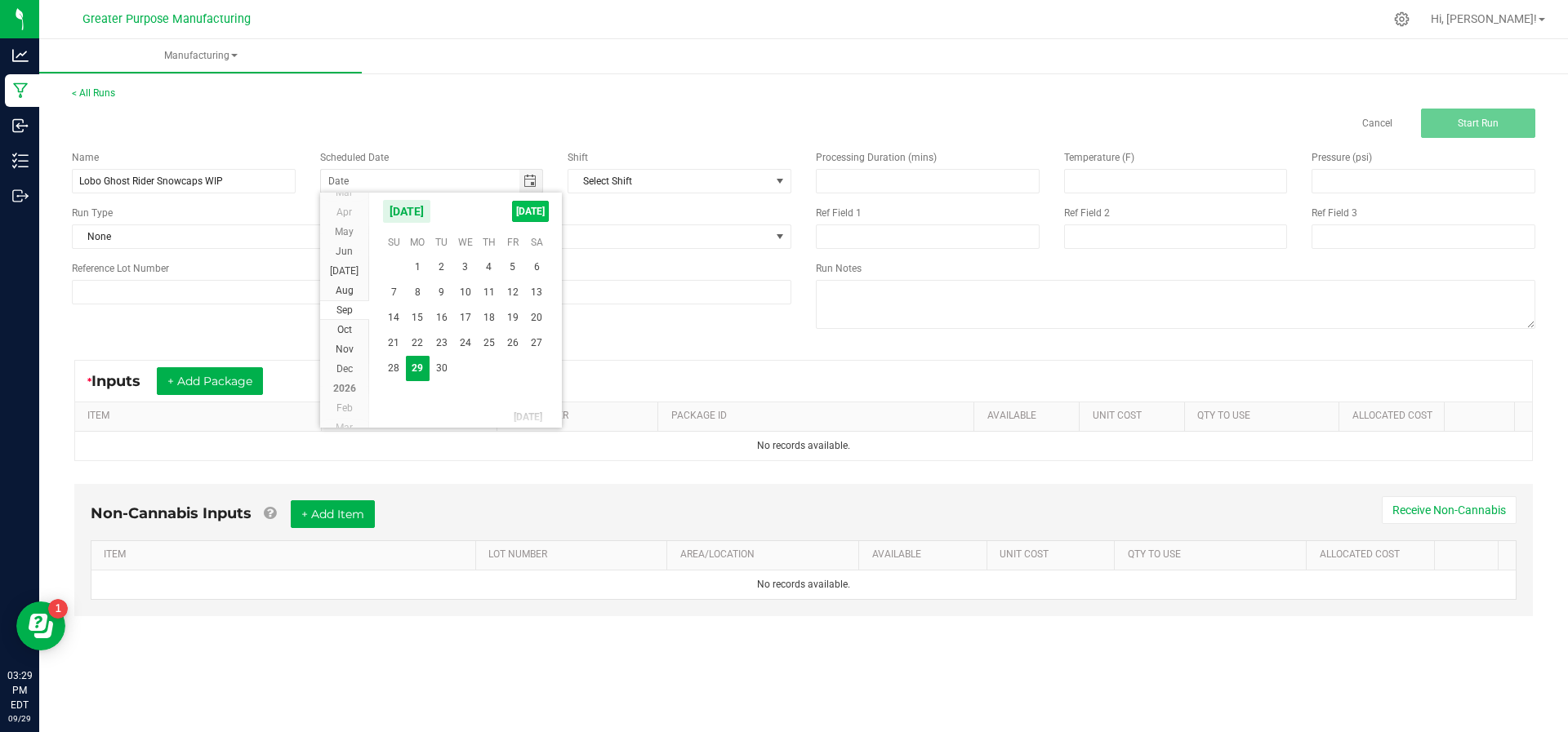
click at [528, 204] on span "TODAY" at bounding box center [530, 212] width 37 height 21
type input "[DATE]"
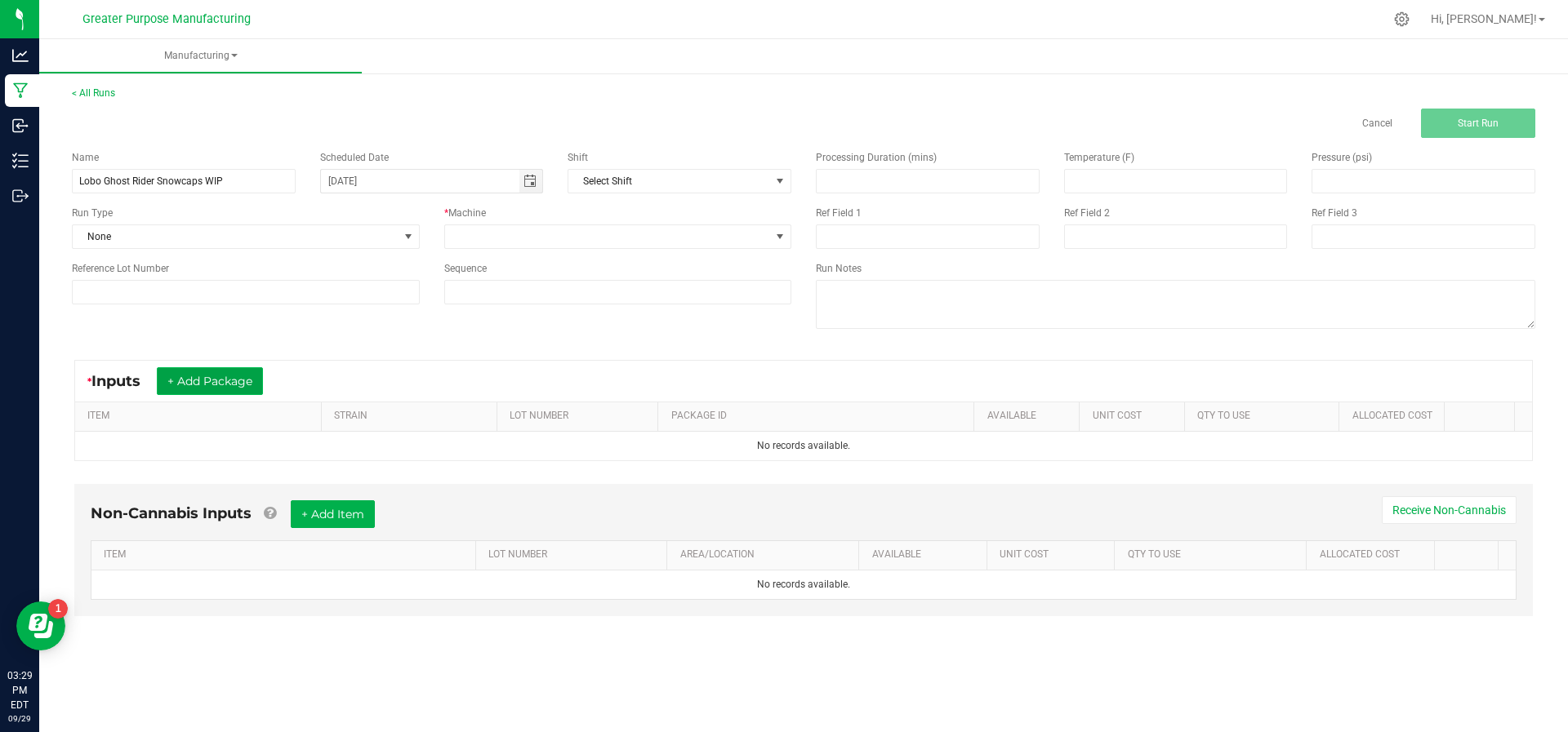
click at [230, 385] on button "+ Add Package" at bounding box center [210, 381] width 106 height 28
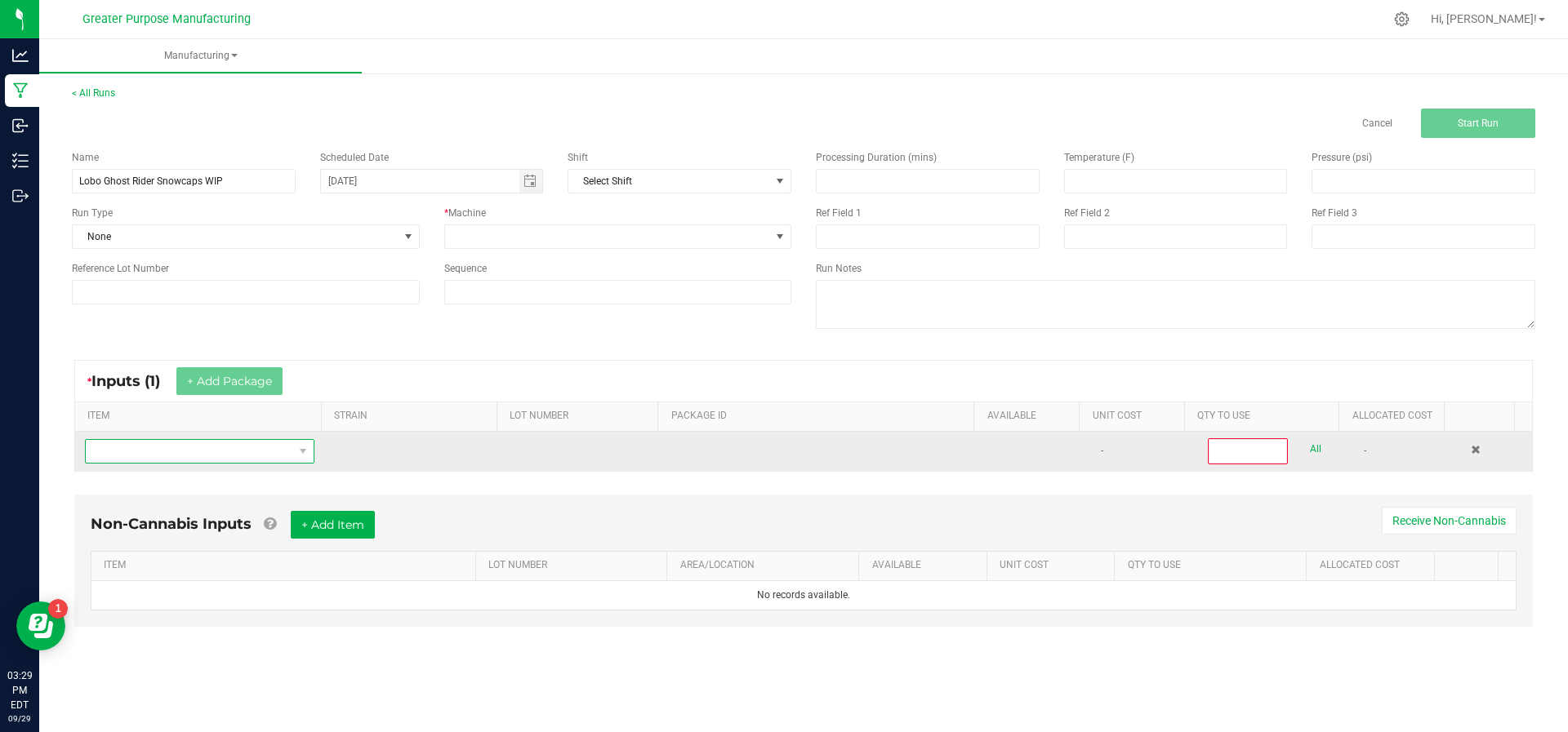
click at [220, 449] on span "NO DATA FOUND" at bounding box center [190, 451] width 208 height 23
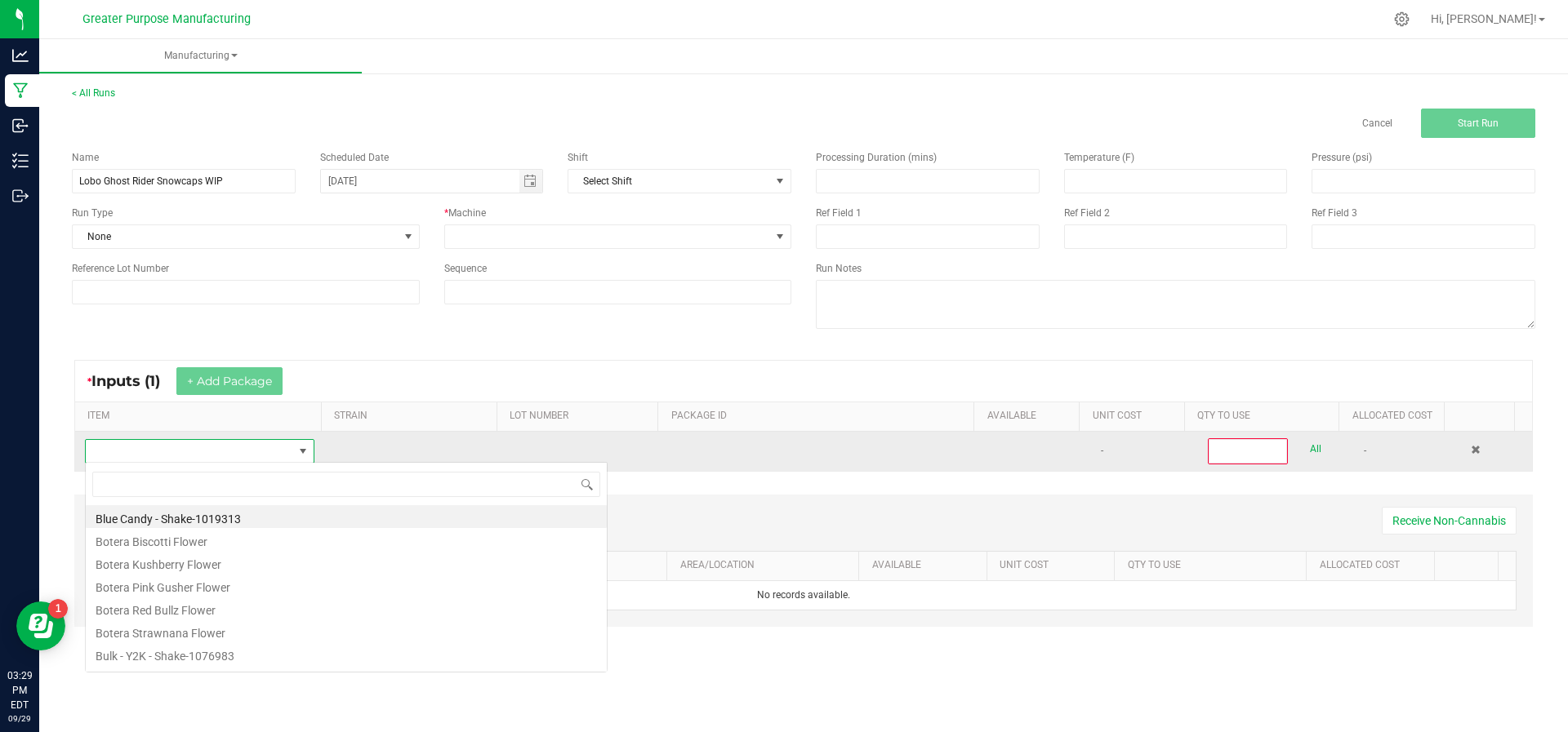
scroll to position [25, 223]
type input "Bulk Flower- Sativa:Ghost Rider-769416"
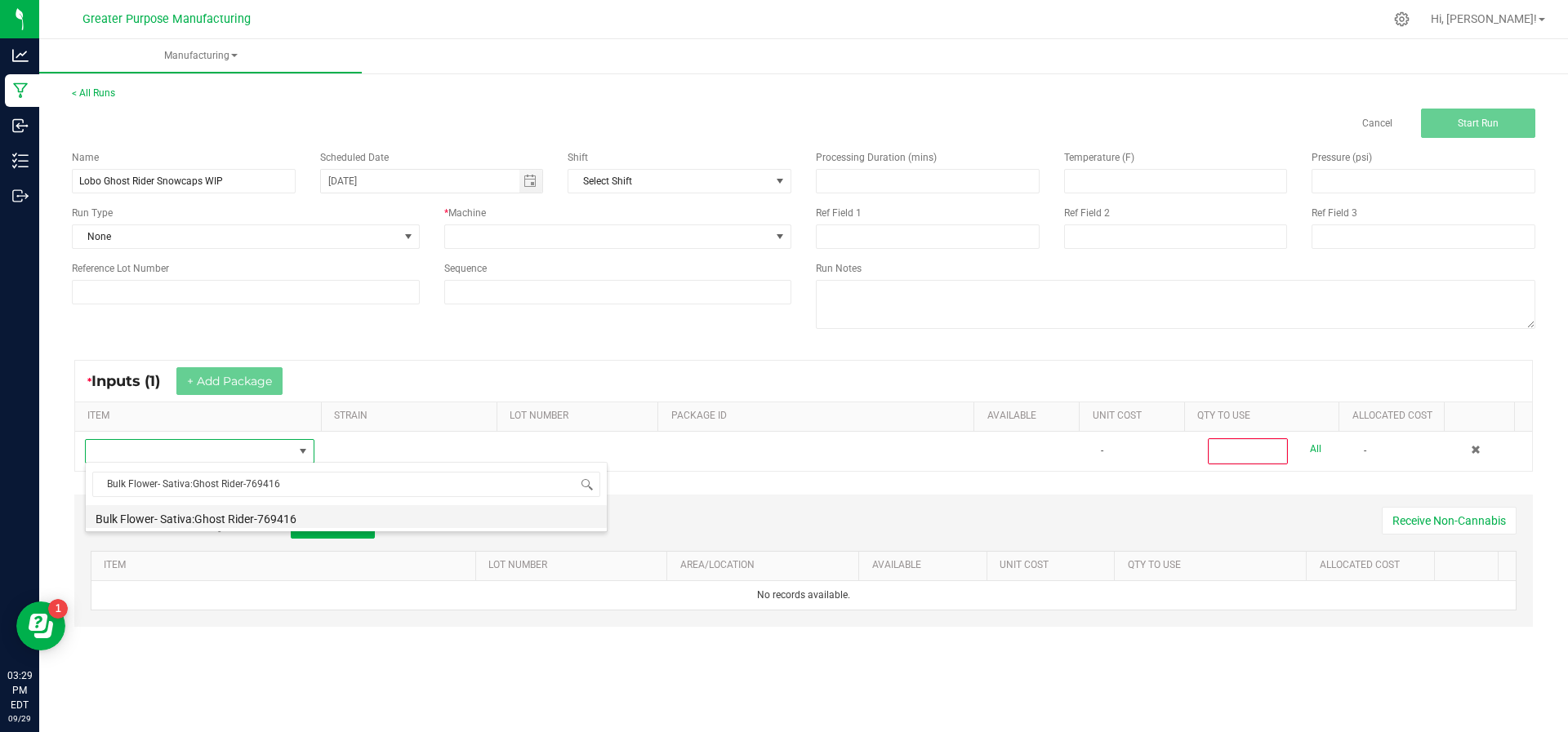
click at [217, 523] on li "Bulk Flower- Sativa:Ghost Rider-769416" at bounding box center [346, 517] width 521 height 23
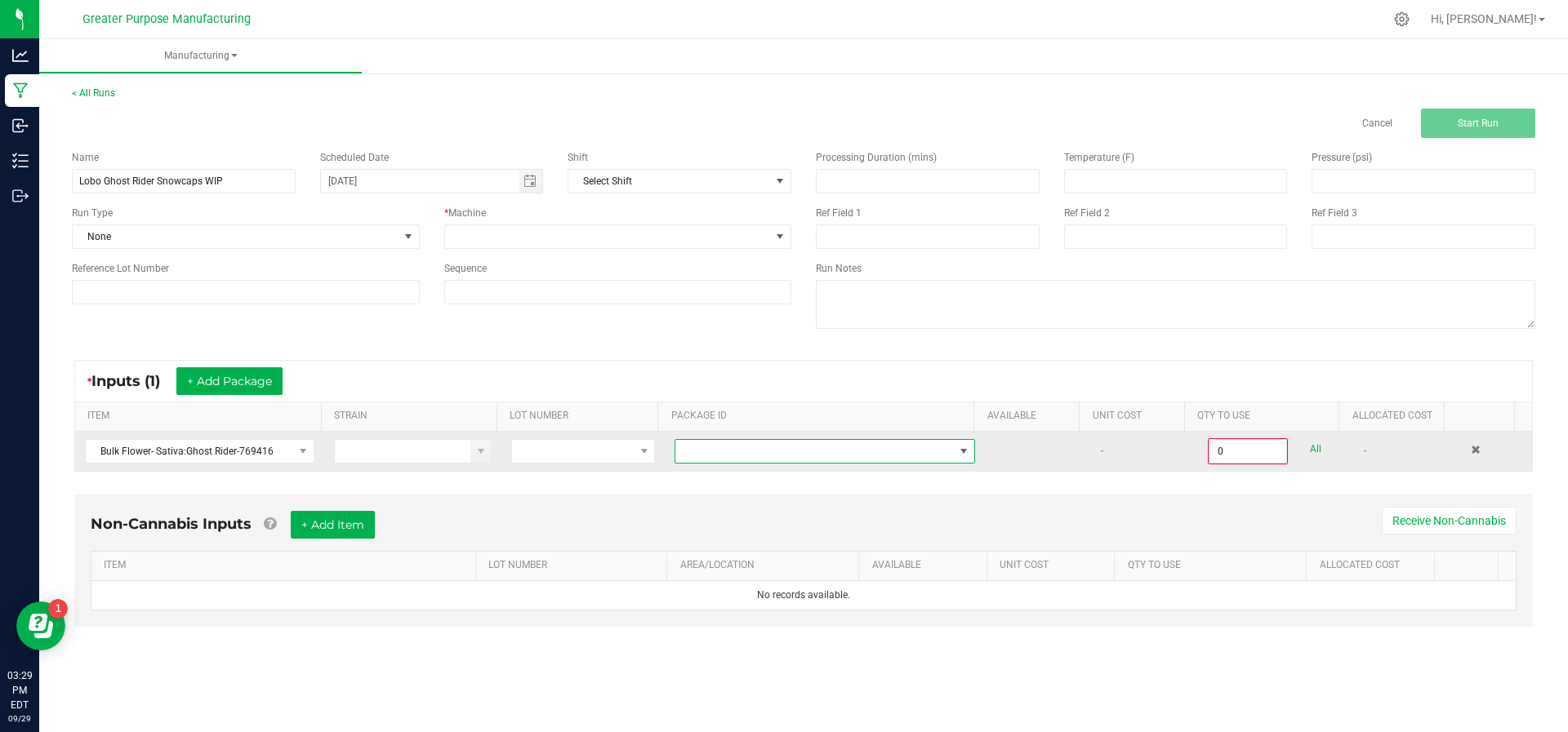
click at [695, 440] on span at bounding box center [815, 451] width 278 height 23
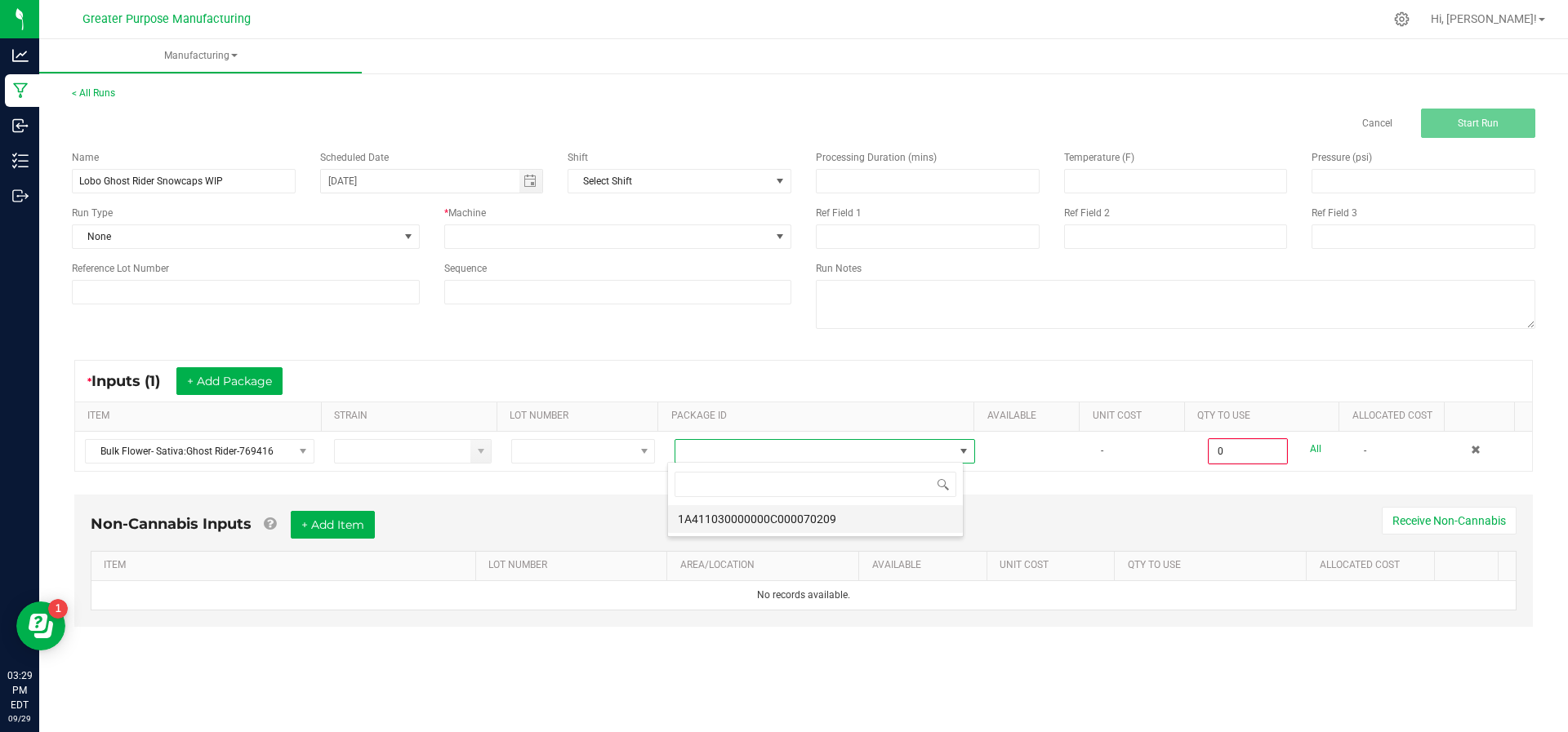
click at [707, 517] on li "1A411030000000C000070209" at bounding box center [815, 519] width 294 height 28
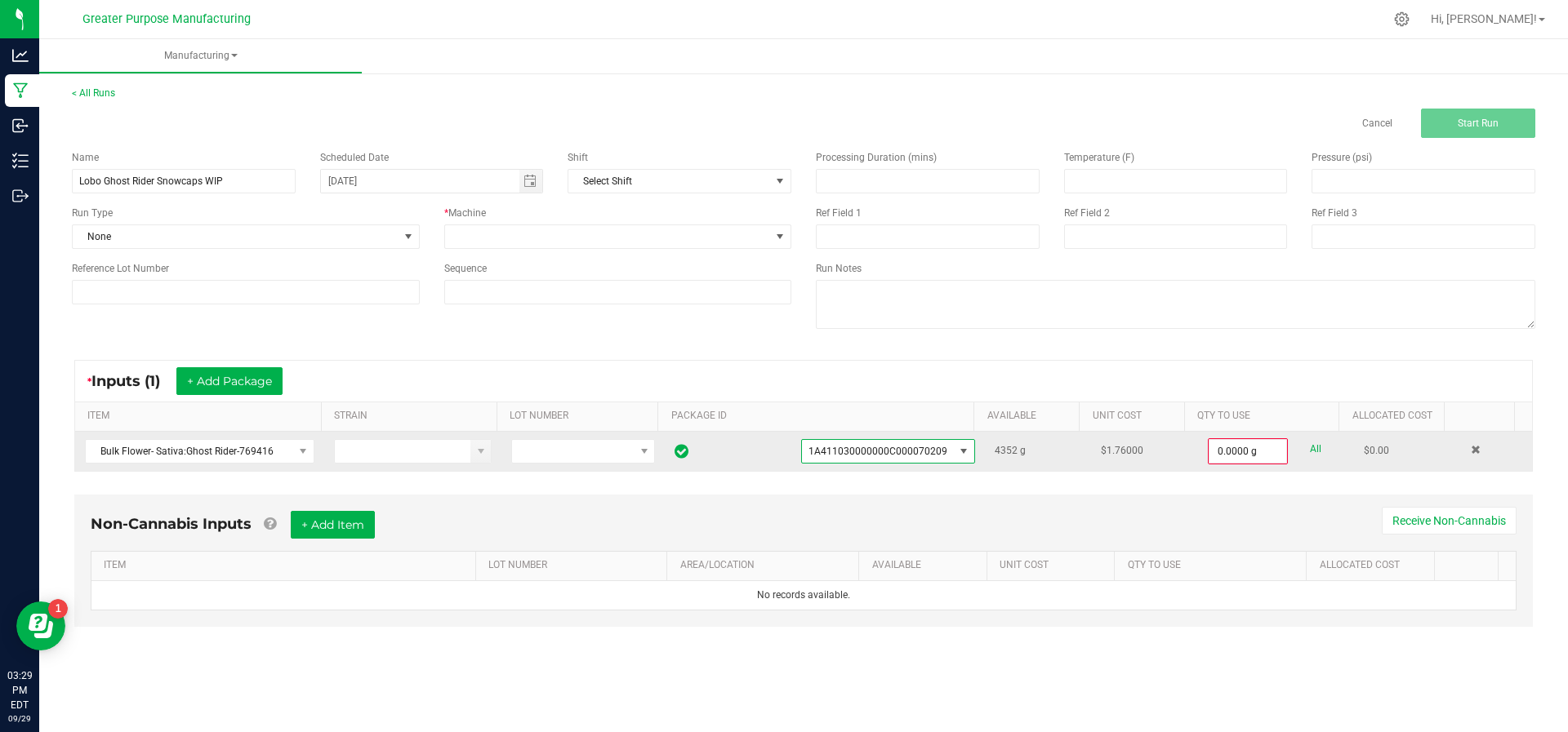
click at [1197, 447] on td "0.0000 g All" at bounding box center [1275, 451] width 156 height 39
click at [1222, 445] on input "0" at bounding box center [1247, 451] width 77 height 23
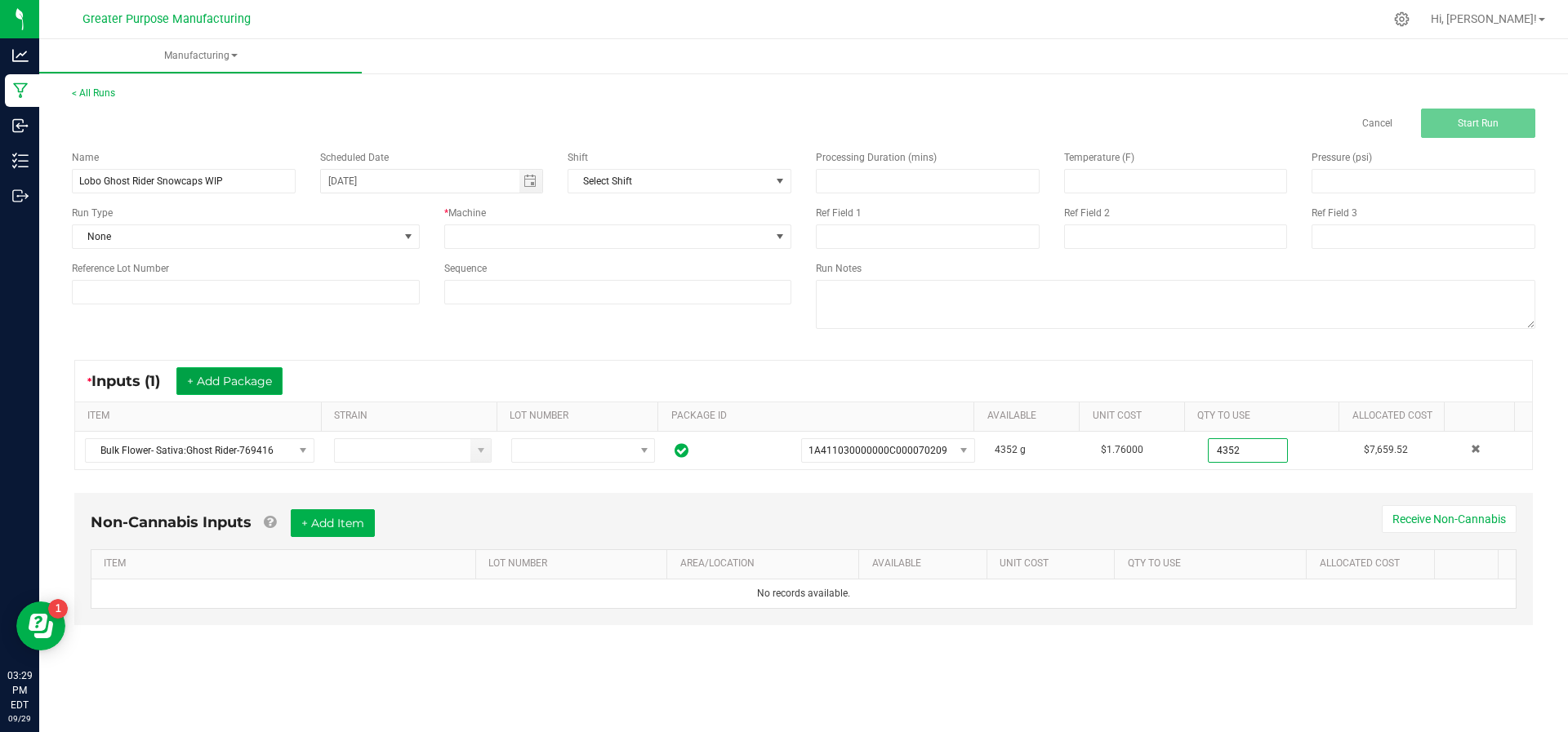
type input "4352.0000 g"
click at [213, 379] on button "+ Add Package" at bounding box center [230, 381] width 106 height 28
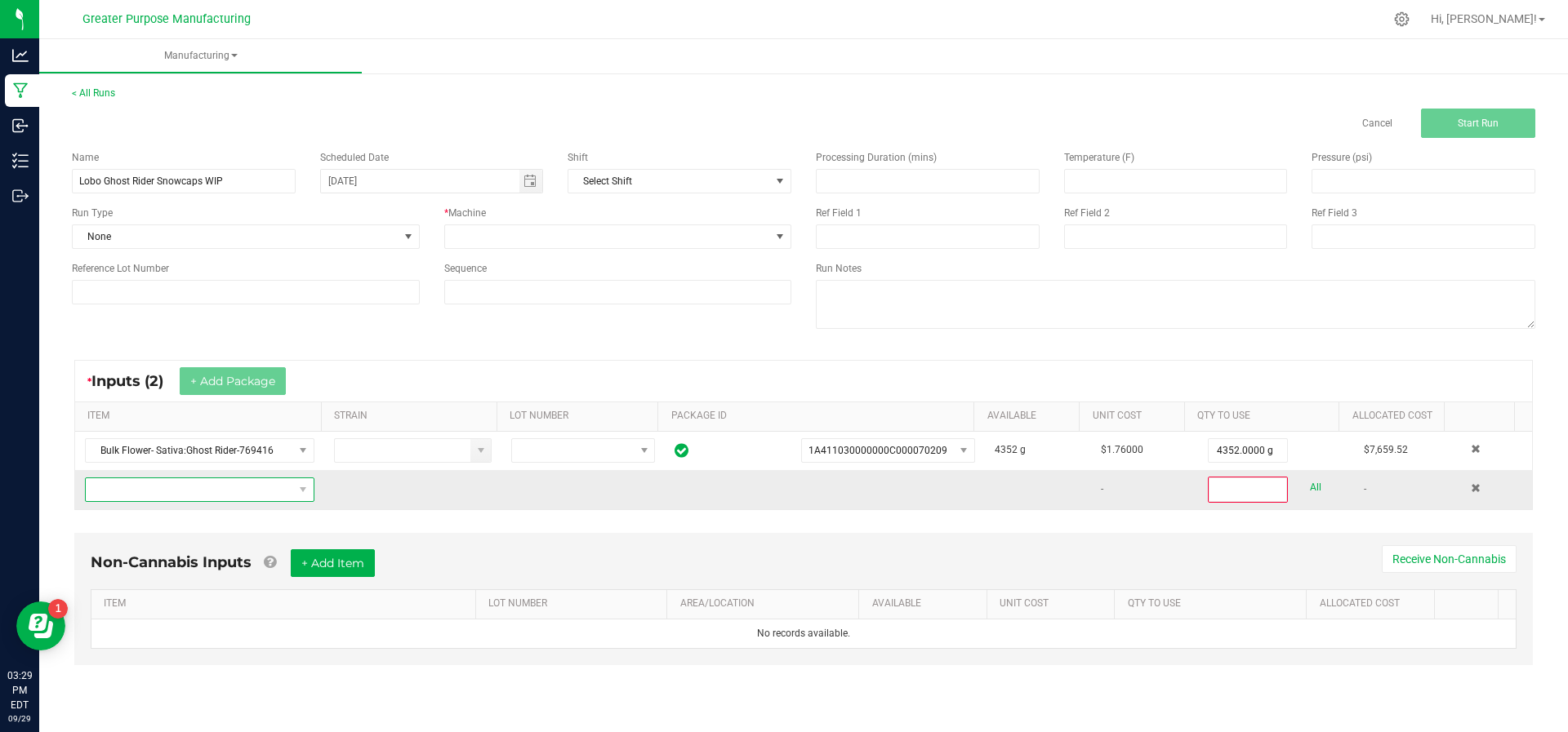
click at [270, 491] on span "NO DATA FOUND" at bounding box center [190, 490] width 208 height 23
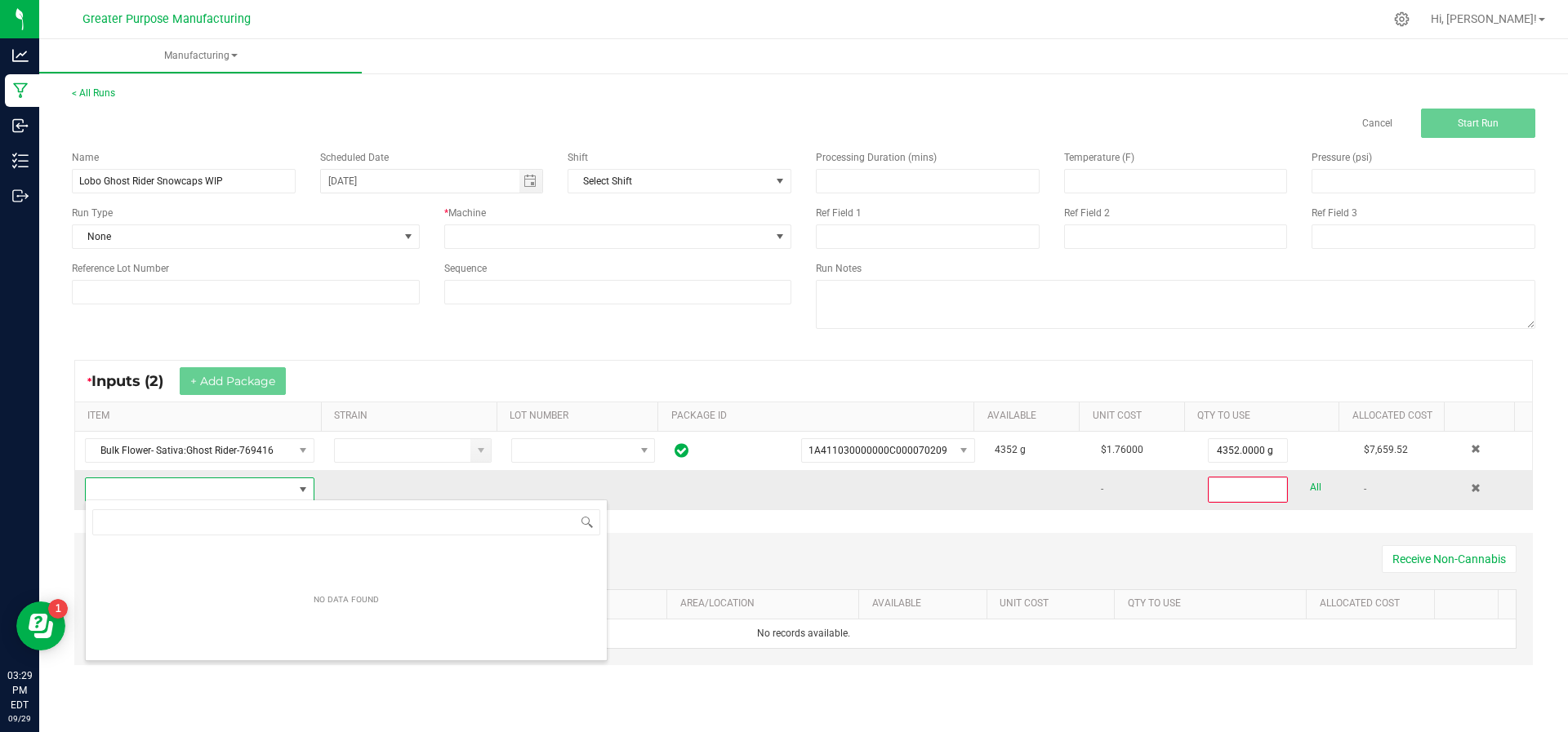
scroll to position [25, 223]
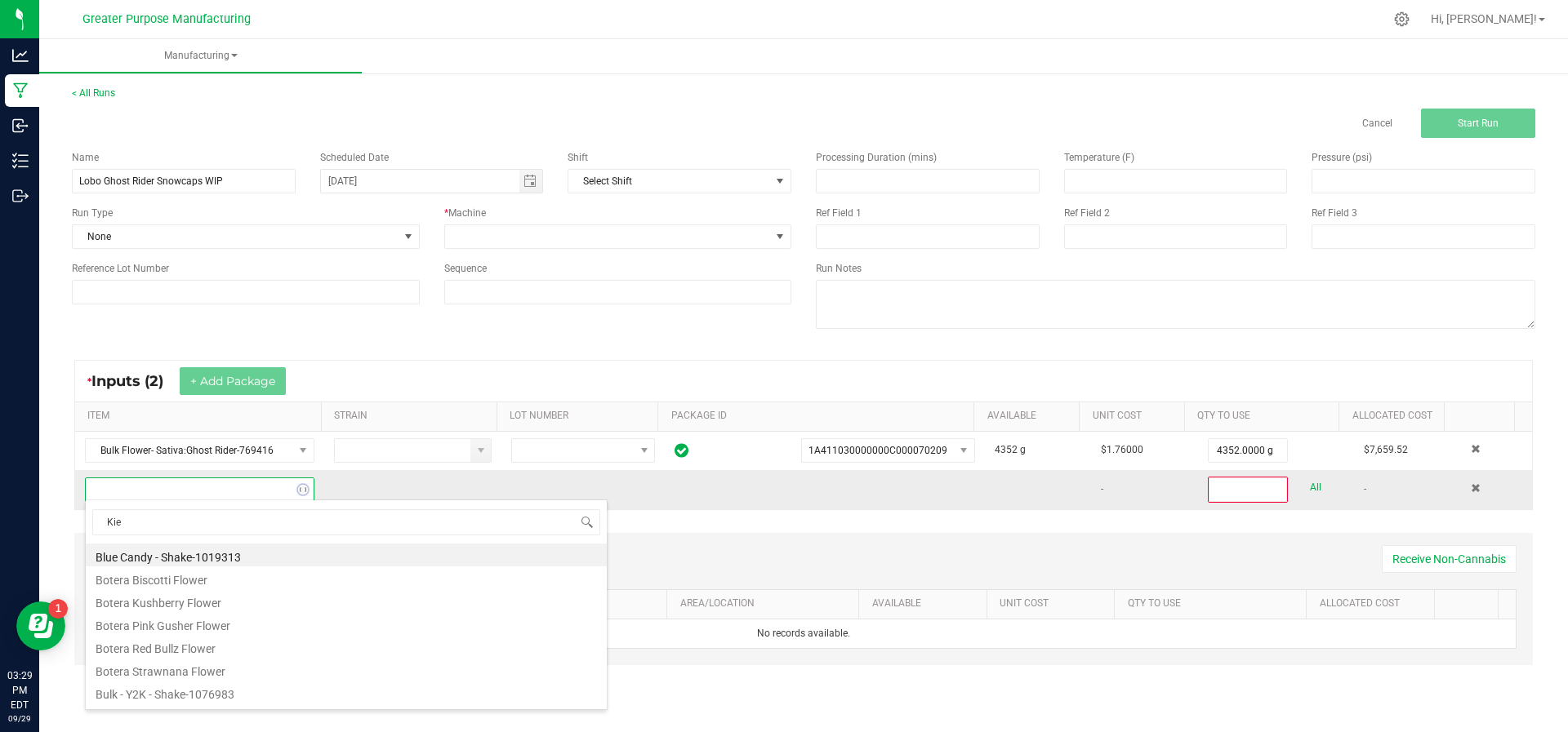
type input "Kief"
click at [237, 689] on li "Kief (Bulk) - Dreamsicle-540222" at bounding box center [346, 685] width 521 height 23
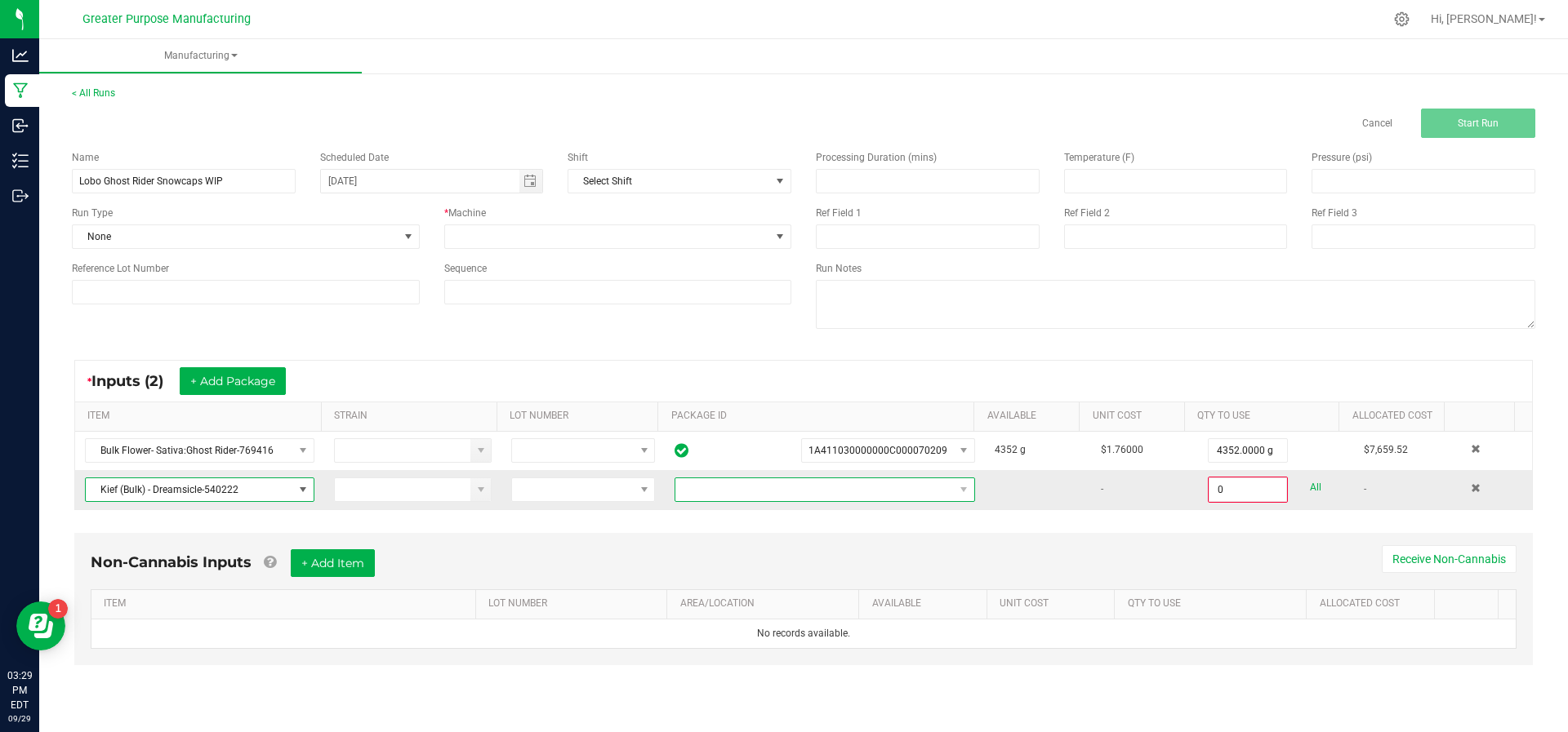
click at [933, 484] on span at bounding box center [815, 490] width 278 height 23
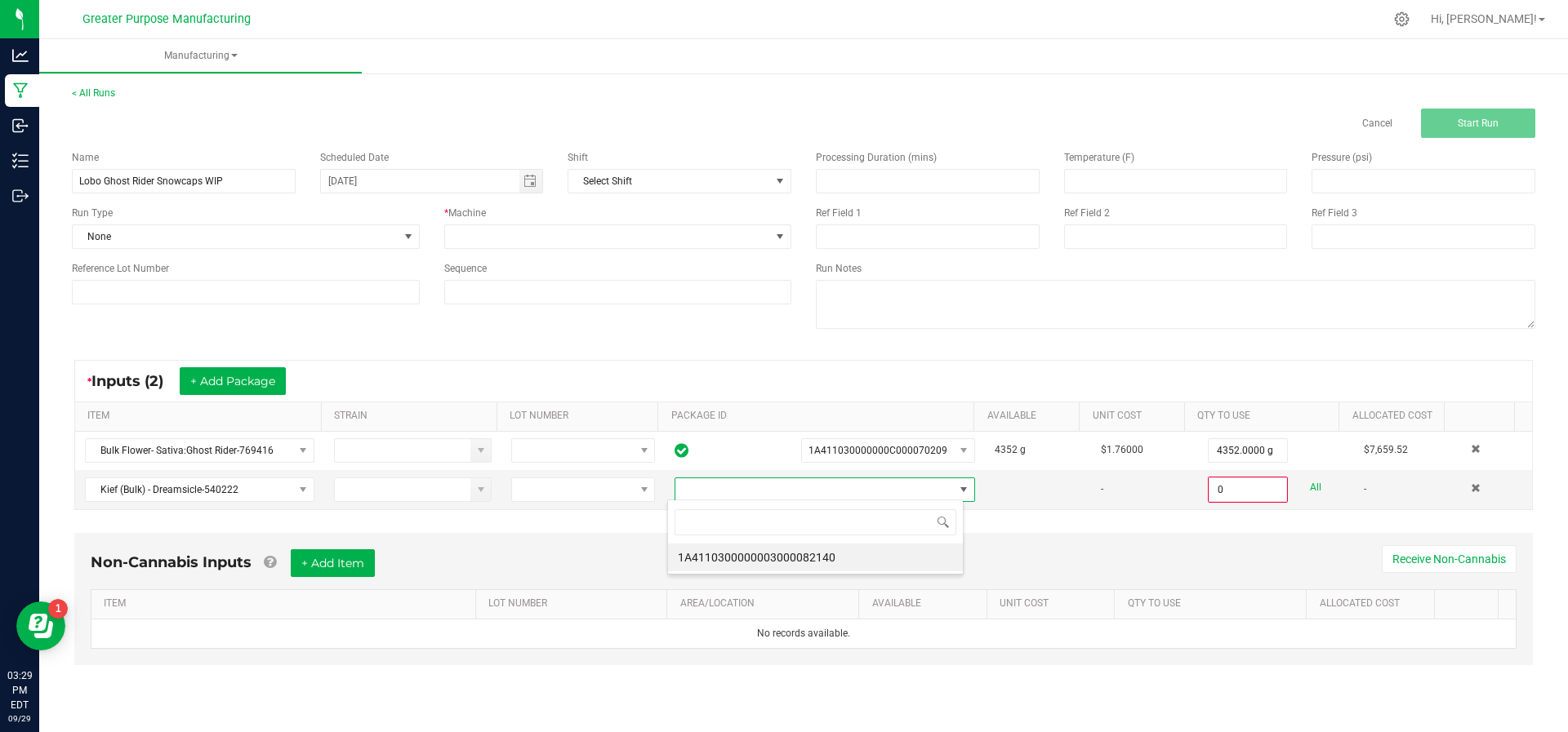
click at [860, 566] on li "1A4110300000003000082140" at bounding box center [815, 558] width 294 height 28
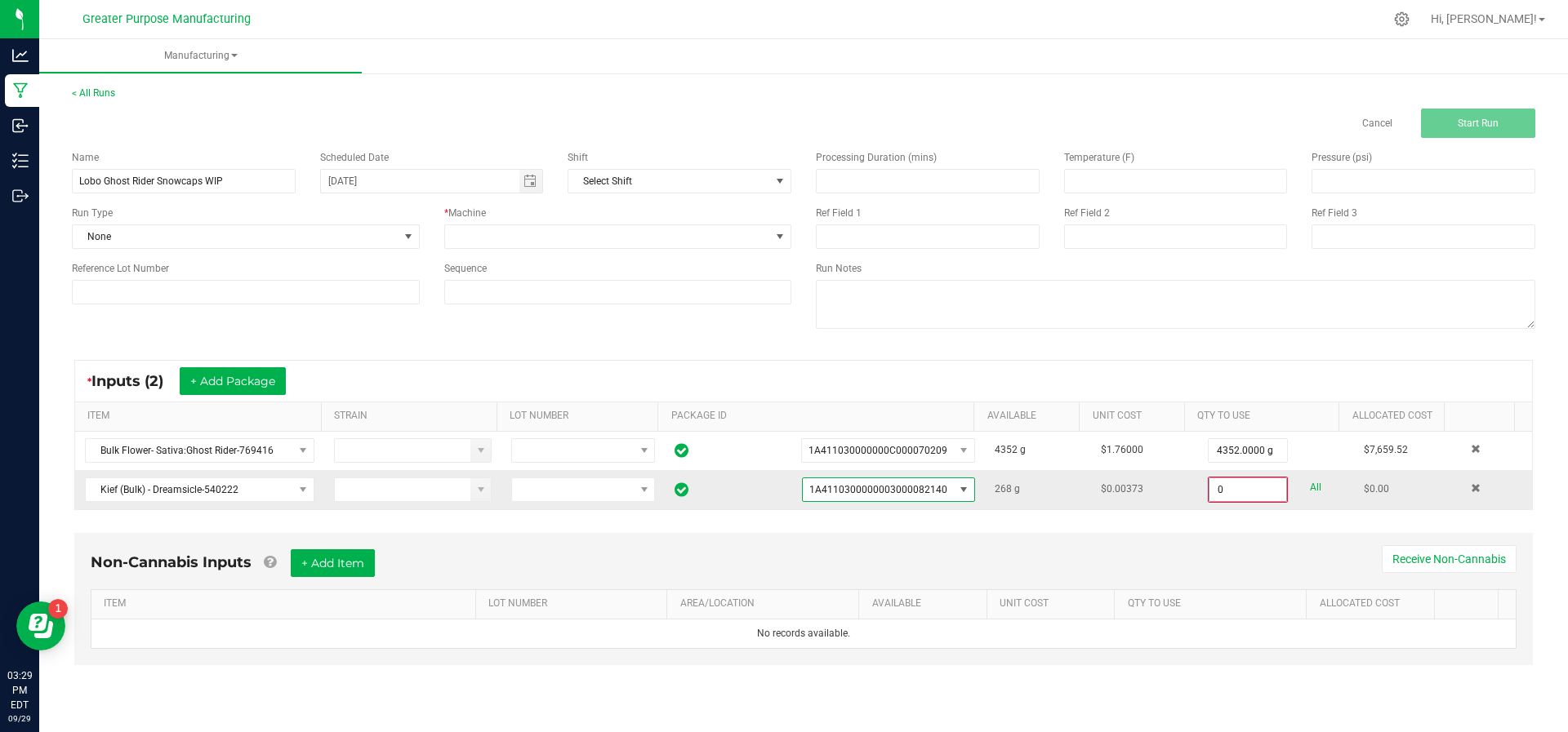
click at [1214, 483] on input "0" at bounding box center [1247, 490] width 77 height 23
type input "100.0000 g"
click at [1073, 566] on div "Non-Cannabis Inputs + Add Item Receive Non-Cannabis" at bounding box center [803, 568] width 1426 height 40
click at [719, 243] on span at bounding box center [608, 237] width 326 height 23
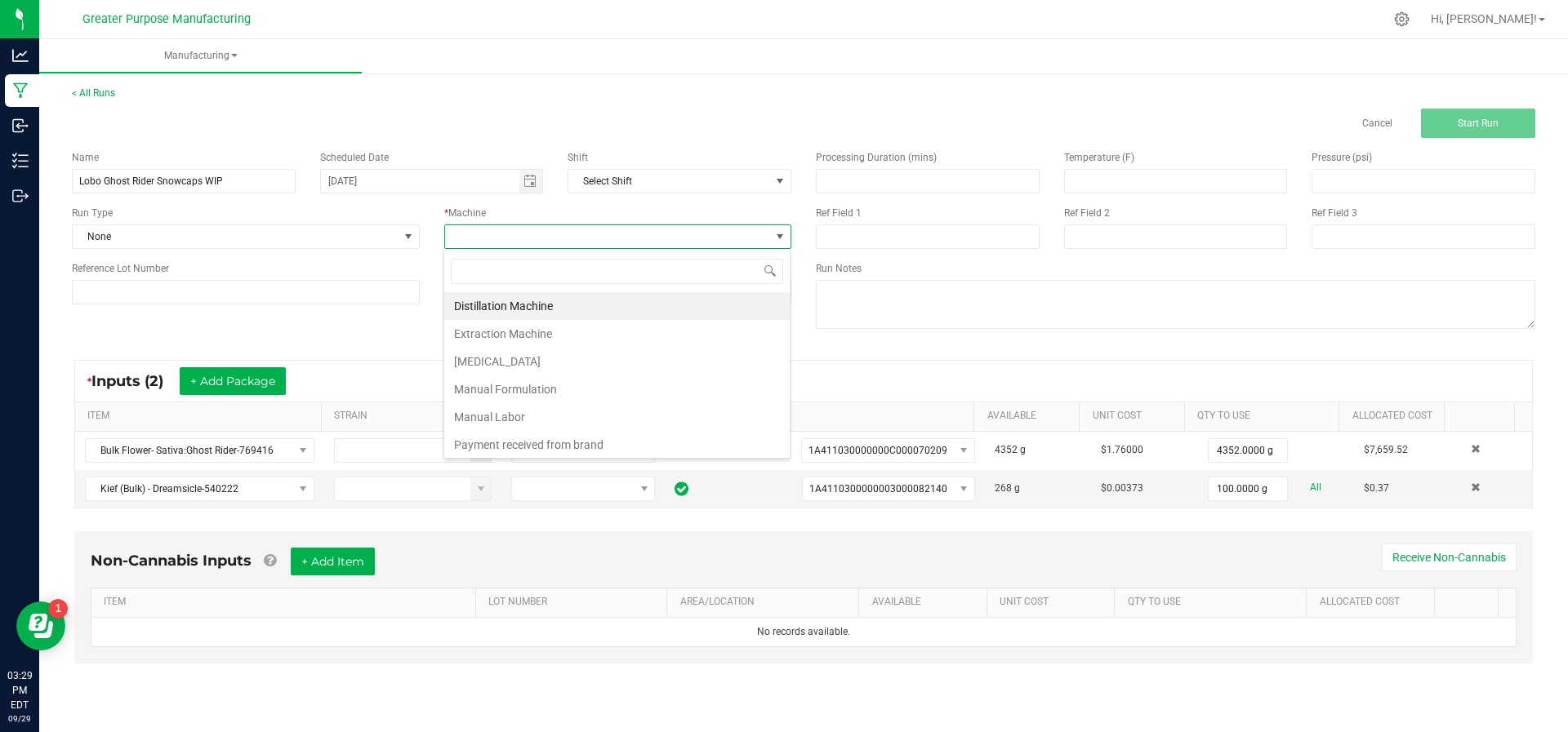
scroll to position [25, 348]
click at [586, 387] on li "Manual Formulation" at bounding box center [617, 389] width 345 height 28
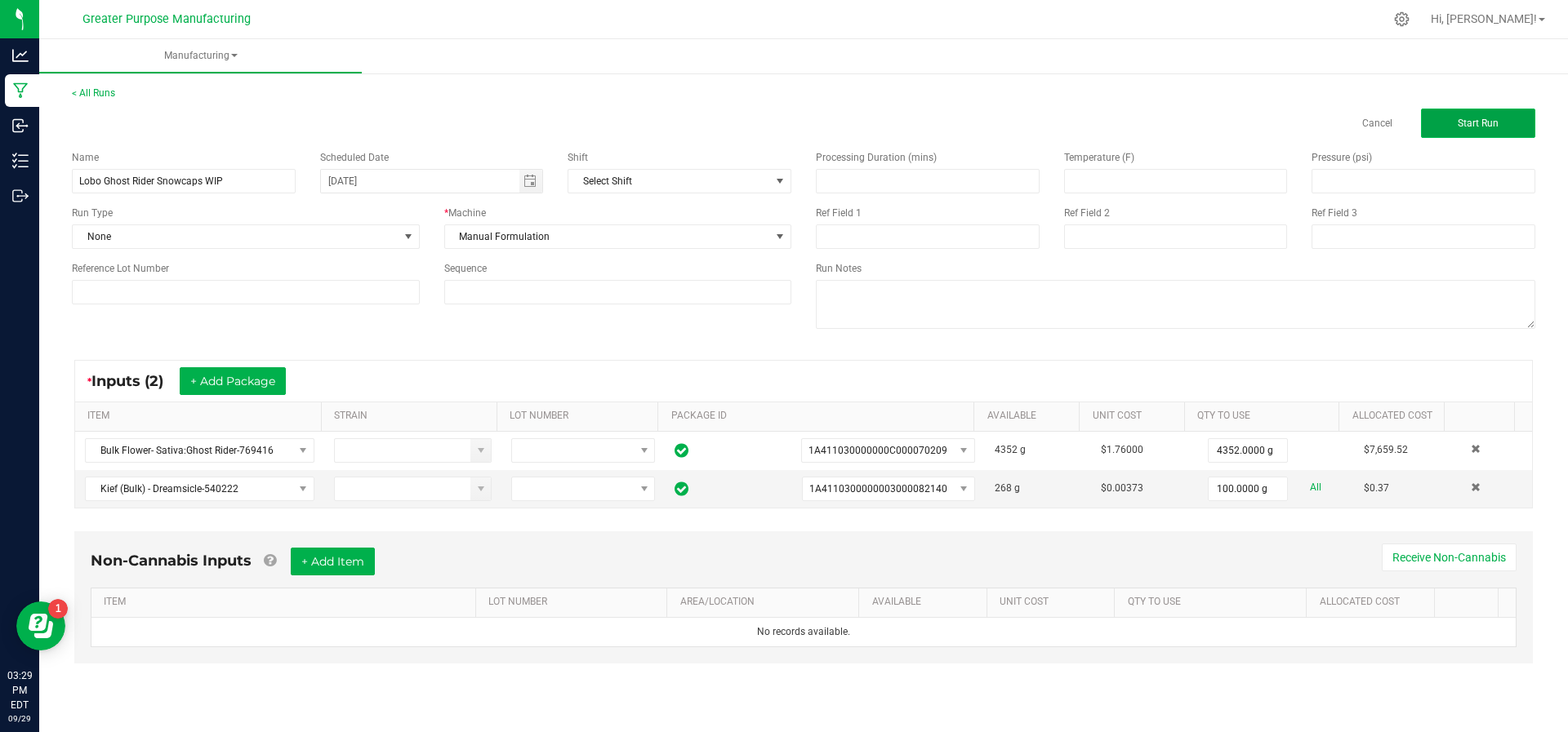
click at [1475, 134] on button "Start Run" at bounding box center [1478, 123] width 115 height 29
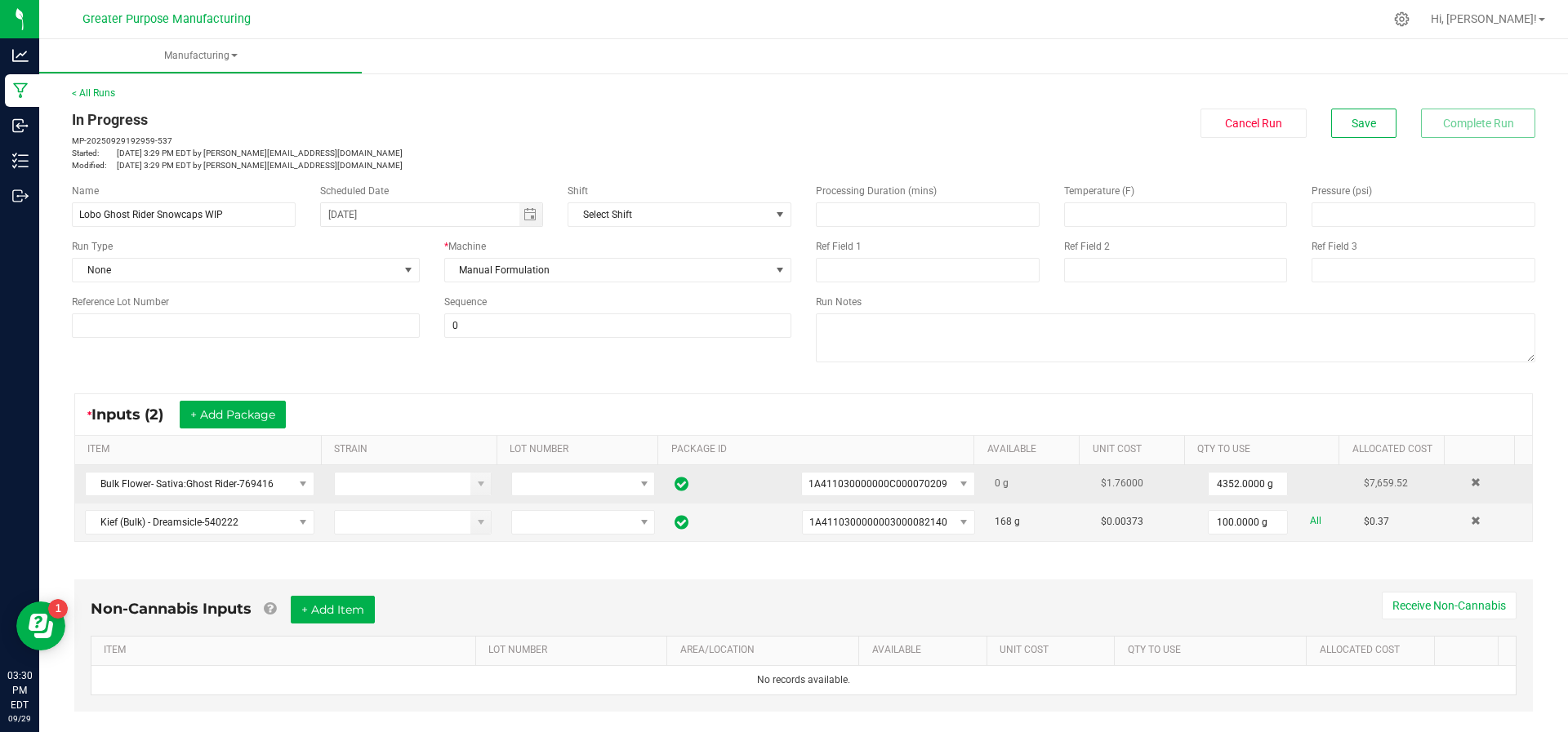
scroll to position [308, 0]
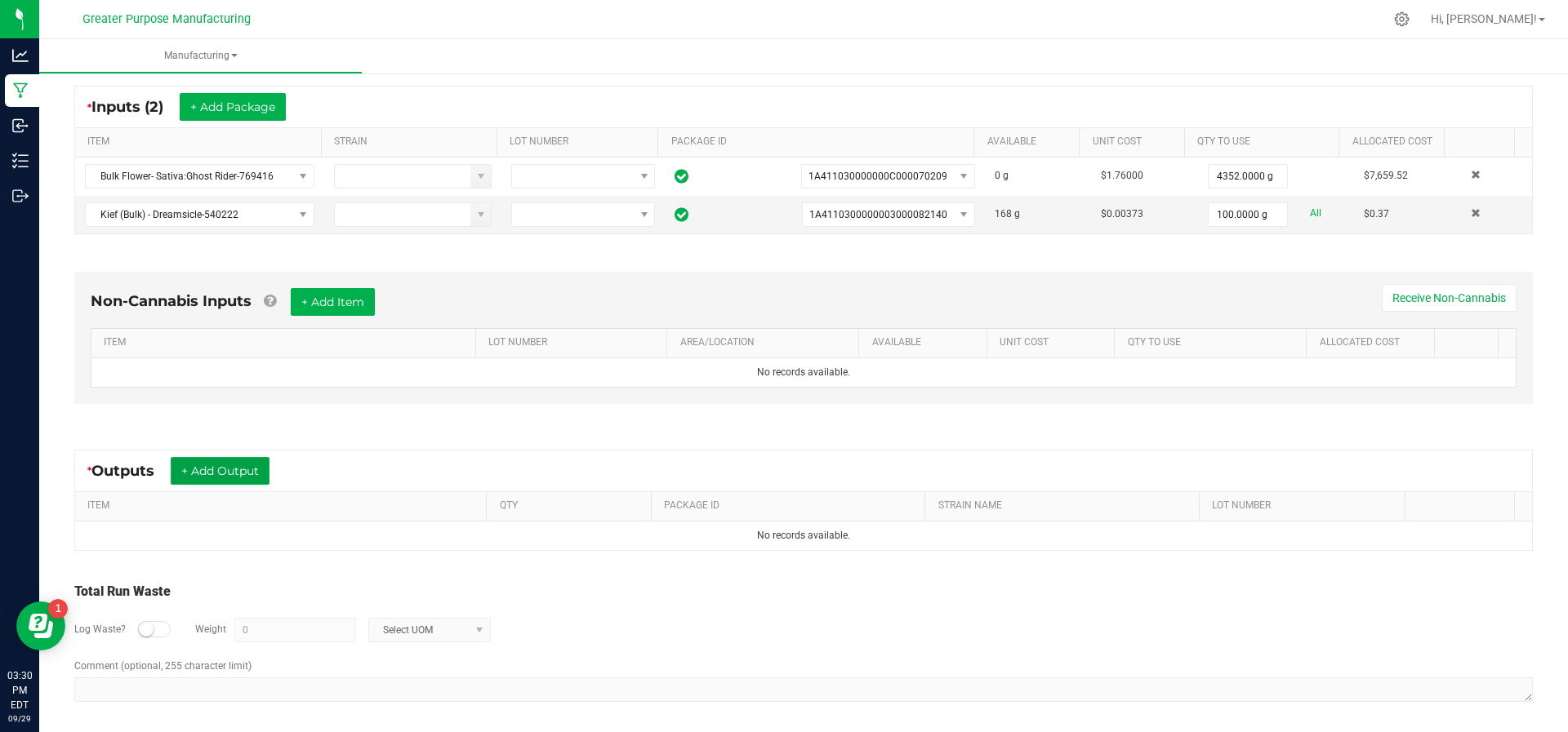
click at [241, 465] on button "+ Add Output" at bounding box center [220, 471] width 99 height 28
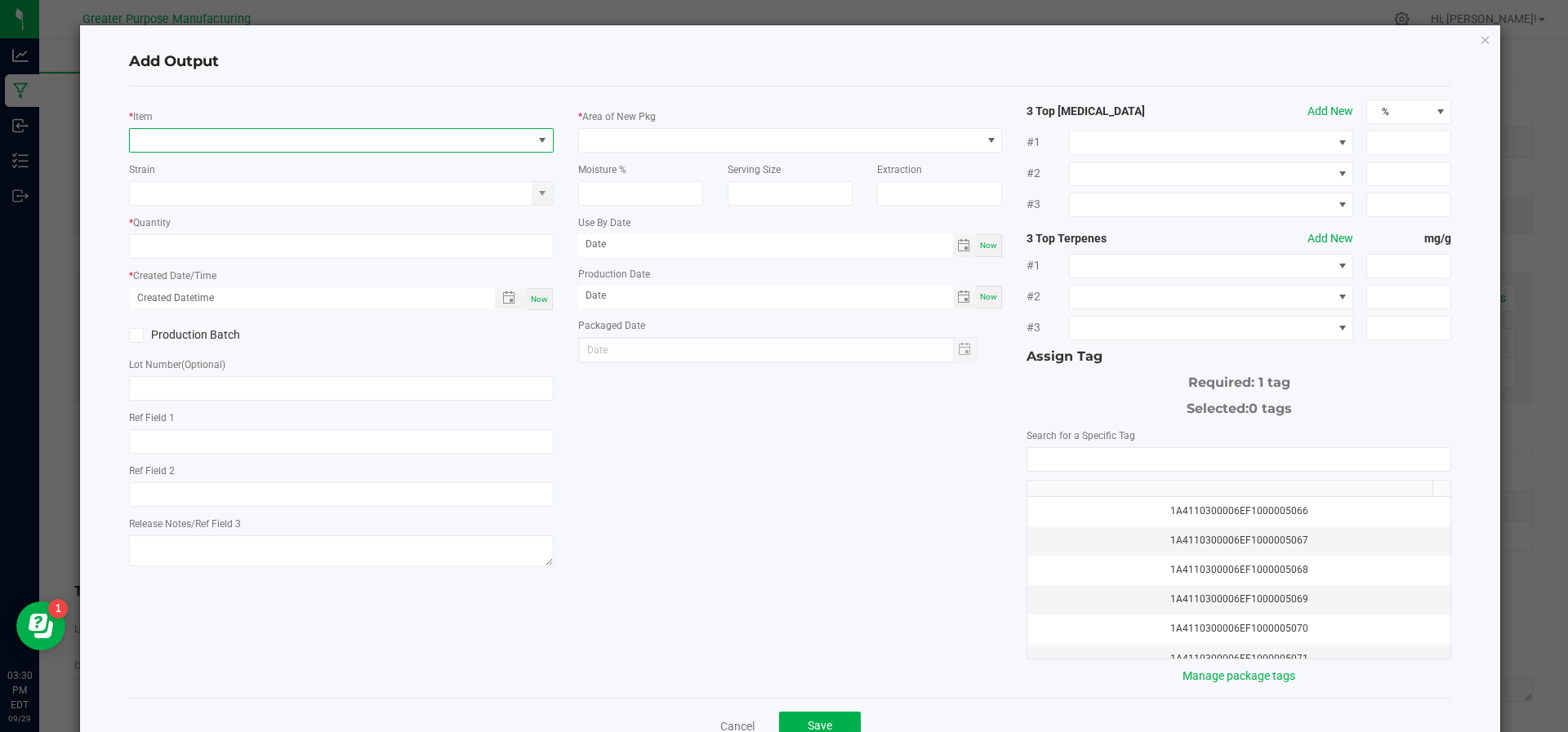
click at [201, 140] on span "NO DATA FOUND" at bounding box center [331, 141] width 402 height 23
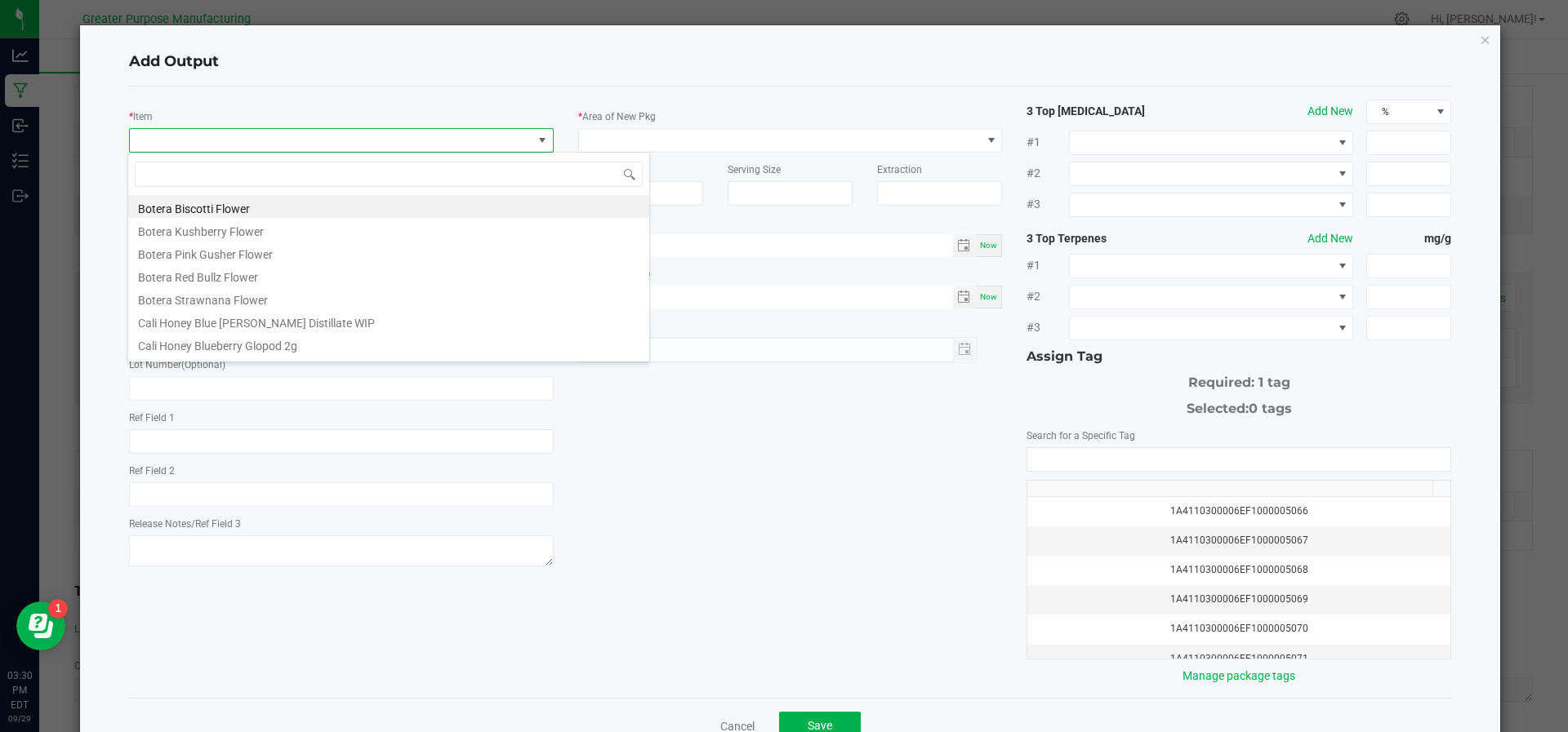
scroll to position [25, 419]
type input "Ghost"
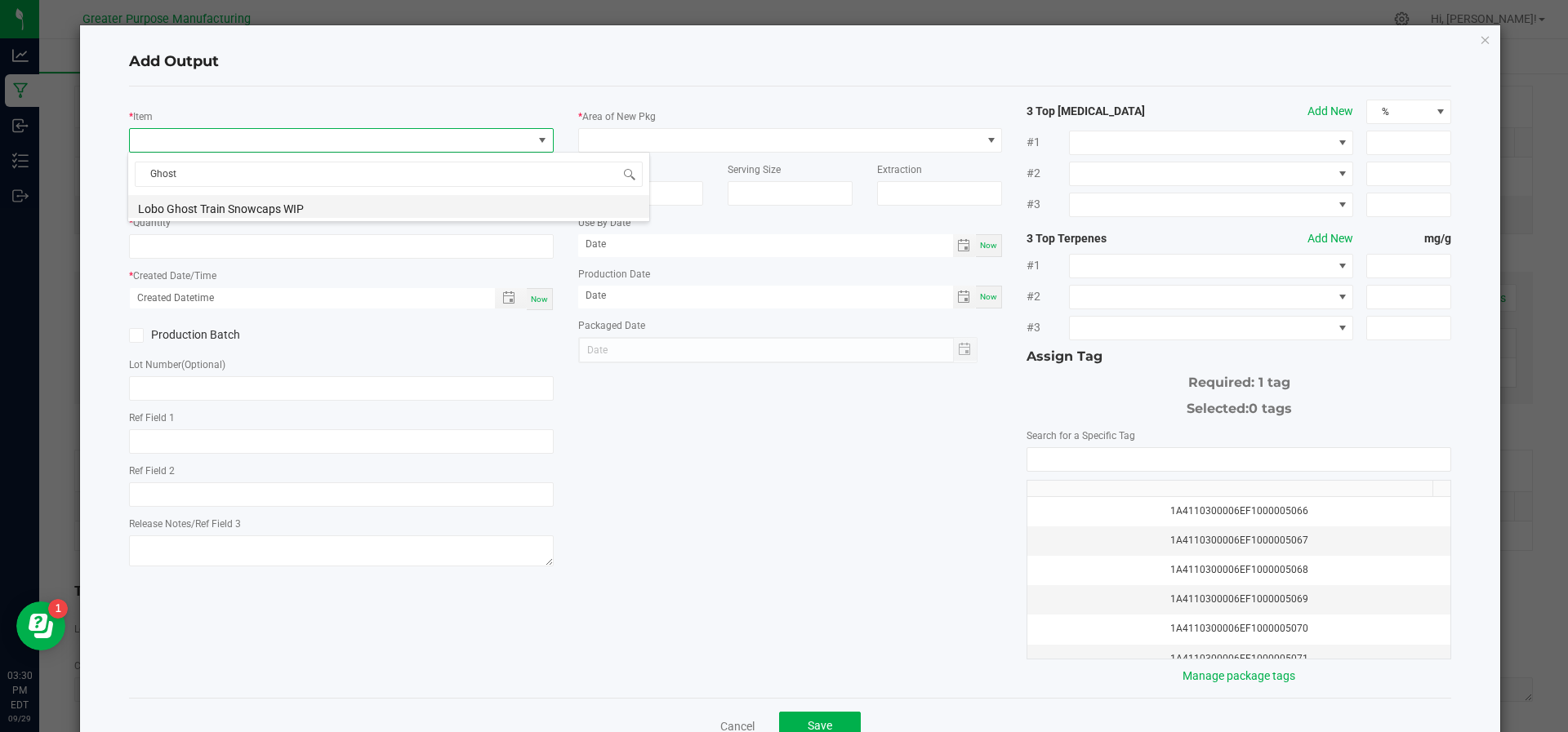
click at [191, 202] on li "Lobo Ghost Train Snowcaps WIP" at bounding box center [389, 207] width 521 height 23
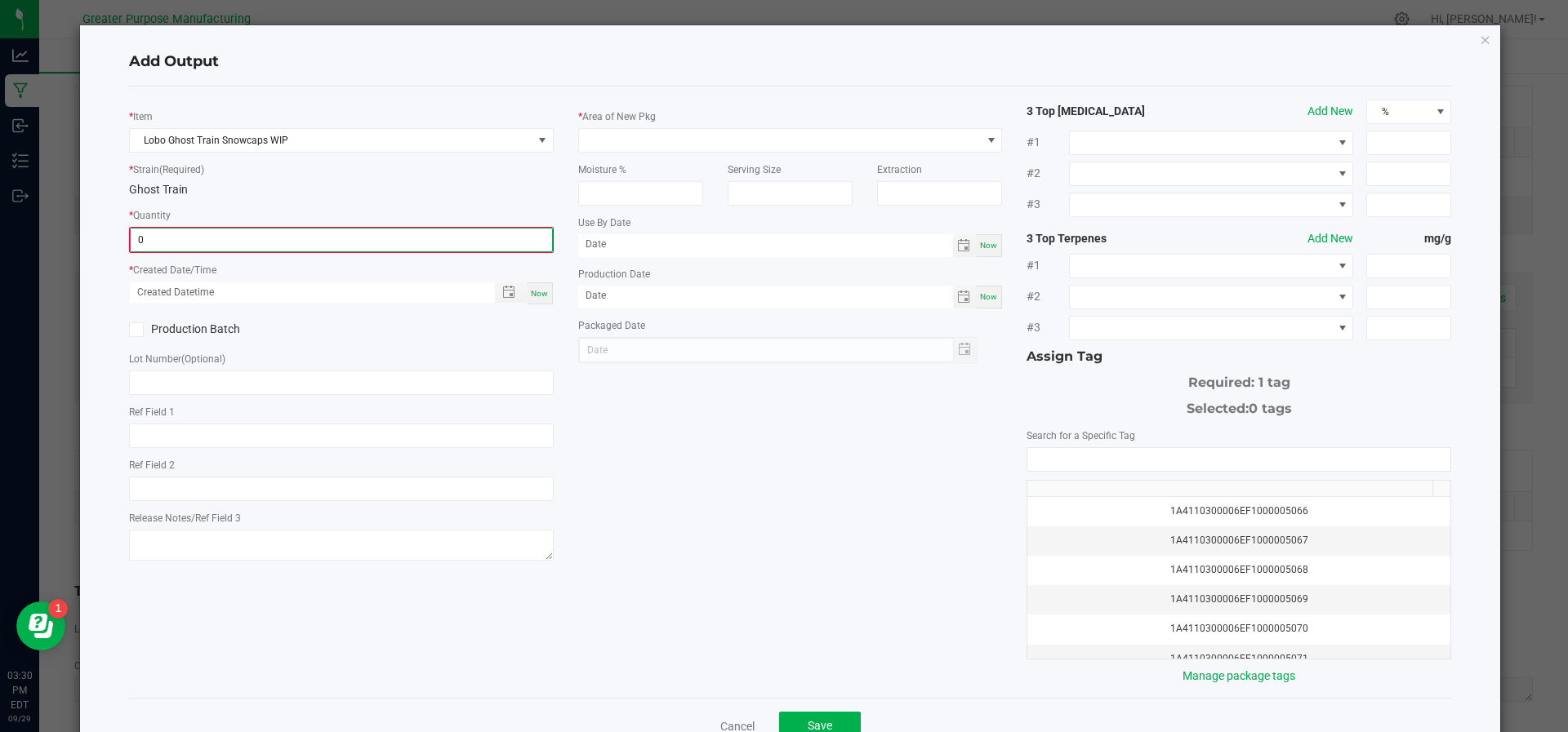
click at [186, 231] on input "0" at bounding box center [341, 240] width 421 height 23
type input "4341.0000 g"
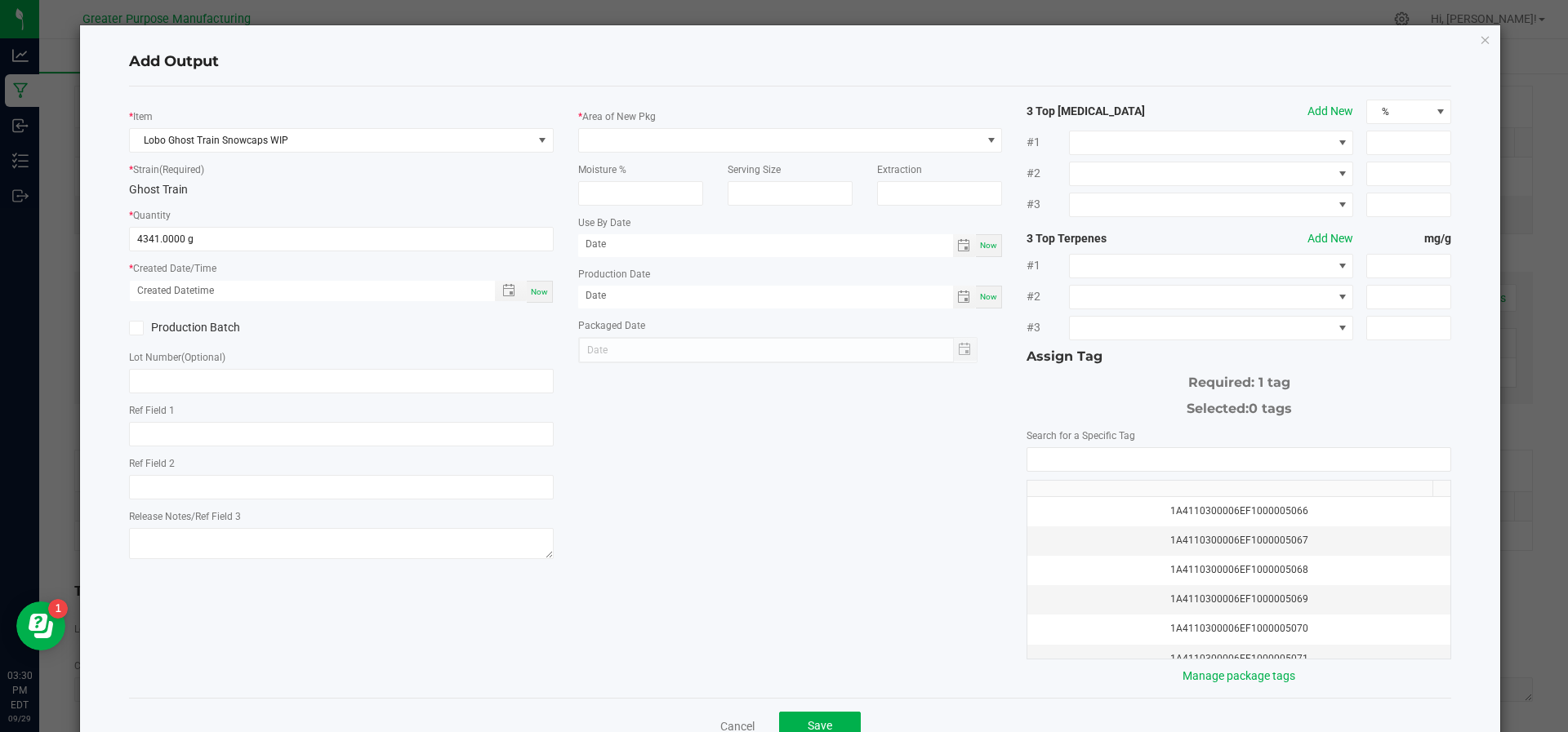
click at [523, 303] on div "* Item Lobo Ghost Train Snowcaps WIP * Strain (Required) Ghost Train * Quantity…" at bounding box center [341, 332] width 449 height 465
click at [142, 317] on div "Production Batch" at bounding box center [229, 328] width 225 height 25
click at [142, 323] on span at bounding box center [137, 328] width 15 height 15
click at [0, 0] on input "Production Batch" at bounding box center [0, 0] width 0 height 0
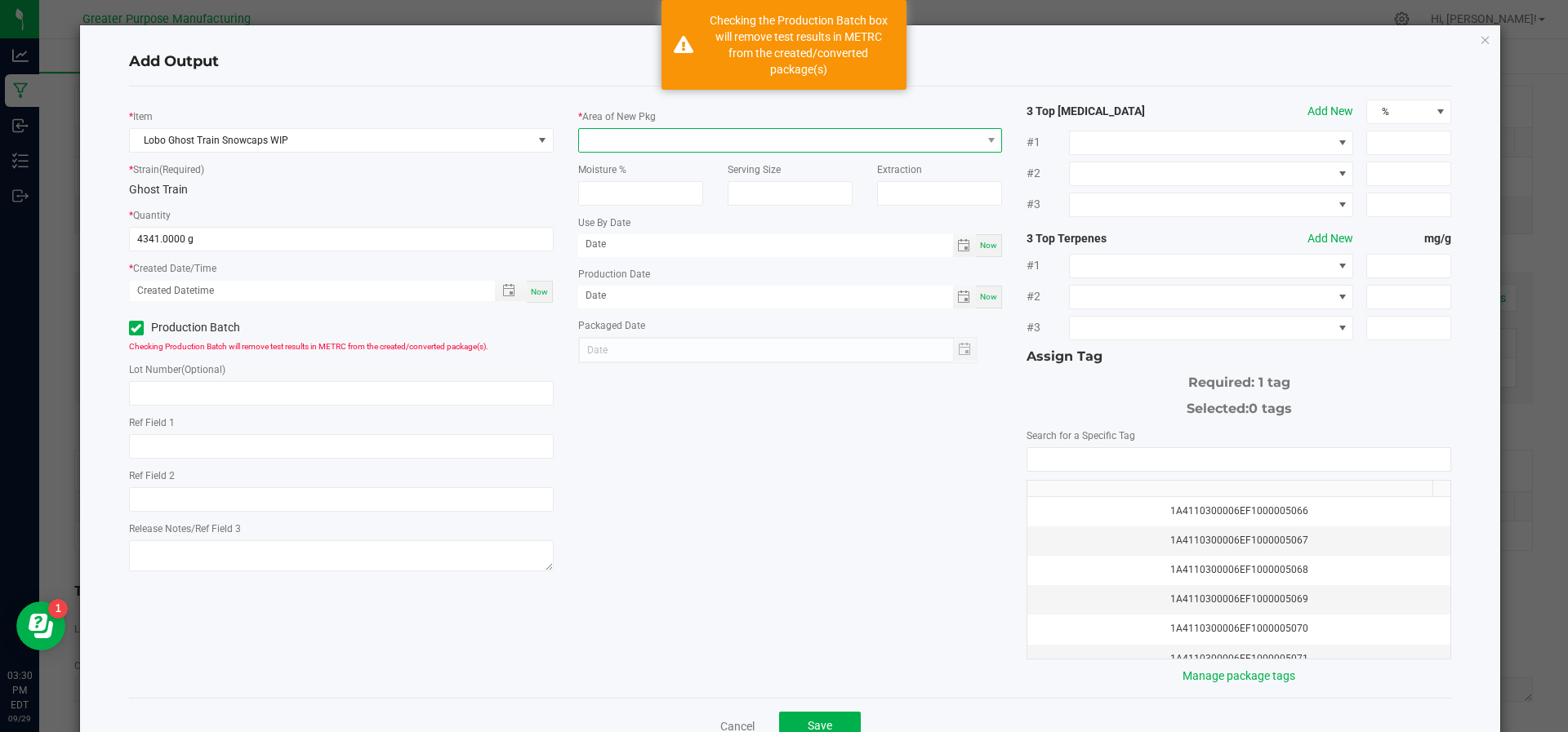
click at [717, 142] on span at bounding box center [780, 141] width 402 height 23
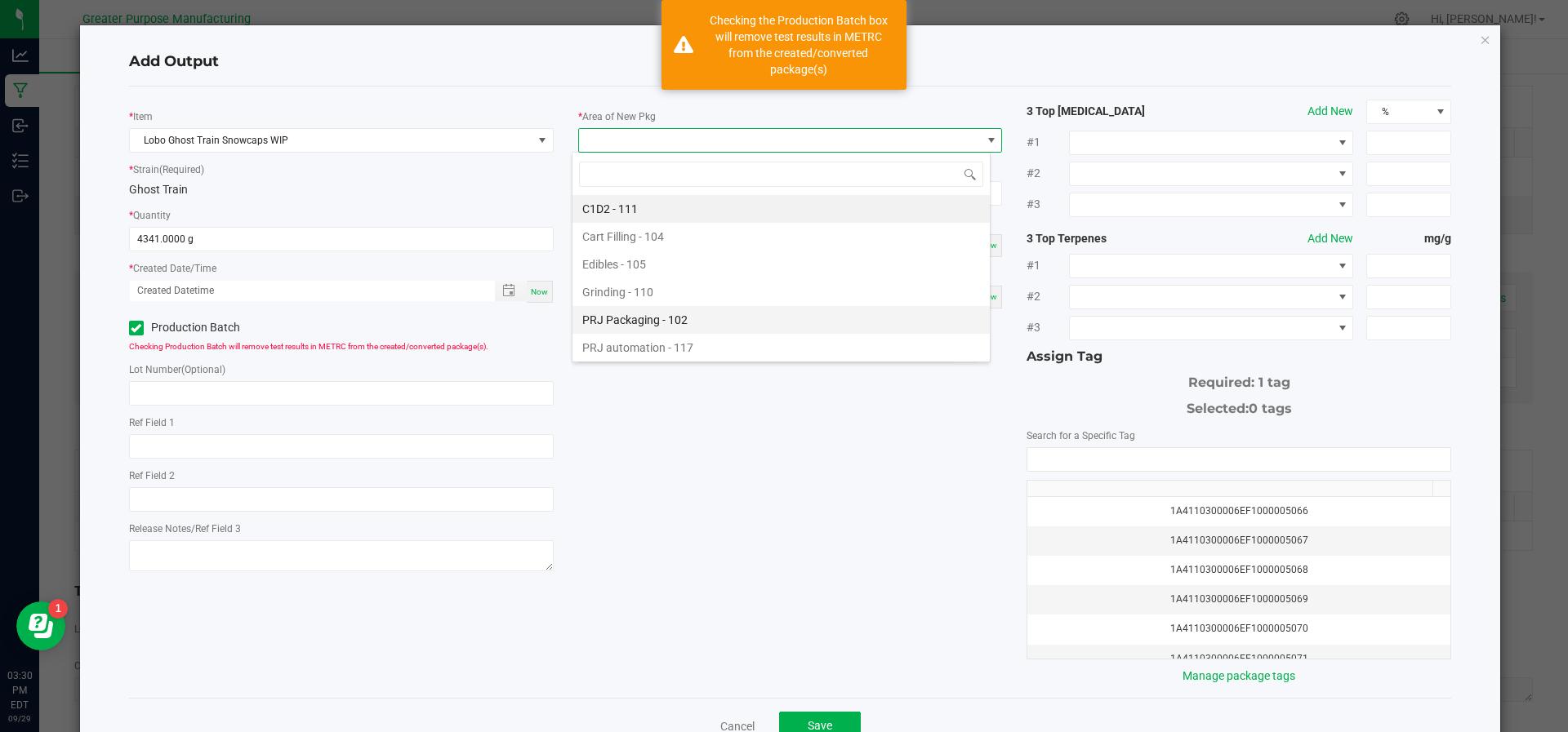
scroll to position [110, 0]
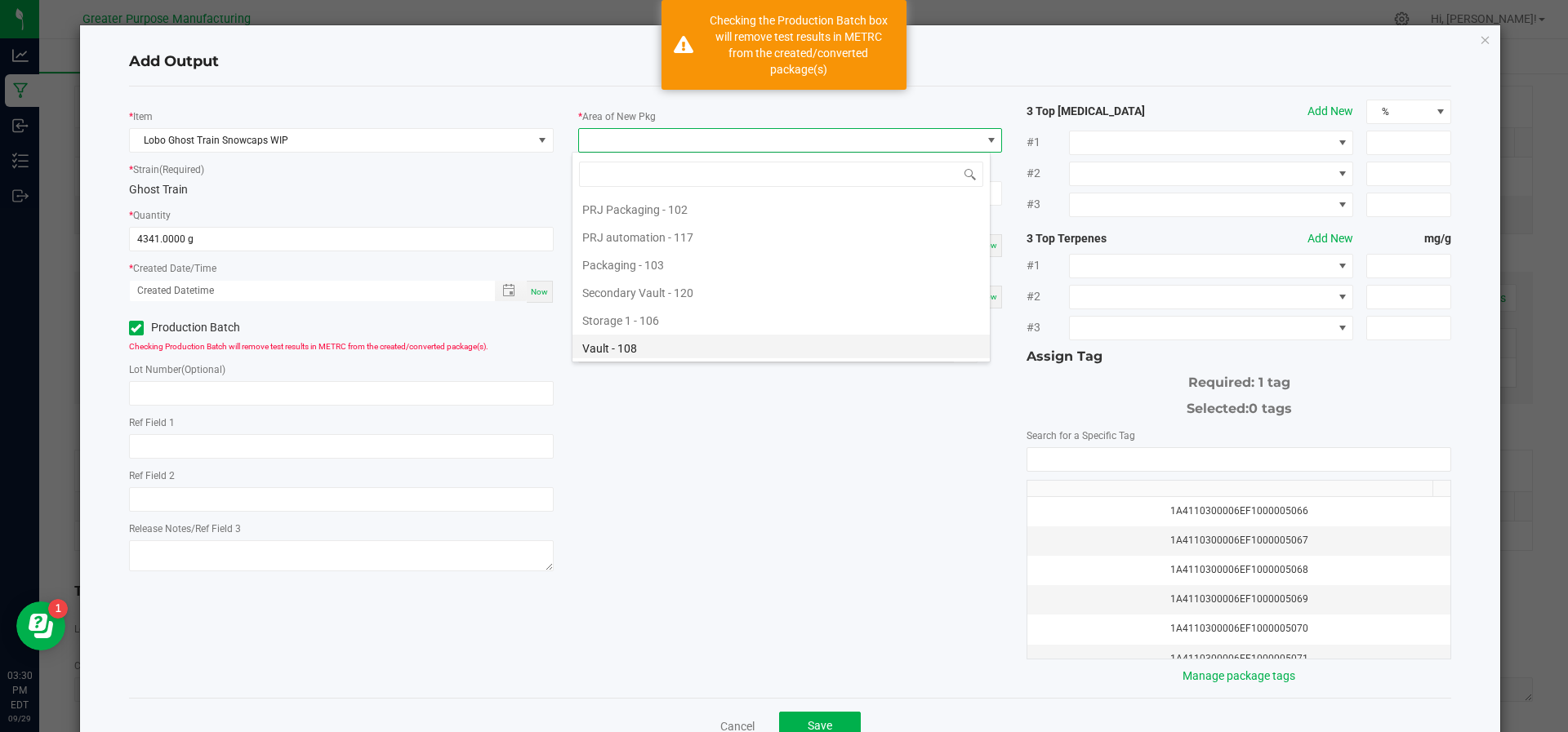
click at [719, 346] on li "Vault - 108" at bounding box center [781, 348] width 417 height 28
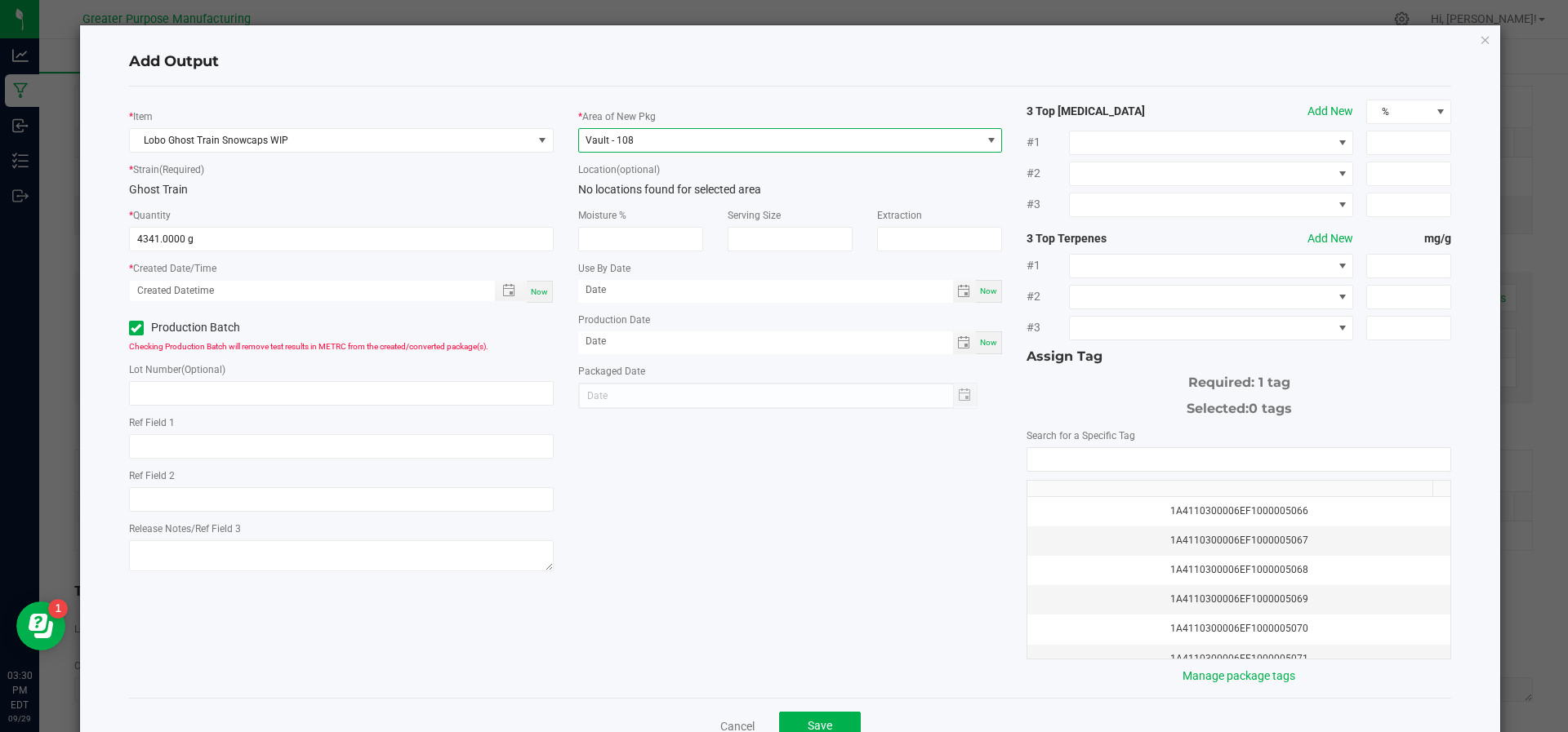
click at [980, 344] on span "Now" at bounding box center [988, 342] width 17 height 9
type input "[DATE]"
click at [1062, 448] on input "NO DATA FOUND" at bounding box center [1238, 460] width 423 height 23
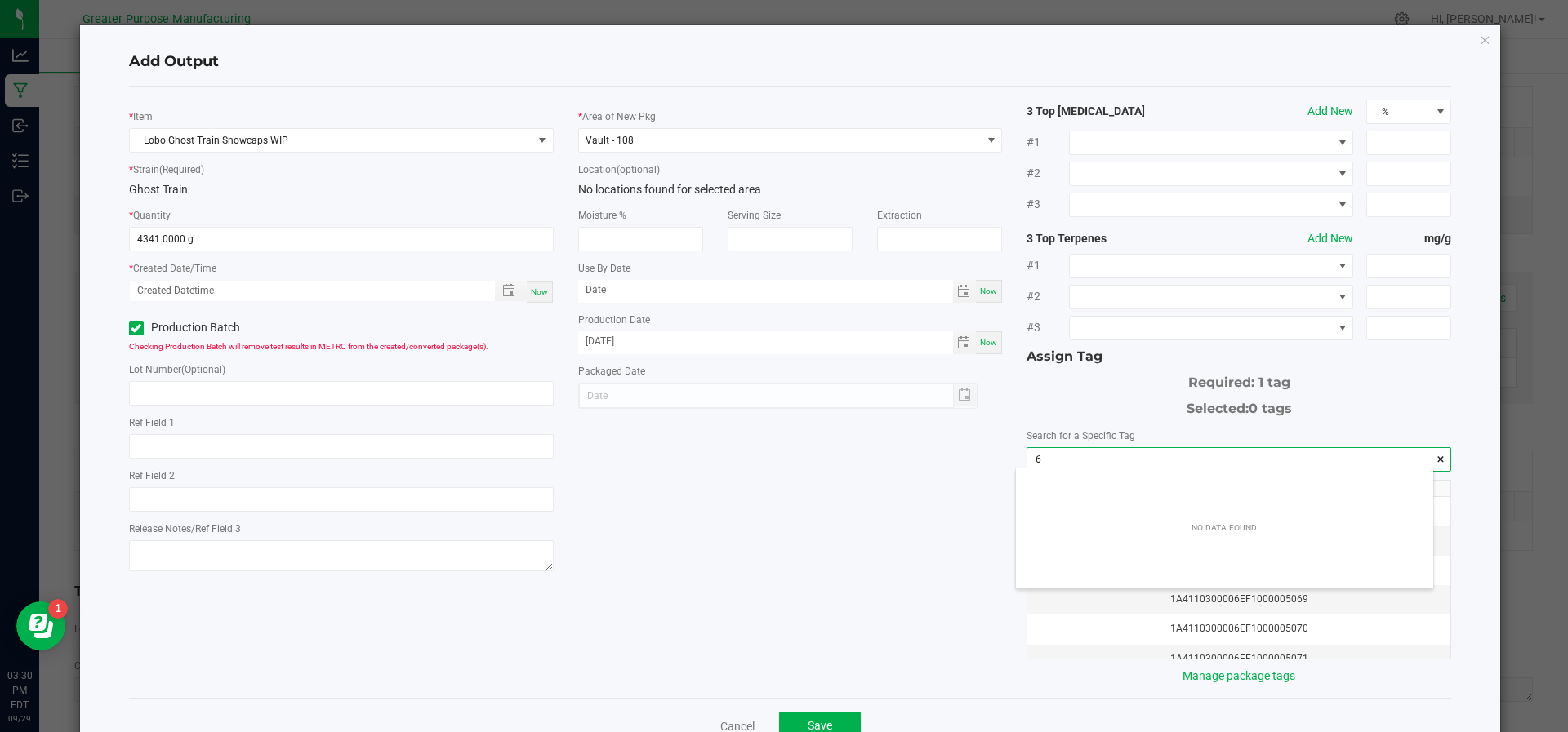
scroll to position [23, 418]
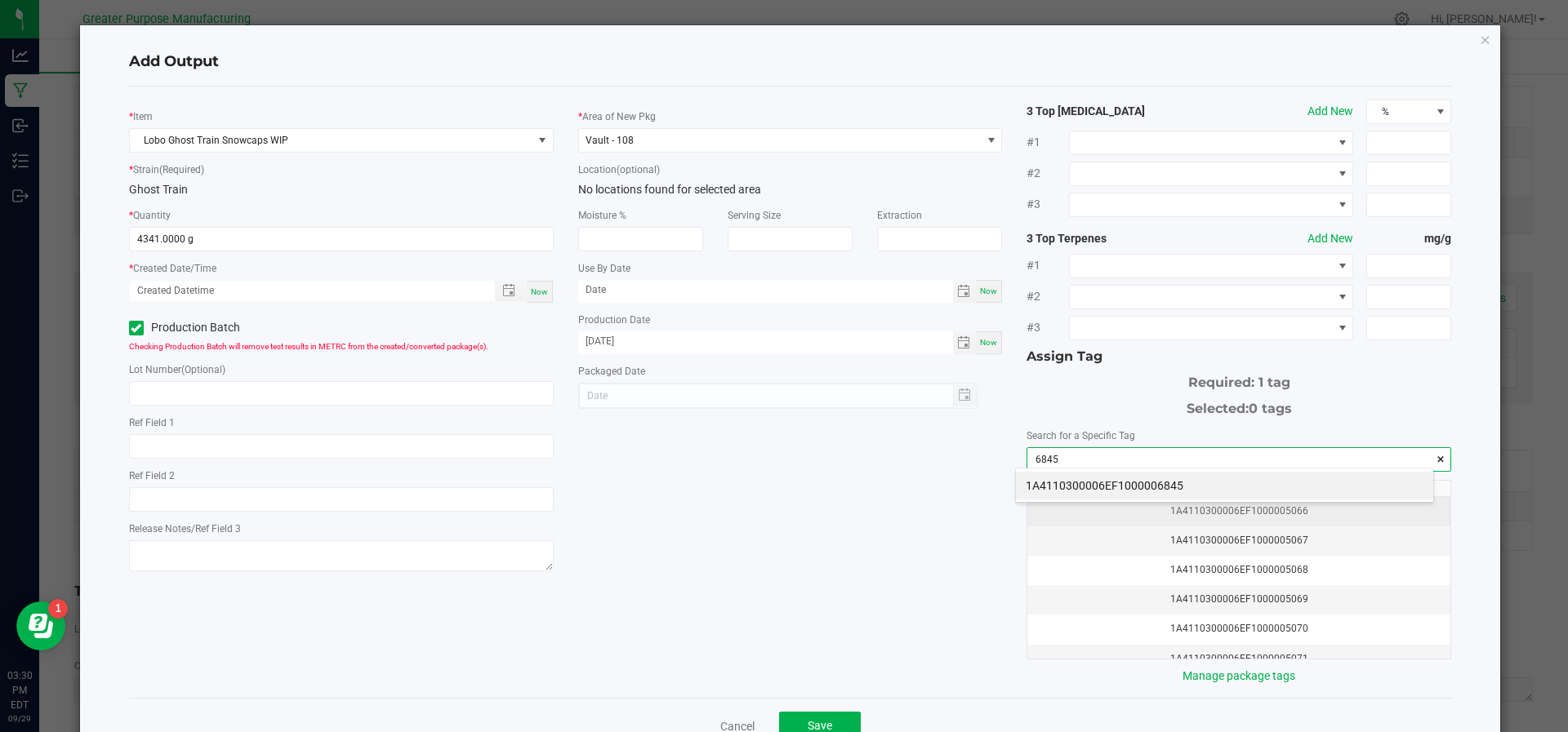
click at [1067, 495] on li "1A4110300006EF1000006845" at bounding box center [1224, 486] width 417 height 28
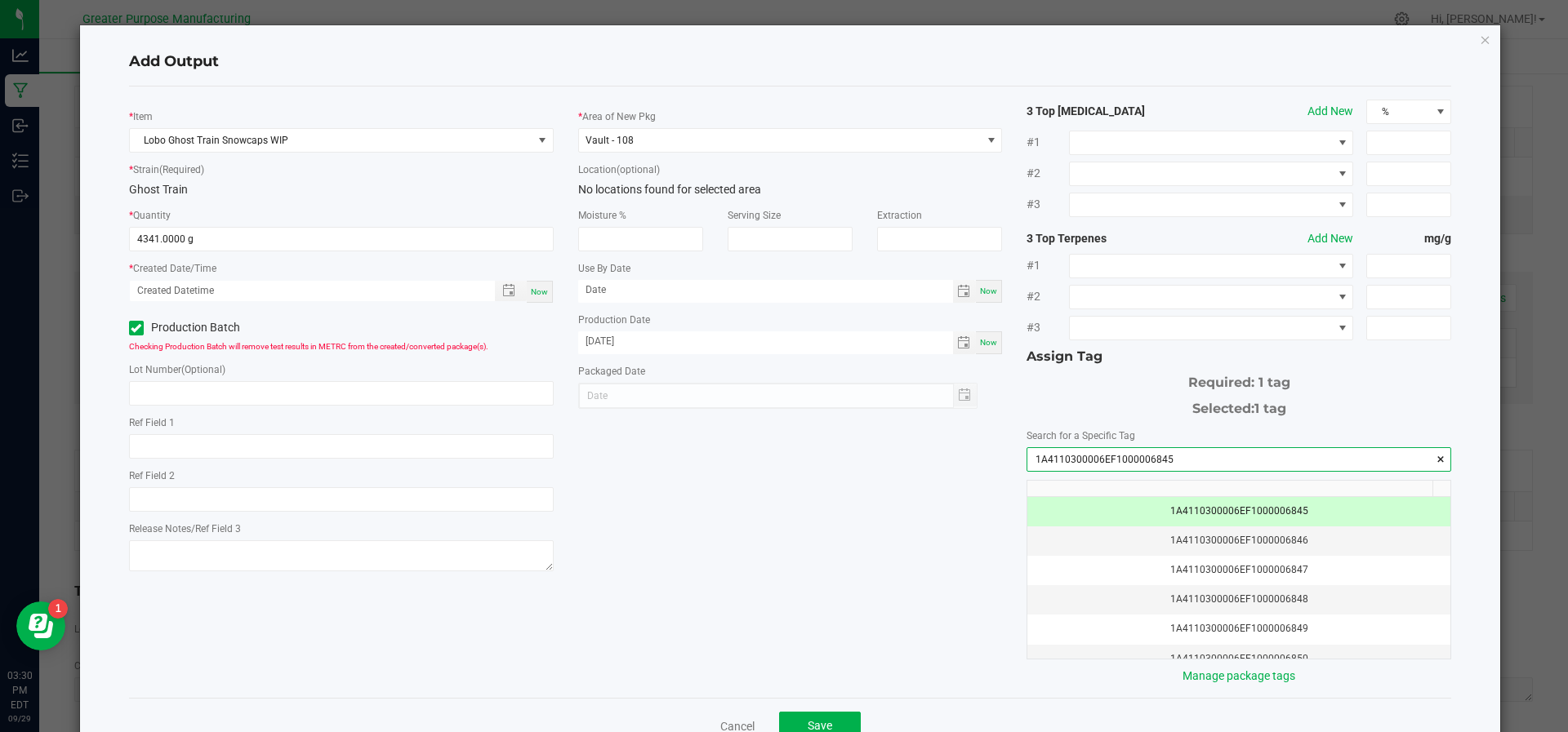
type input "1A4110300006EF1000006845"
click at [838, 705] on div "Cancel Save" at bounding box center [790, 725] width 1323 height 56
click at [833, 712] on button "Save" at bounding box center [820, 726] width 82 height 29
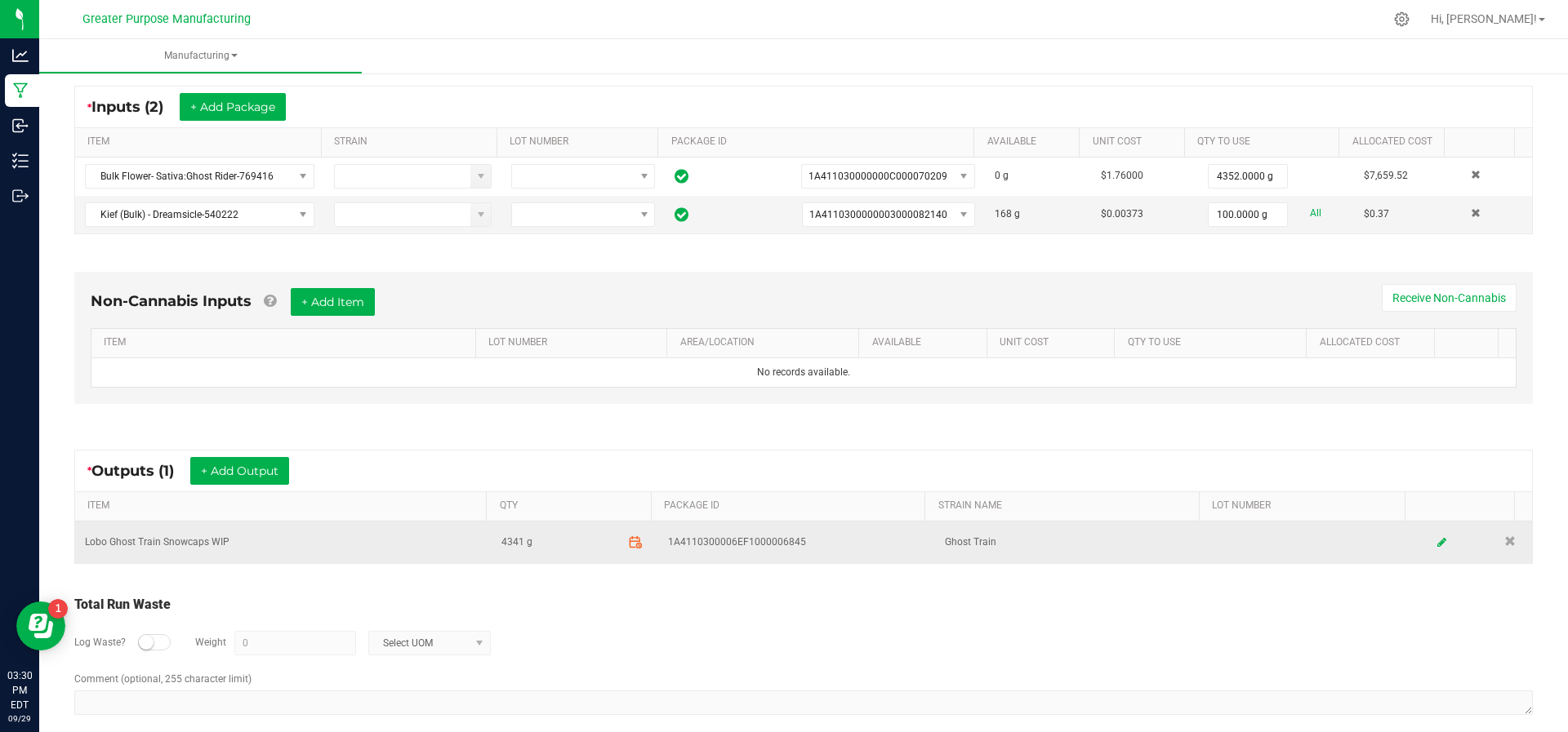
click at [608, 530] on span "4341 g" at bounding box center [575, 542] width 147 height 26
click at [628, 536] on icon at bounding box center [636, 543] width 15 height 15
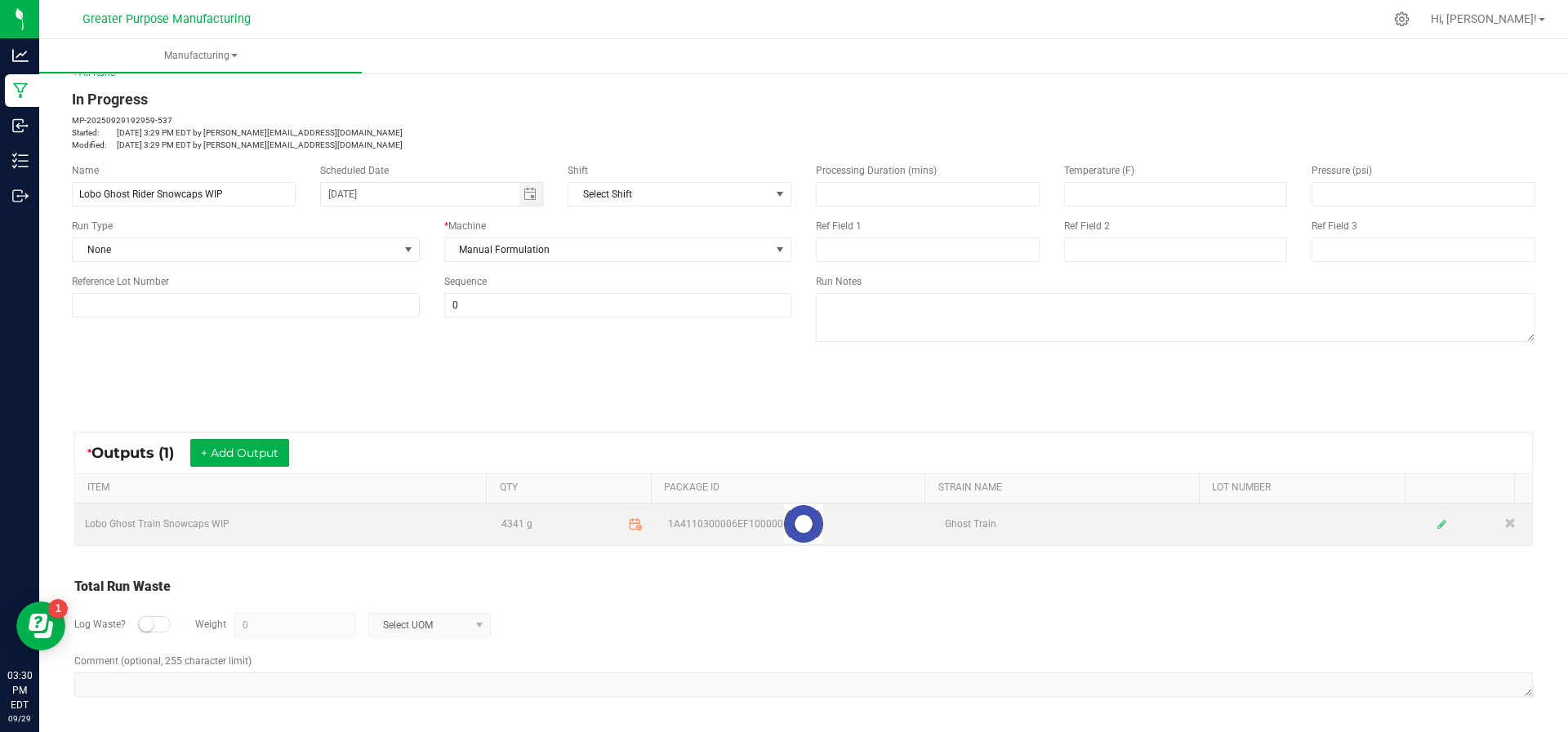
scroll to position [19, 0]
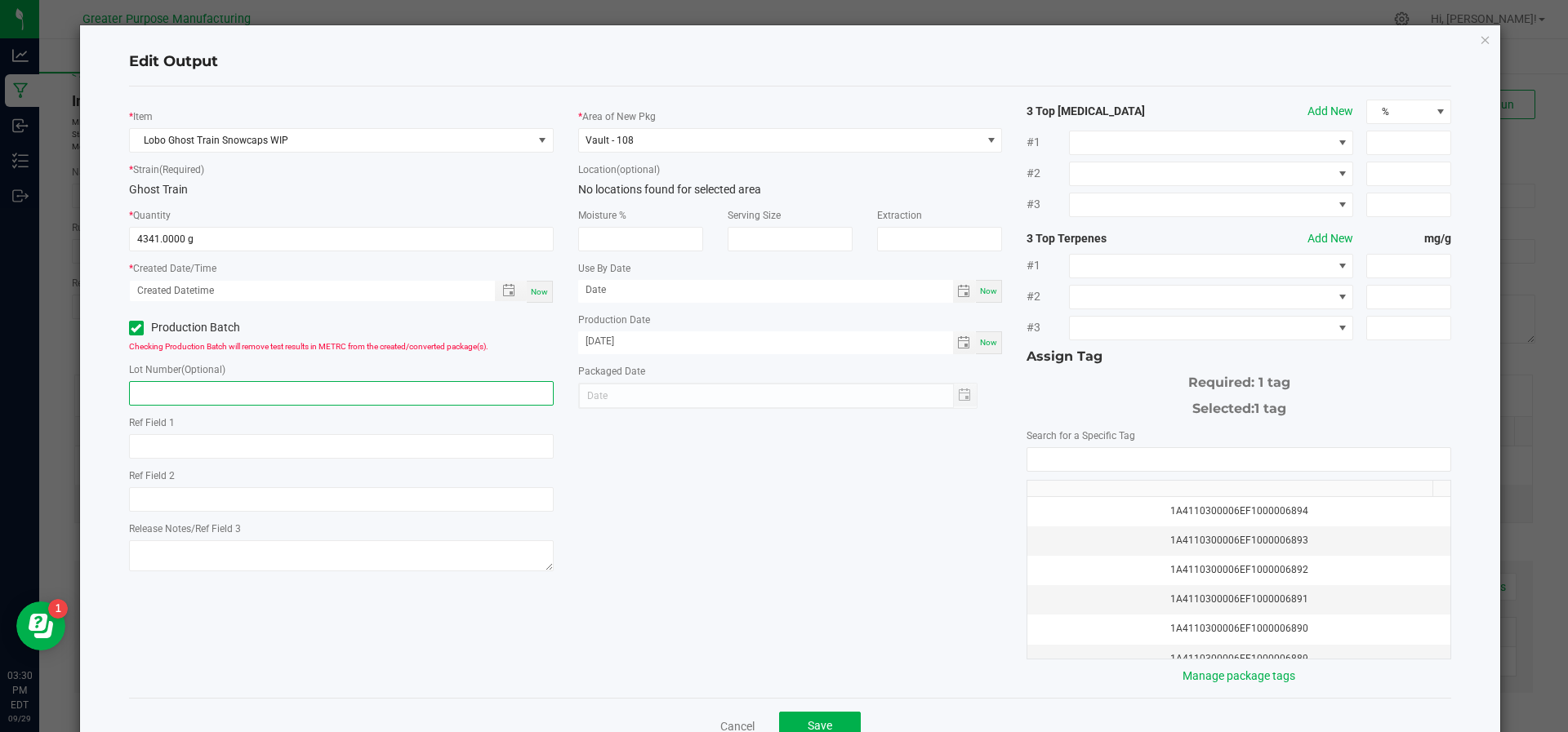
click at [274, 401] on input "text" at bounding box center [341, 393] width 425 height 25
type input "6845"
click at [807, 725] on span "Save" at bounding box center [820, 725] width 25 height 13
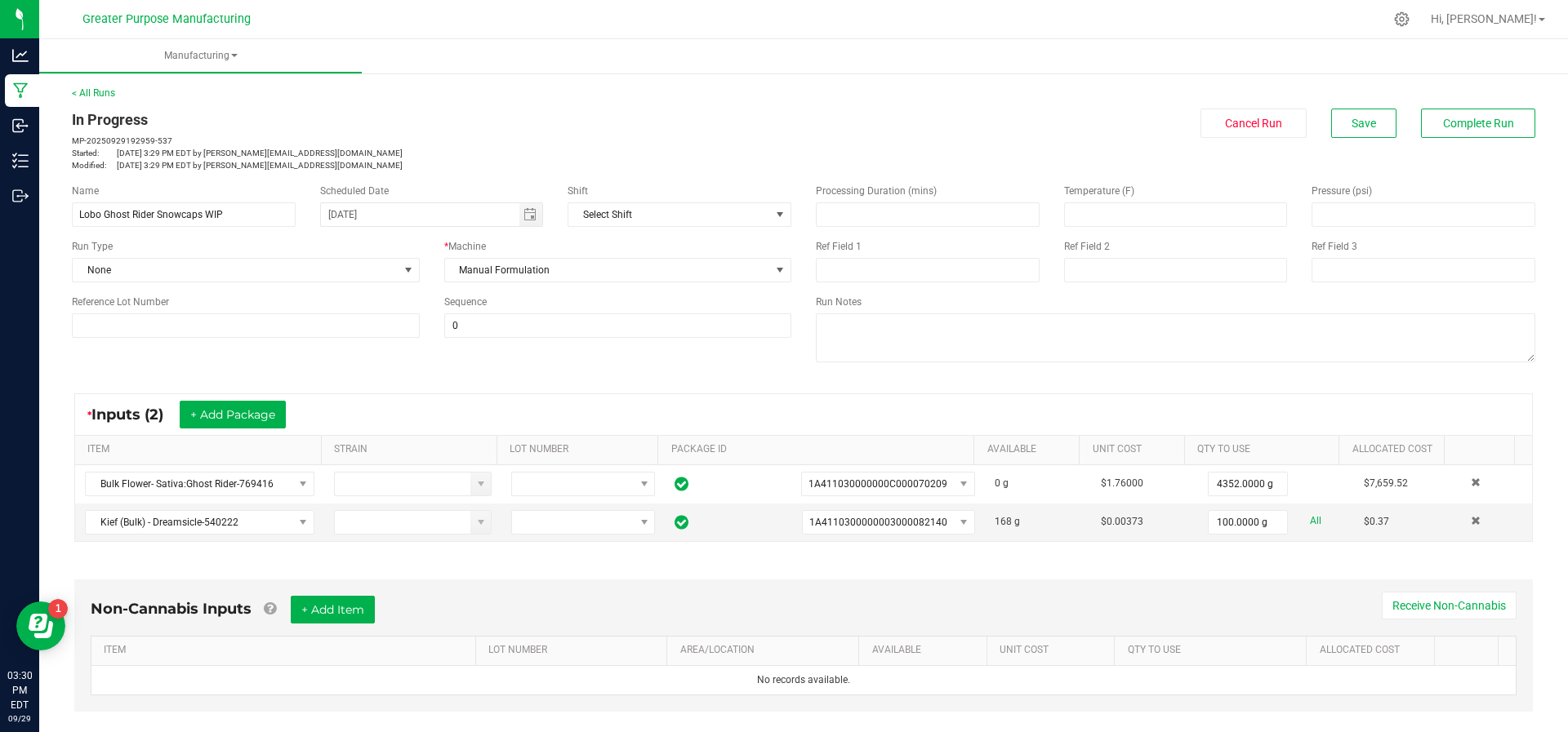
scroll to position [146, 0]
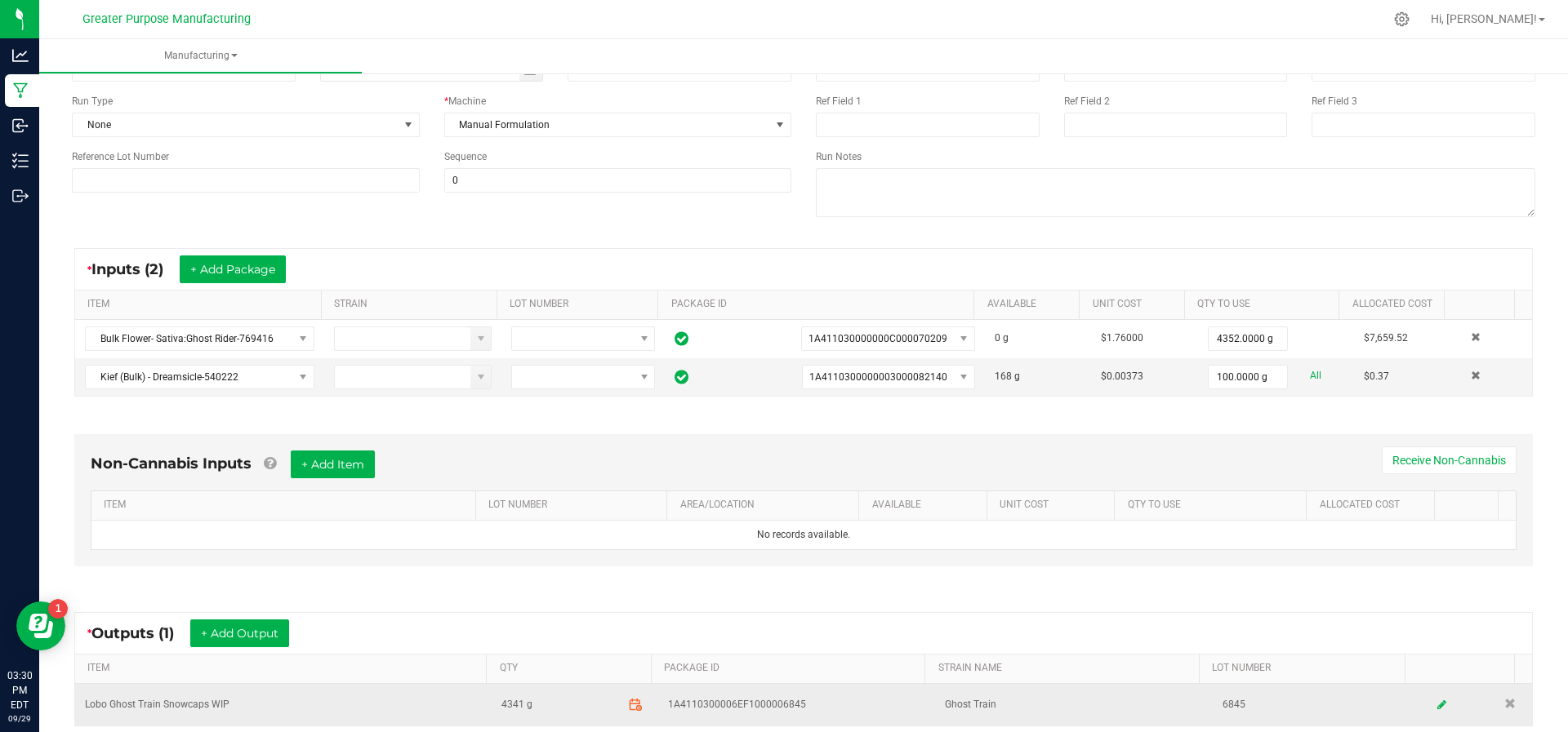
click at [628, 698] on icon at bounding box center [636, 705] width 15 height 15
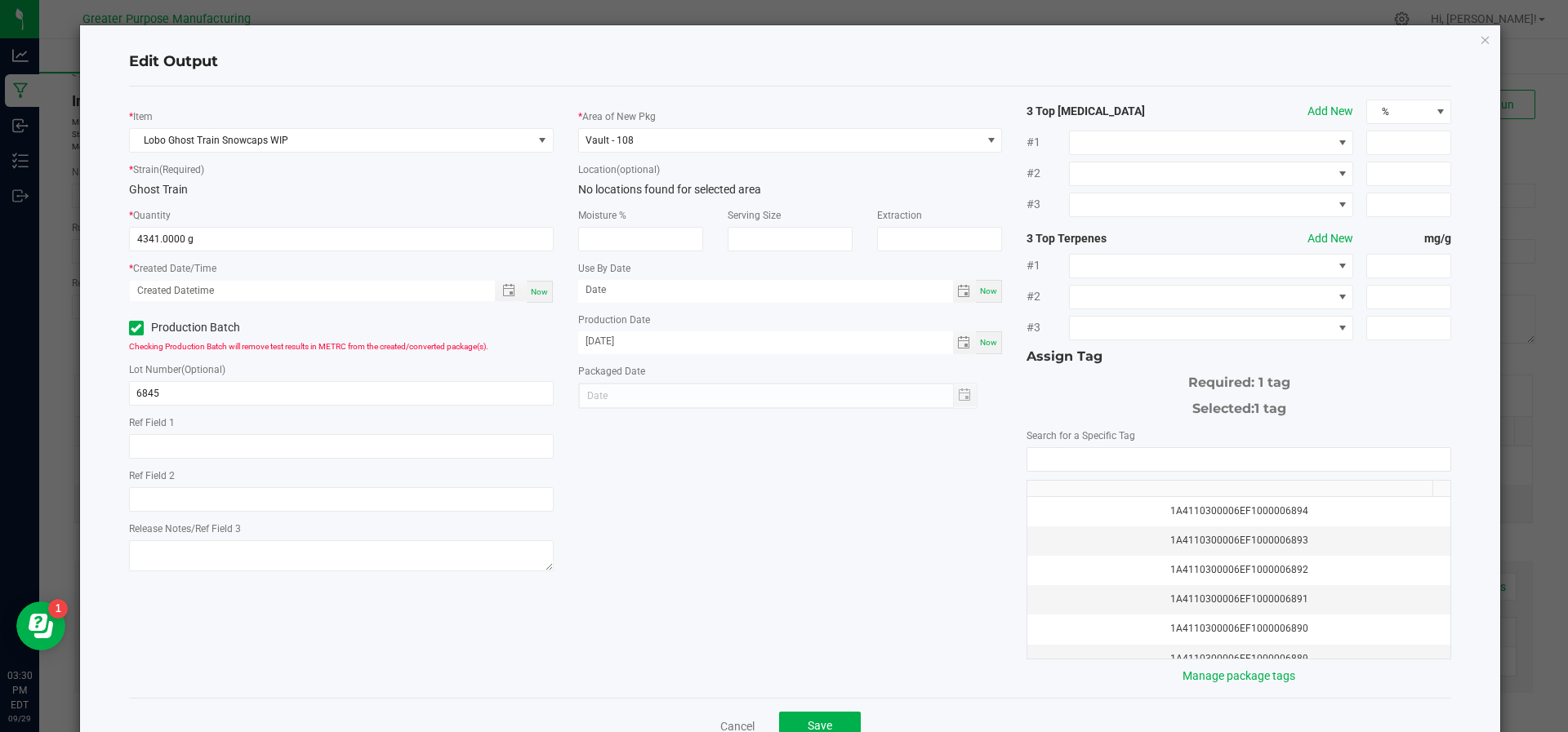
click at [529, 282] on div "Now" at bounding box center [540, 291] width 26 height 22
type input "09/29/2025 3:30 PM"
type input "[DATE]"
click at [813, 712] on button "Save" at bounding box center [820, 726] width 82 height 29
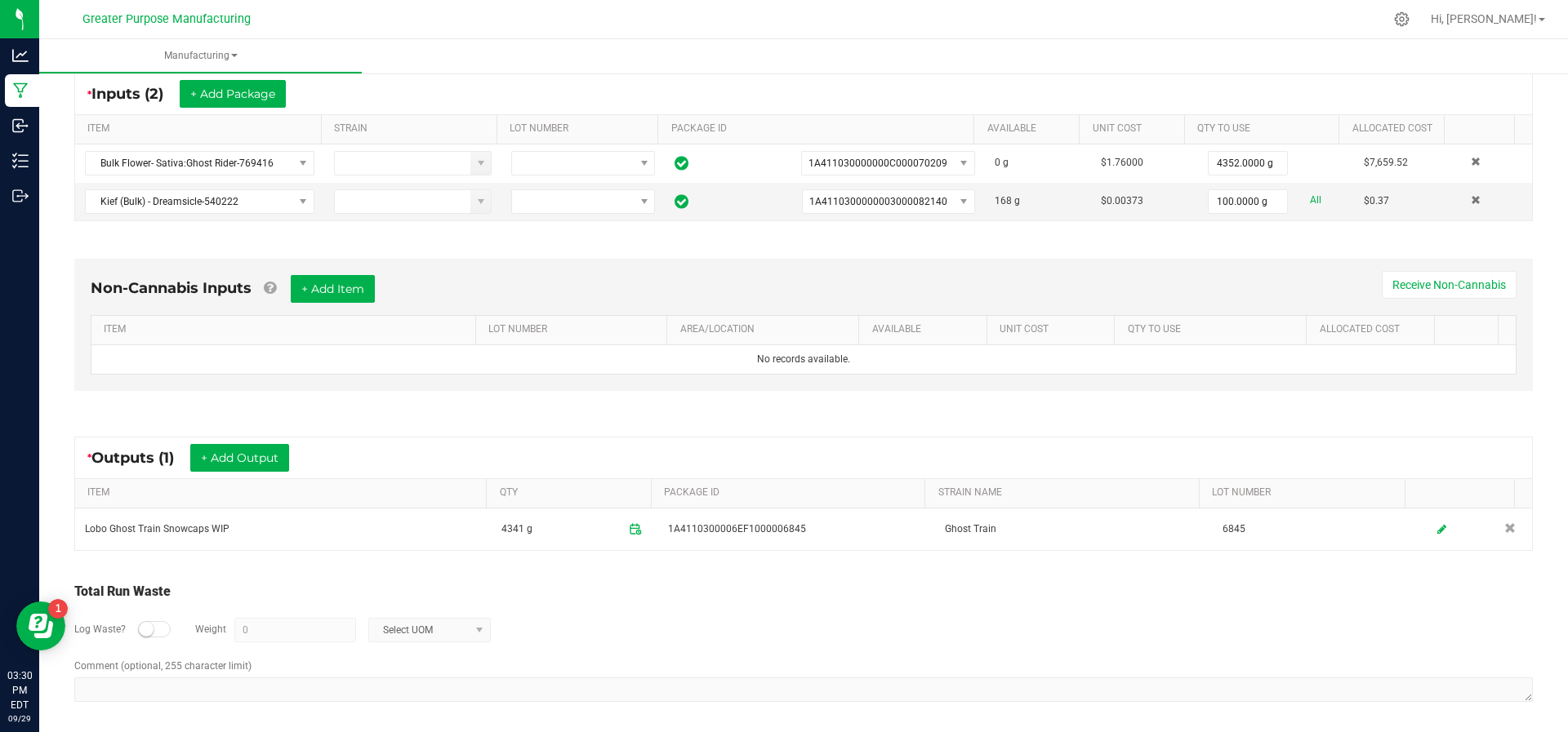
scroll to position [0, 0]
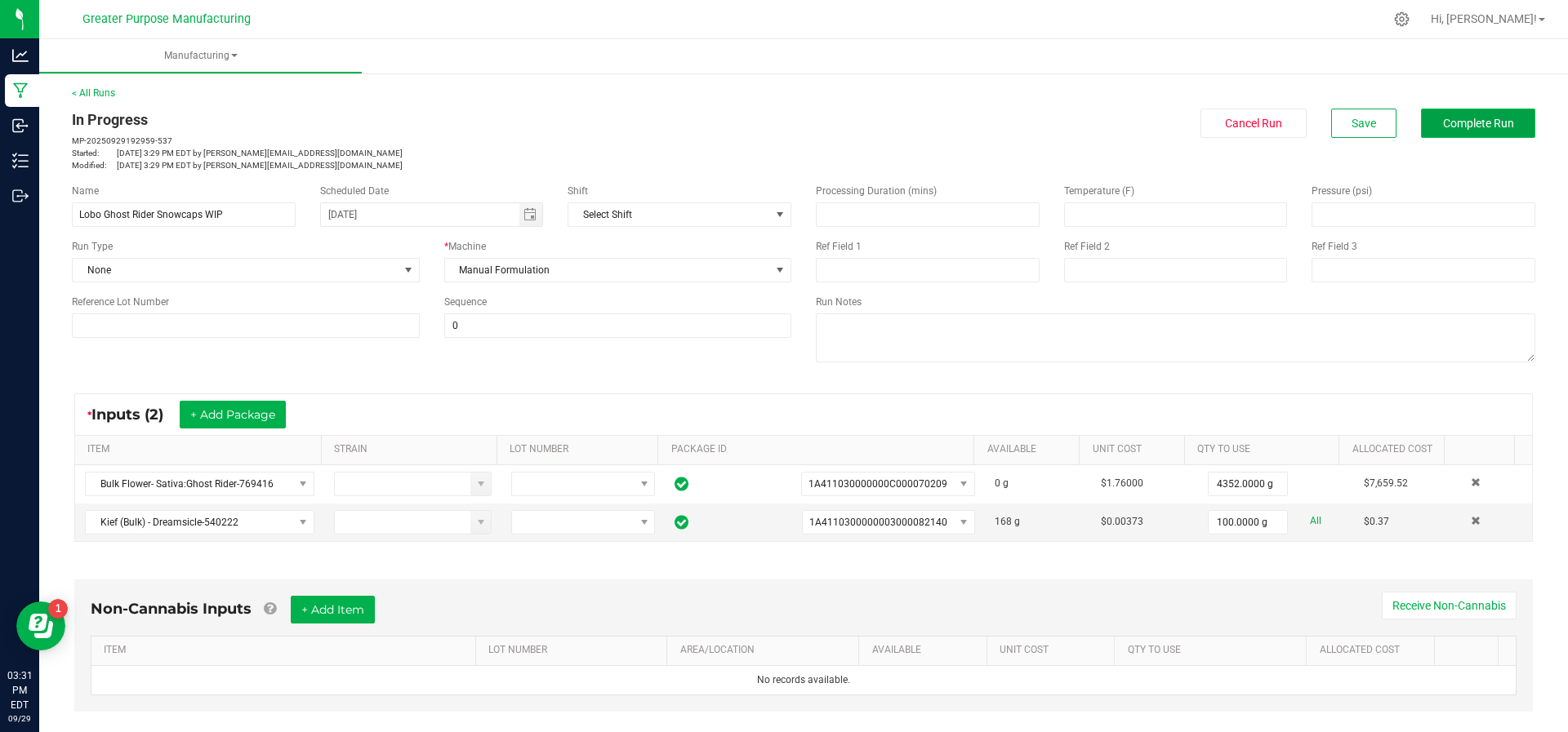
click at [1475, 110] on button "Complete Run" at bounding box center [1478, 123] width 115 height 29
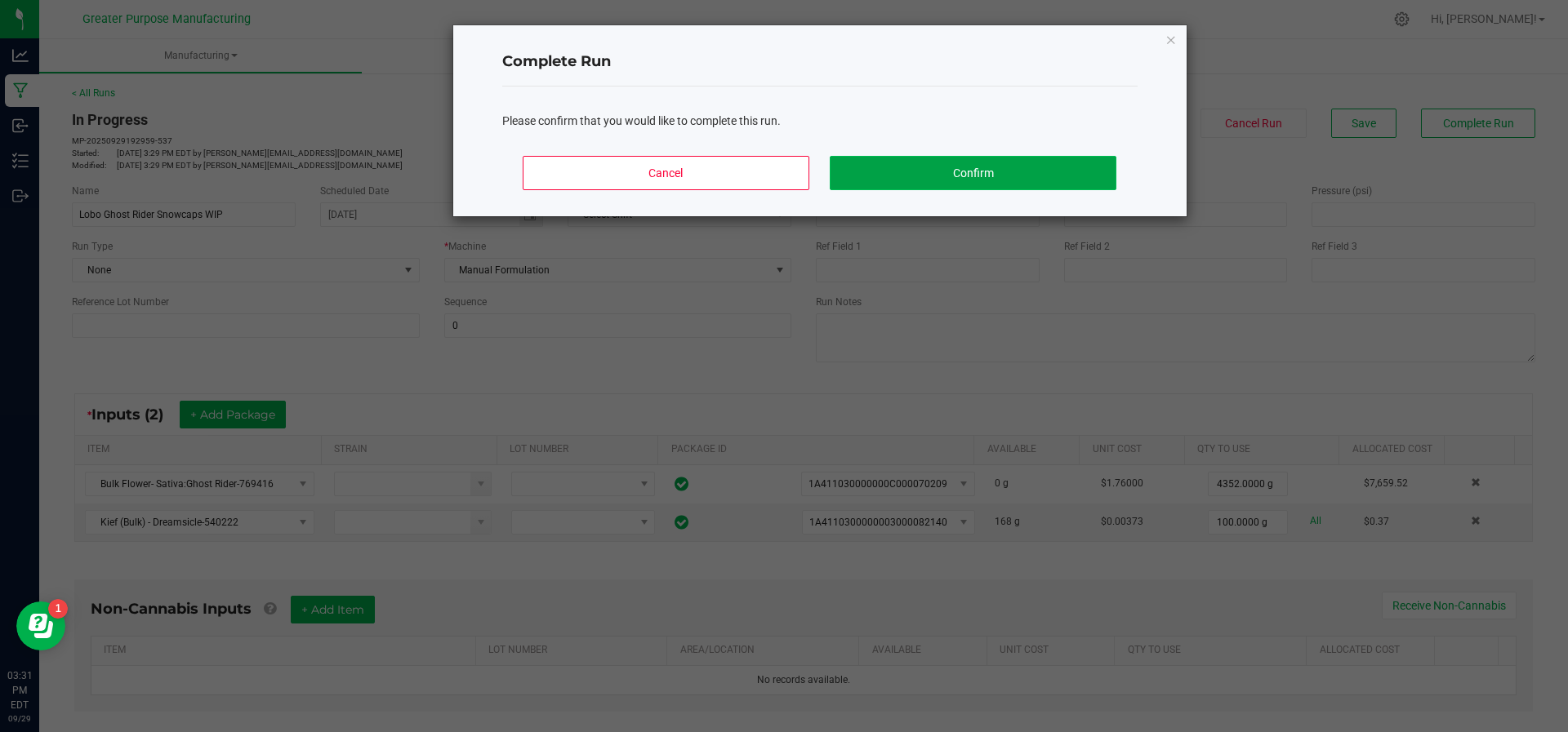
click at [1022, 167] on button "Confirm" at bounding box center [972, 173] width 285 height 34
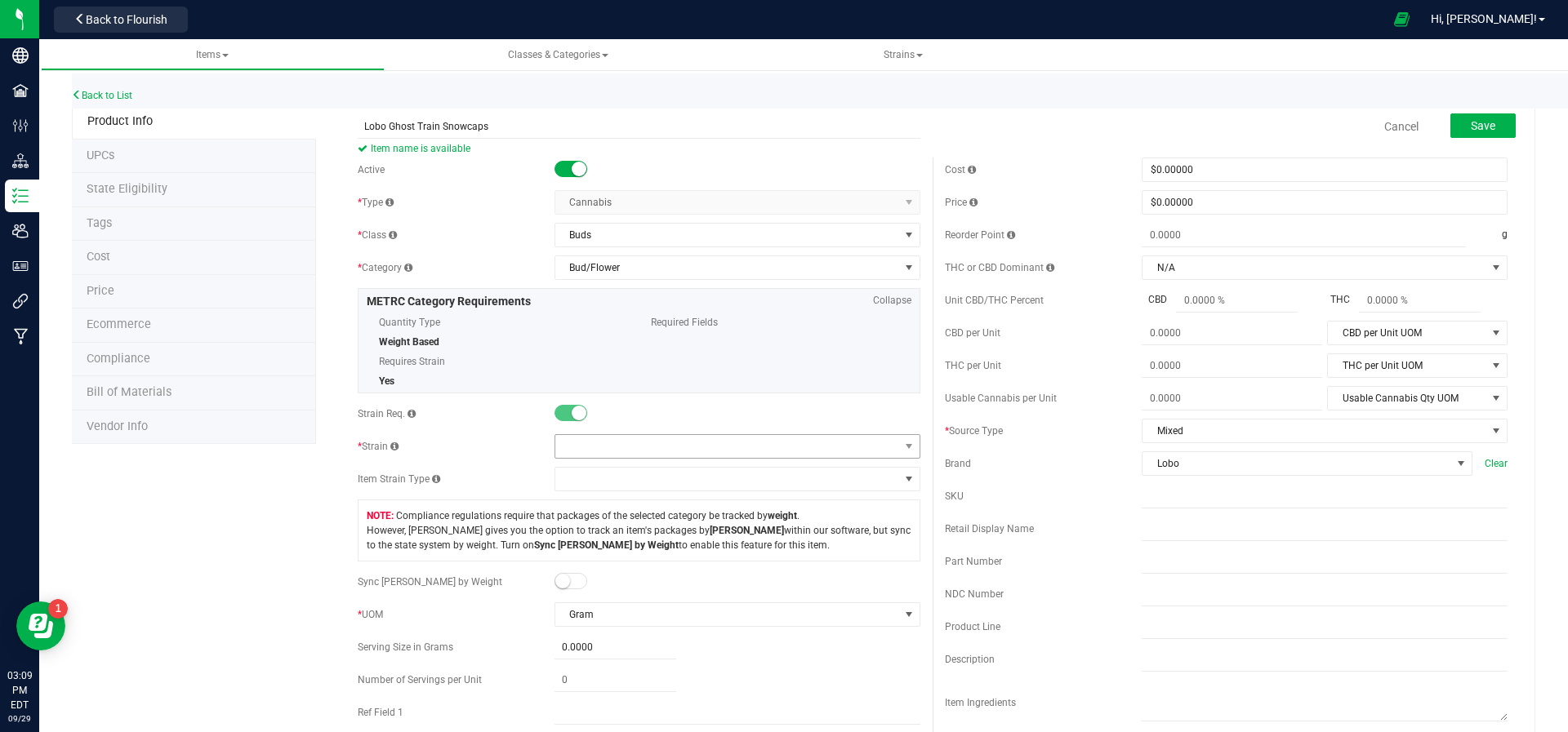
type input "Lobo Ghost Train Snowcaps"
click at [583, 448] on span at bounding box center [727, 447] width 344 height 23
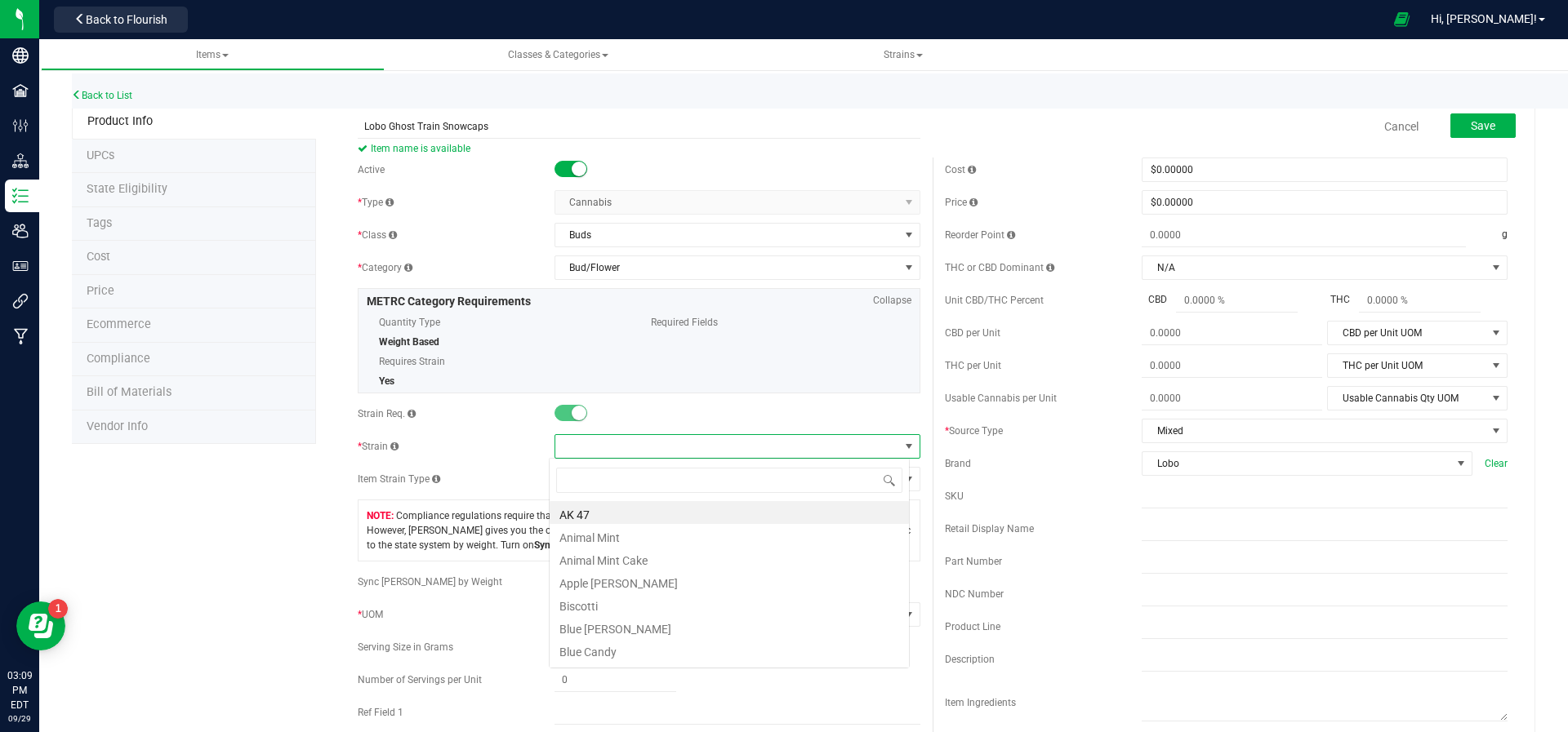
scroll to position [25, 361]
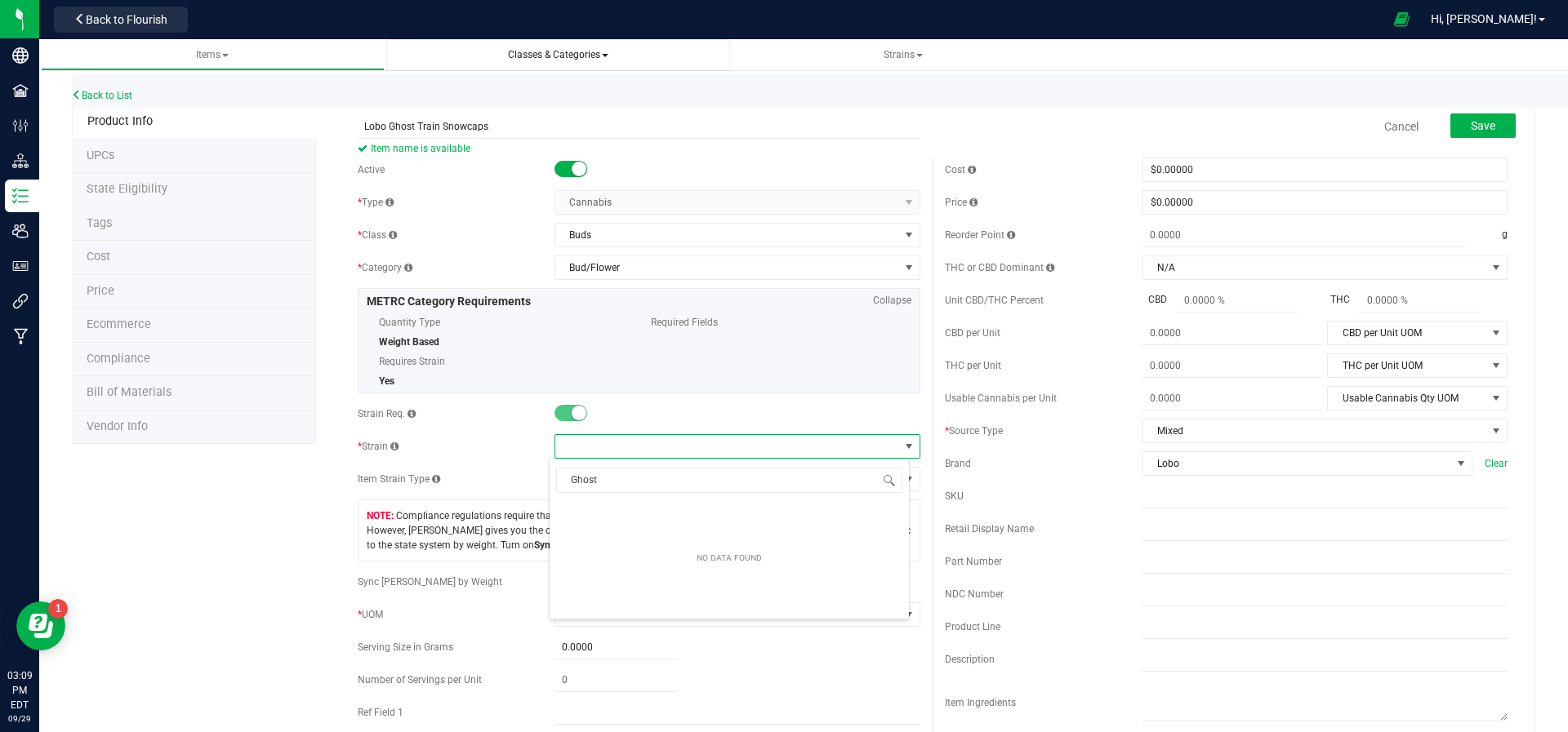
type input "Ghost"
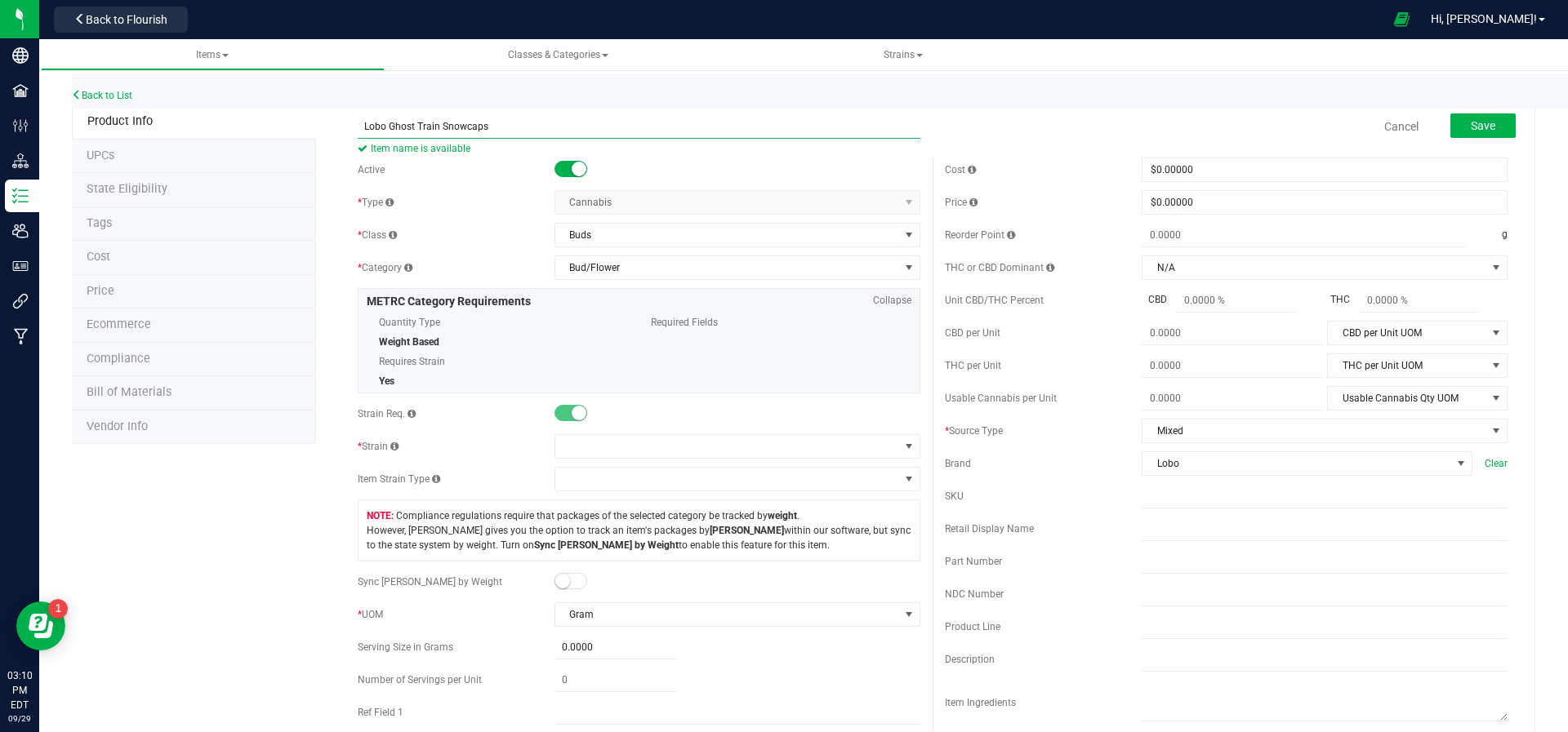
click at [435, 125] on input "Lobo Ghost Train Snowcaps" at bounding box center [639, 127] width 563 height 25
type input "Lobo Sativa Blend Snowcaps"
click at [651, 441] on span at bounding box center [727, 447] width 344 height 23
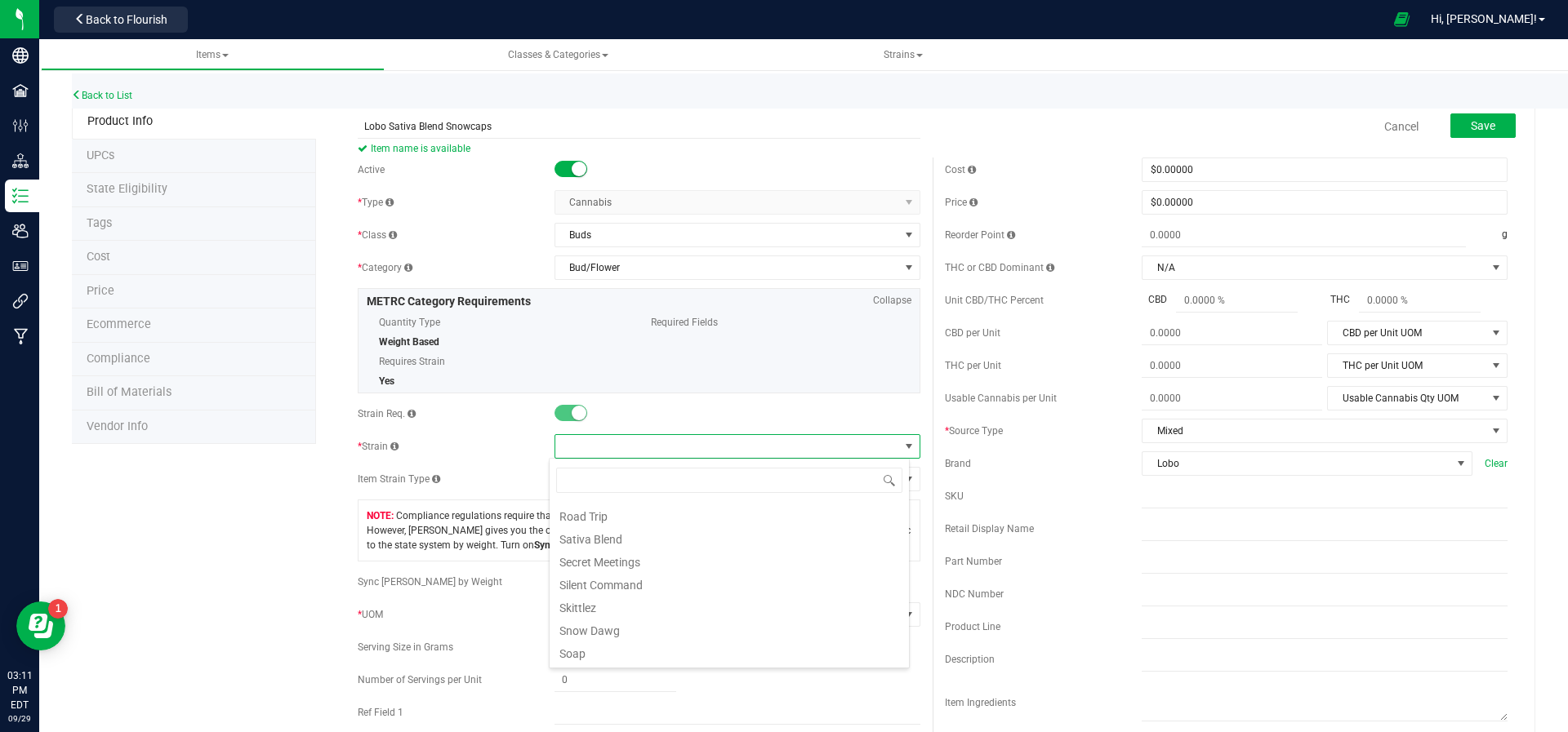
scroll to position [1139, 0]
click at [657, 535] on li "Sativa Blend" at bounding box center [729, 539] width 359 height 23
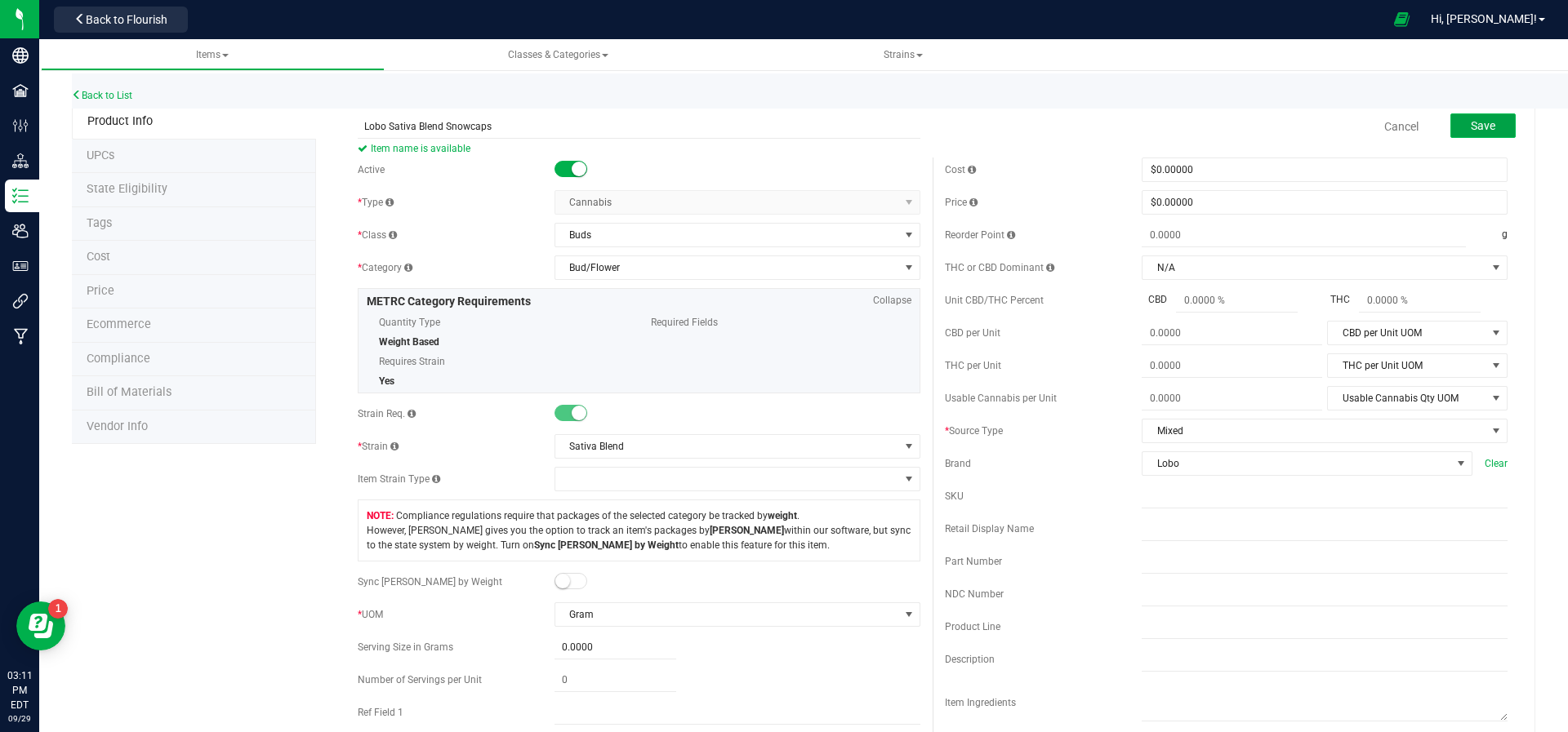
click at [1471, 128] on span "Save" at bounding box center [1483, 126] width 25 height 13
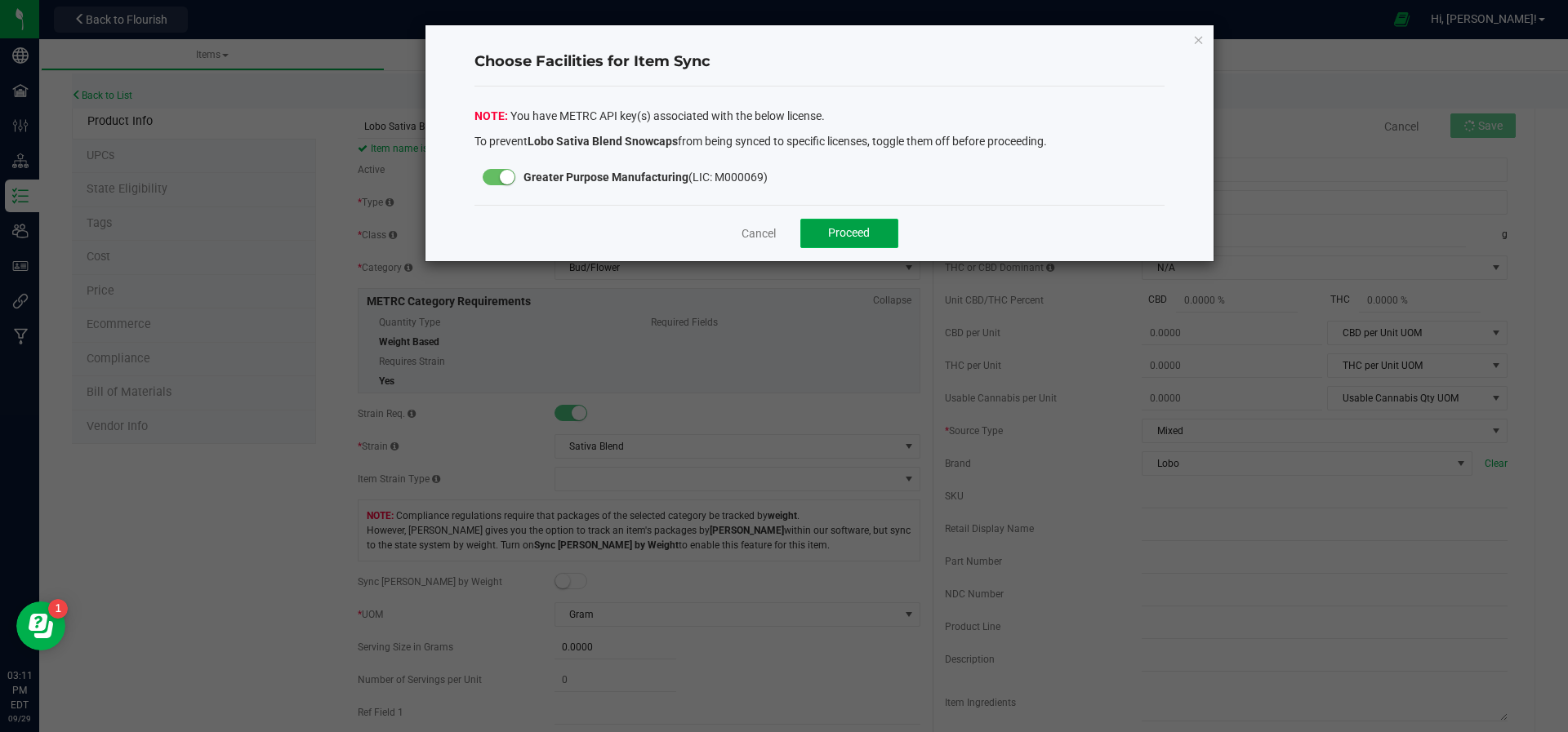
click at [871, 235] on button "Proceed" at bounding box center [849, 234] width 98 height 29
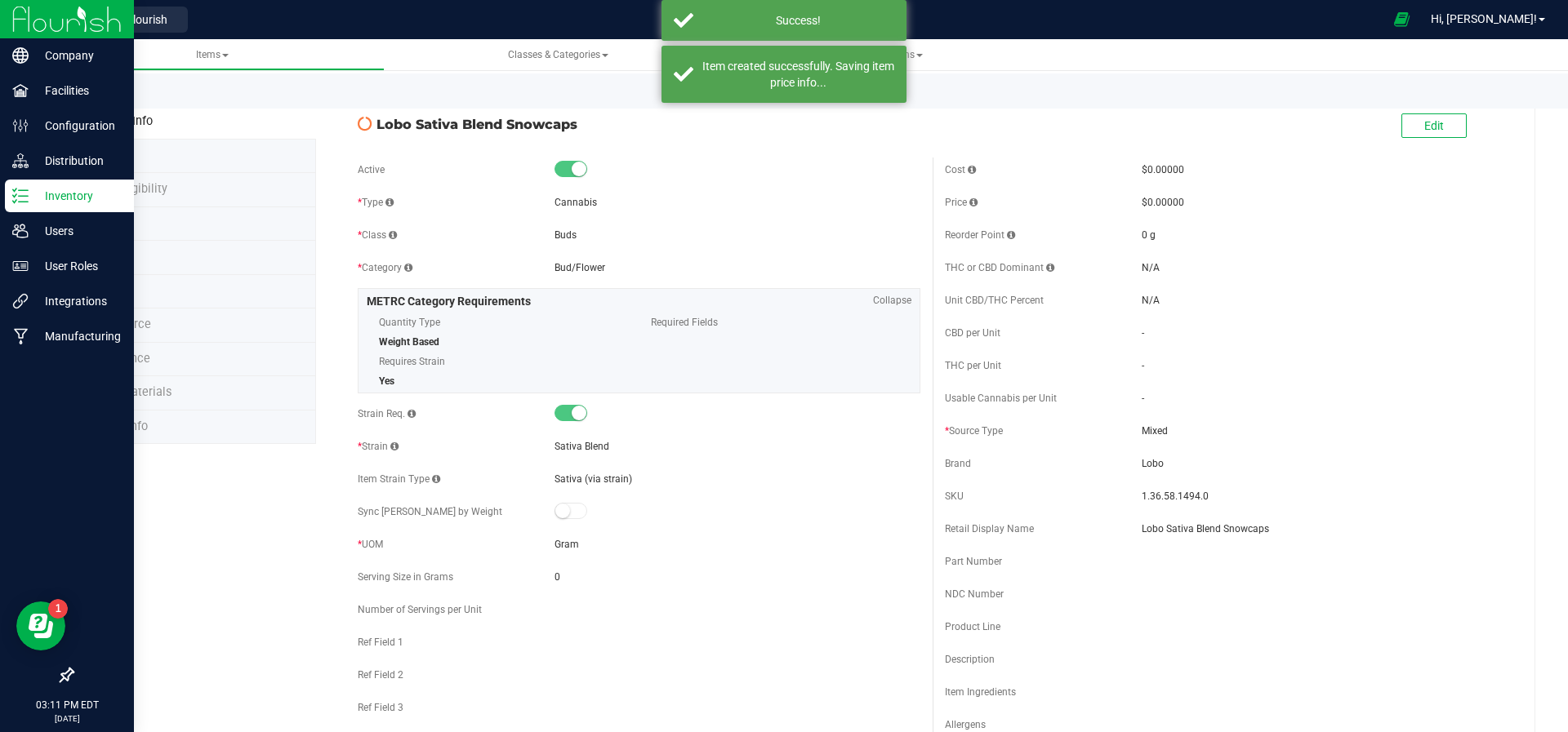
click at [55, 200] on p "Inventory" at bounding box center [78, 196] width 98 height 20
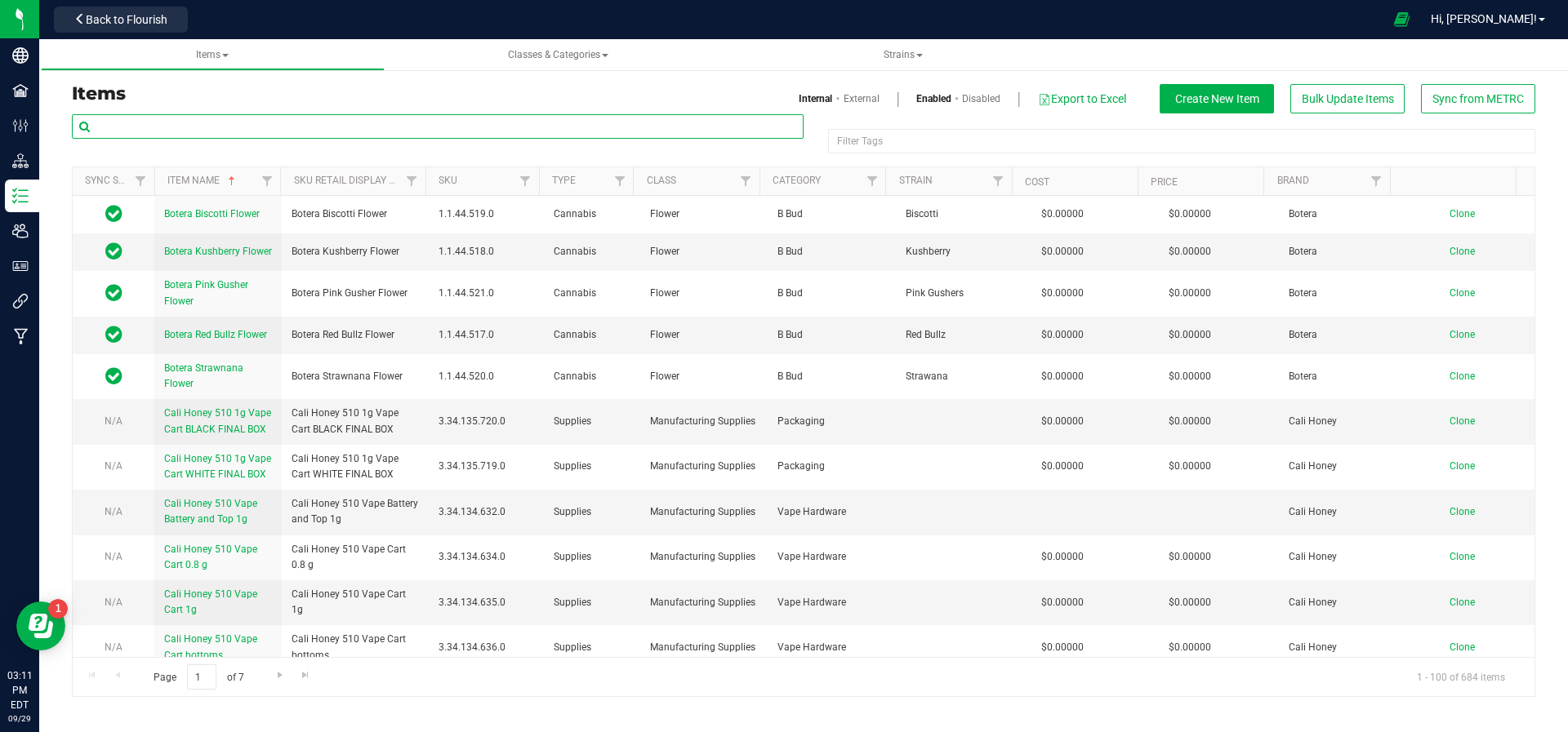
click at [240, 123] on input "text" at bounding box center [438, 127] width 731 height 25
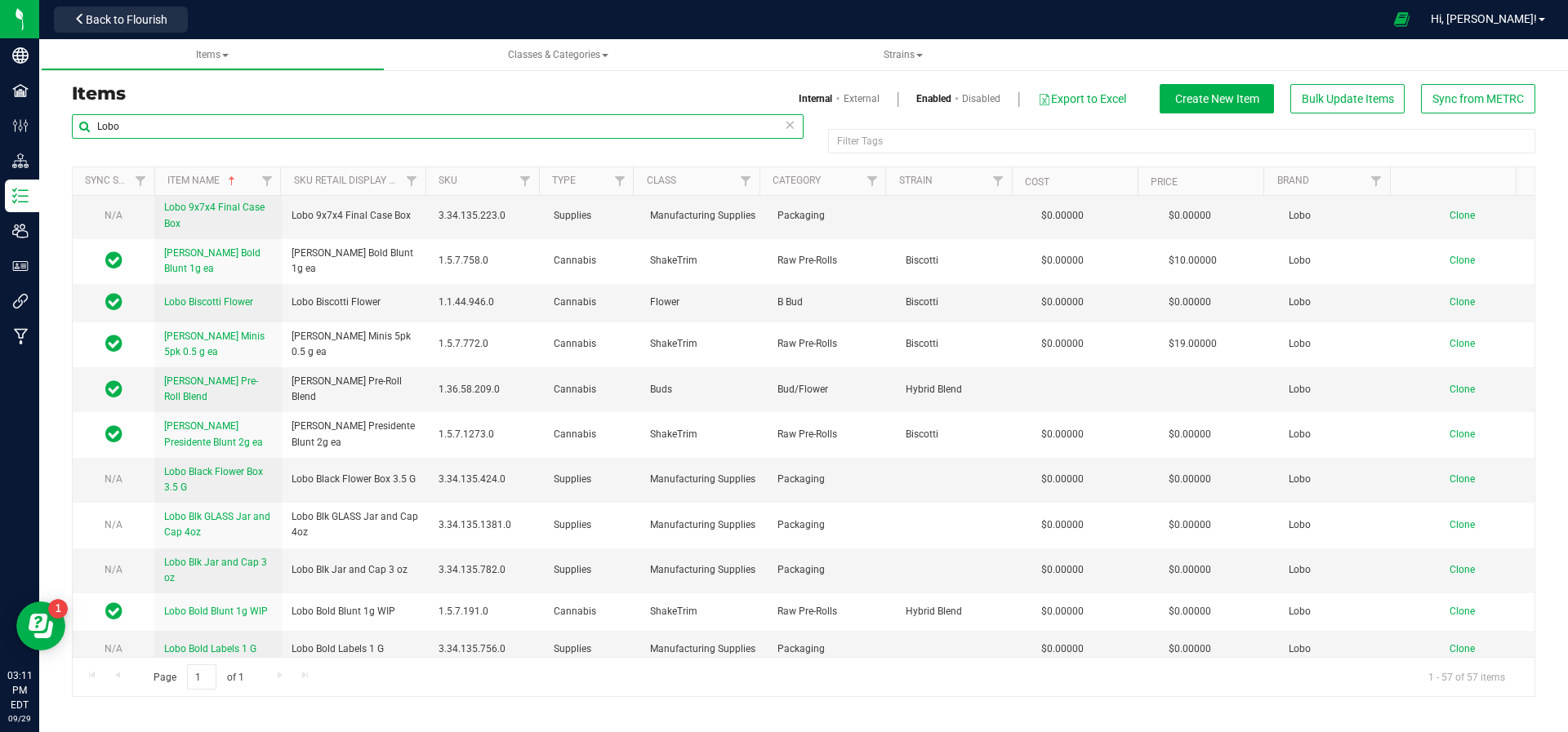
scroll to position [501, 0]
type input "Lobo"
click at [1450, 383] on span "Clone" at bounding box center [1462, 388] width 25 height 11
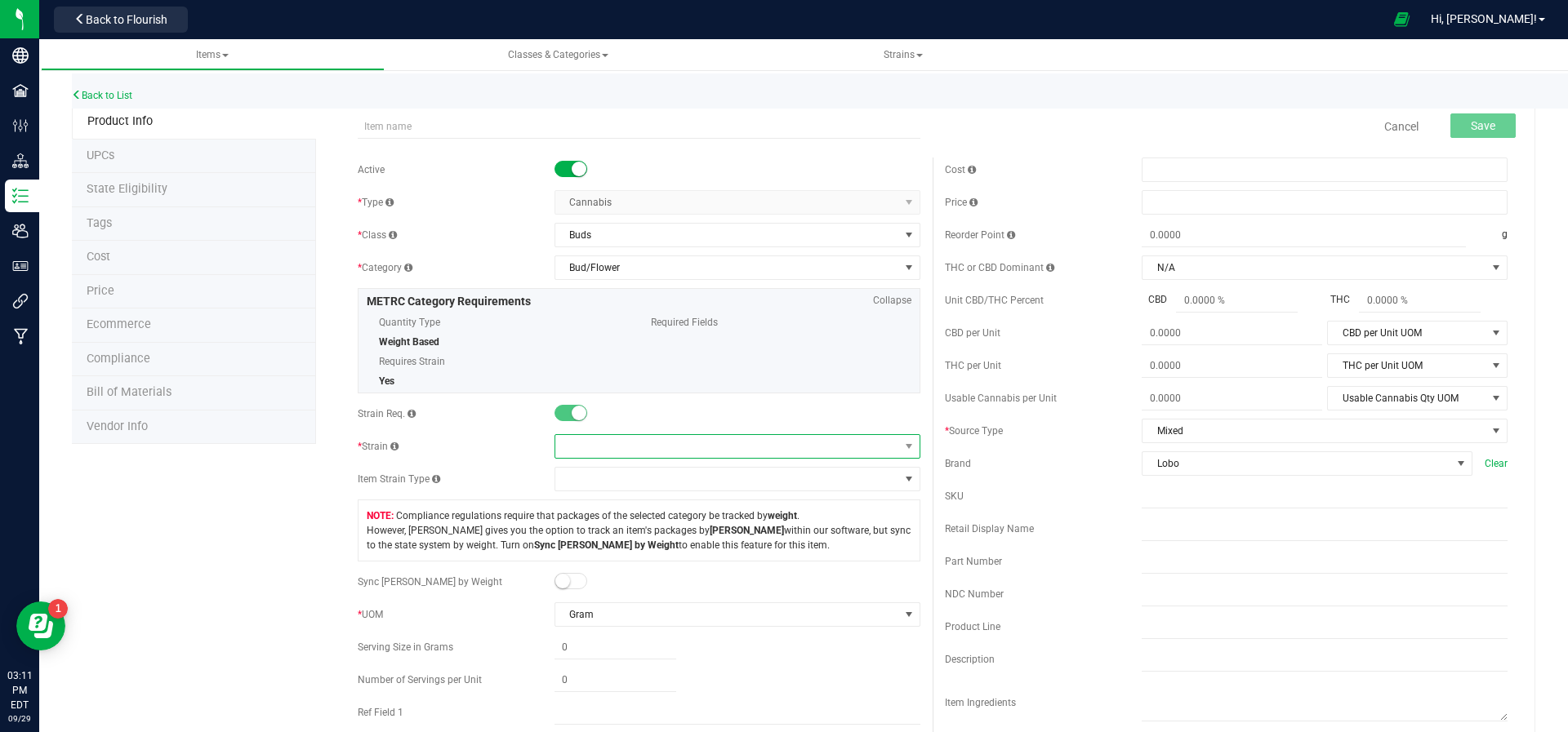
click at [613, 451] on span at bounding box center [727, 447] width 344 height 23
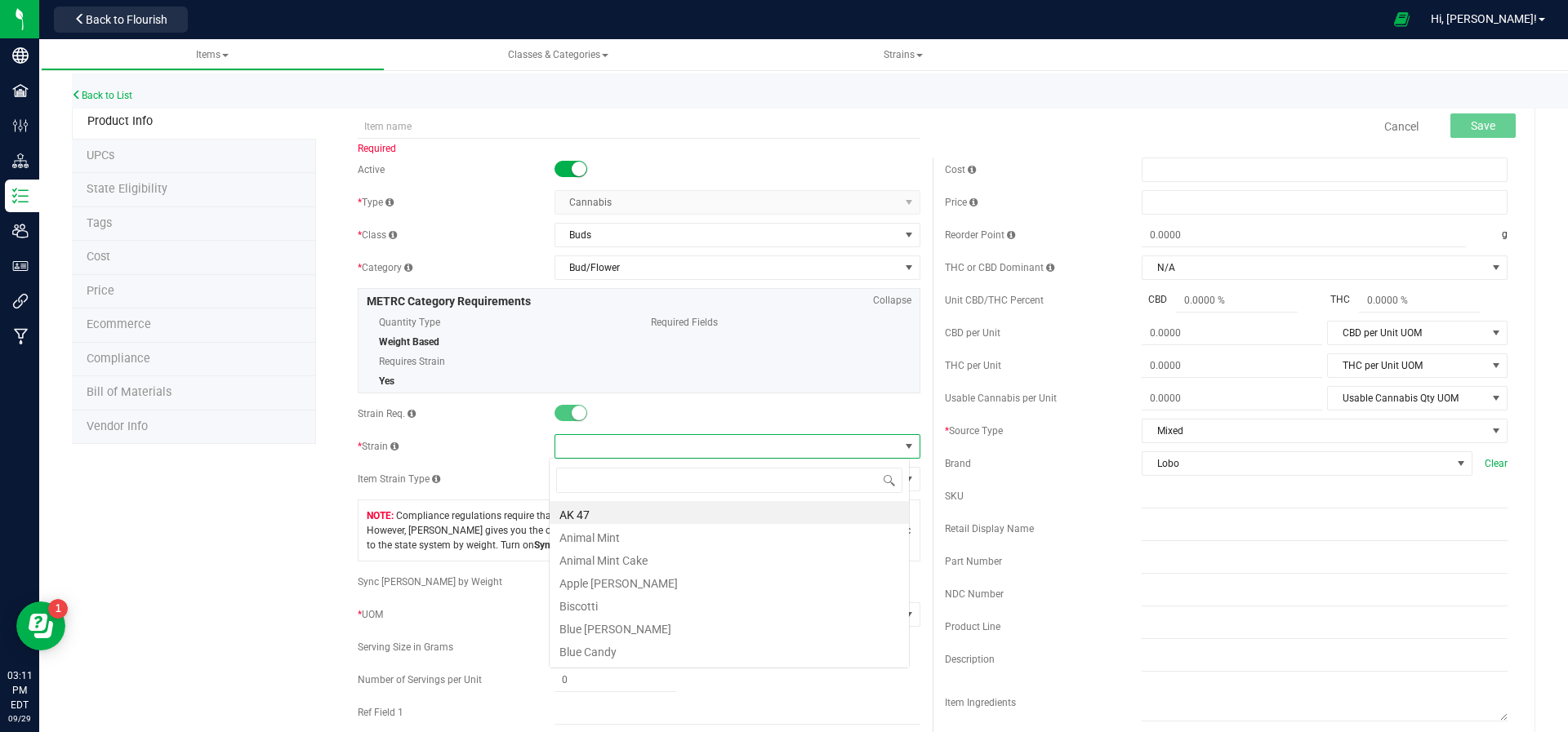
scroll to position [25, 361]
type input "Gh"
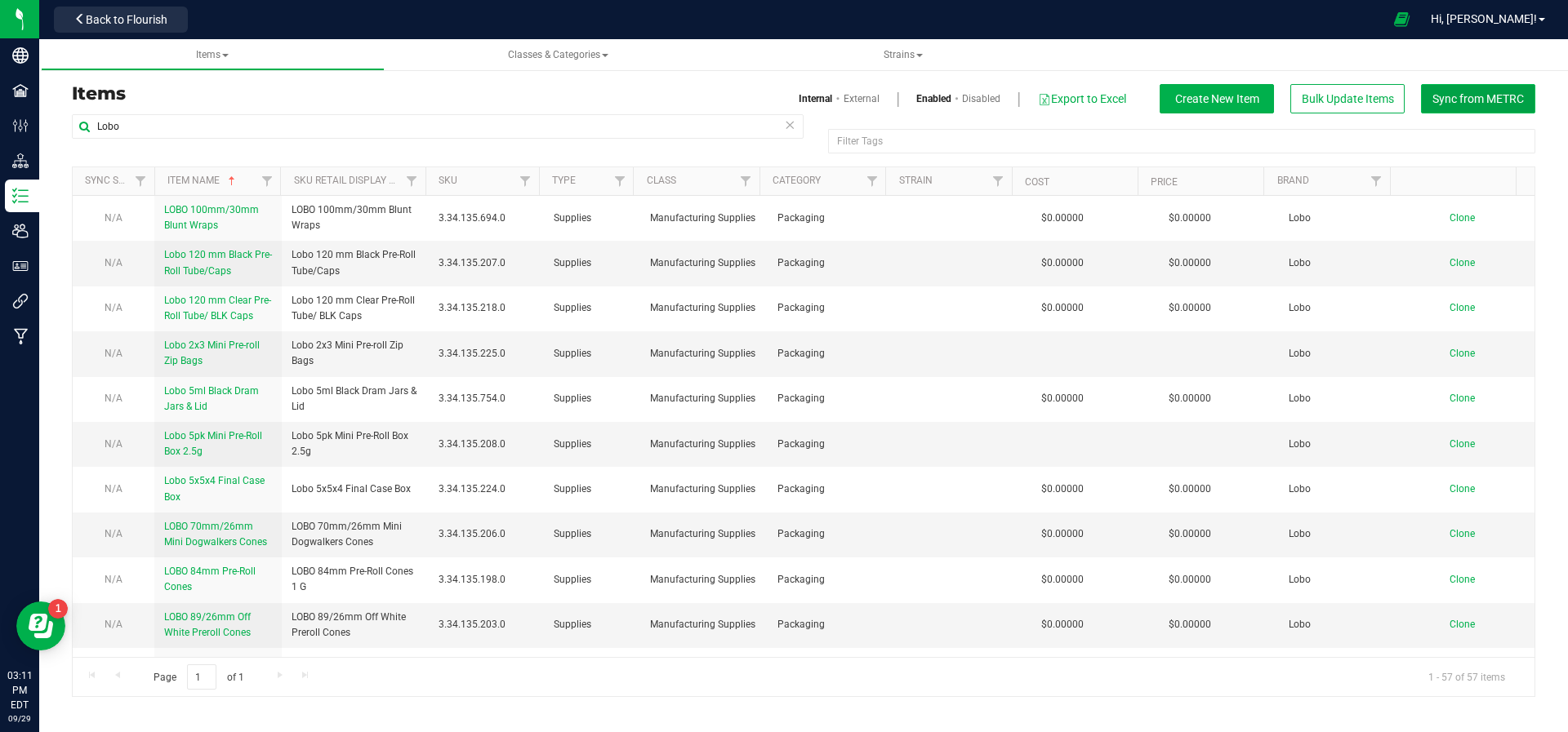
click at [1480, 101] on span "Sync from METRC" at bounding box center [1478, 99] width 92 height 13
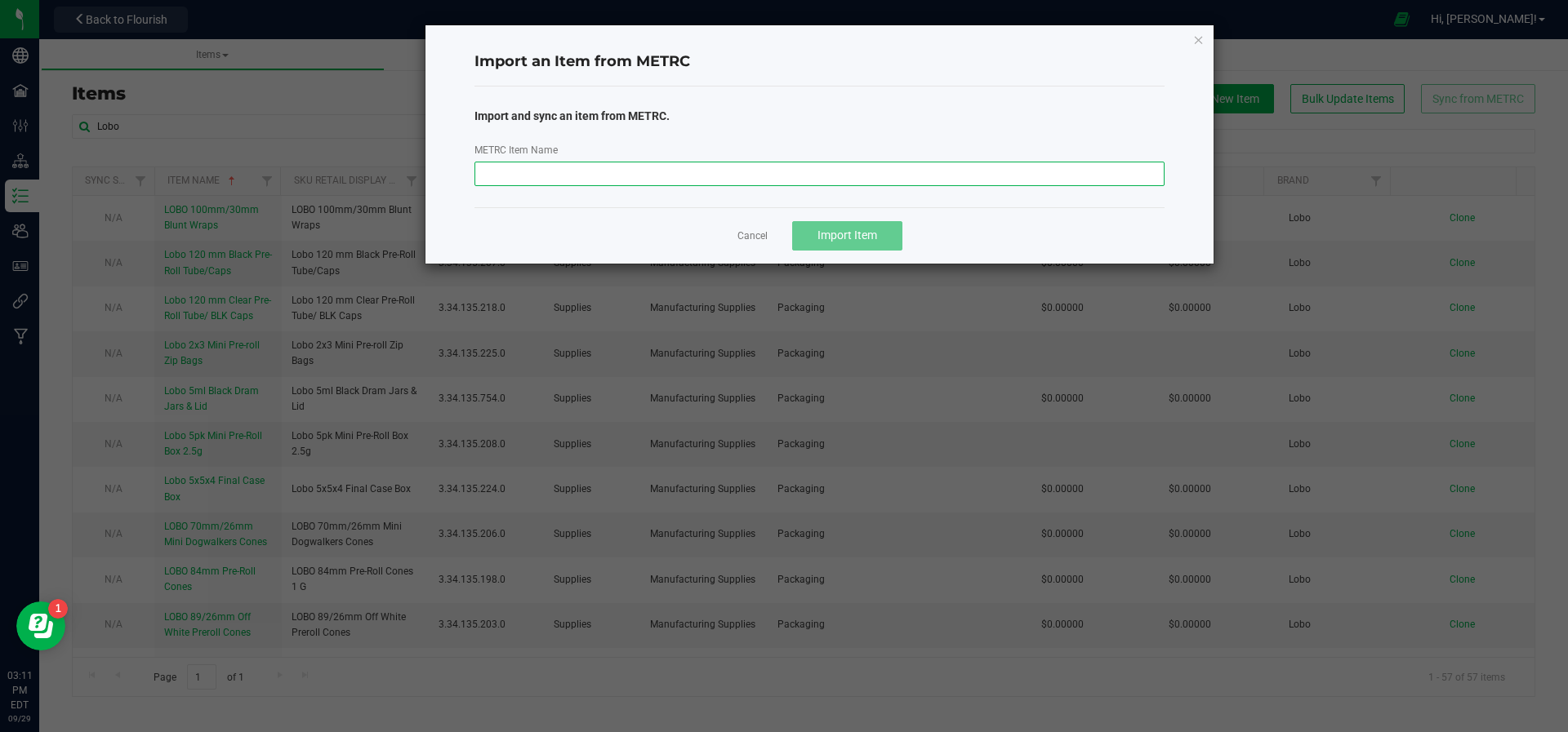
click at [708, 174] on input "METRC Item Name" at bounding box center [820, 174] width 690 height 25
type input "Ghost Train"
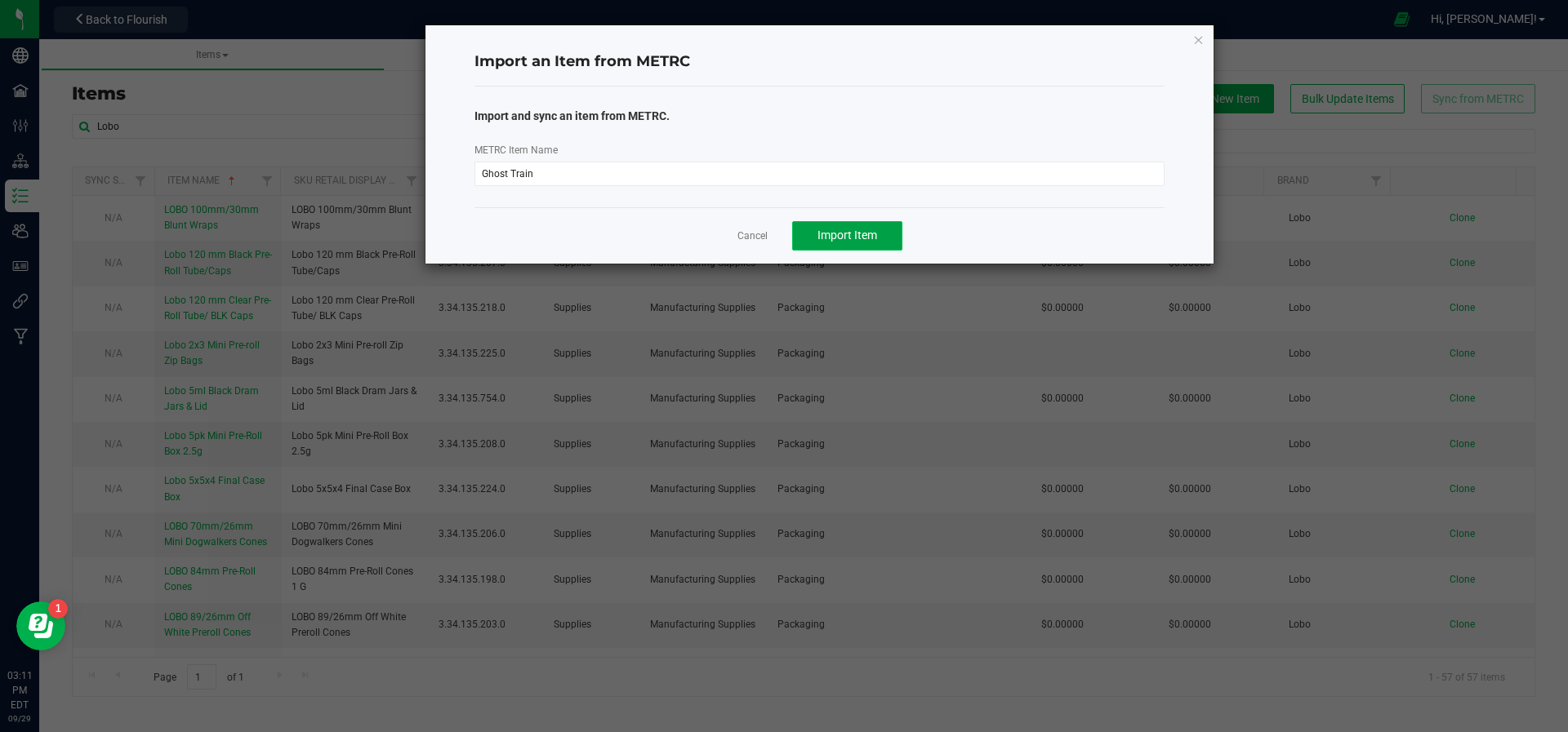
click at [854, 245] on button "Import Item" at bounding box center [847, 236] width 110 height 29
click at [845, 237] on span "Sync Another?" at bounding box center [847, 235] width 74 height 13
click at [1197, 38] on icon "button" at bounding box center [1198, 39] width 11 height 20
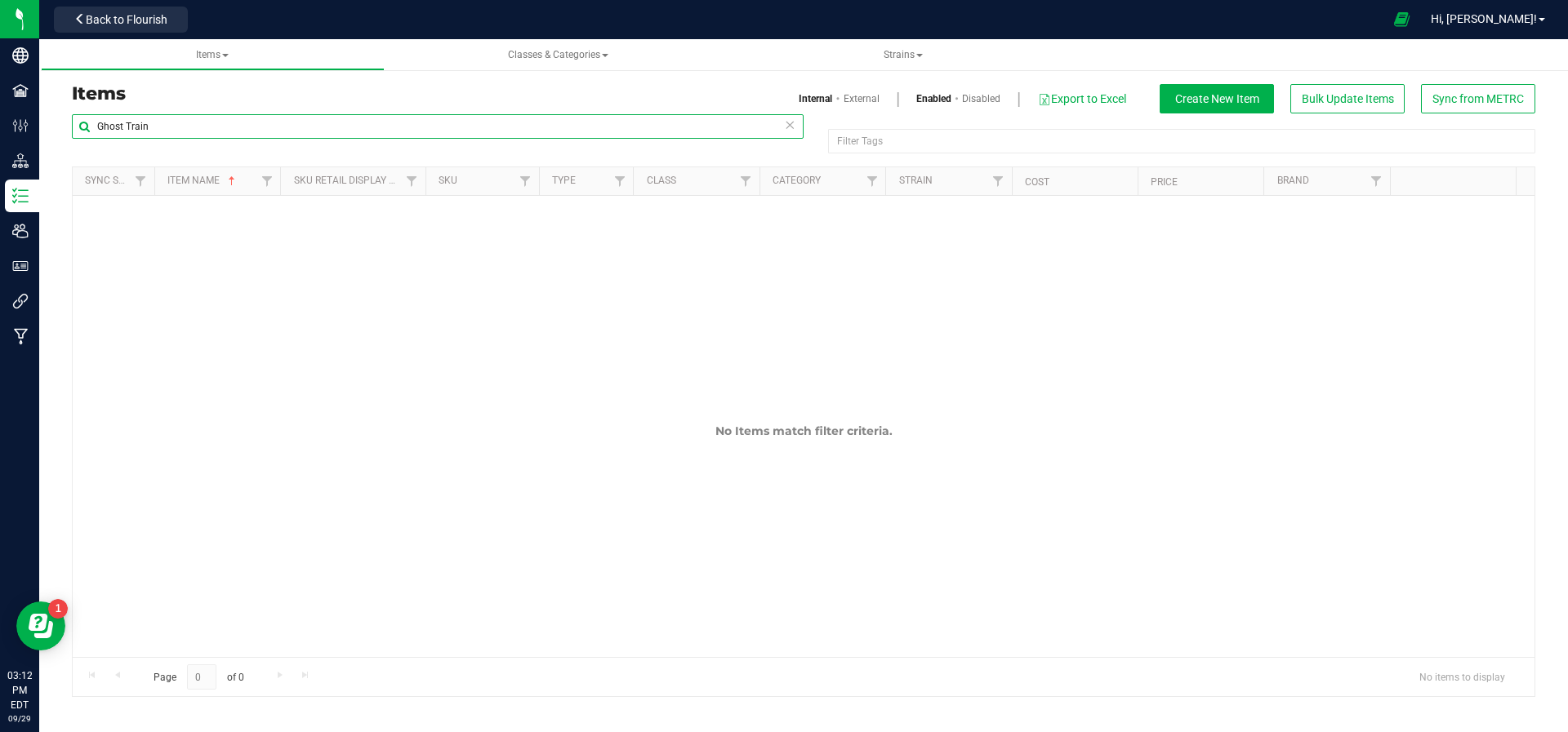
click at [183, 125] on input "Ghost Train" at bounding box center [438, 127] width 731 height 25
type input "G"
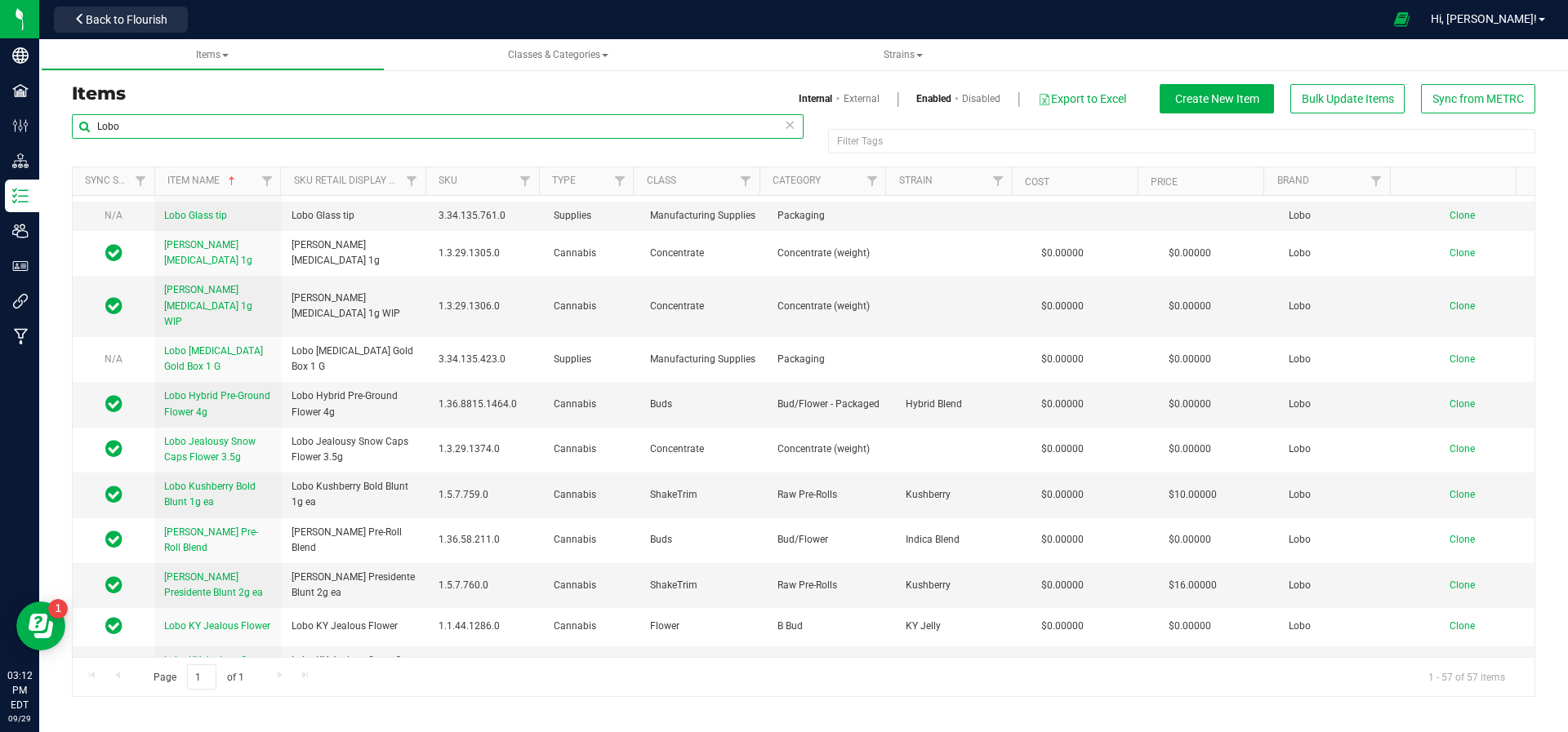
scroll to position [1475, 0]
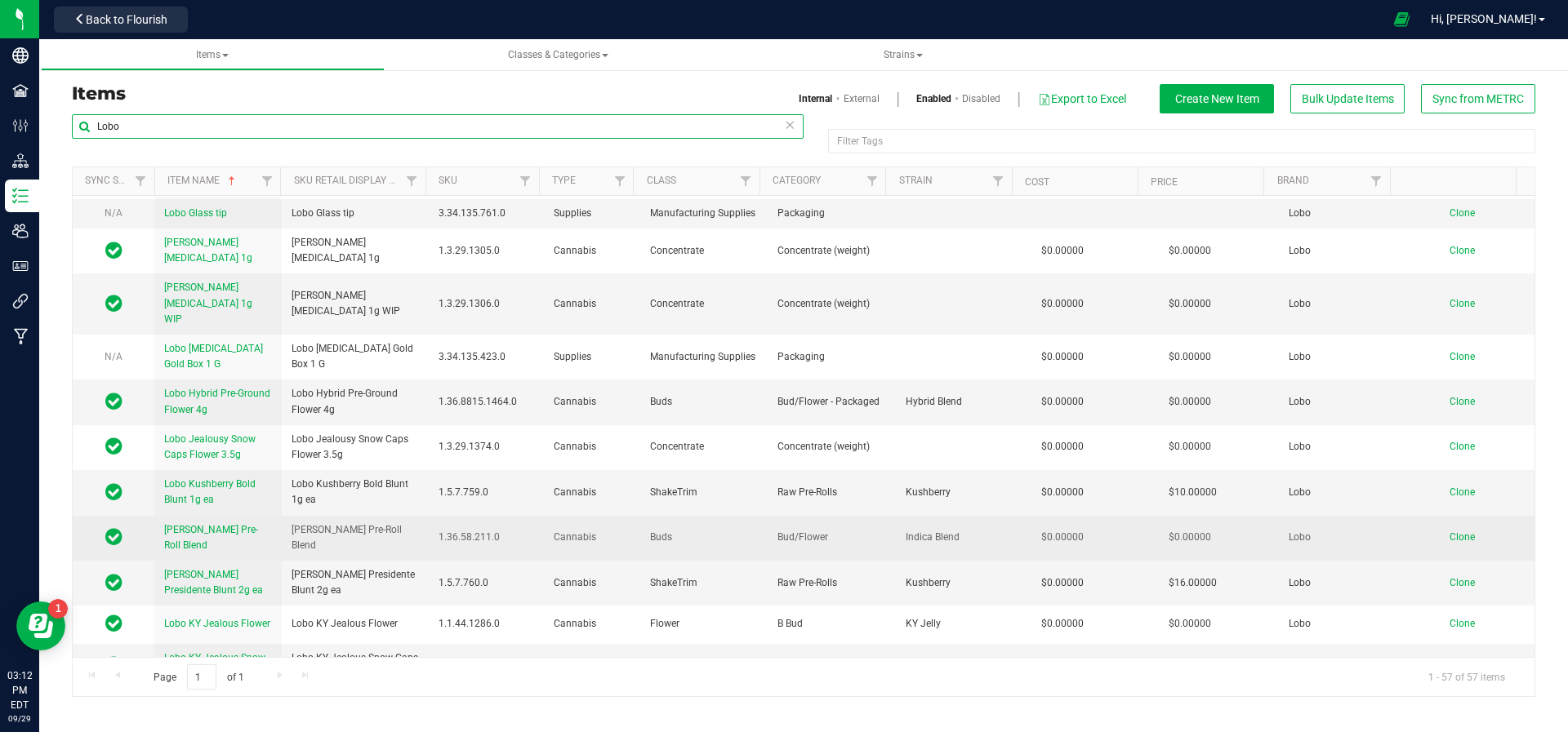
type input "Lobo"
click at [1449, 532] on span "Clone" at bounding box center [1462, 537] width 25 height 11
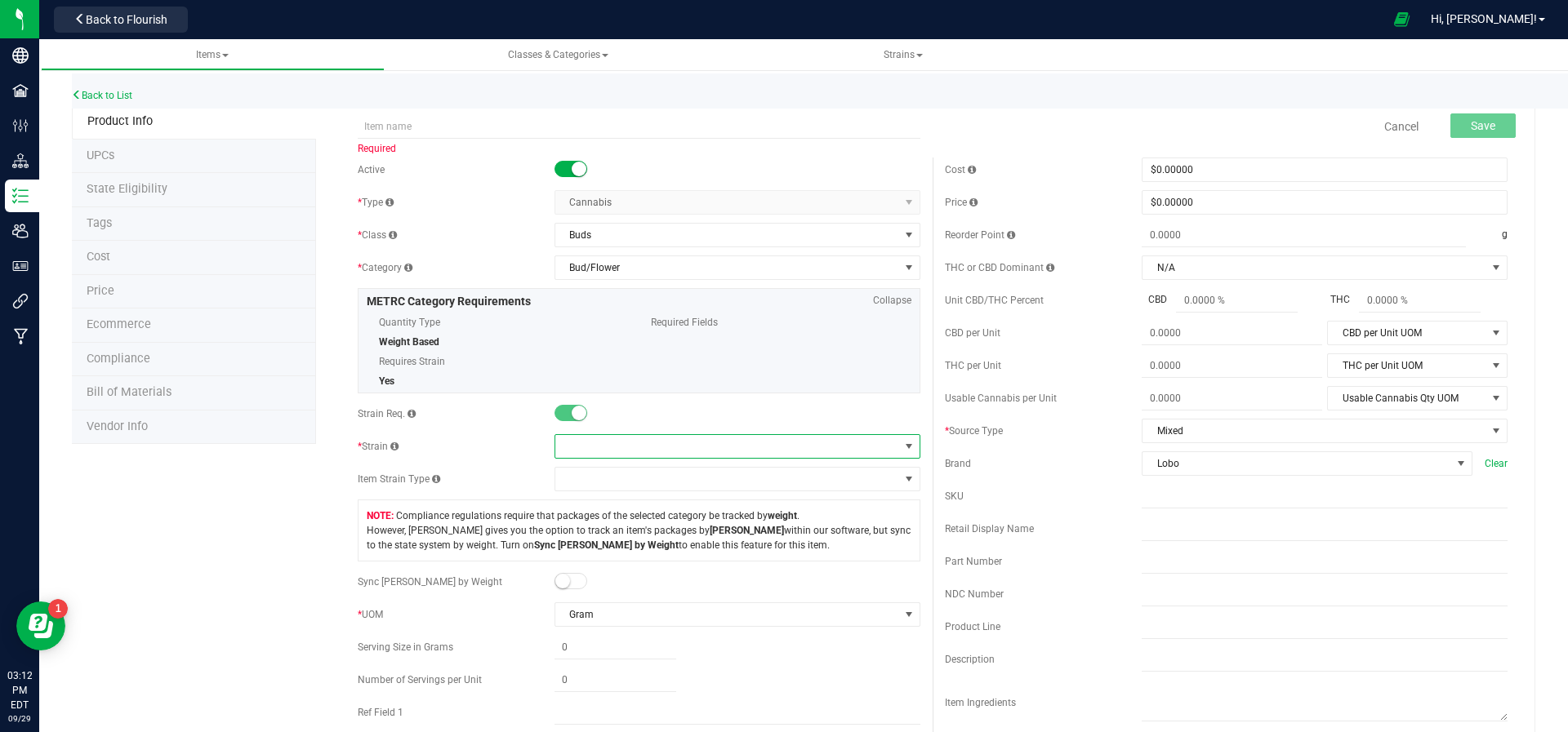
click at [674, 451] on span at bounding box center [727, 447] width 344 height 23
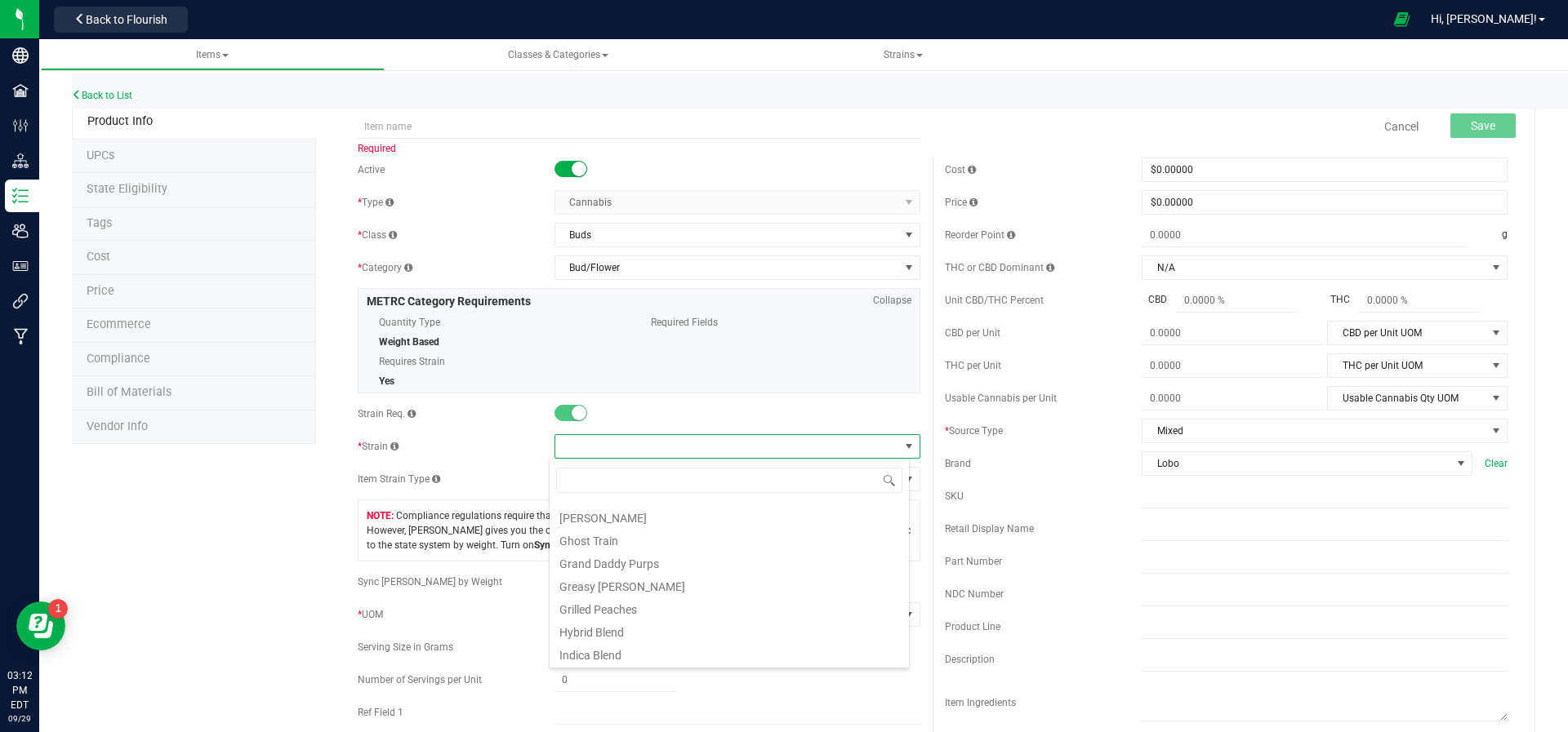
scroll to position [527, 0]
click at [665, 533] on li "Ghost Train" at bounding box center [729, 535] width 359 height 23
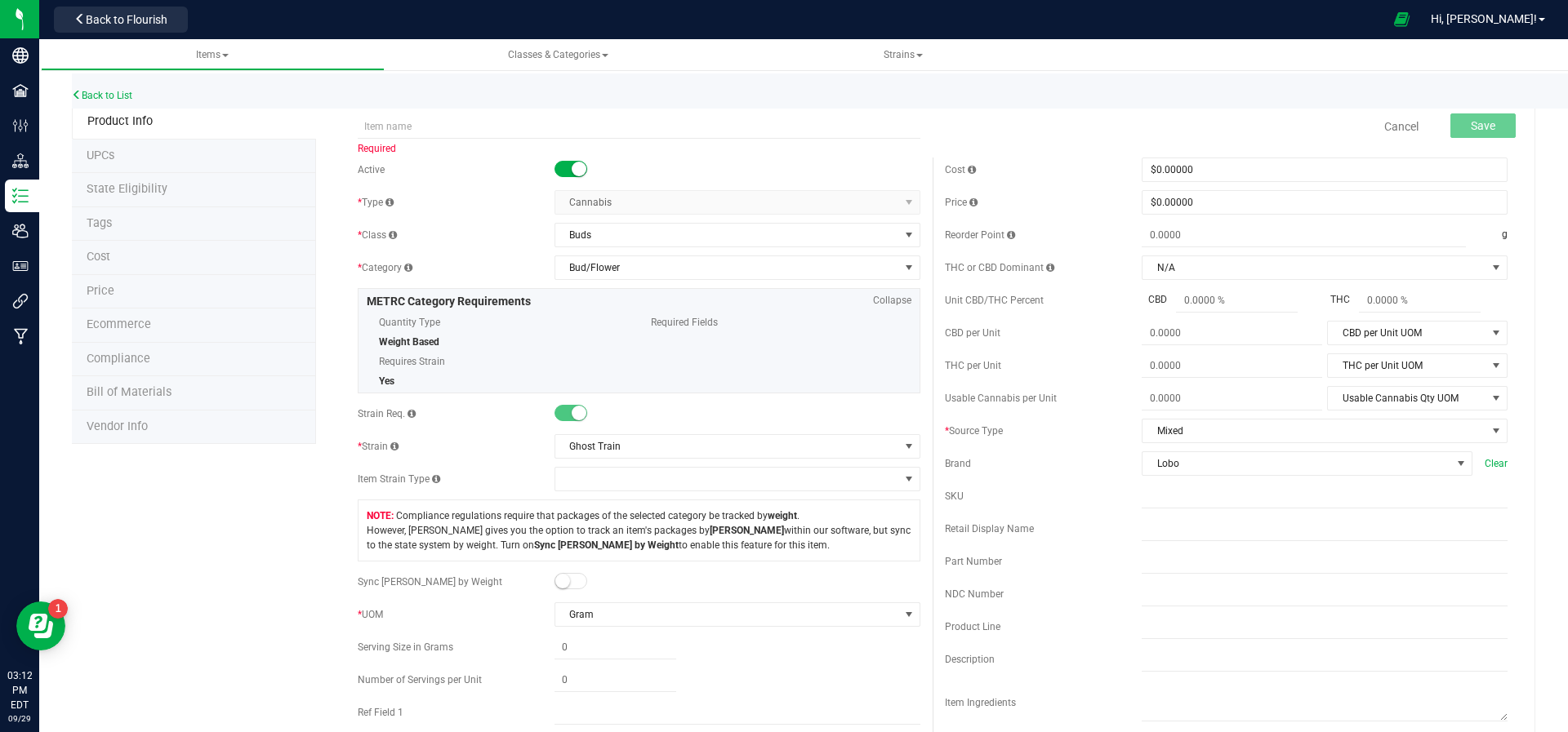
click at [433, 110] on div "Required" at bounding box center [639, 116] width 587 height 20
click at [425, 127] on input "text" at bounding box center [639, 127] width 563 height 25
type input "Lobo Ghost Train Snowcaps"
click at [461, 210] on div "* Type Cannabis Select type Cannabis Non-Inventory Raw Materials Supplies" at bounding box center [639, 203] width 563 height 25
click at [1471, 123] on span "Save" at bounding box center [1483, 126] width 25 height 13
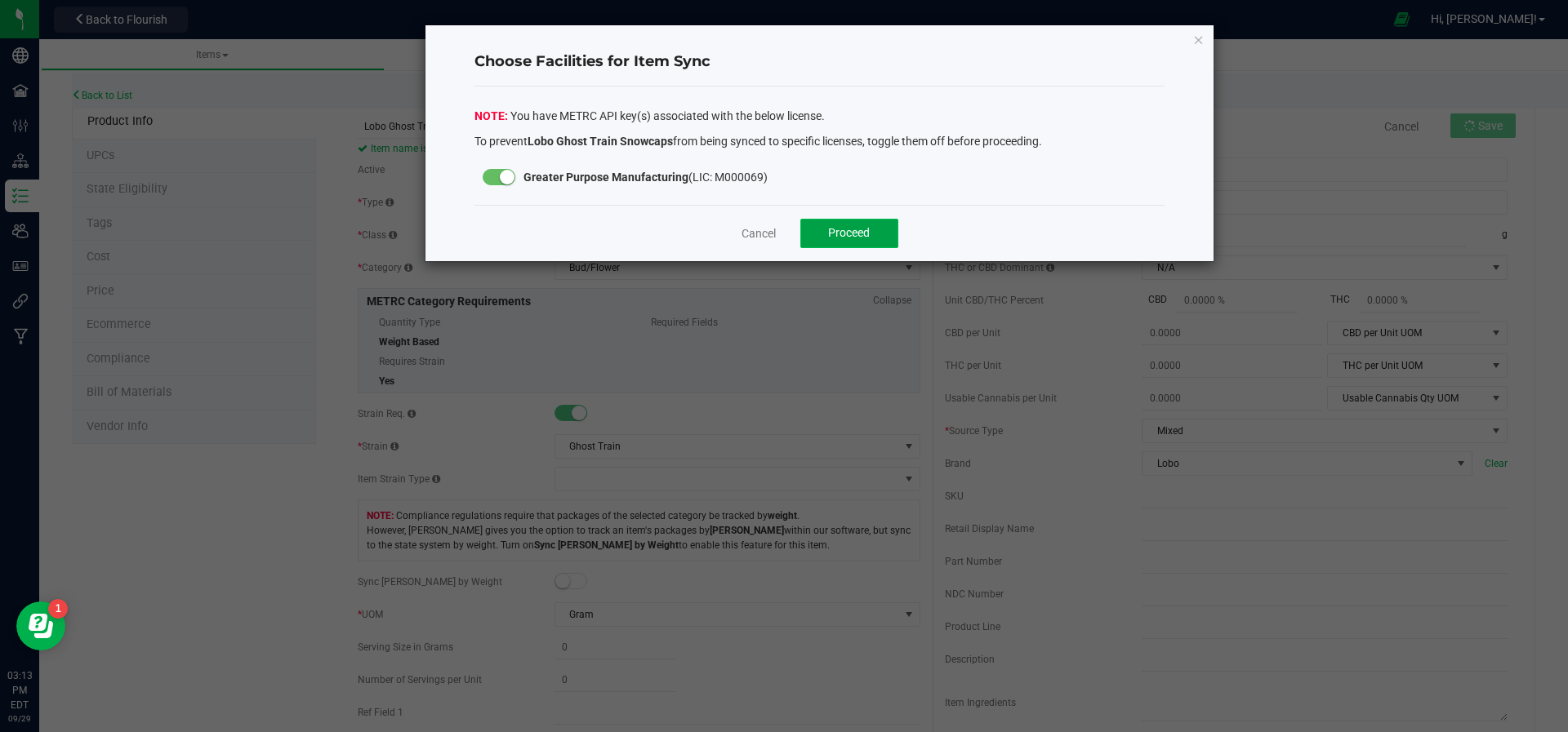
click at [863, 223] on button "Proceed" at bounding box center [849, 234] width 98 height 29
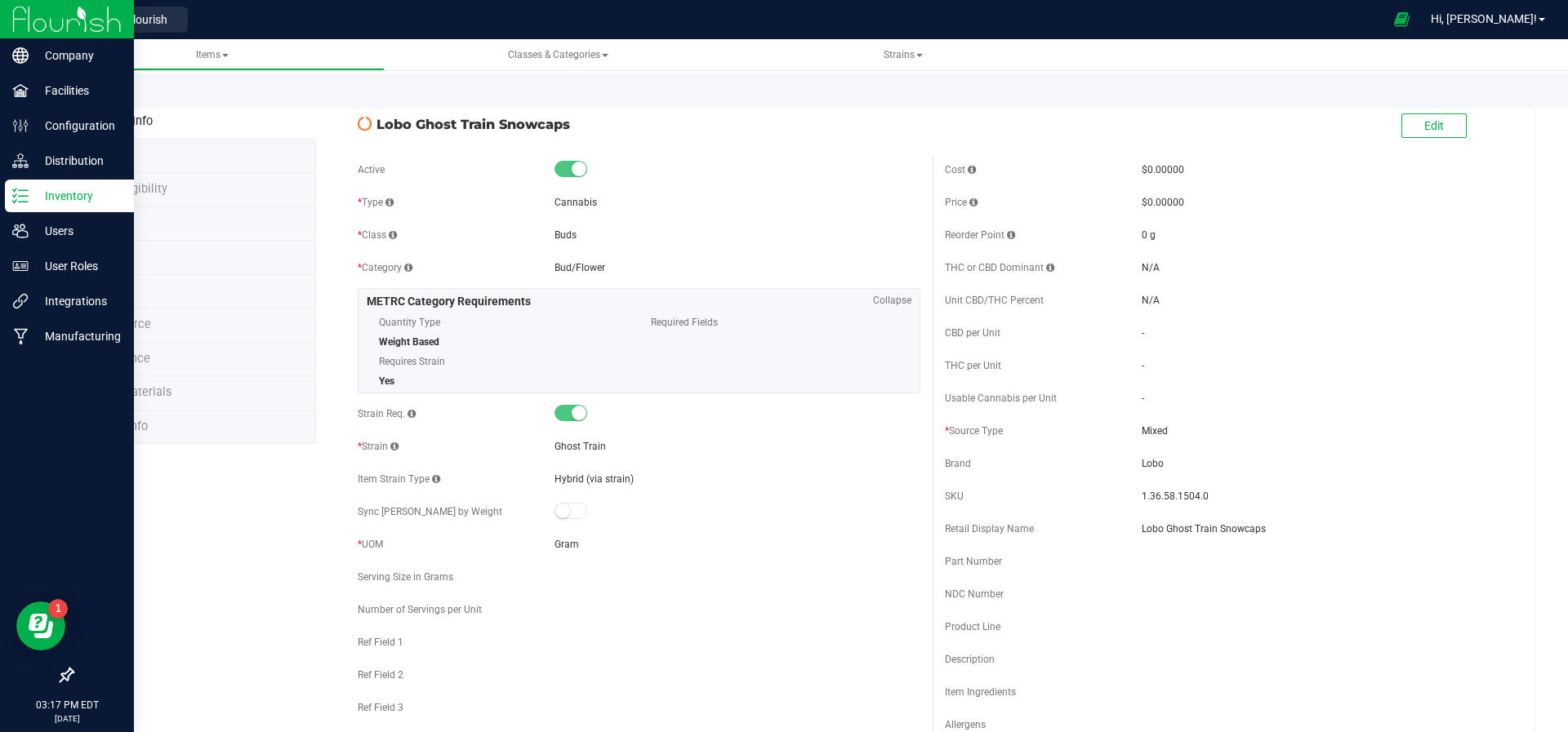
click at [26, 180] on div "Inventory" at bounding box center [70, 196] width 129 height 33
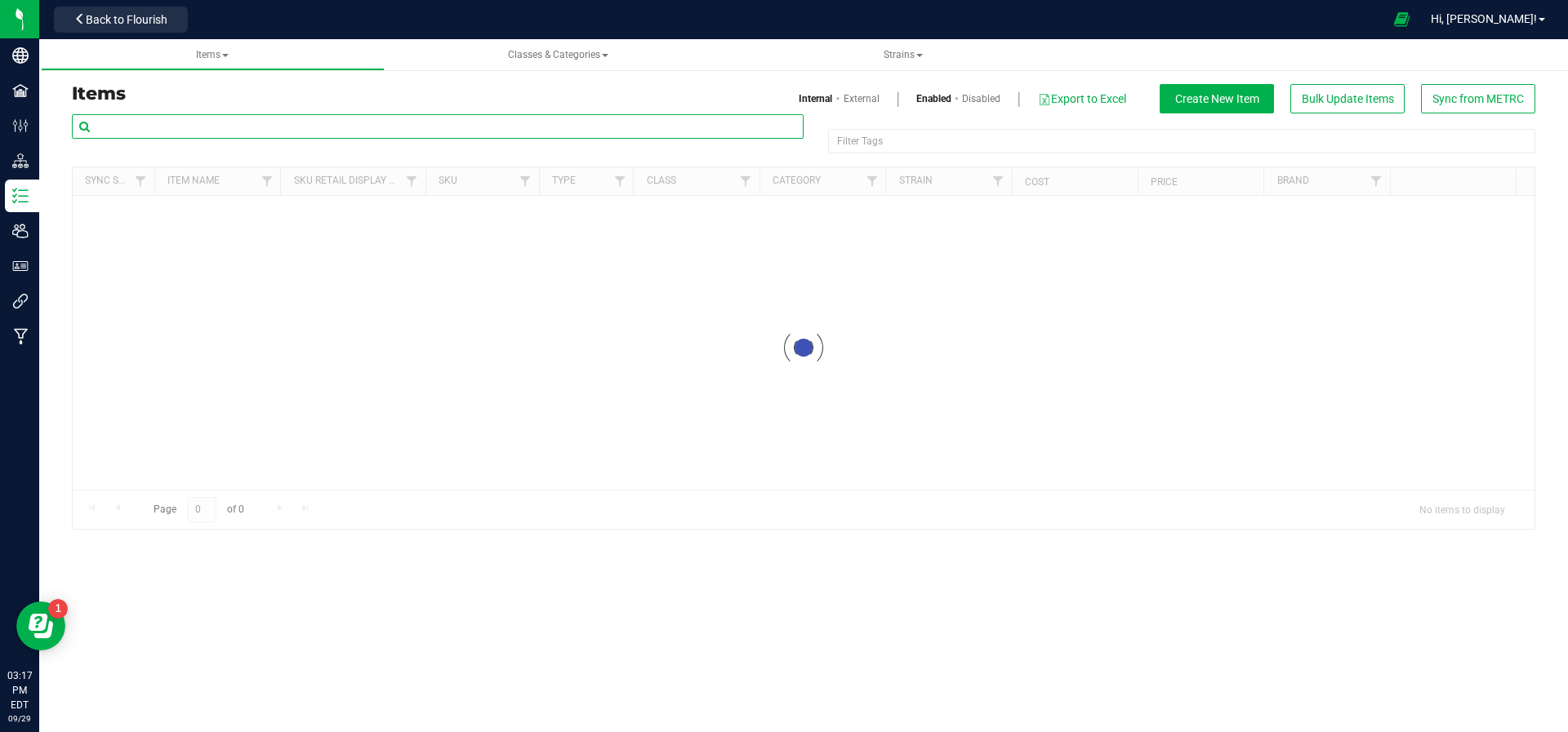
click at [264, 119] on input "text" at bounding box center [438, 127] width 731 height 25
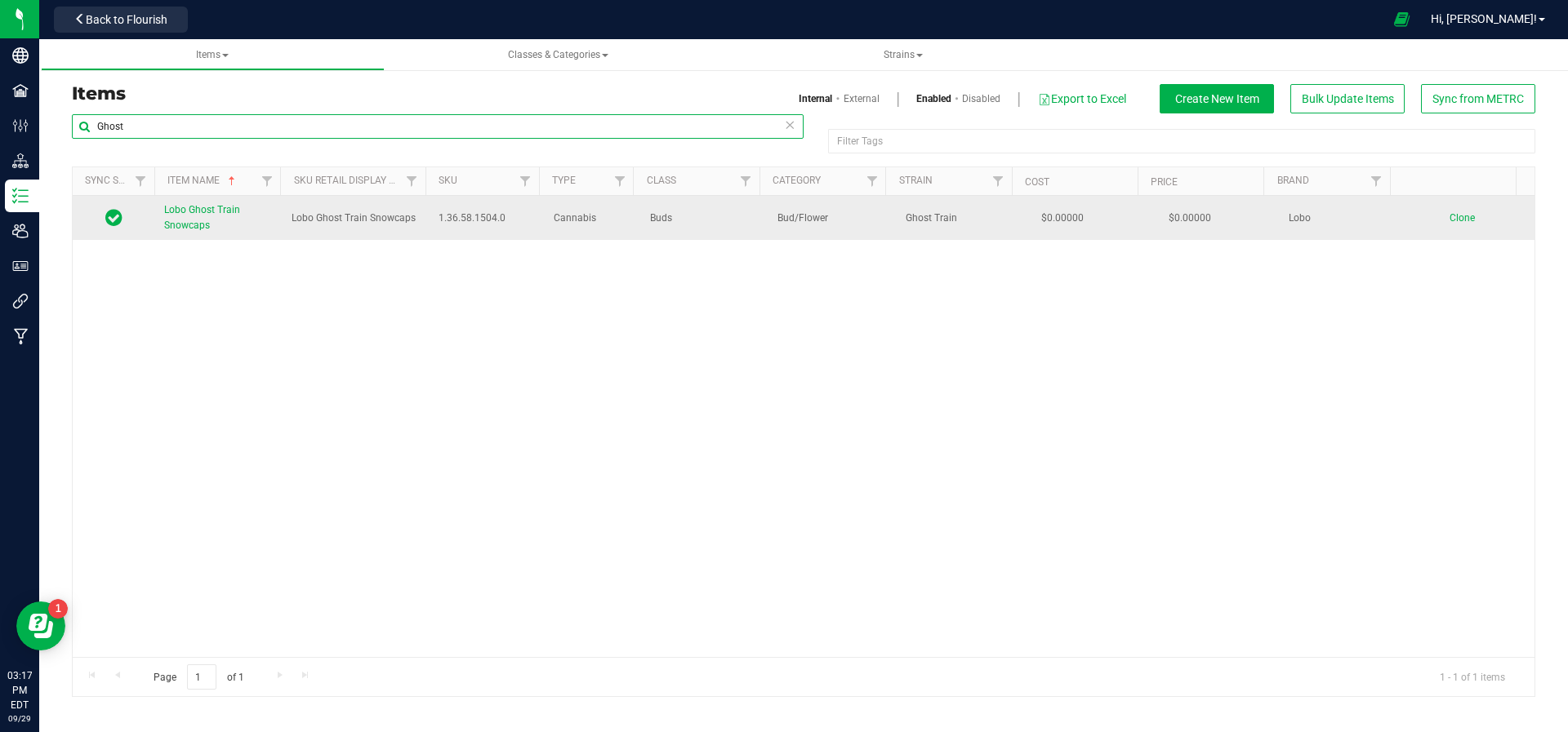
type input "Ghost"
click at [195, 228] on span "Lobo Ghost Train Snowcaps" at bounding box center [202, 218] width 76 height 27
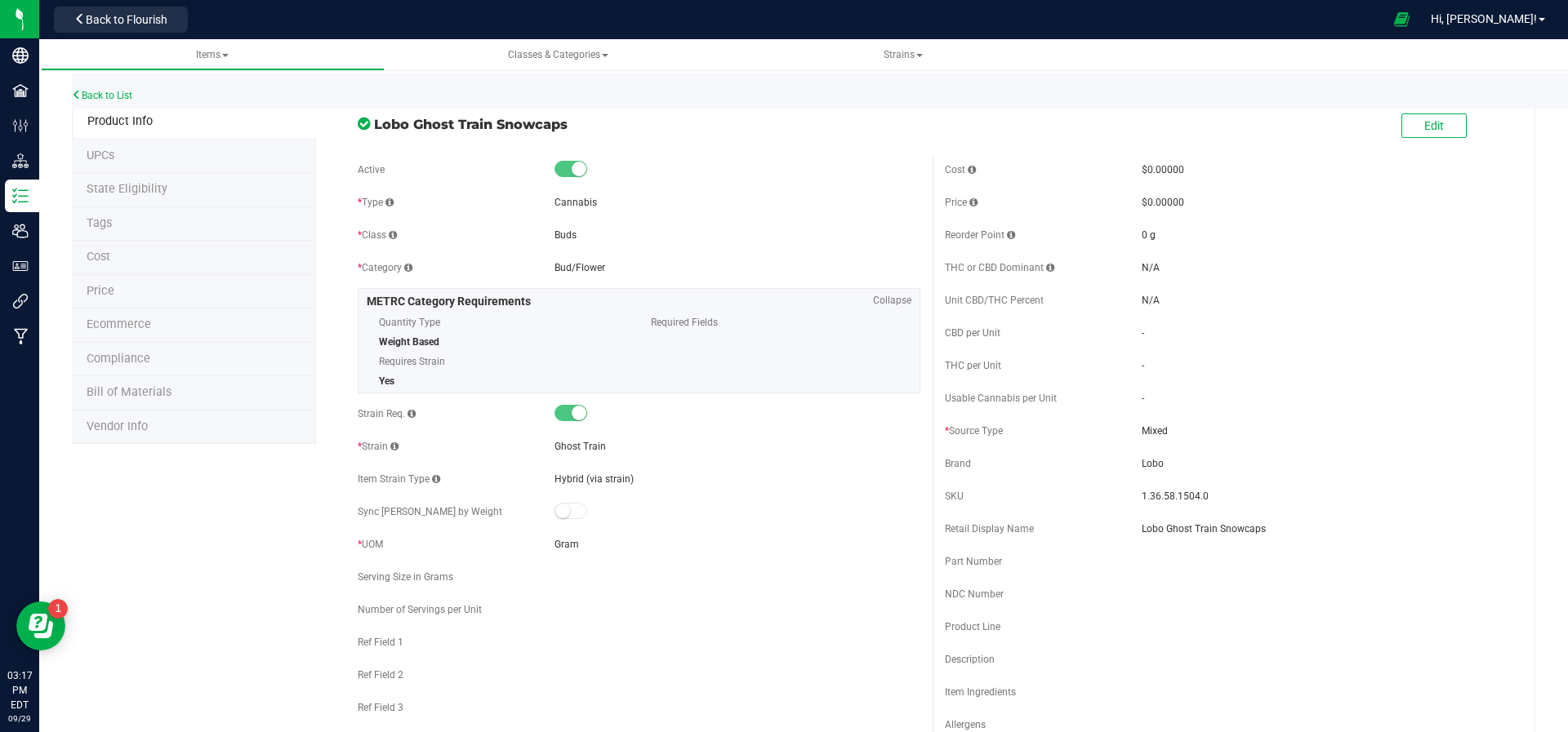
click at [590, 123] on span "Lobo Ghost Train Snowcaps" at bounding box center [647, 124] width 546 height 20
click at [1404, 132] on button "Edit" at bounding box center [1434, 126] width 65 height 25
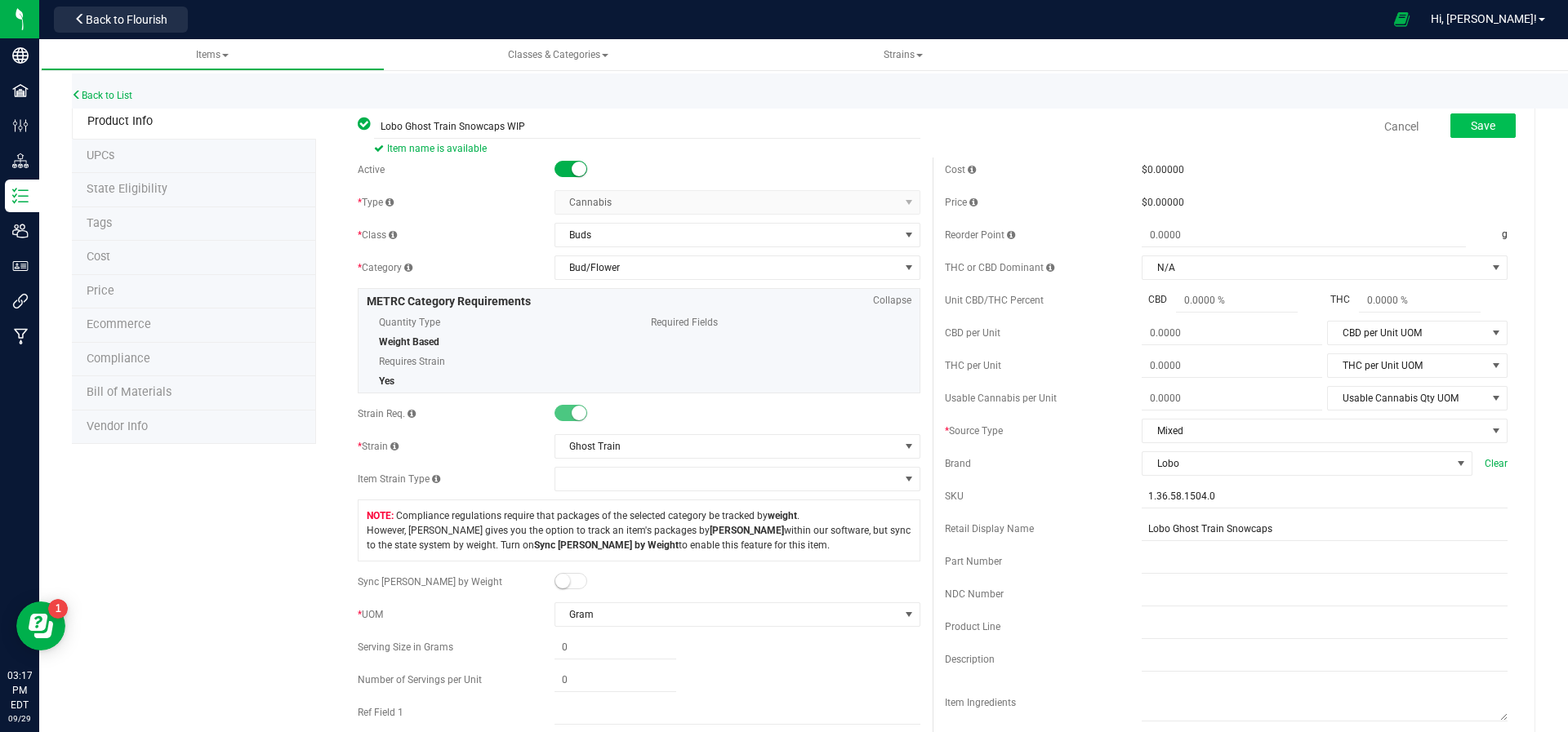
type input "Lobo Ghost Train Snowcaps WIP"
click at [1471, 117] on button "Save" at bounding box center [1483, 126] width 65 height 25
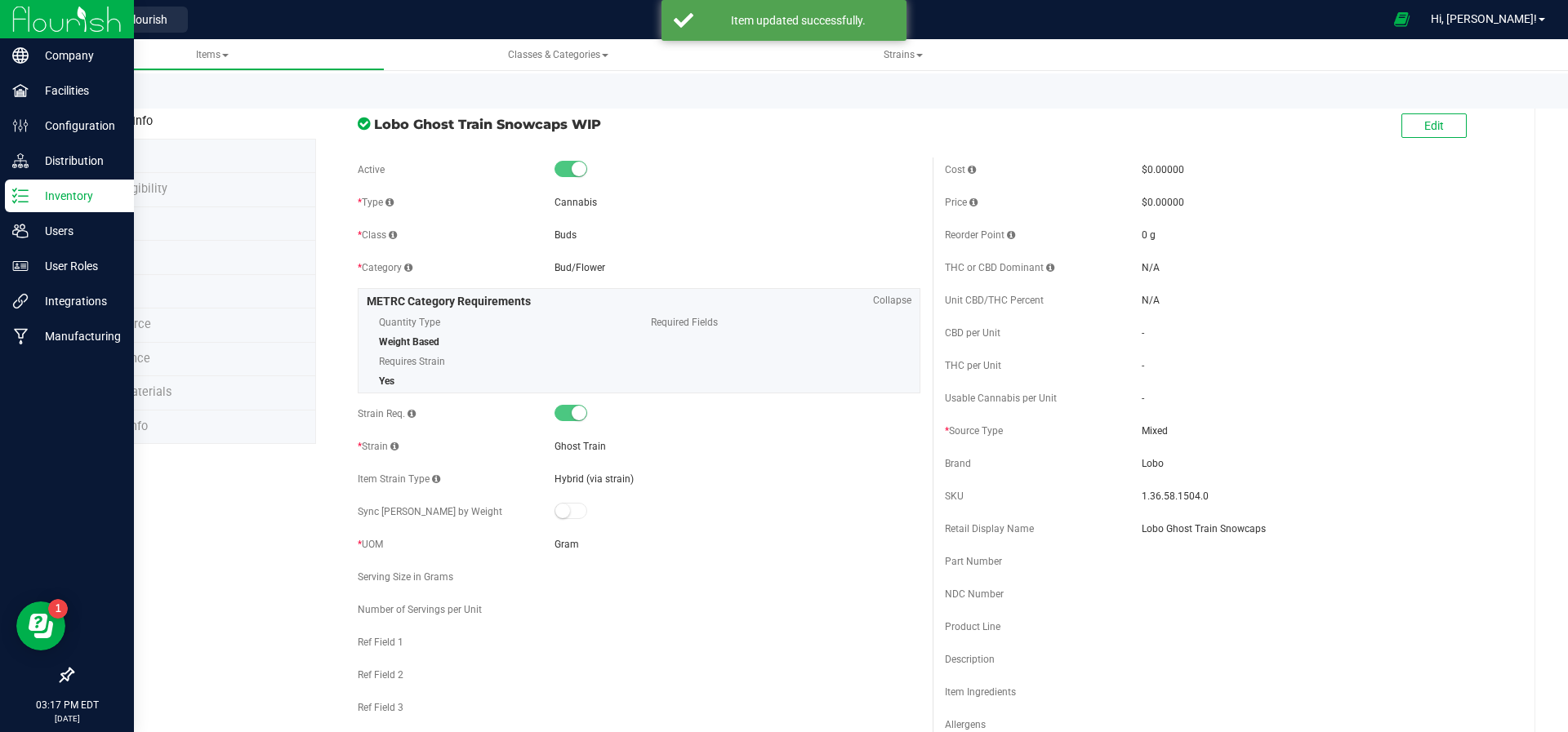
click at [64, 205] on p "Inventory" at bounding box center [78, 196] width 98 height 20
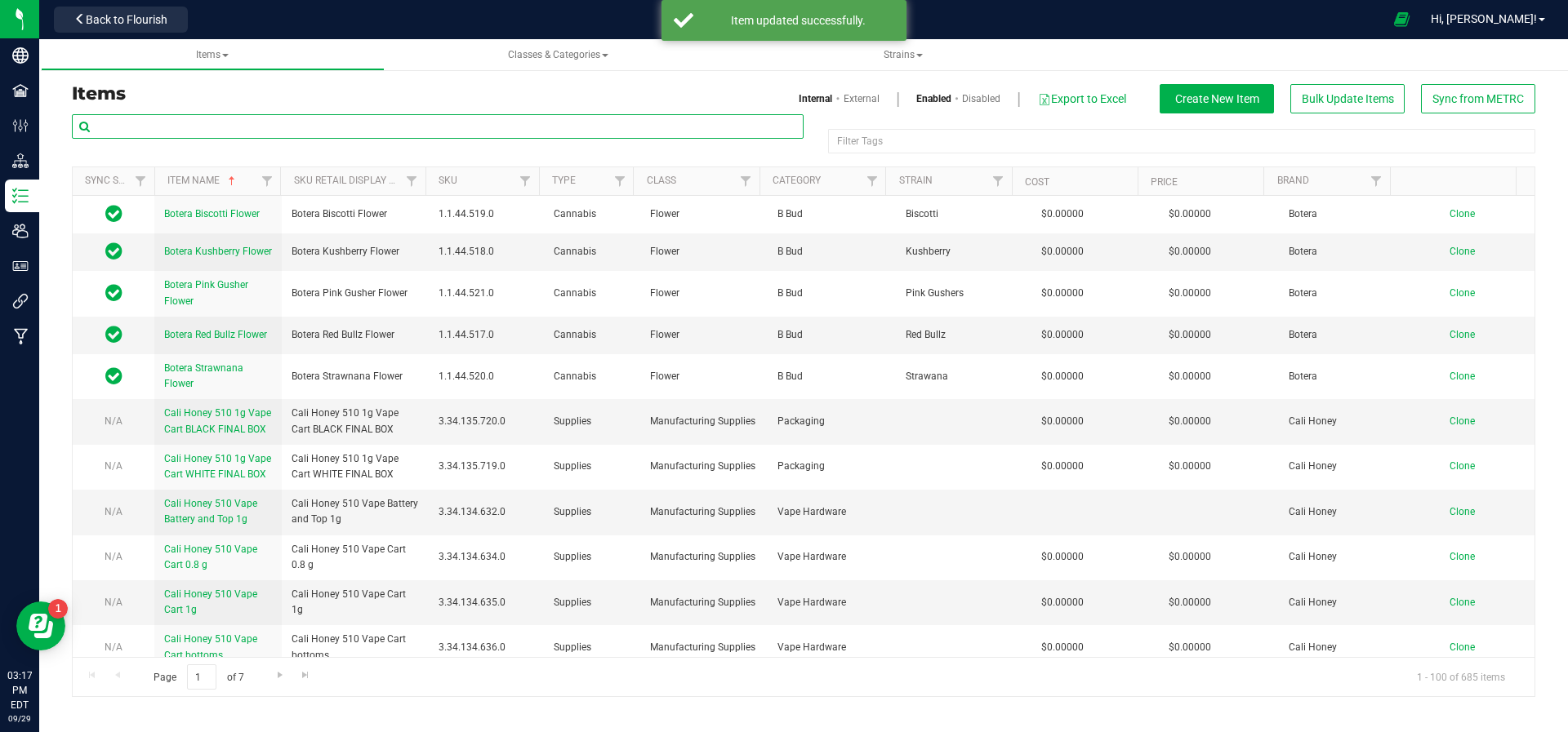
click at [227, 124] on input "text" at bounding box center [438, 127] width 731 height 25
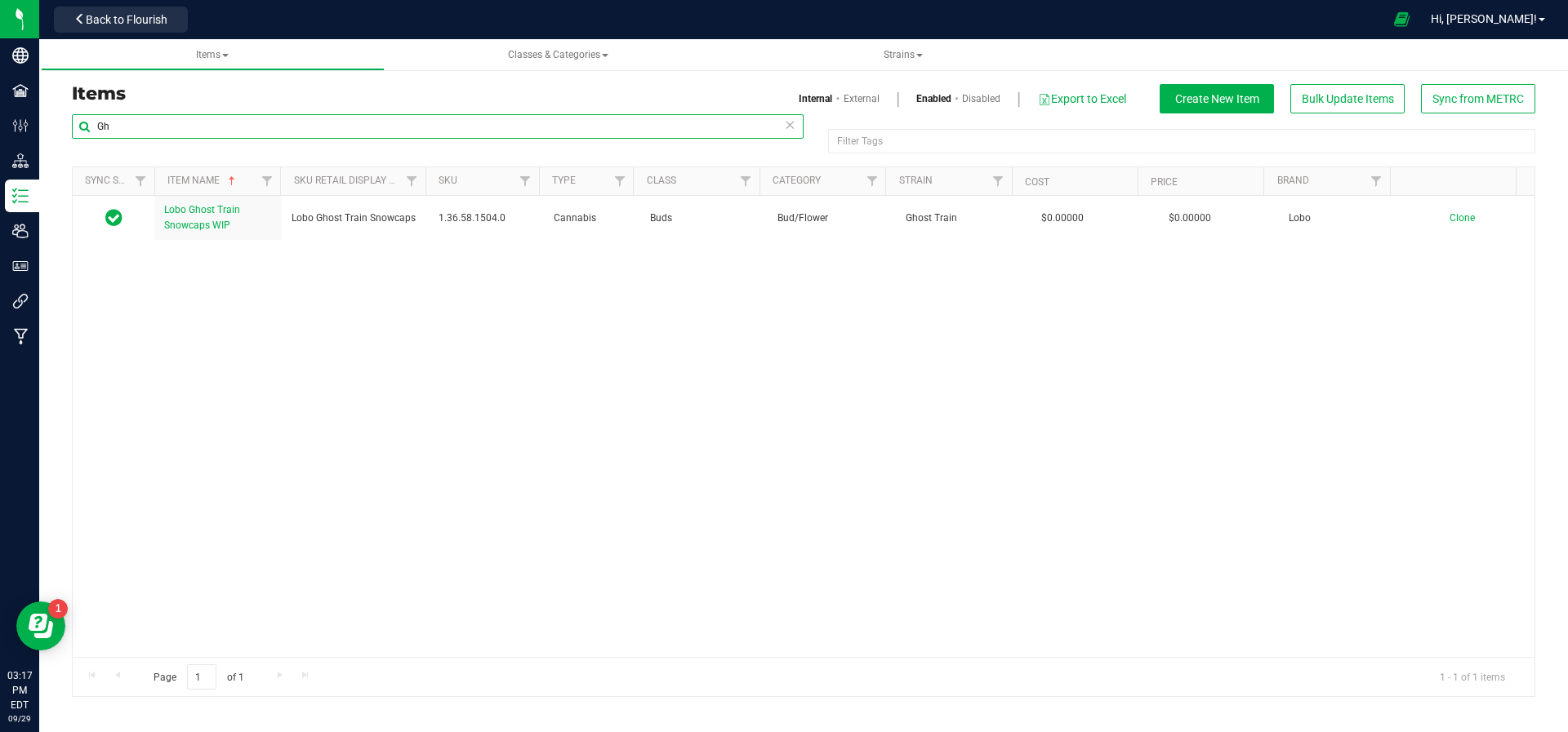
type input "G"
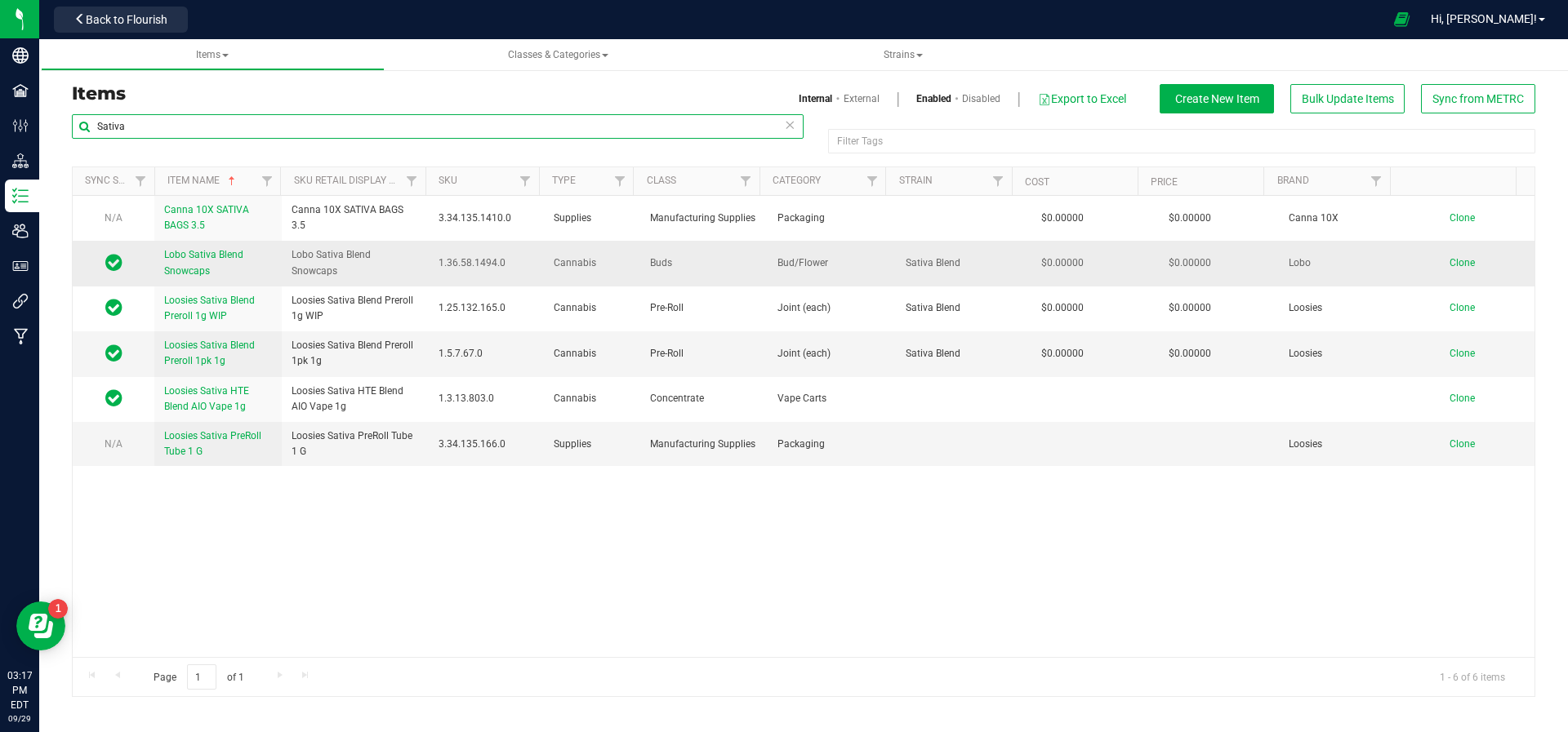
type input "Sativa"
click at [1449, 262] on span "Clone" at bounding box center [1462, 263] width 25 height 11
click at [189, 338] on link "Loosies Sativa Blend Preroll 1pk 1g" at bounding box center [218, 353] width 108 height 31
click at [226, 268] on link "Lobo Sativa Blend Snowcaps" at bounding box center [218, 263] width 108 height 31
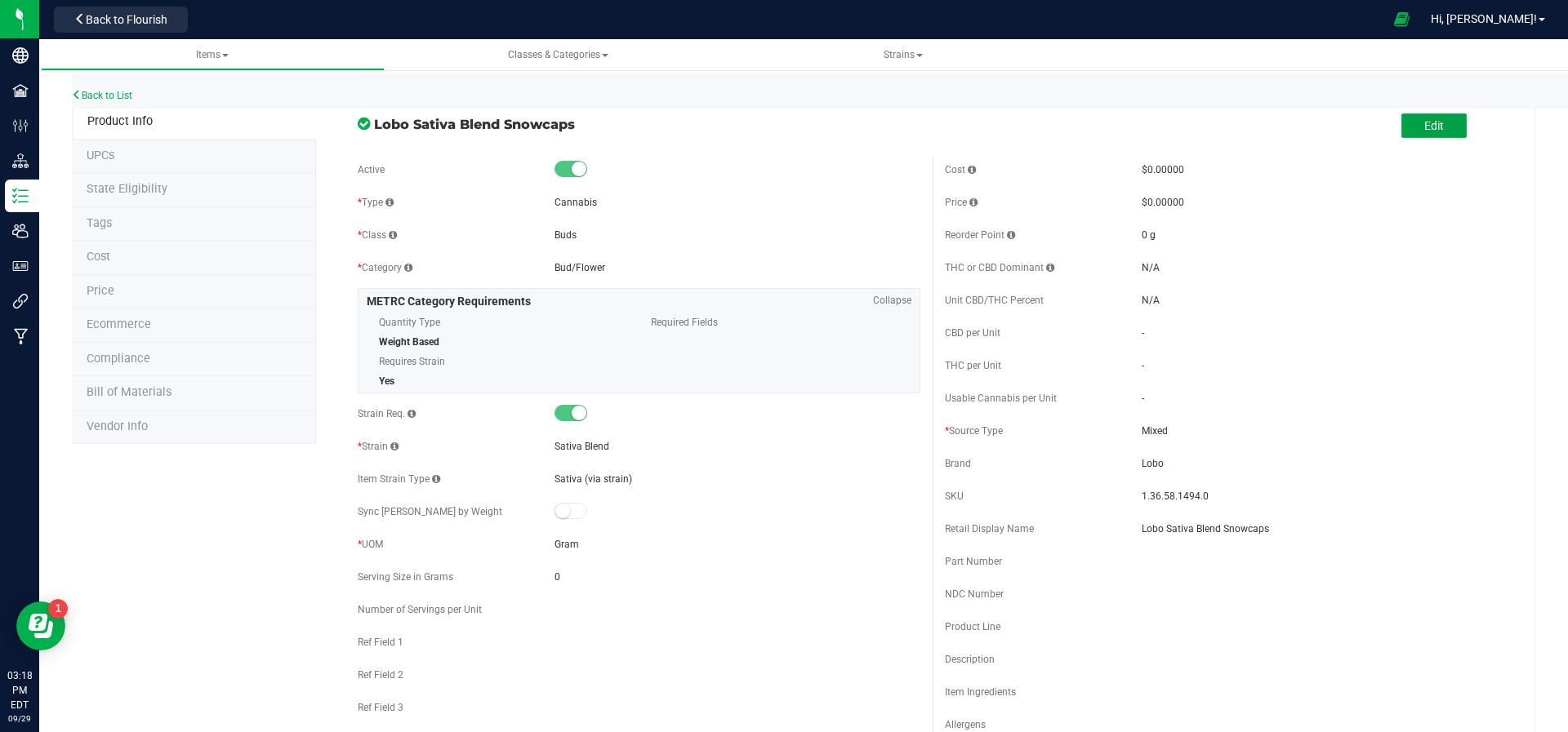
click at [1424, 128] on span "Edit" at bounding box center [1434, 126] width 20 height 13
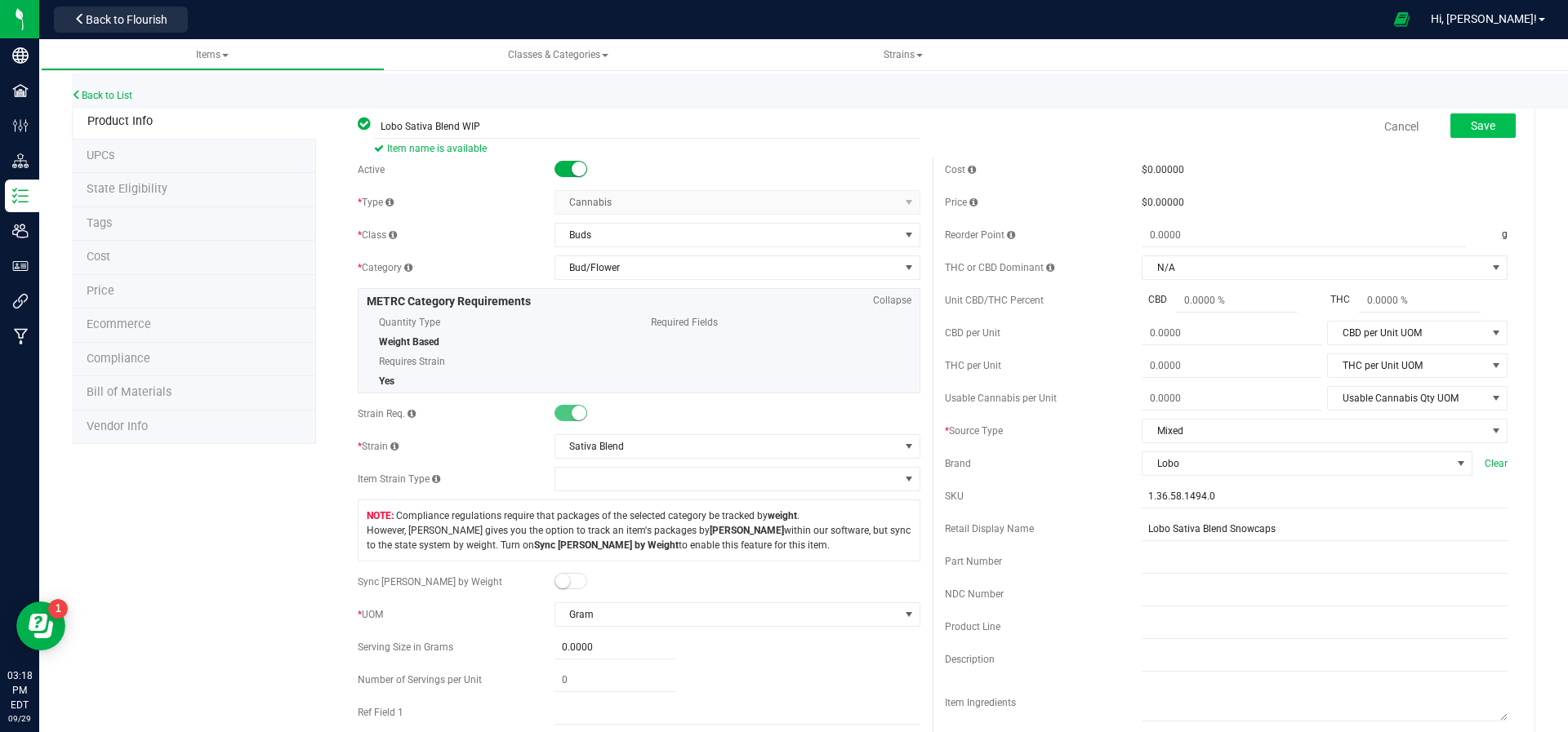
type input "Lobo Sativa Blend WIP"
click at [1484, 115] on button "Save" at bounding box center [1483, 126] width 65 height 25
